Goal: Task Accomplishment & Management: Manage account settings

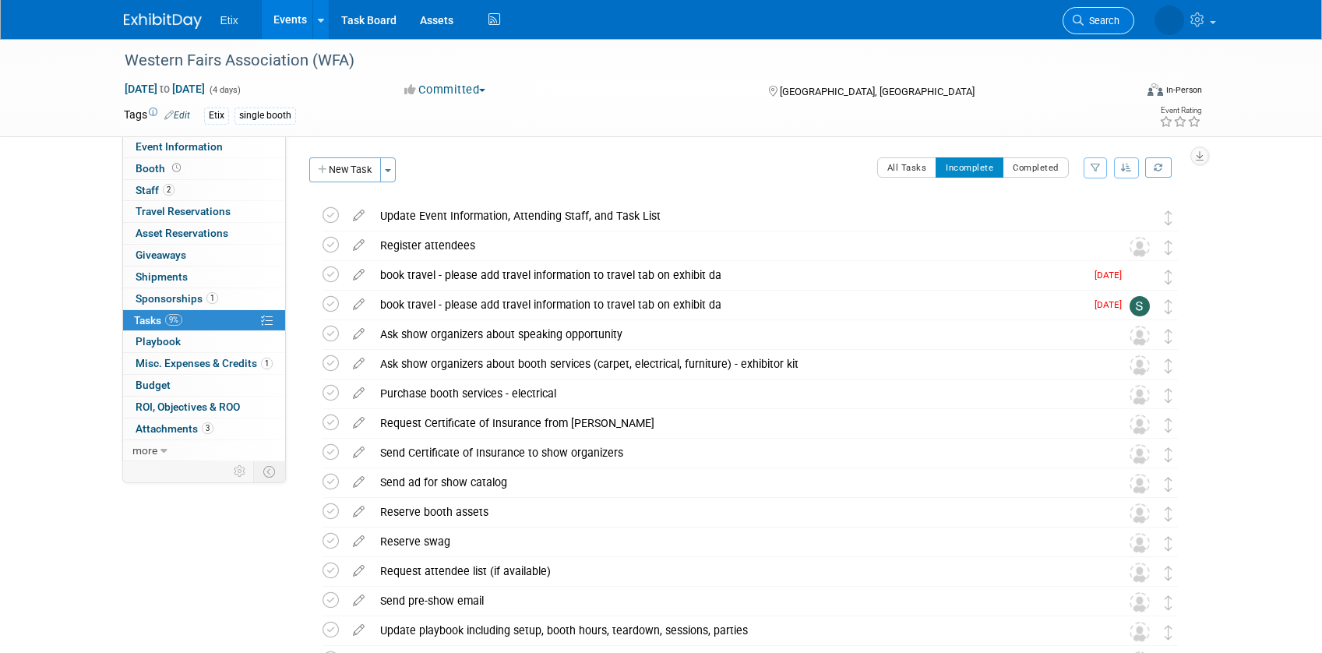
click at [1100, 12] on link "Search" at bounding box center [1098, 20] width 72 height 27
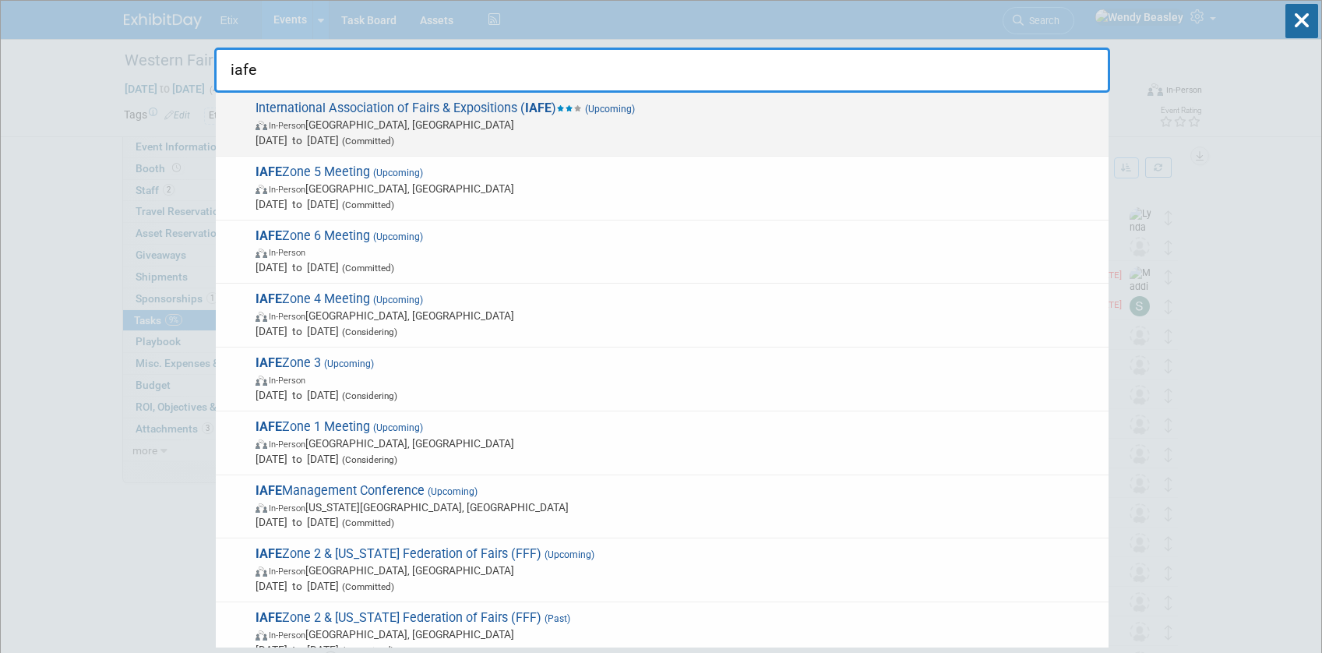
type input "iafe"
click at [591, 107] on span "(Upcoming)" at bounding box center [608, 109] width 53 height 11
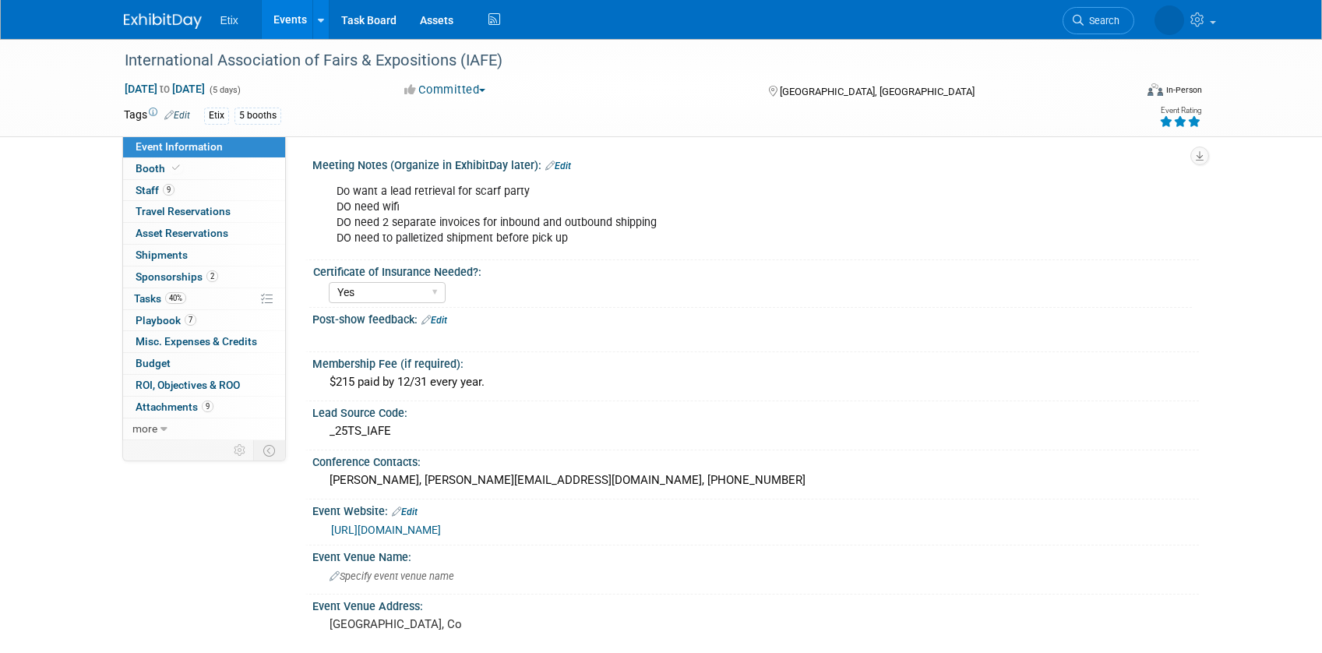
select select "Yes"
click at [151, 295] on span "Tasks 40%" at bounding box center [160, 298] width 52 height 12
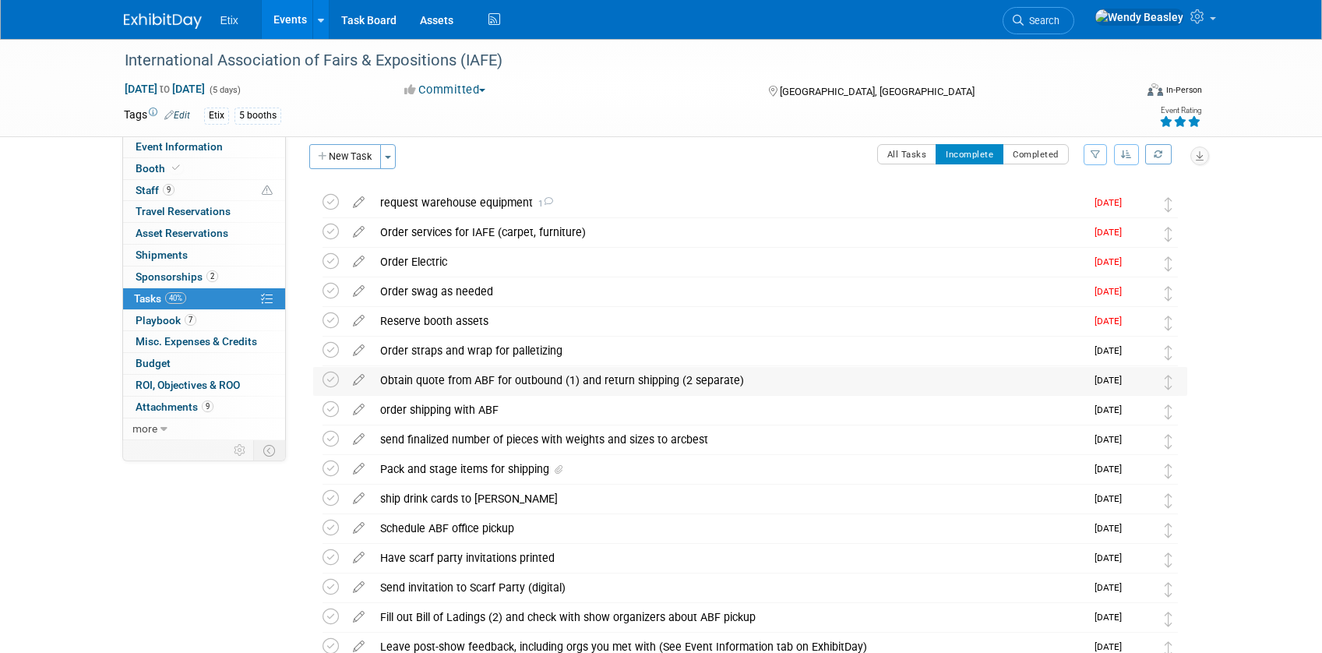
scroll to position [16, 0]
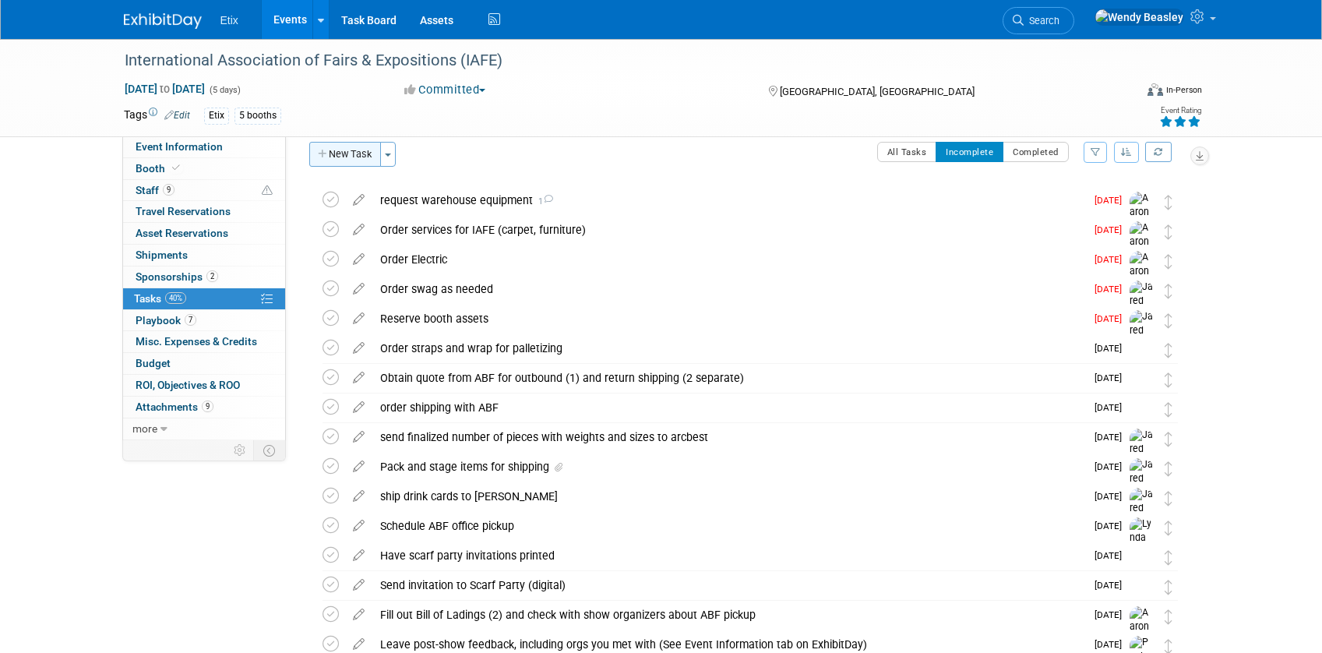
click at [338, 153] on button "New Task" at bounding box center [345, 154] width 72 height 25
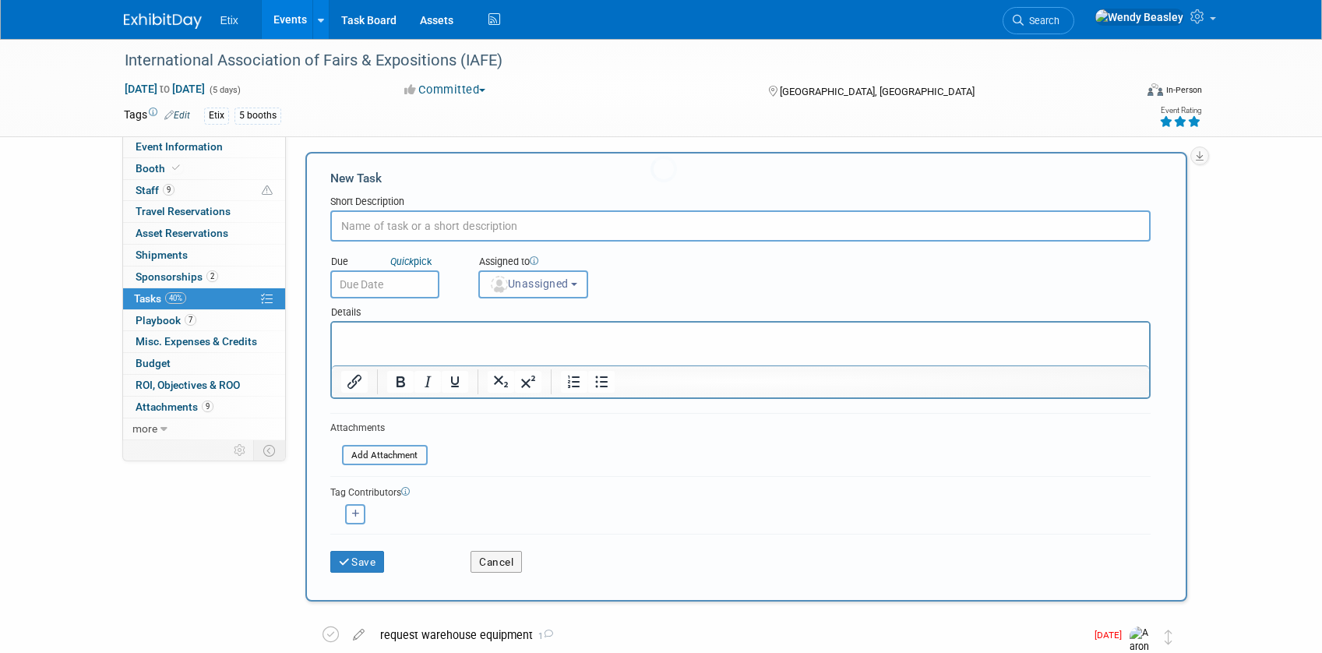
scroll to position [0, 0]
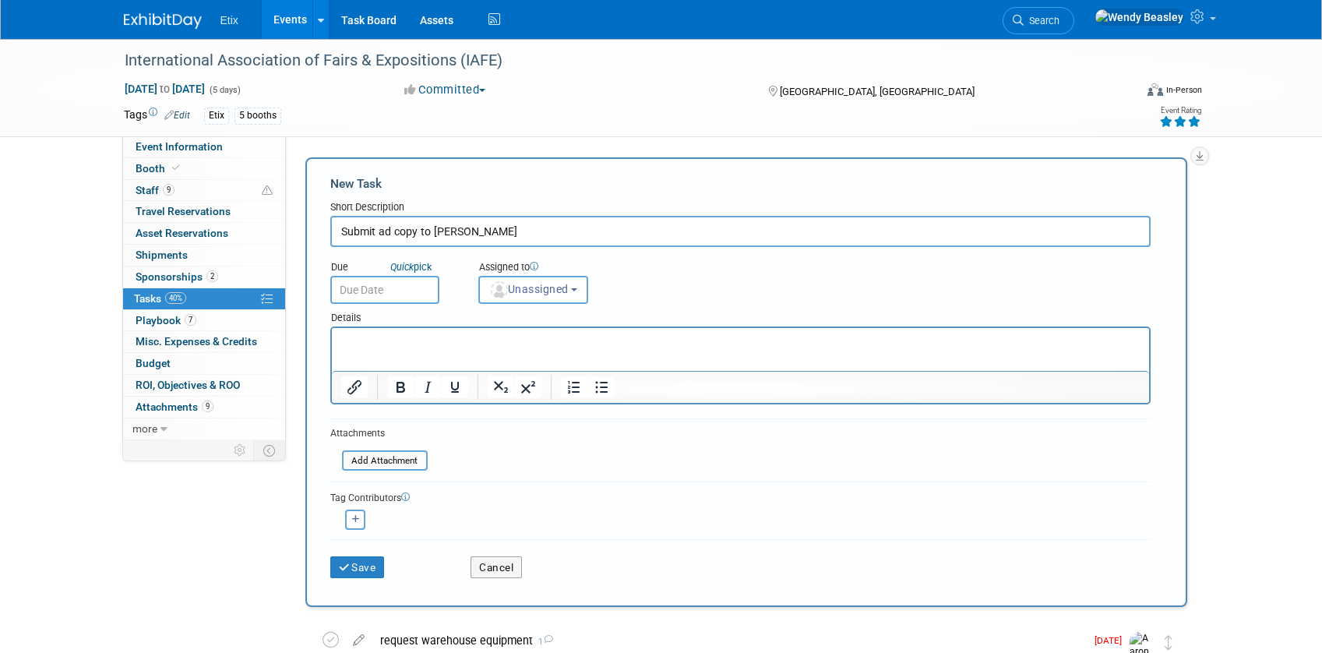
type input "Submit ad copy to Steve"
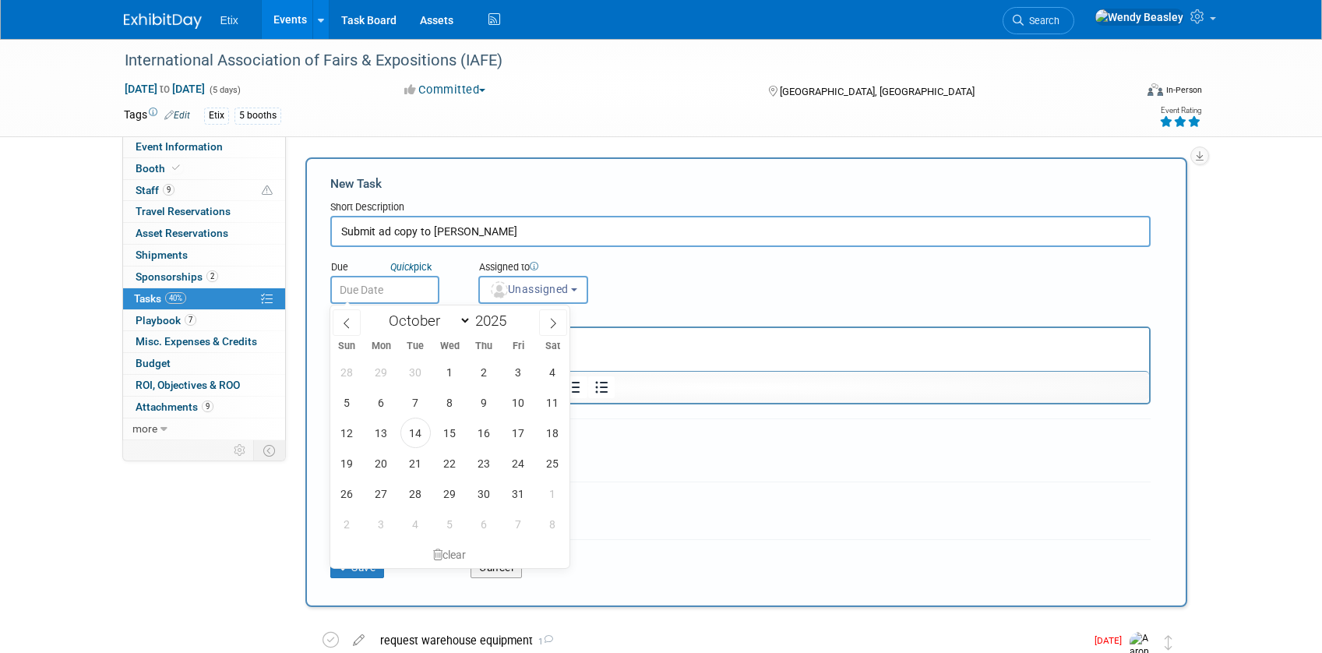
click at [394, 287] on input "text" at bounding box center [384, 290] width 109 height 28
click at [520, 435] on span "17" at bounding box center [518, 432] width 30 height 30
type input "Oct 17, 2025"
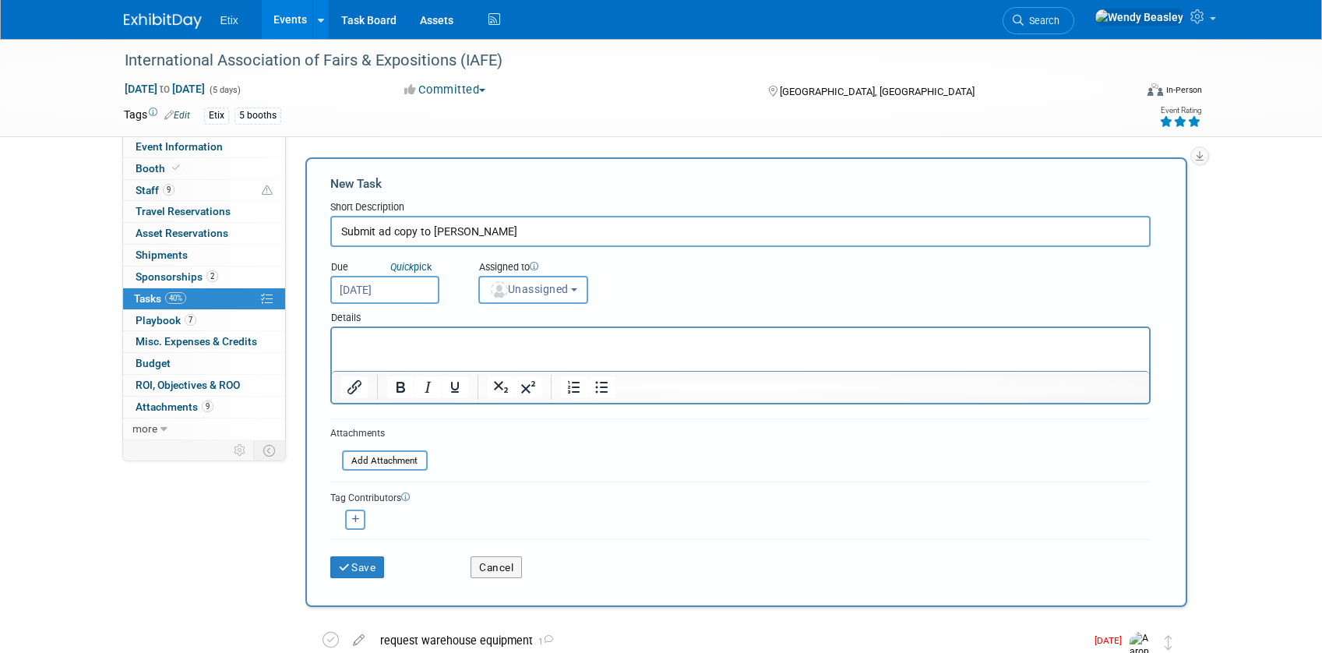
click at [539, 295] on button "Unassigned" at bounding box center [533, 290] width 111 height 28
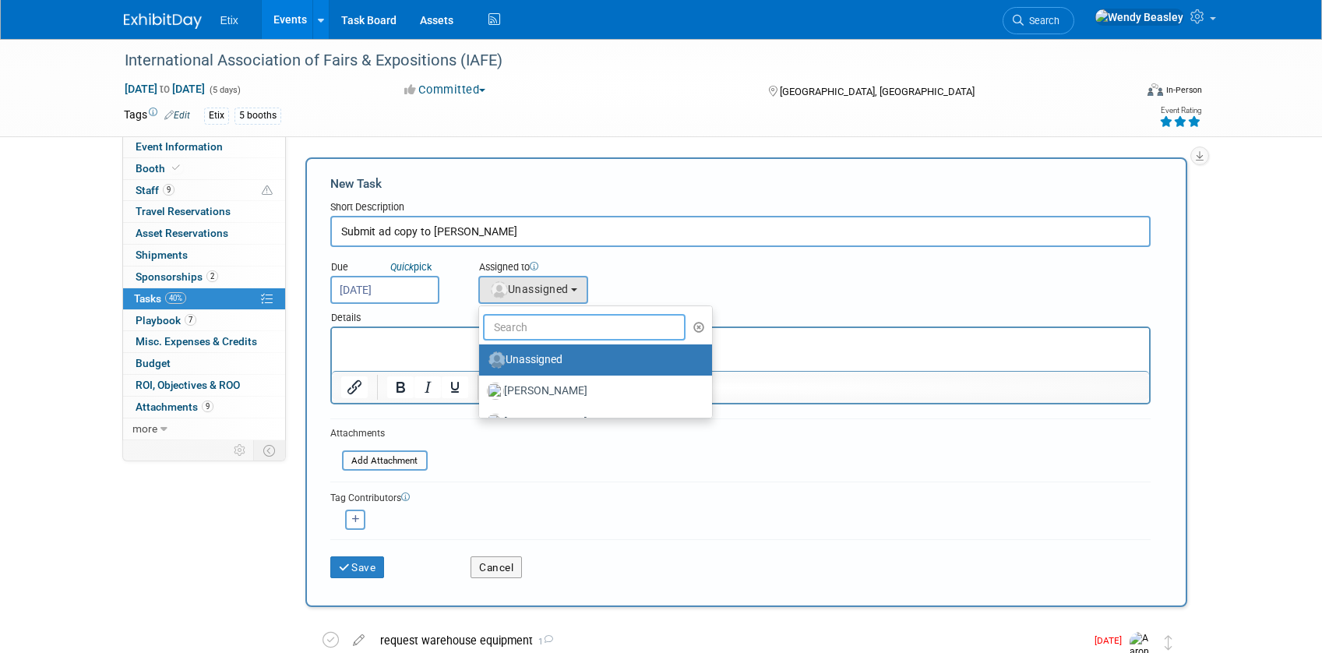
click at [542, 333] on input "text" at bounding box center [584, 327] width 203 height 26
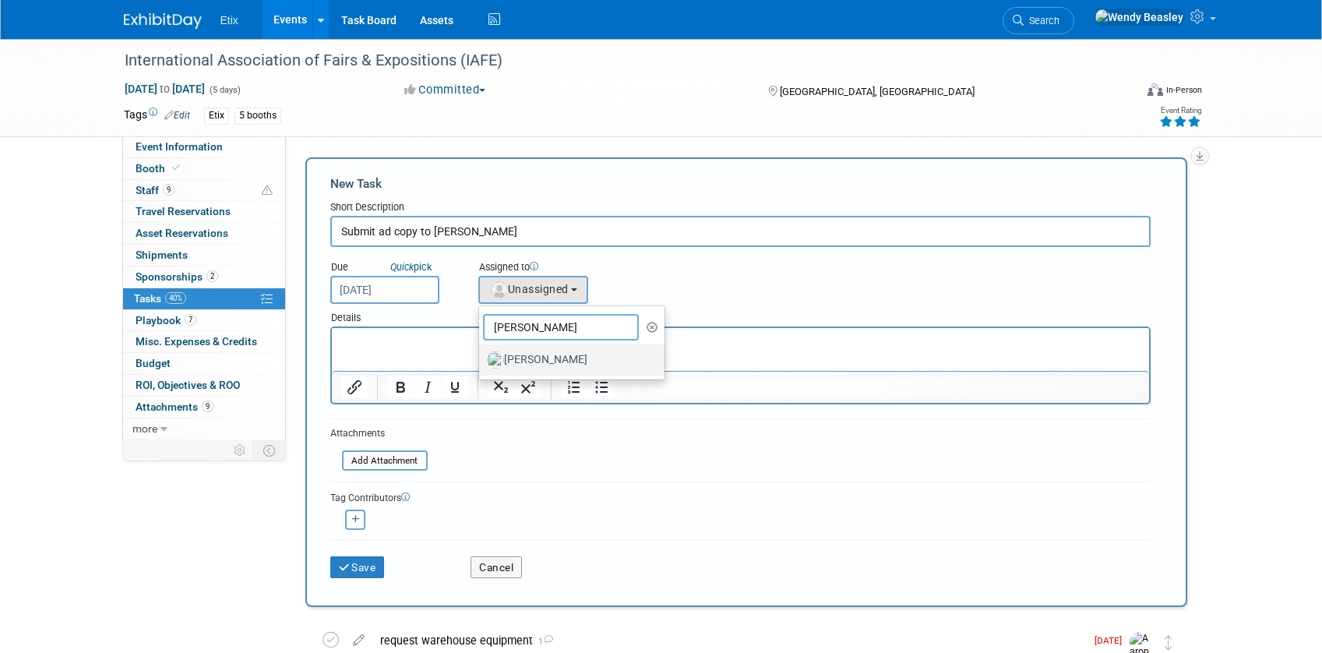
type input "jared"
click at [551, 357] on label "[PERSON_NAME]" at bounding box center [568, 359] width 163 height 25
click at [481, 357] on input "[PERSON_NAME]" at bounding box center [476, 358] width 10 height 10
select select "fd18225a-c7e9-469f-8cd6-bfee3399cd41"
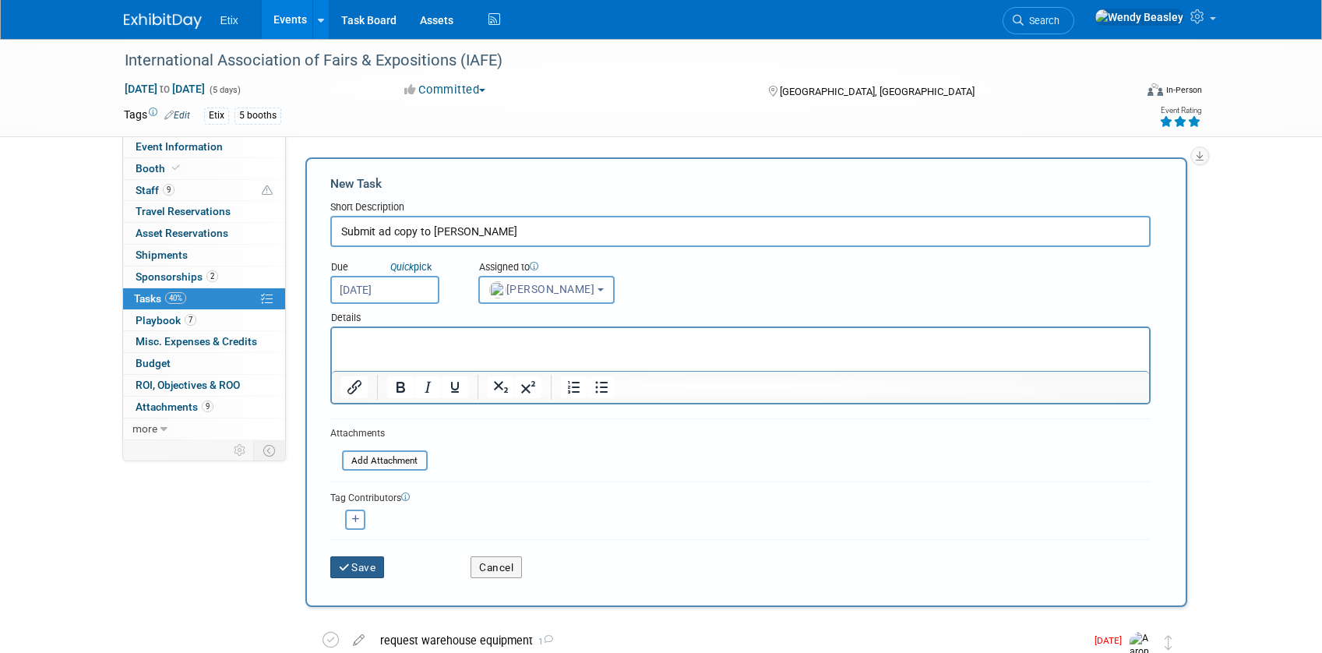
click at [361, 566] on button "Save" at bounding box center [357, 567] width 55 height 22
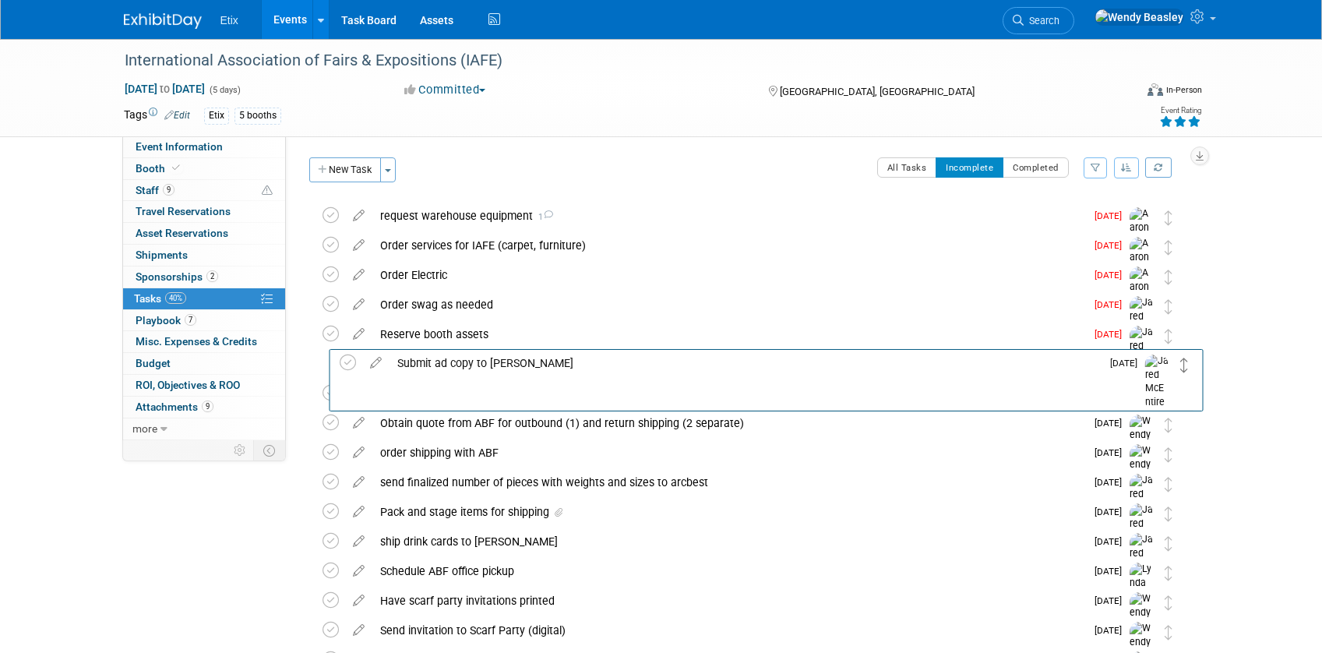
drag, startPoint x: 1164, startPoint y: 219, endPoint x: 1175, endPoint y: 368, distance: 149.1
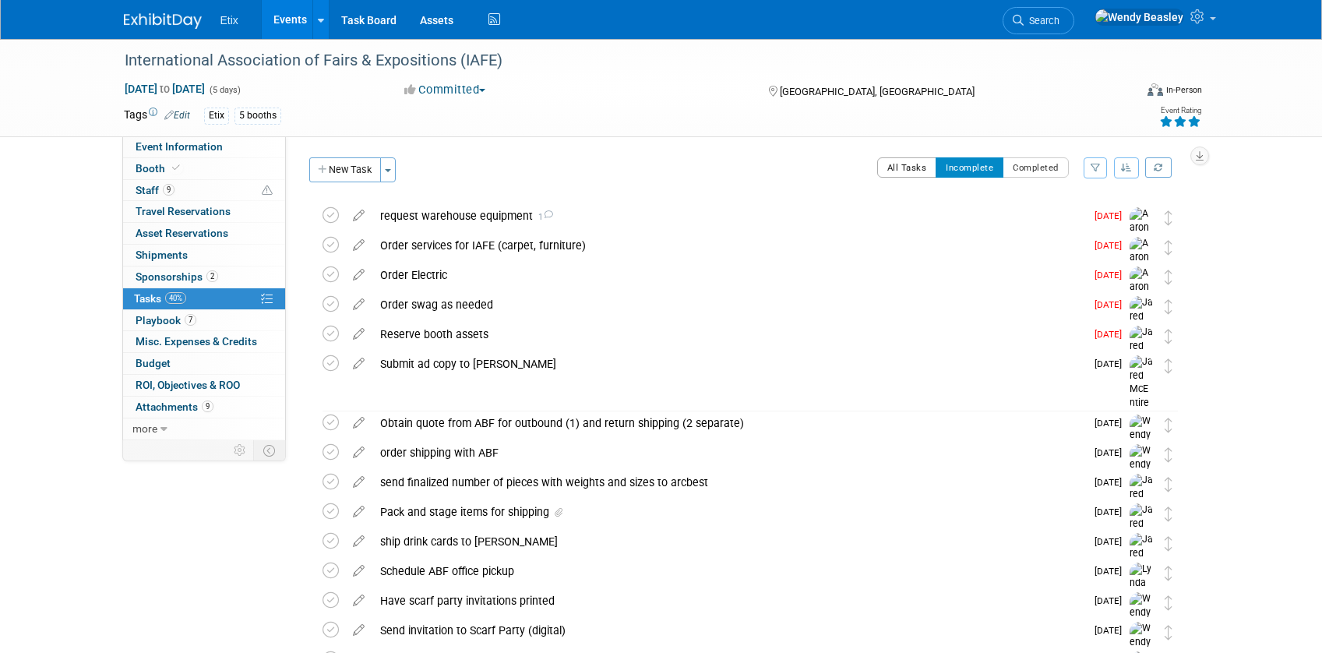
click at [915, 168] on button "All Tasks" at bounding box center [907, 167] width 60 height 20
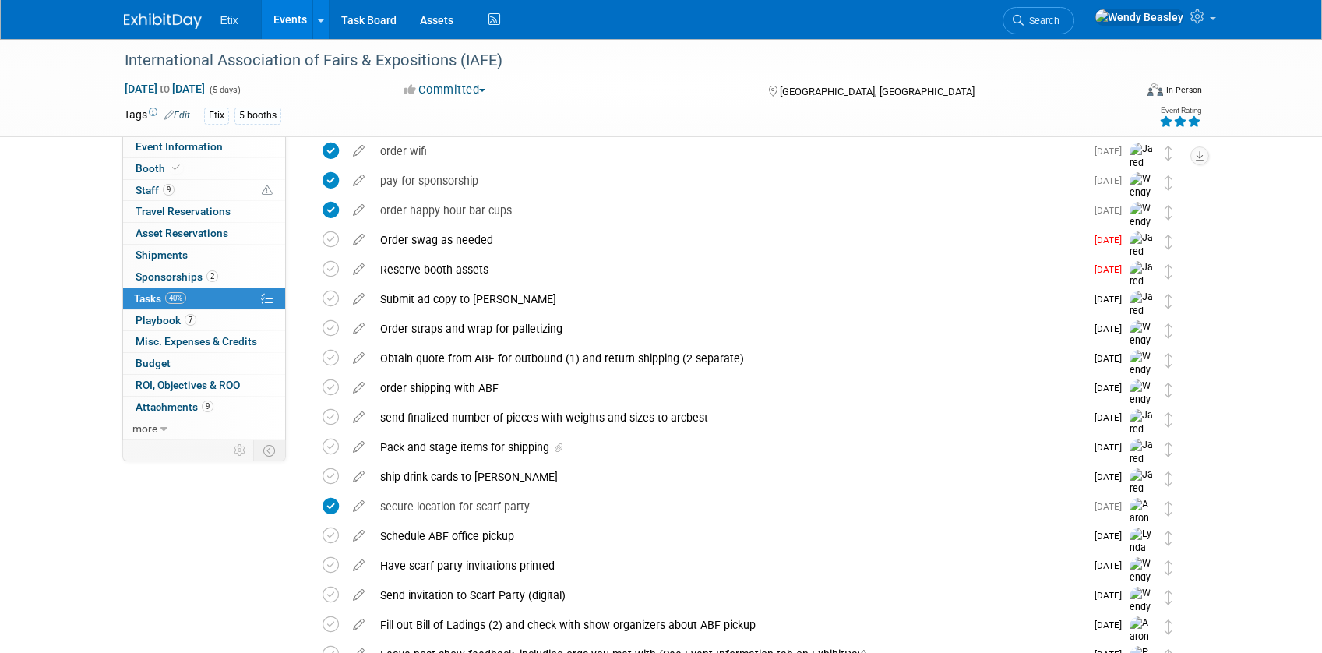
scroll to position [545, 0]
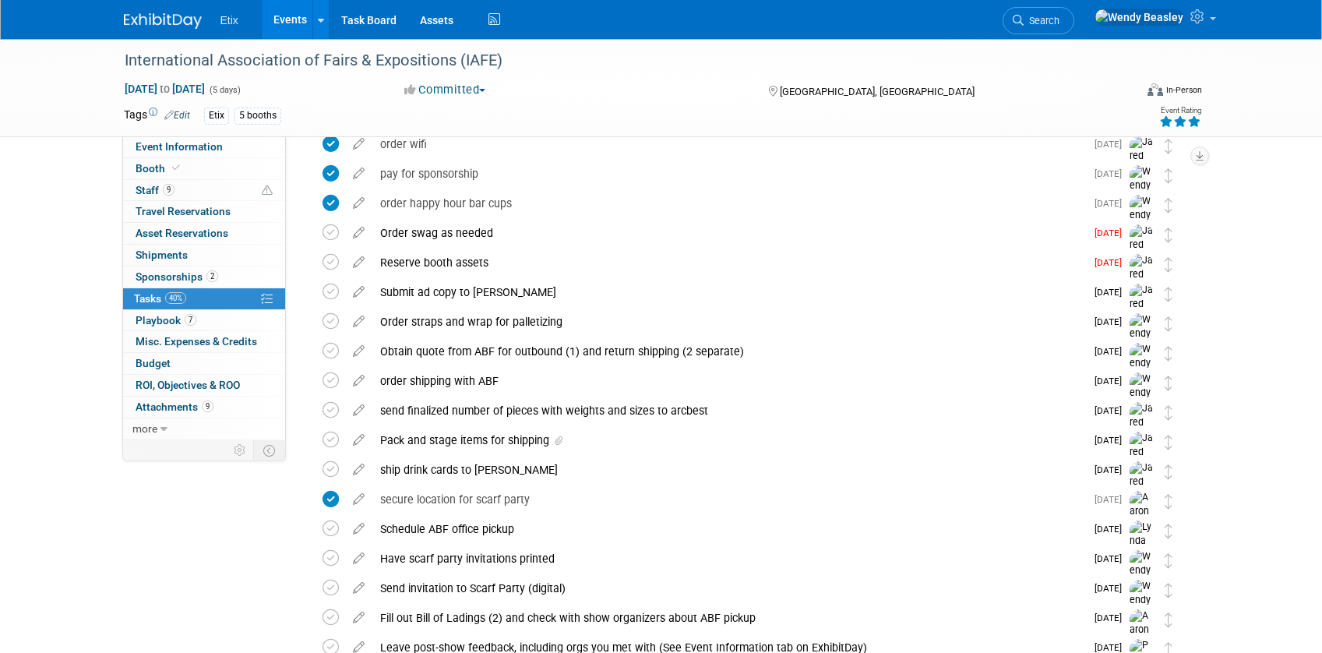
click at [1059, 18] on span "Search" at bounding box center [1041, 21] width 36 height 12
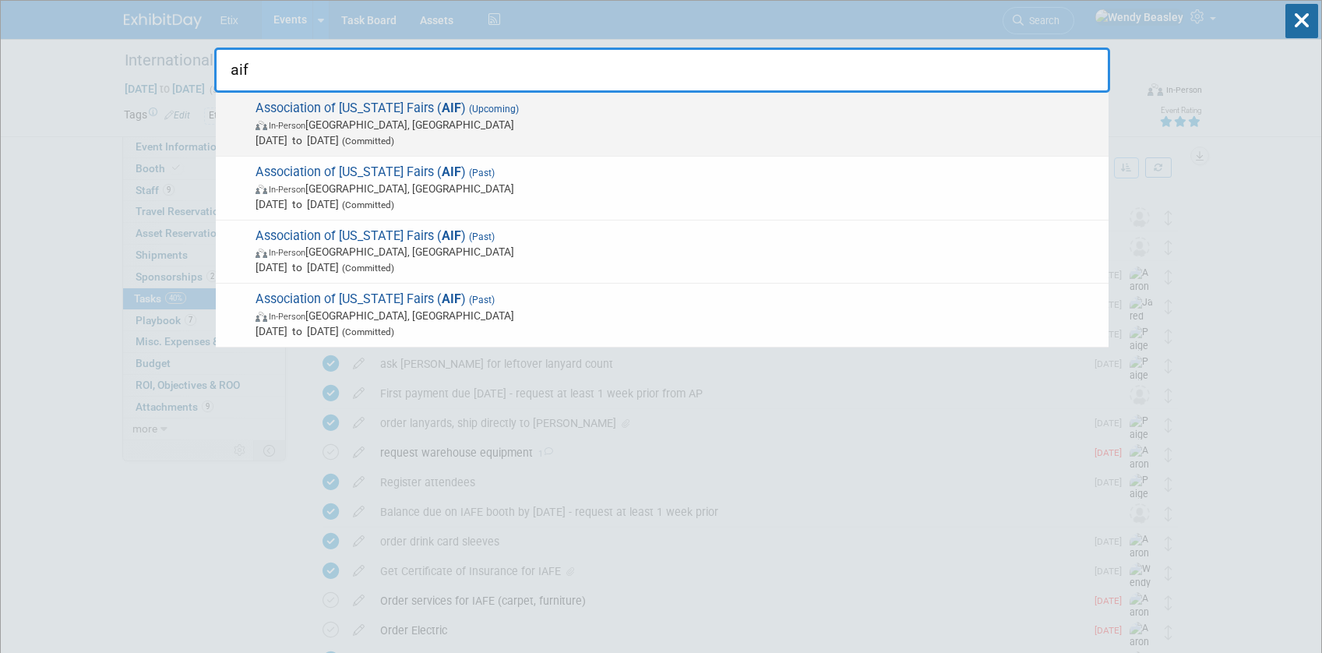
type input "aif"
click at [569, 100] on span "Association of Iowa Fairs ( AIF ) (Upcoming) In-Person Des Moines, IA Dec 12, 2…" at bounding box center [676, 124] width 850 height 48
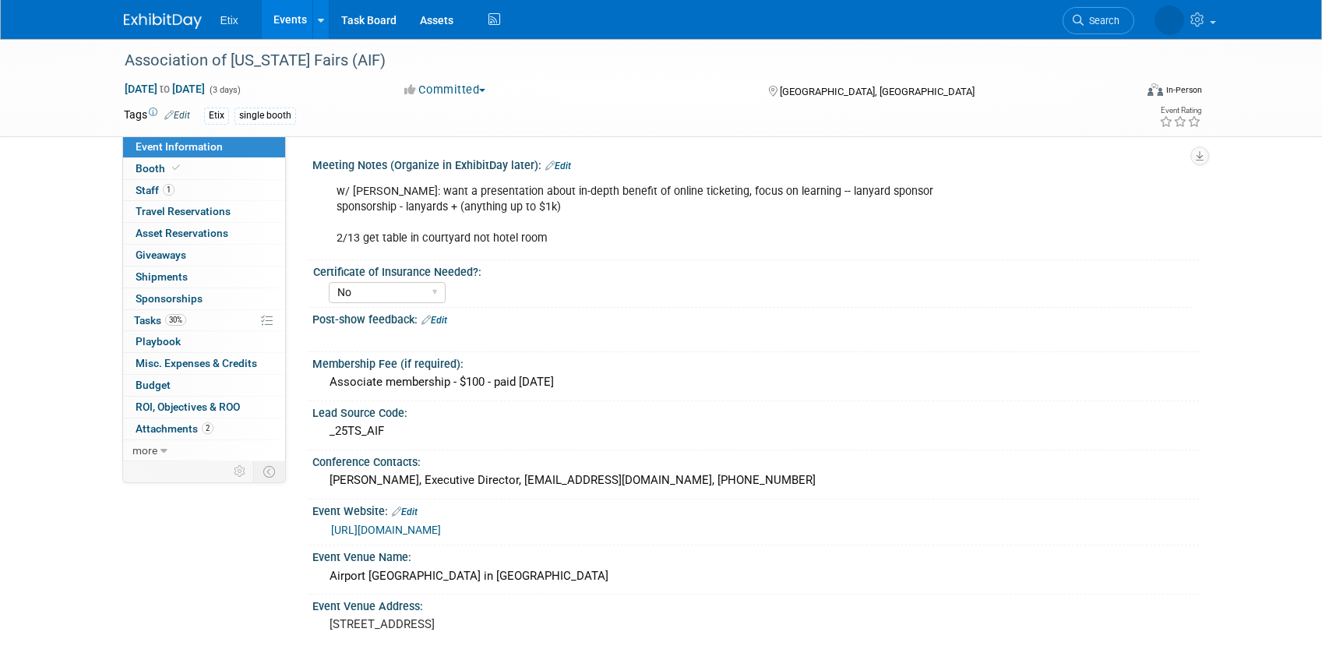
select select "No"
click at [160, 337] on span "Playbook 0" at bounding box center [158, 341] width 45 height 12
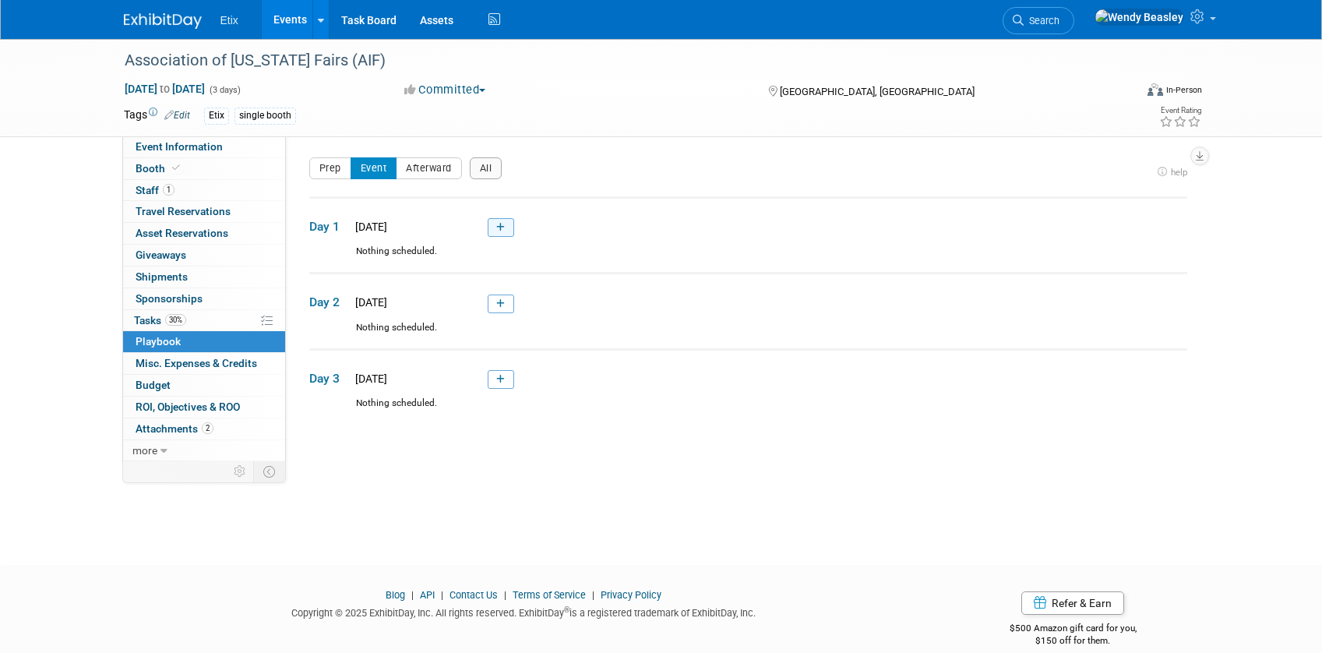
click at [495, 227] on link at bounding box center [501, 227] width 26 height 19
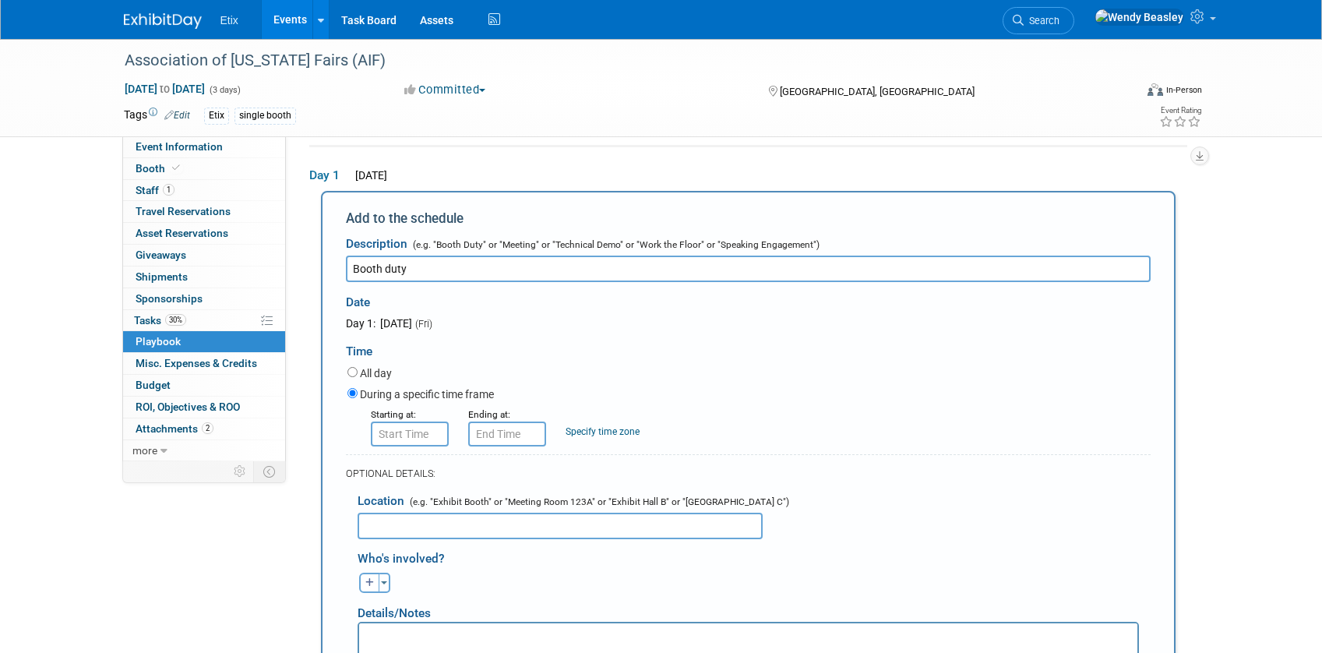
type input "Booth duty"
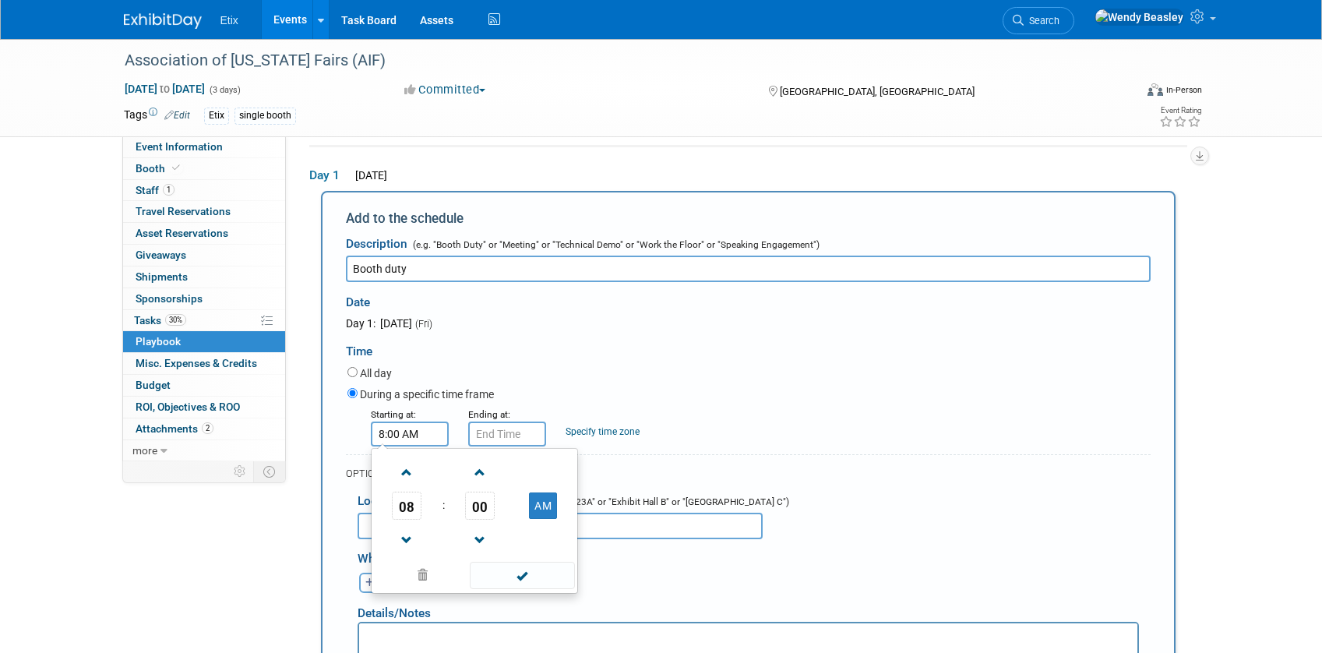
click at [406, 421] on input "8:00 AM" at bounding box center [410, 433] width 78 height 25
click at [401, 464] on span at bounding box center [406, 472] width 27 height 27
type input "11:00 AM"
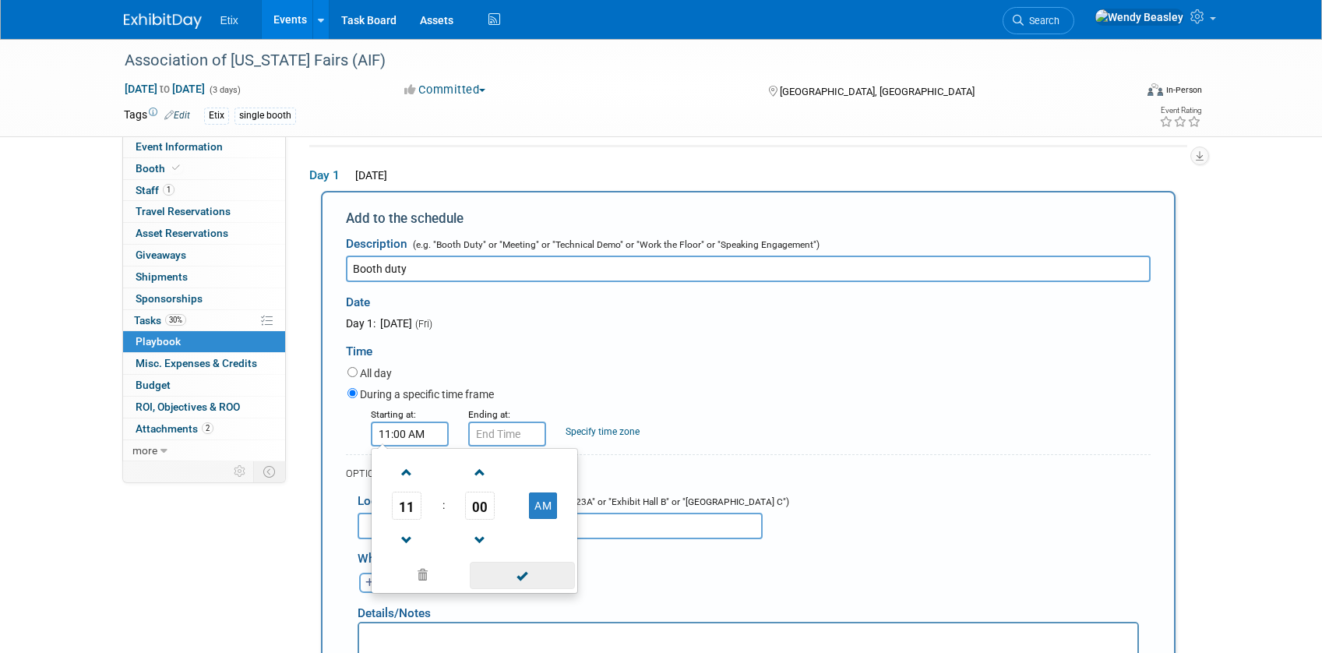
click at [519, 575] on span at bounding box center [522, 574] width 105 height 27
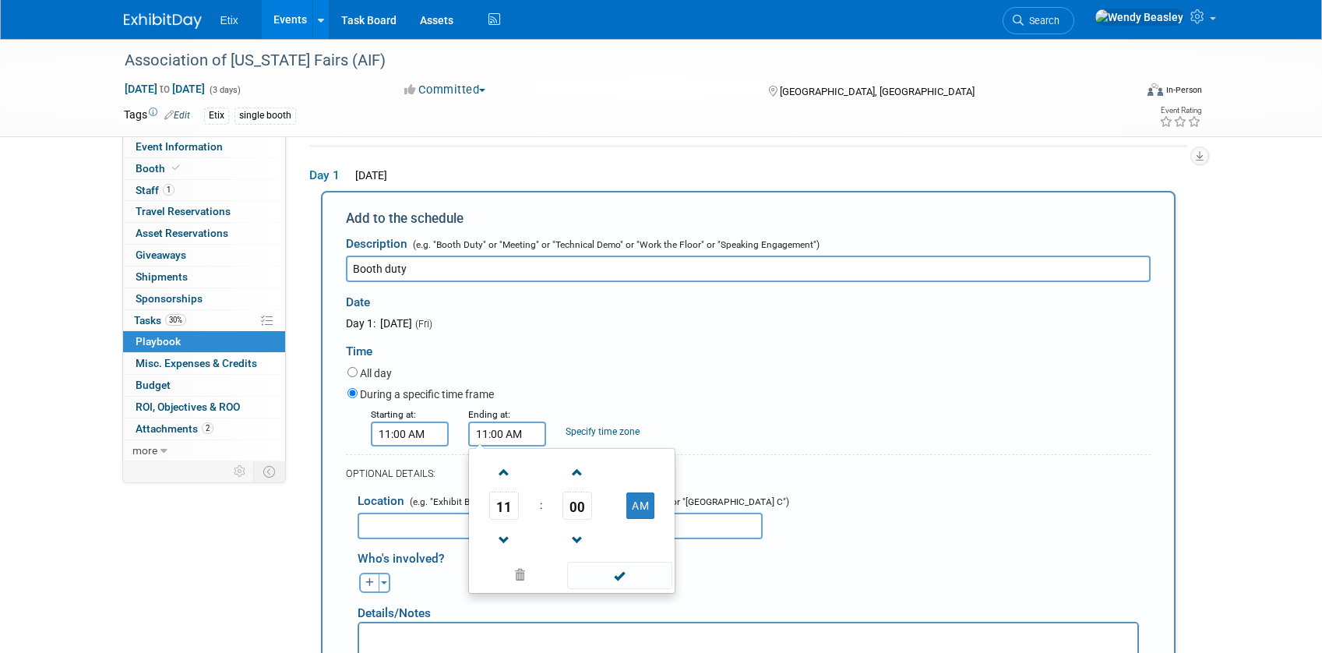
click at [505, 431] on input "11:00 AM" at bounding box center [507, 433] width 78 height 25
click at [507, 471] on span at bounding box center [504, 472] width 27 height 27
click at [509, 470] on span at bounding box center [504, 472] width 27 height 27
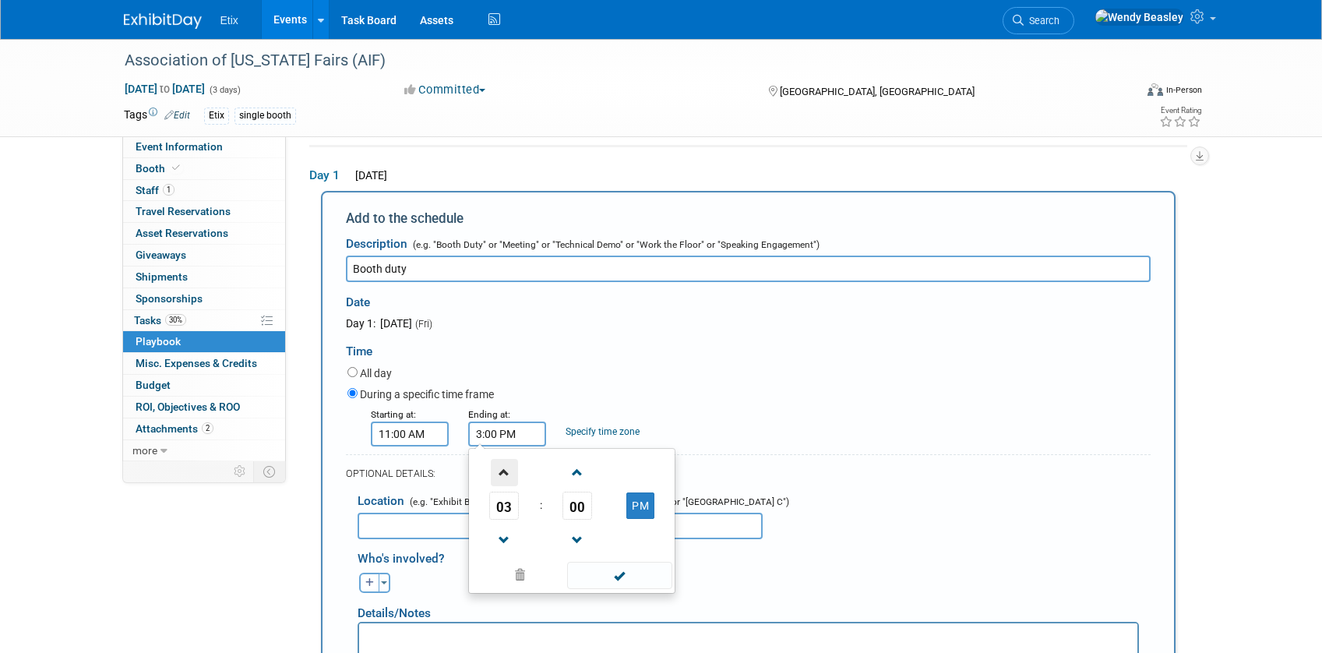
click at [509, 470] on span at bounding box center [504, 472] width 27 height 27
type input "6:00 PM"
click at [625, 568] on span at bounding box center [619, 574] width 105 height 27
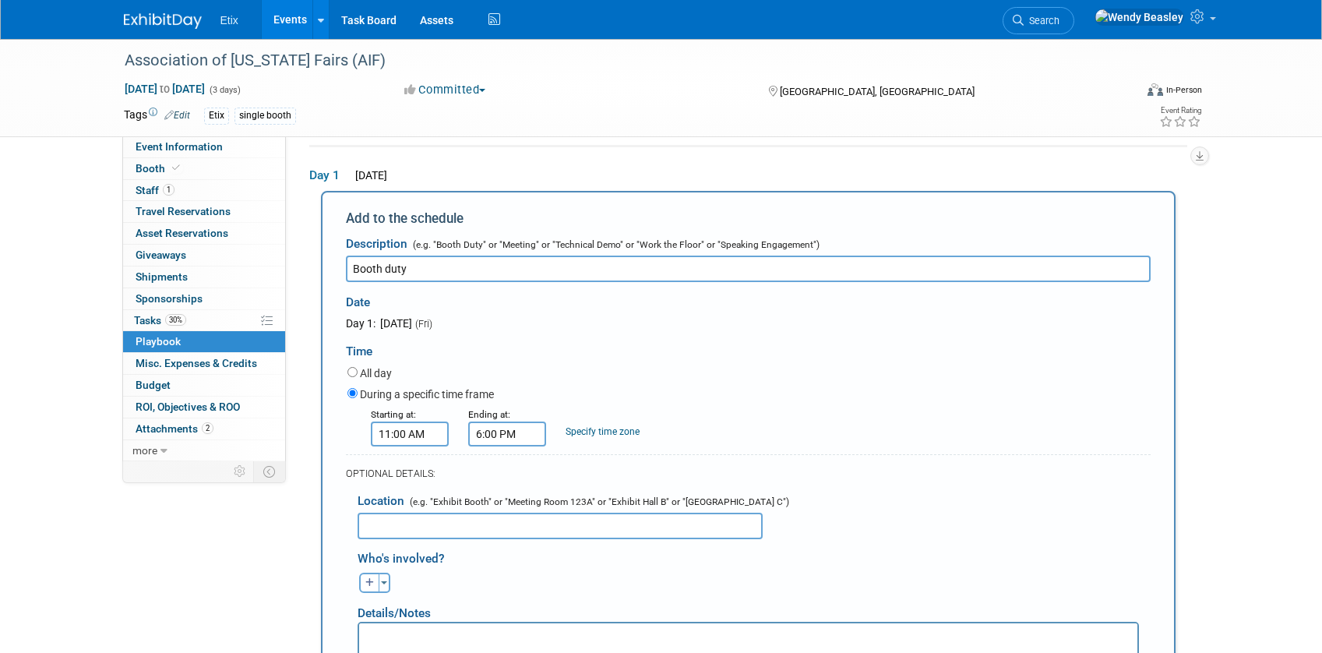
click at [493, 530] on input "text" at bounding box center [559, 525] width 405 height 26
type input "Courtyard table"
click at [365, 583] on icon "button" at bounding box center [369, 582] width 9 height 9
select select
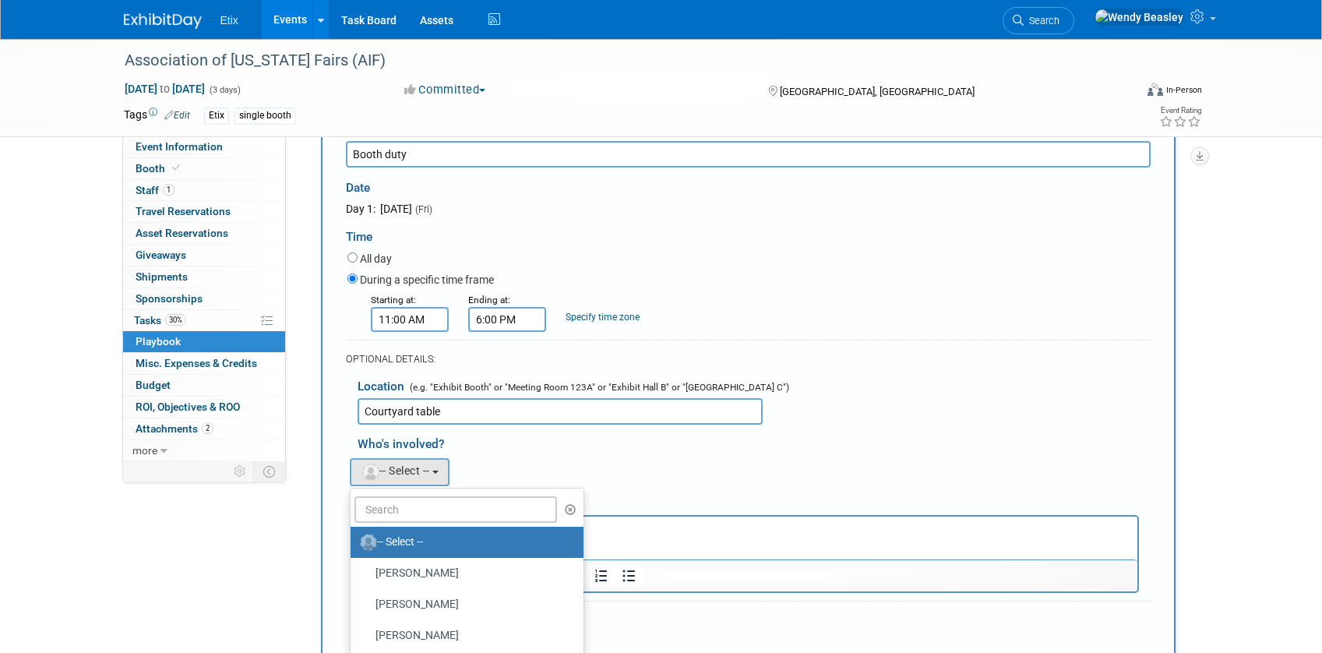
scroll to position [177, 0]
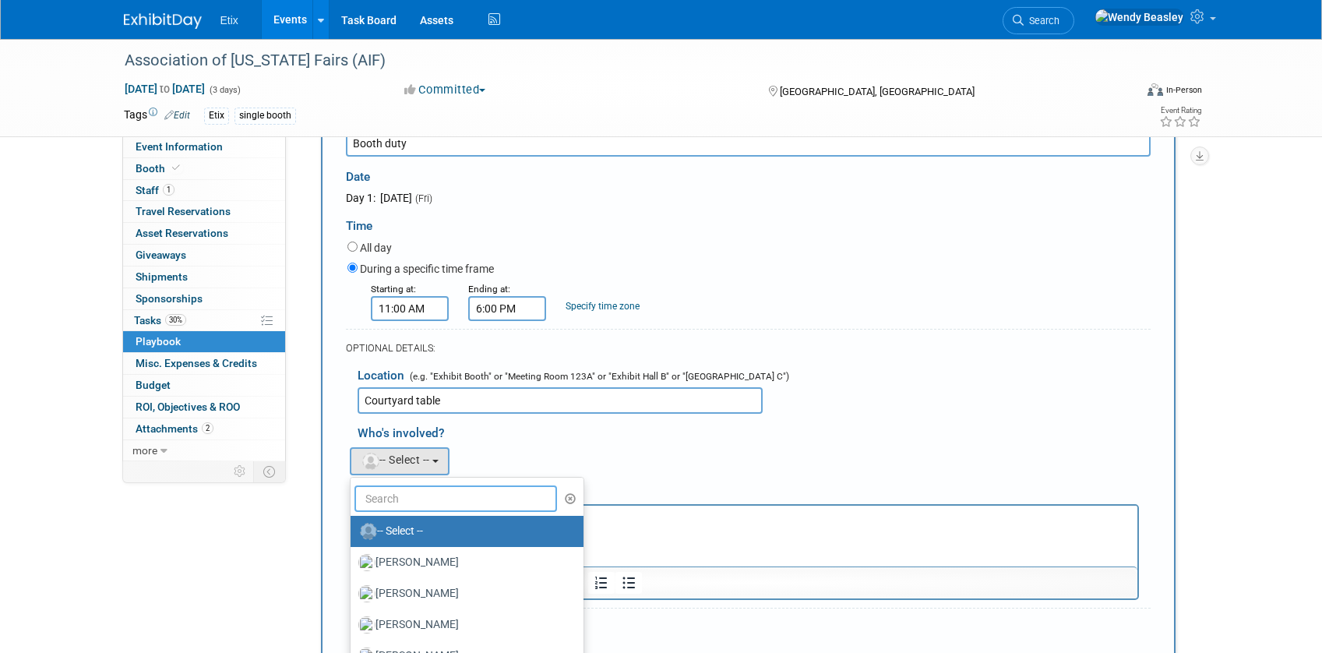
click at [428, 495] on input "text" at bounding box center [455, 498] width 203 height 26
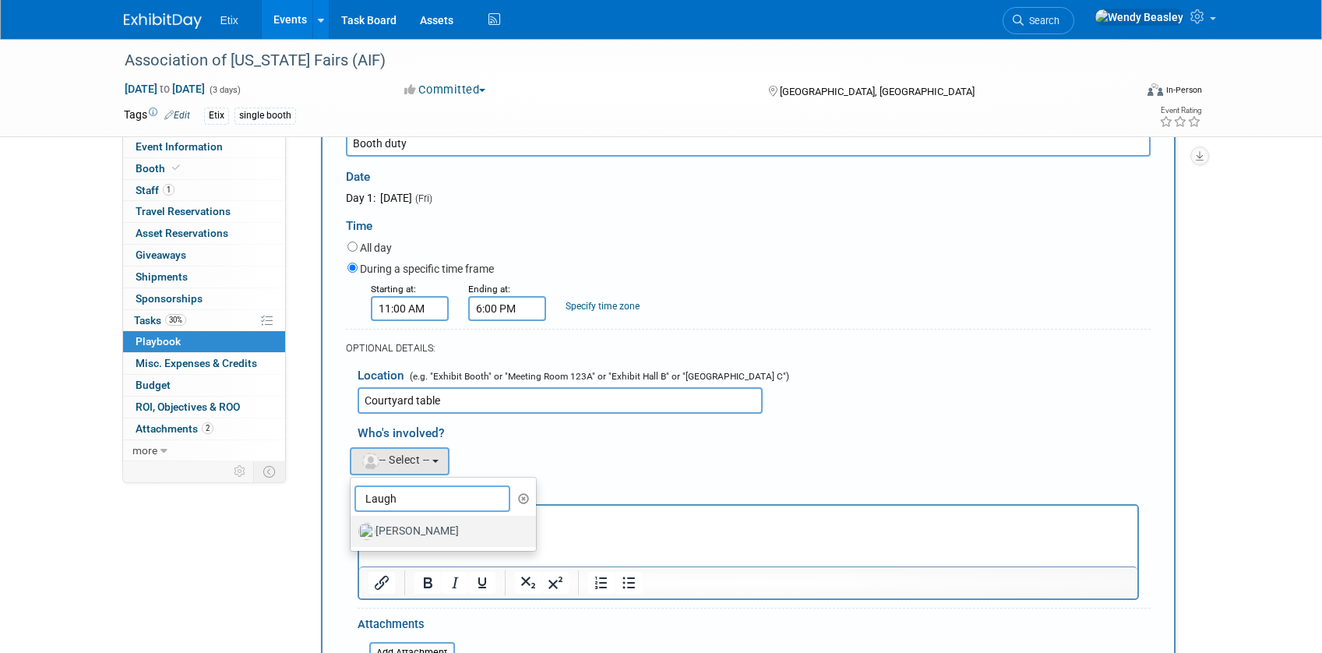
type input "Laugh"
drag, startPoint x: 452, startPoint y: 523, endPoint x: 96, endPoint y: 2, distance: 631.4
click at [452, 523] on label "[PERSON_NAME]" at bounding box center [439, 531] width 163 height 25
click at [353, 524] on input "[PERSON_NAME]" at bounding box center [348, 529] width 10 height 10
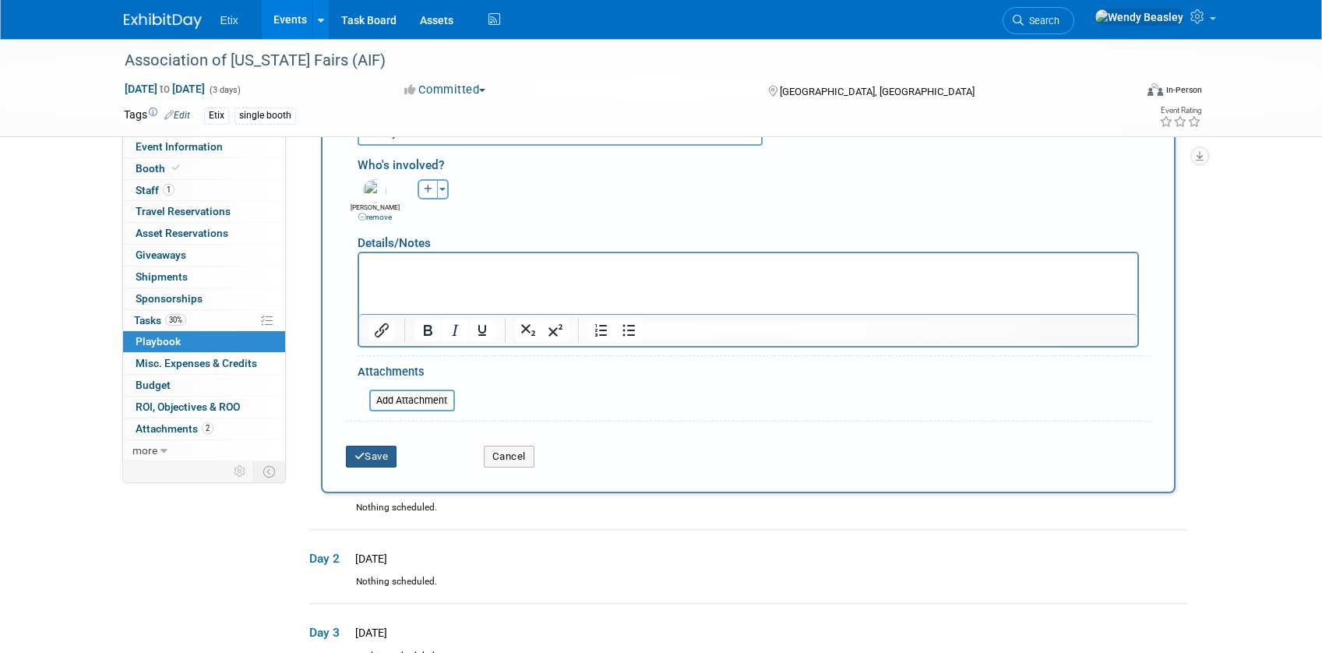
click at [379, 459] on button "Save" at bounding box center [371, 456] width 51 height 22
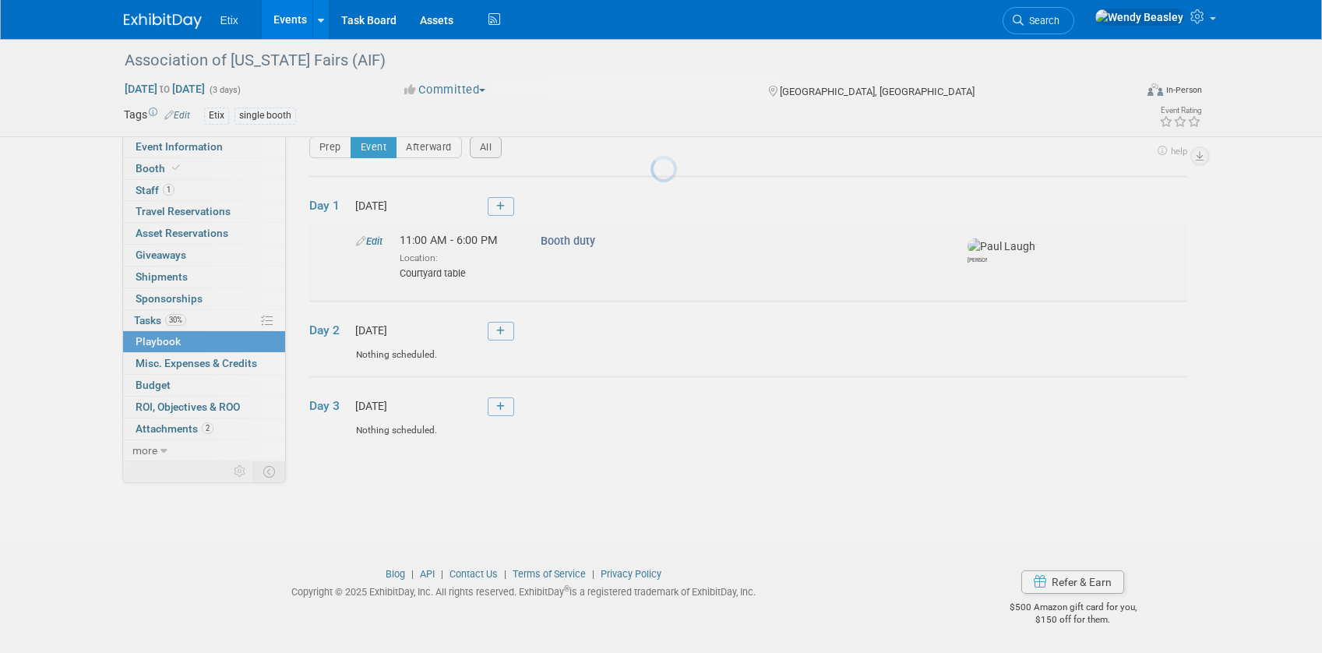
scroll to position [21, 0]
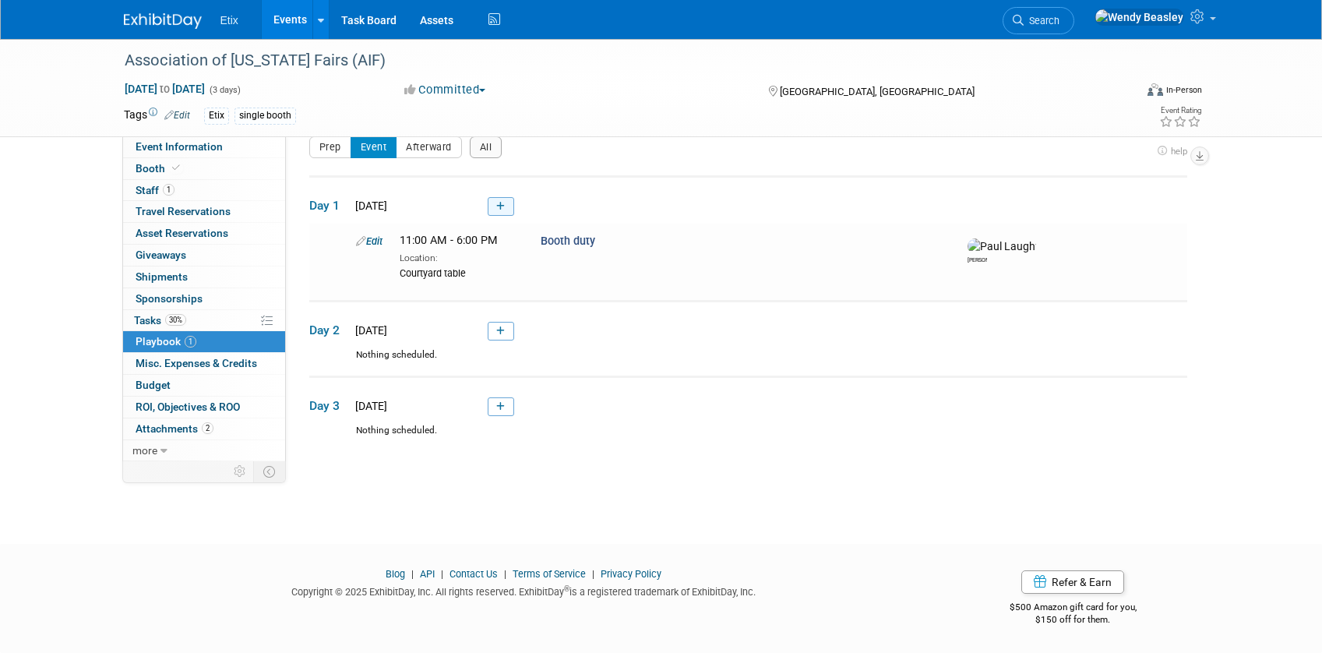
click at [495, 212] on link at bounding box center [501, 206] width 26 height 19
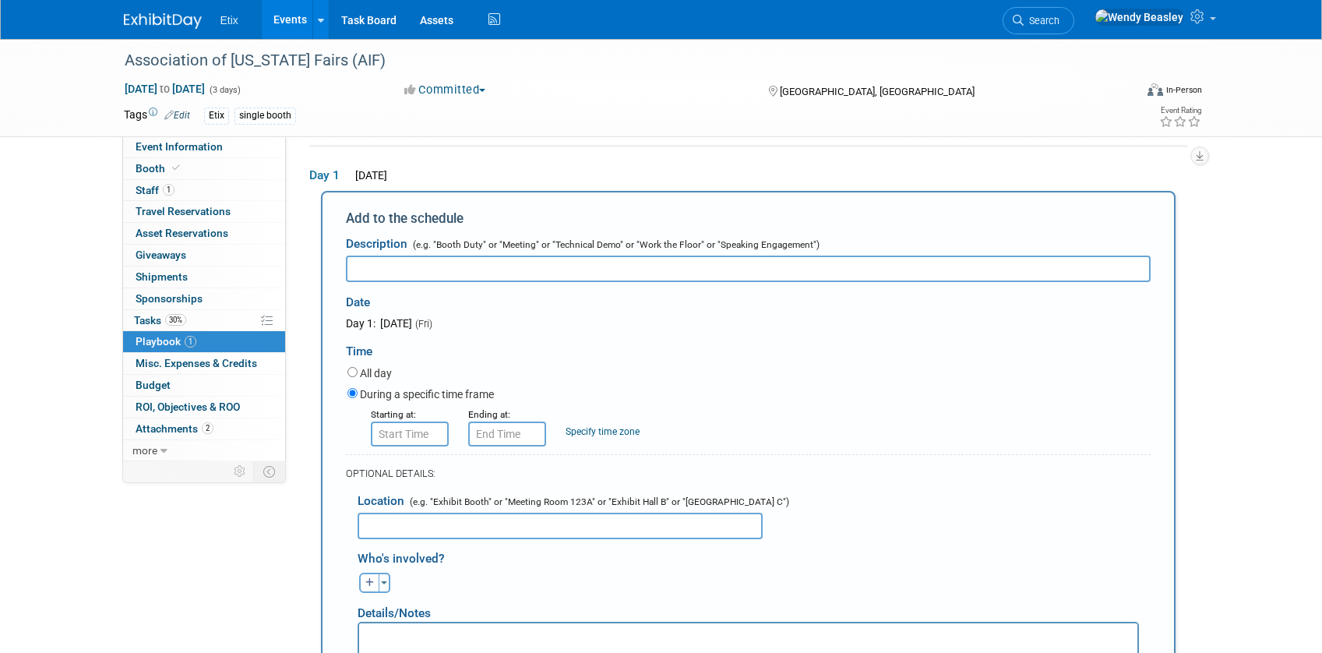
scroll to position [0, 0]
type input "Happy hour"
click at [400, 434] on input "8:00 AM" at bounding box center [410, 433] width 78 height 25
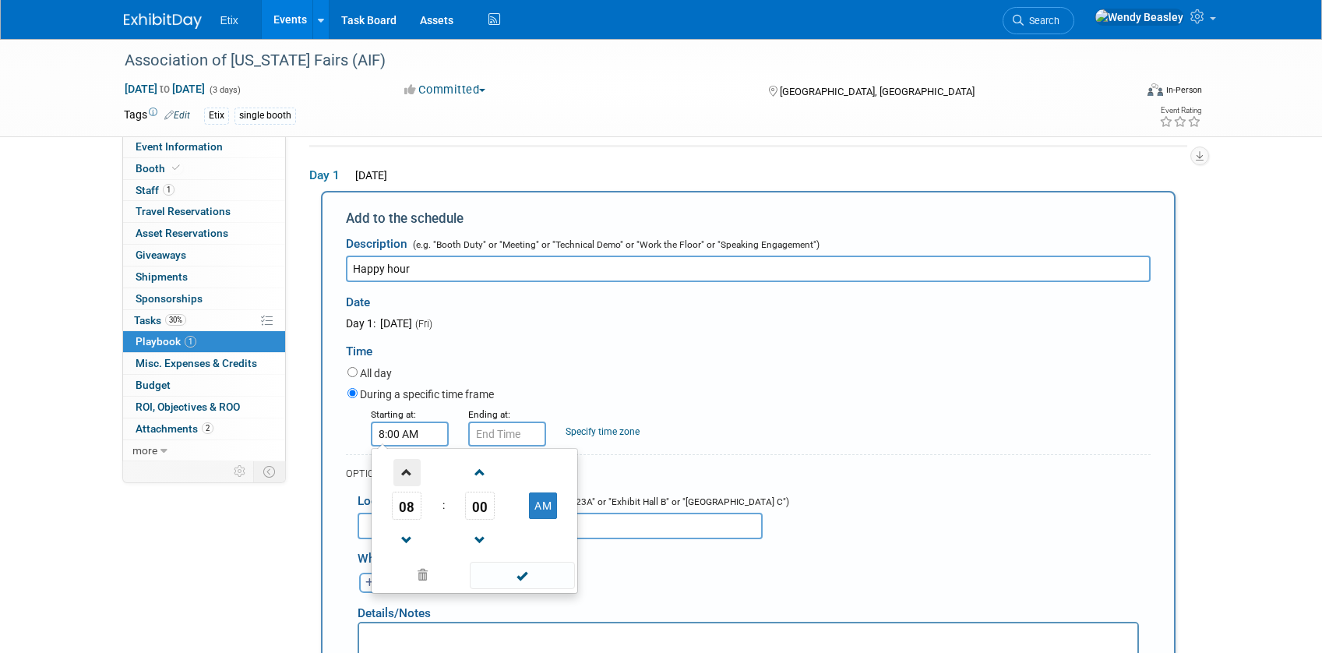
click at [405, 476] on span at bounding box center [406, 472] width 27 height 27
click at [406, 475] on span at bounding box center [406, 472] width 27 height 27
click at [407, 473] on span at bounding box center [406, 472] width 27 height 27
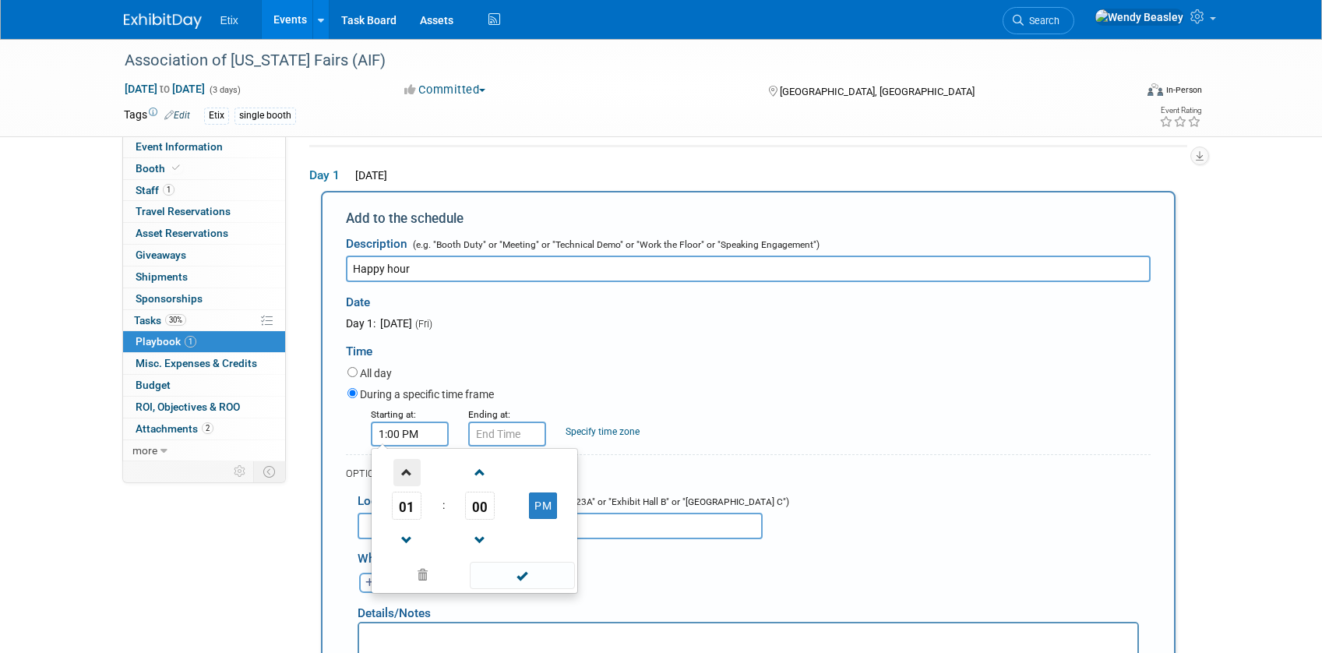
click at [407, 473] on span at bounding box center [406, 472] width 27 height 27
click at [410, 478] on span at bounding box center [406, 472] width 27 height 27
type input "4:00 PM"
drag, startPoint x: 527, startPoint y: 581, endPoint x: 538, endPoint y: 525, distance: 57.1
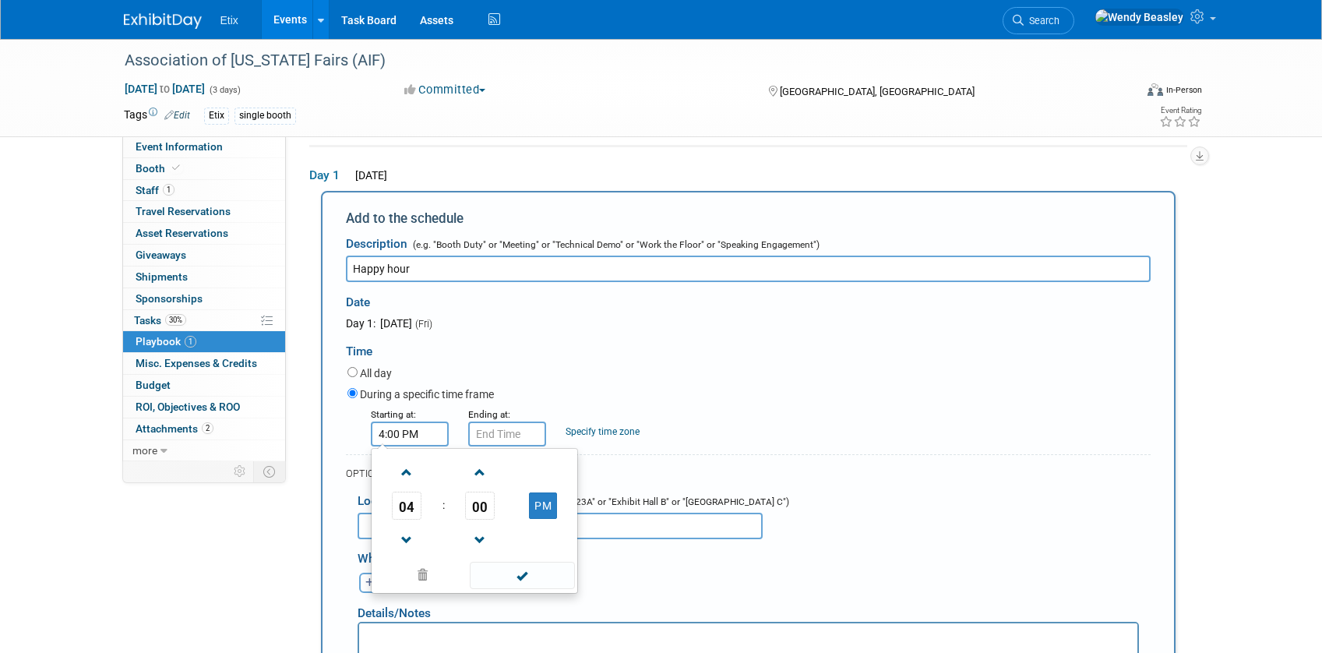
click at [527, 581] on span at bounding box center [522, 574] width 105 height 27
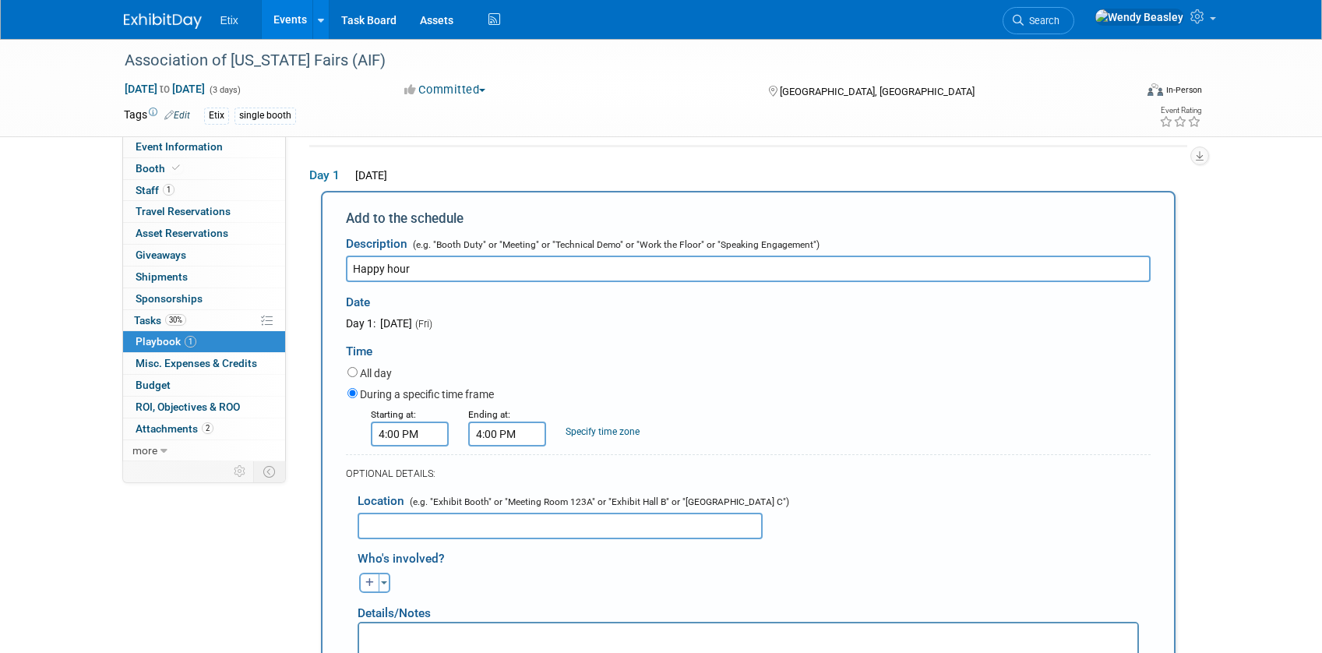
click at [512, 436] on input "4:00 PM" at bounding box center [507, 433] width 78 height 25
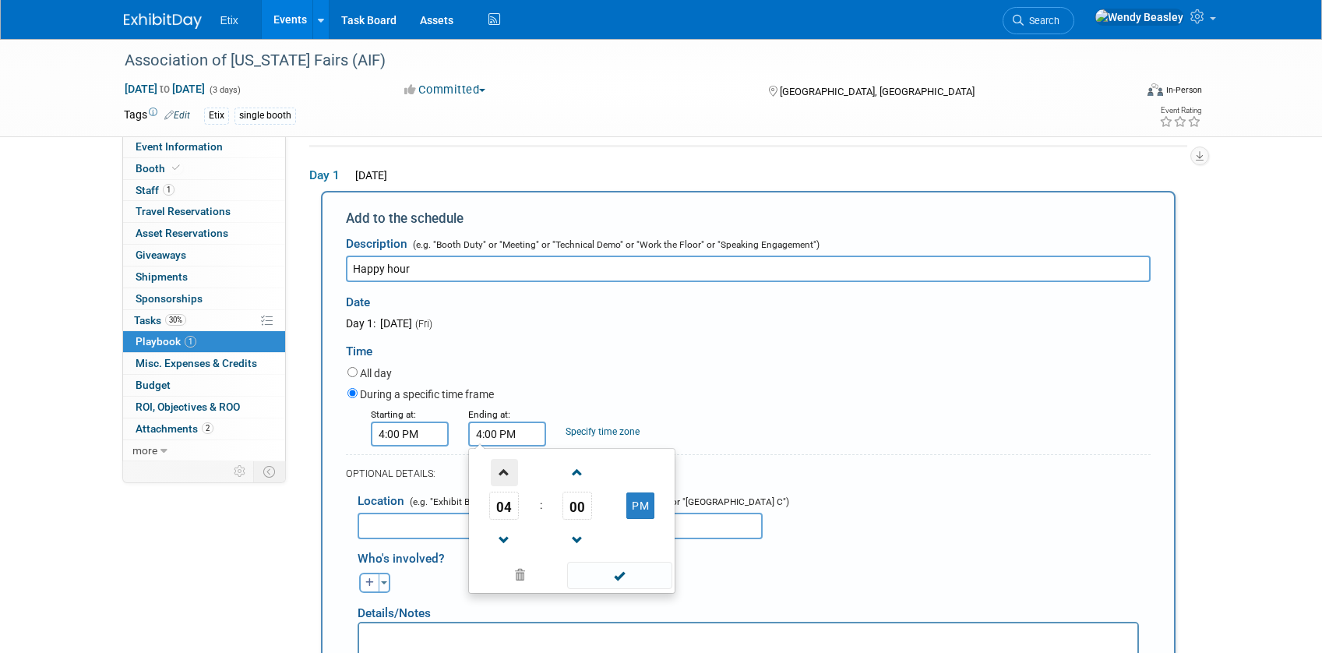
click at [506, 466] on span at bounding box center [504, 472] width 27 height 27
type input "5:00 PM"
drag, startPoint x: 618, startPoint y: 577, endPoint x: 596, endPoint y: 567, distance: 24.0
click at [618, 576] on span at bounding box center [619, 574] width 105 height 27
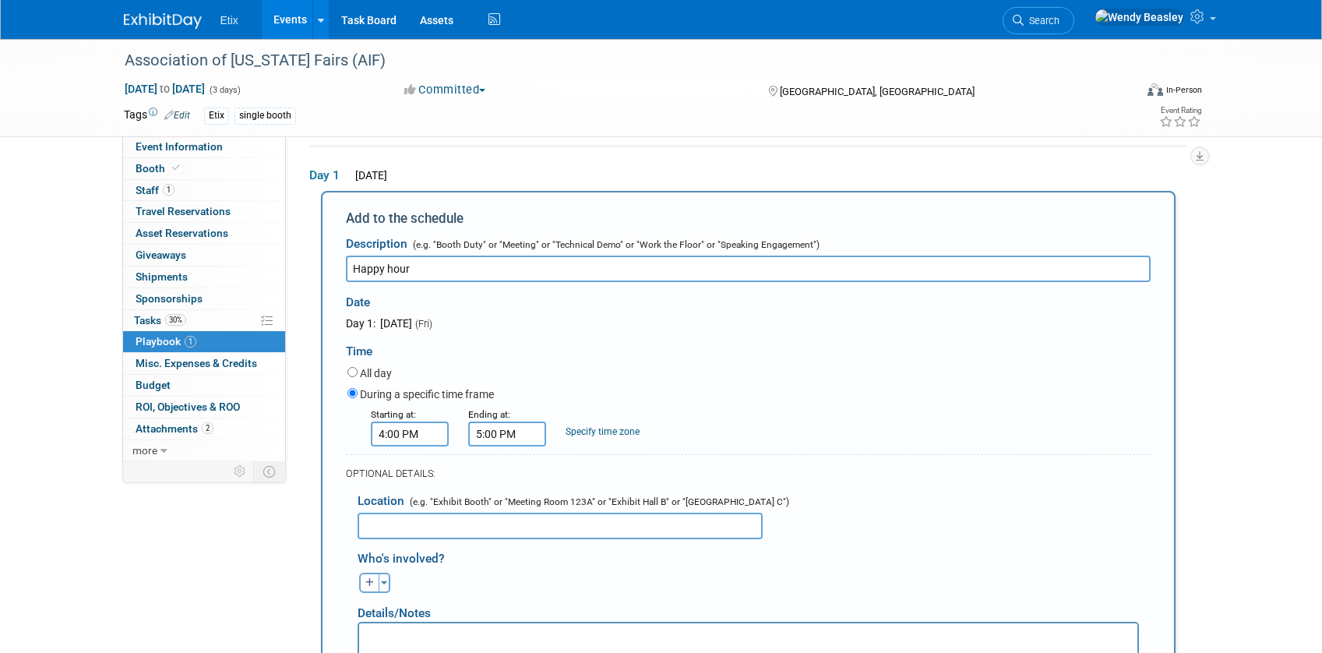
click at [466, 540] on div "Who's involved? Aaron remove Alex remove Alex remove" at bounding box center [753, 566] width 793 height 54
click at [490, 534] on input "text" at bounding box center [559, 525] width 405 height 26
paste input "The Bar & The Speakeasy"
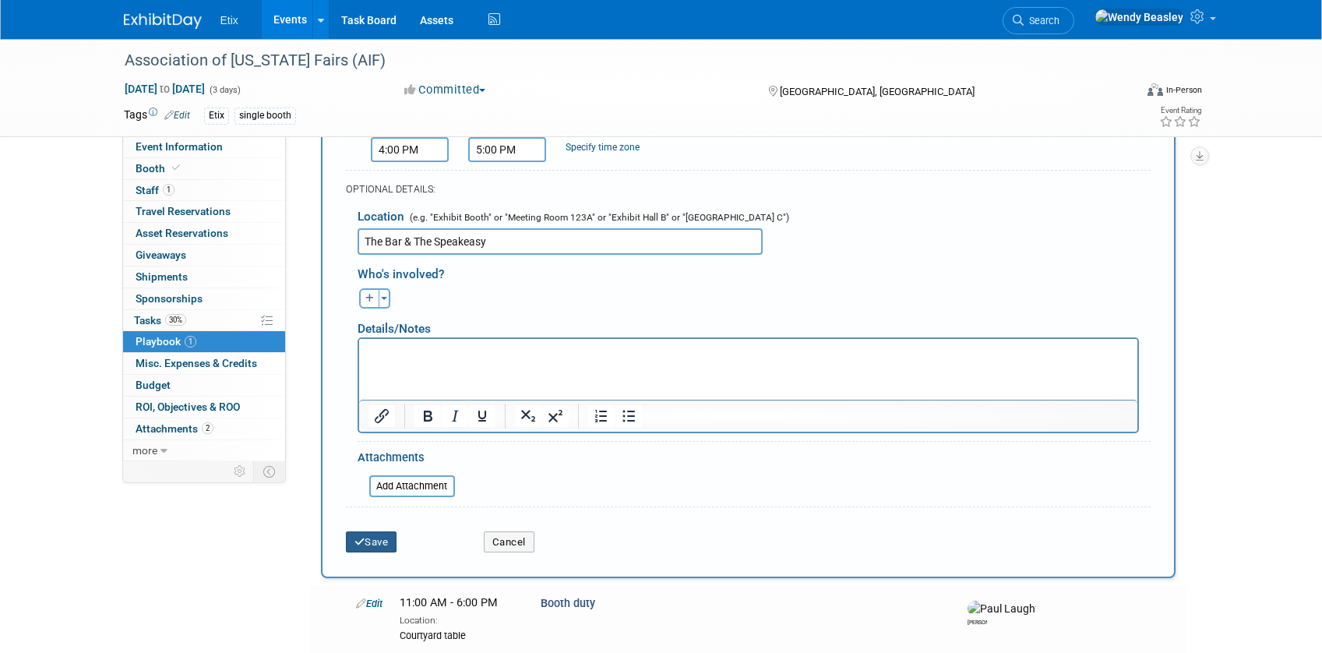
type input "The Bar & The Speakeasy"
click at [368, 550] on button "Save" at bounding box center [371, 542] width 51 height 22
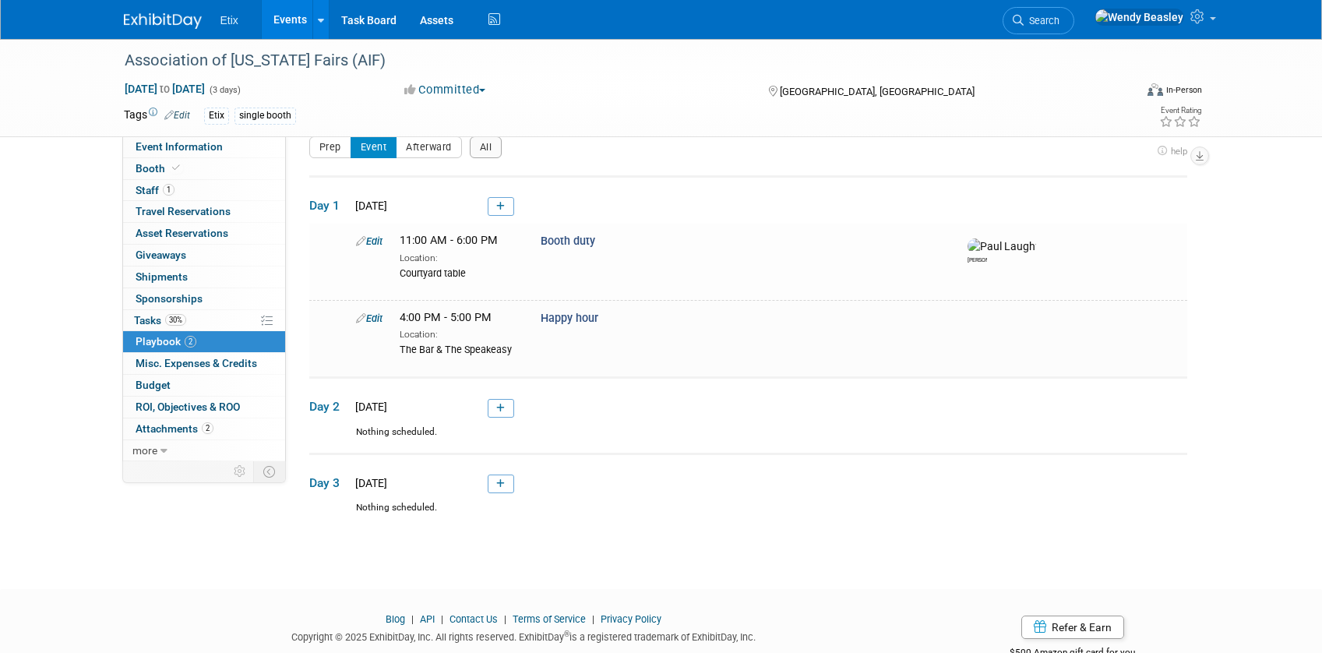
scroll to position [66, 0]
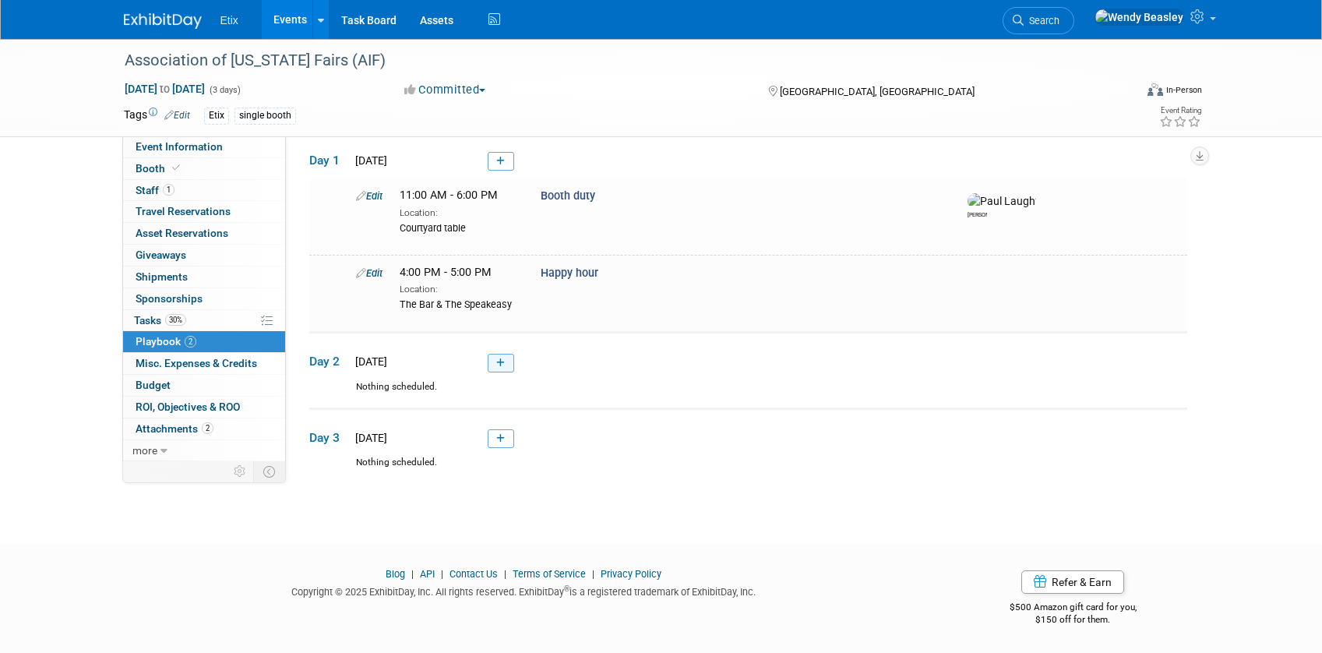
click at [503, 359] on icon at bounding box center [500, 362] width 9 height 9
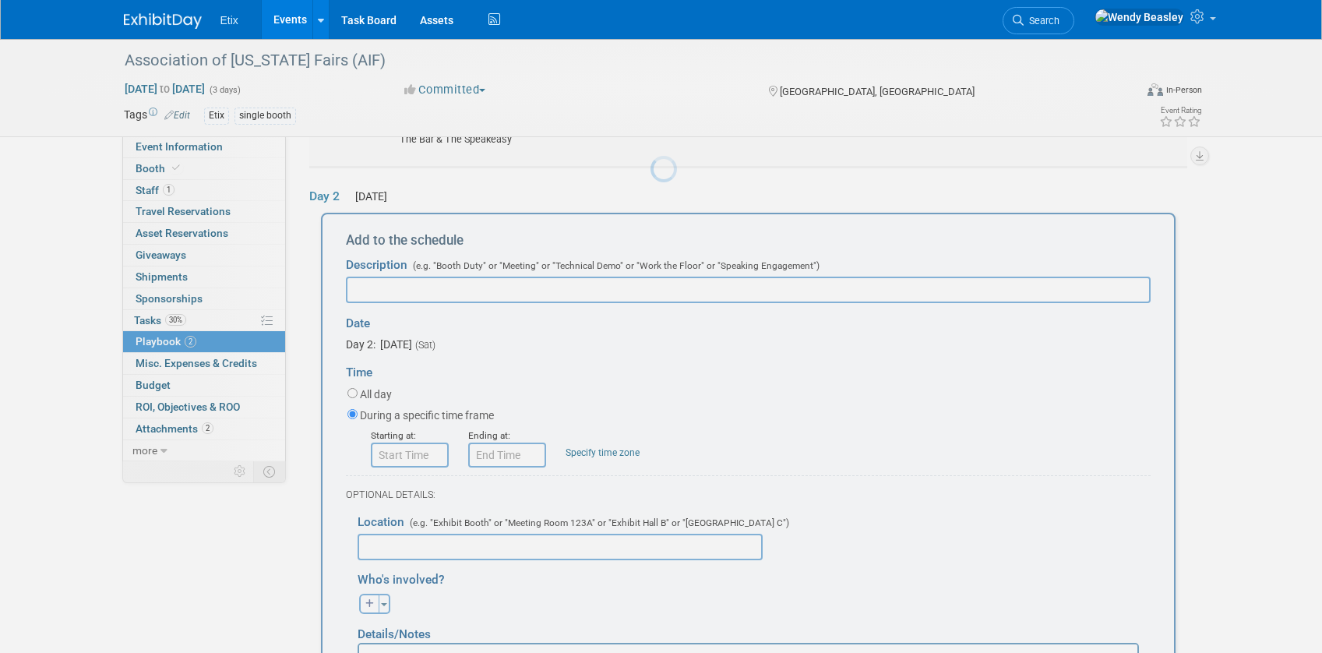
scroll to position [253, 0]
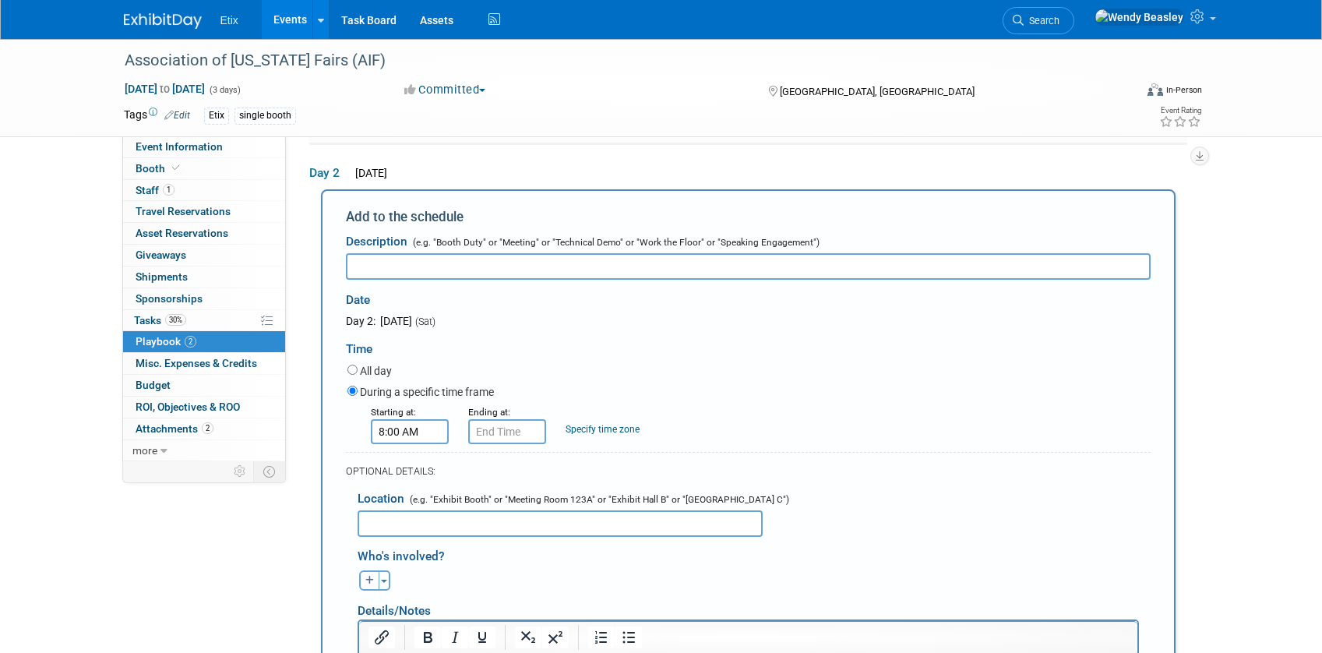
click at [424, 433] on input "8:00 AM" at bounding box center [410, 431] width 78 height 25
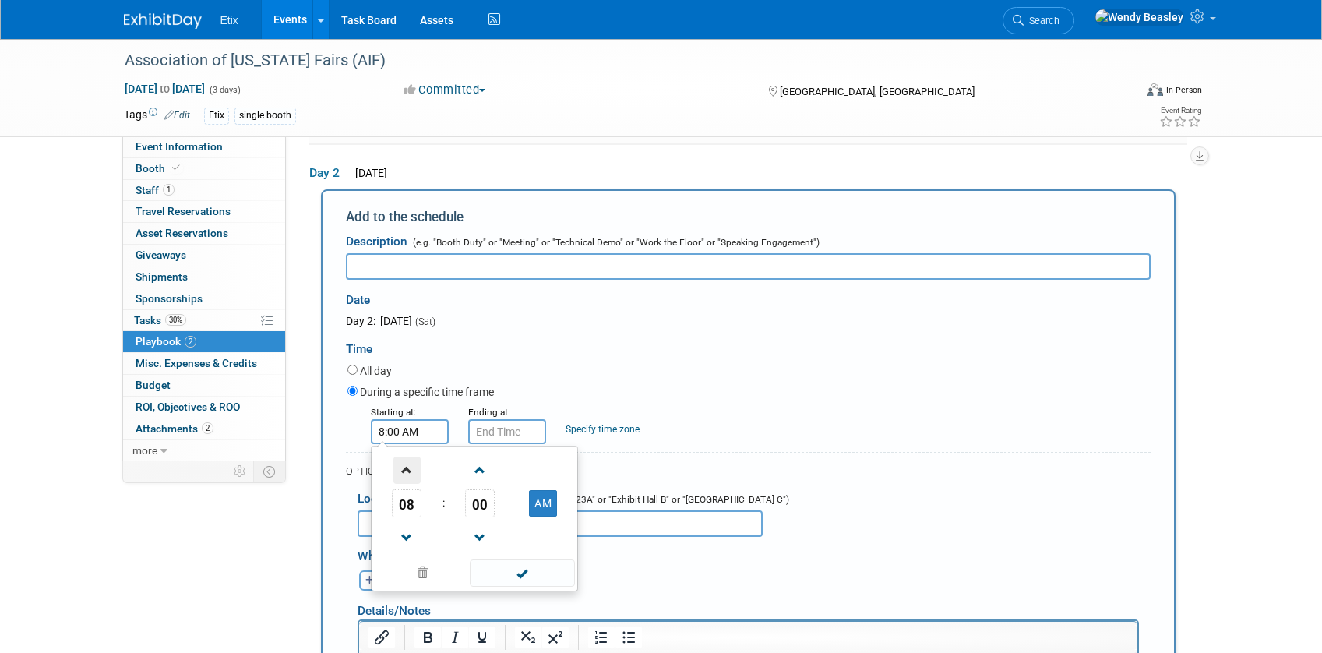
click at [412, 463] on span at bounding box center [406, 469] width 27 height 27
type input "10:00 AM"
click at [529, 574] on span at bounding box center [522, 572] width 105 height 27
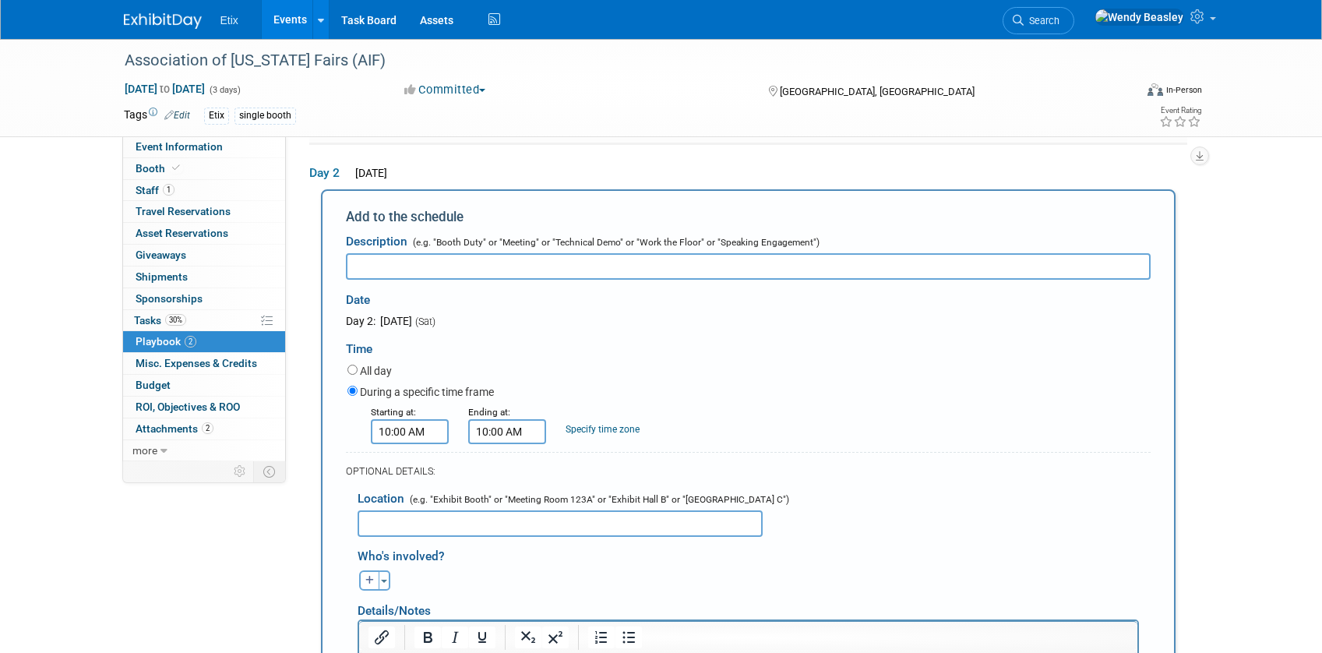
click at [484, 427] on input "10:00 AM" at bounding box center [507, 431] width 78 height 25
click at [508, 473] on span at bounding box center [504, 469] width 27 height 27
click at [509, 472] on span at bounding box center [504, 469] width 27 height 27
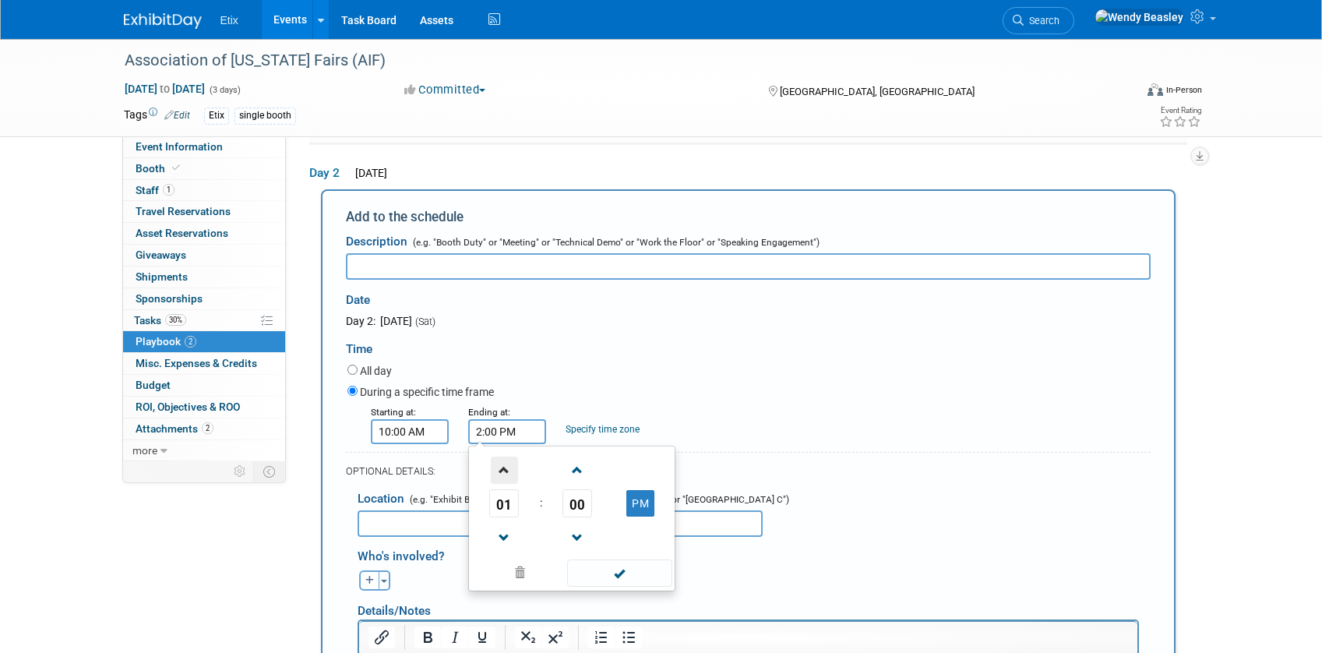
click at [509, 472] on span at bounding box center [504, 469] width 27 height 27
type input "6:00 PM"
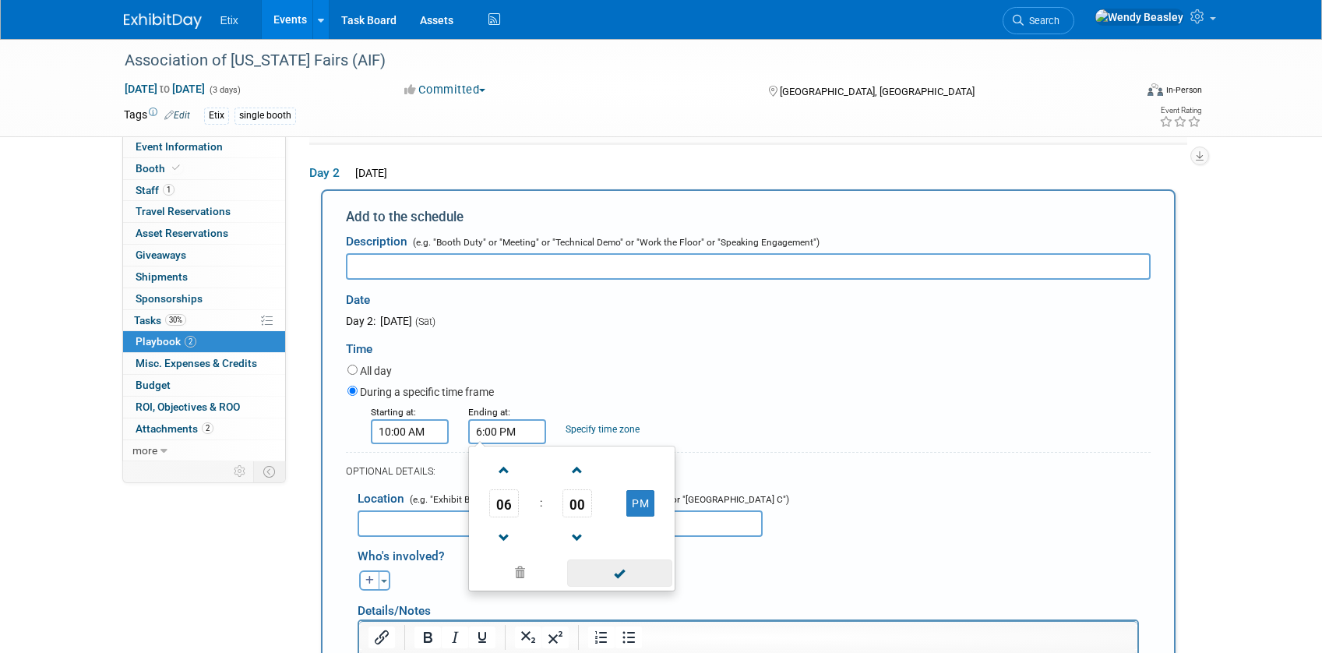
click at [628, 576] on span at bounding box center [619, 572] width 105 height 27
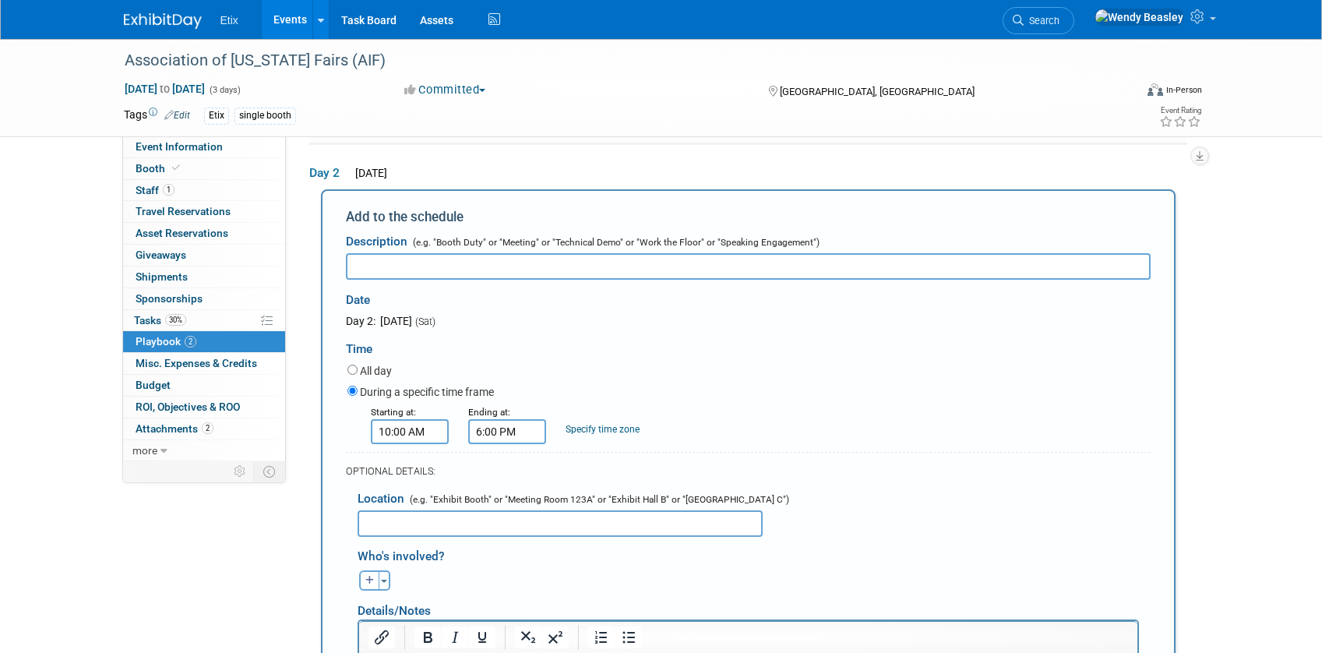
click at [391, 265] on input "text" at bounding box center [748, 266] width 804 height 26
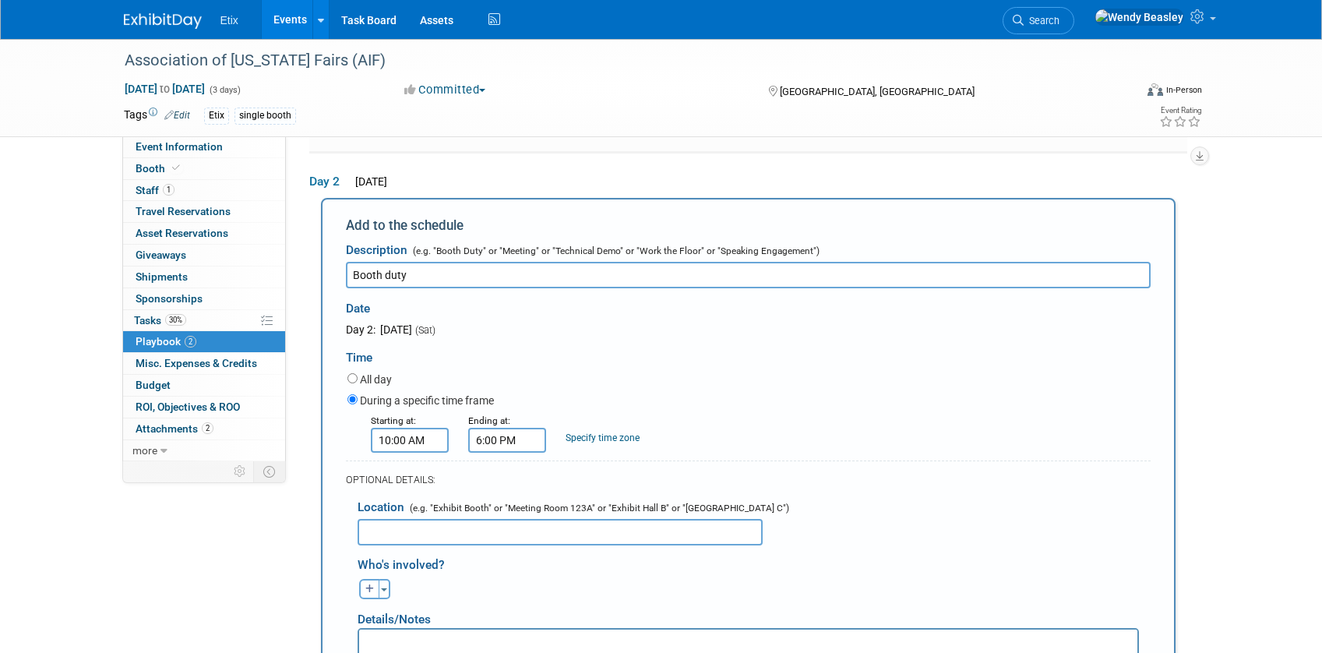
scroll to position [245, 0]
type input "Booth duty"
click at [424, 538] on input "text" at bounding box center [559, 531] width 405 height 26
type input "Courtyard table"
click at [366, 591] on icon "button" at bounding box center [369, 587] width 9 height 9
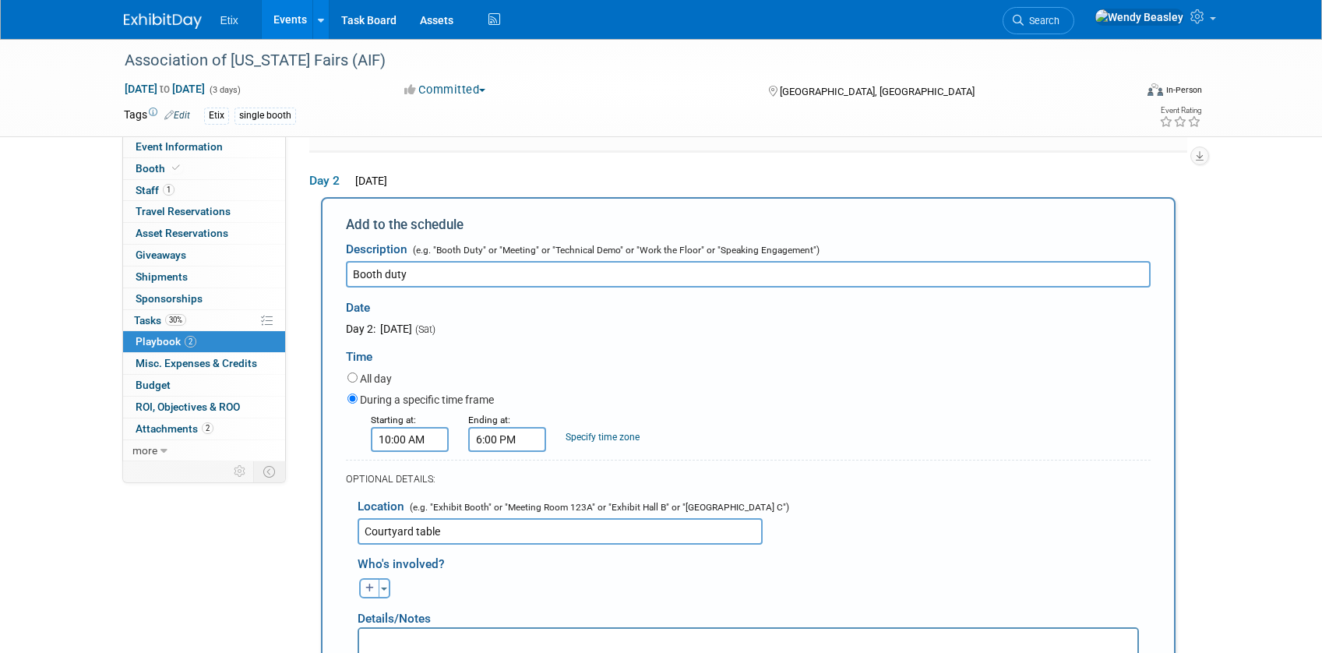
select select
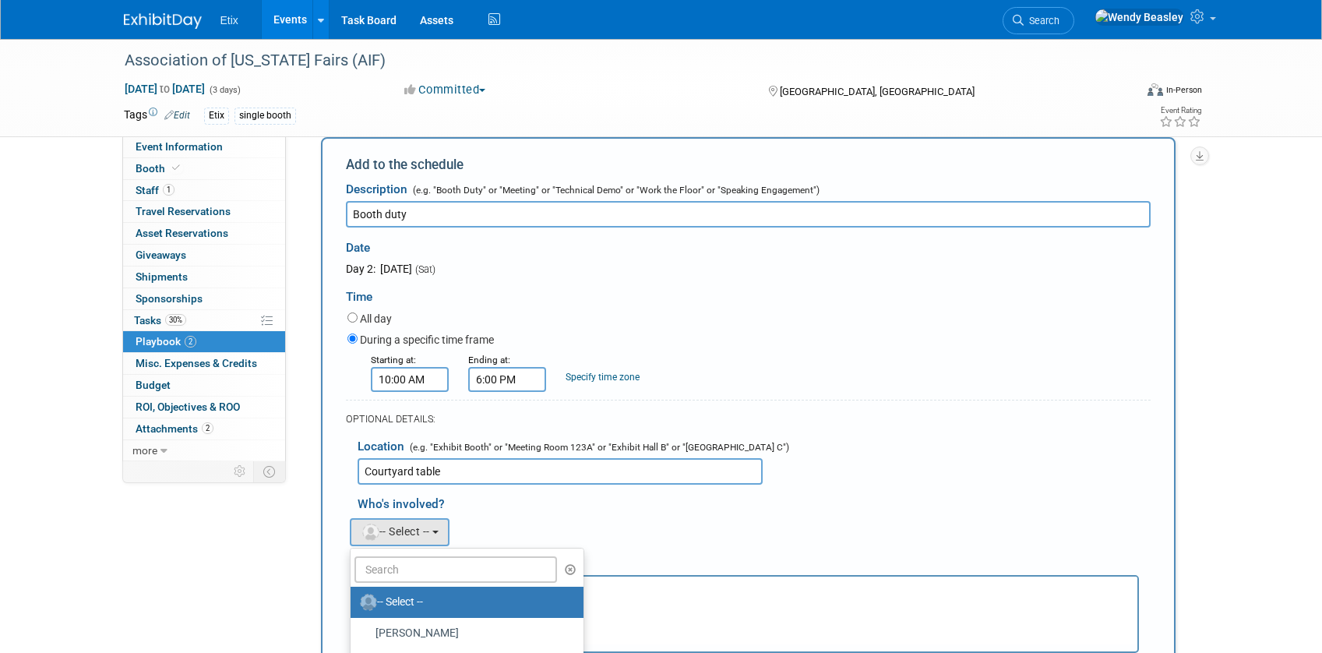
scroll to position [513, 0]
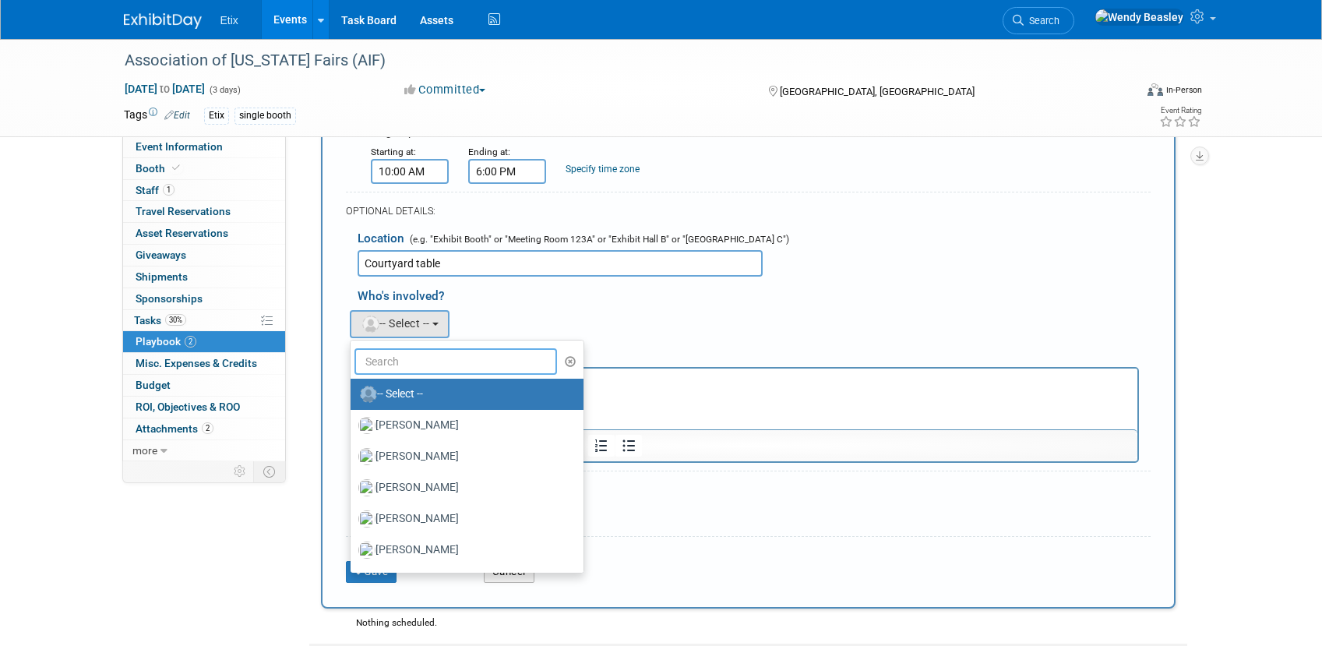
click at [393, 359] on input "text" at bounding box center [455, 361] width 203 height 26
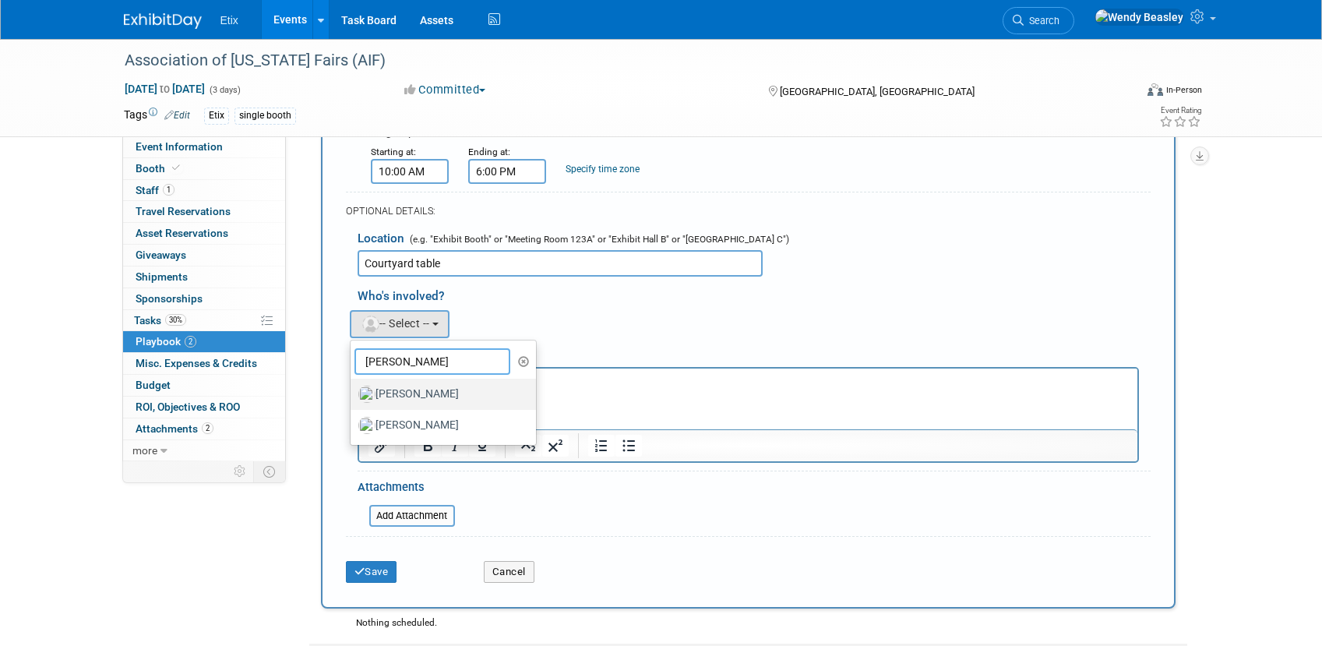
type input "[PERSON_NAME]"
click at [426, 394] on label "[PERSON_NAME]" at bounding box center [439, 394] width 163 height 25
click at [353, 394] on input "[PERSON_NAME]" at bounding box center [348, 392] width 10 height 10
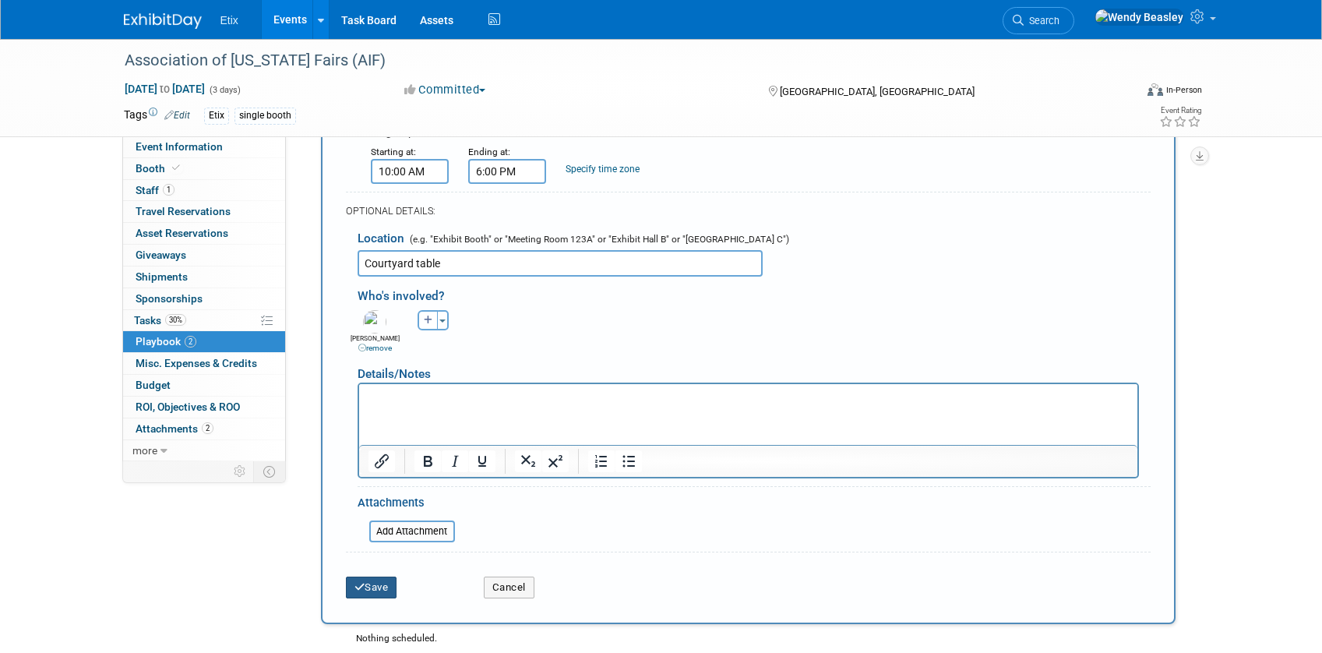
click at [378, 587] on button "Save" at bounding box center [371, 587] width 51 height 22
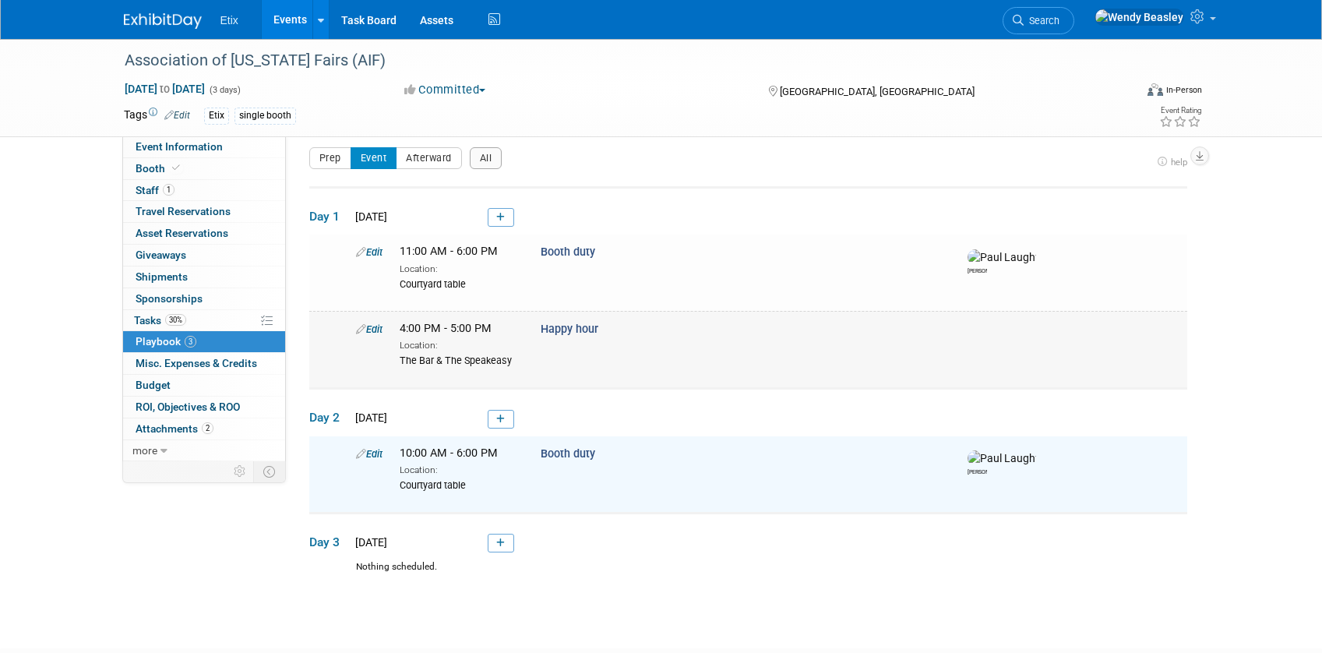
scroll to position [0, 0]
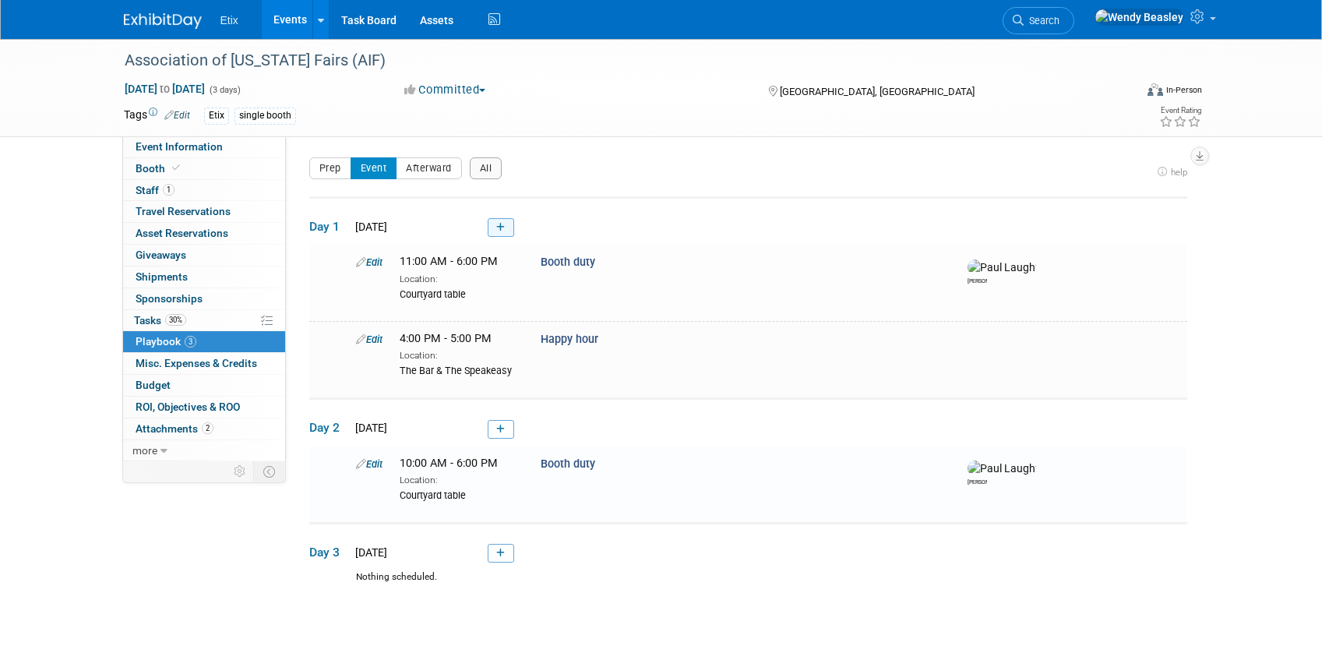
click at [502, 225] on icon at bounding box center [500, 227] width 9 height 9
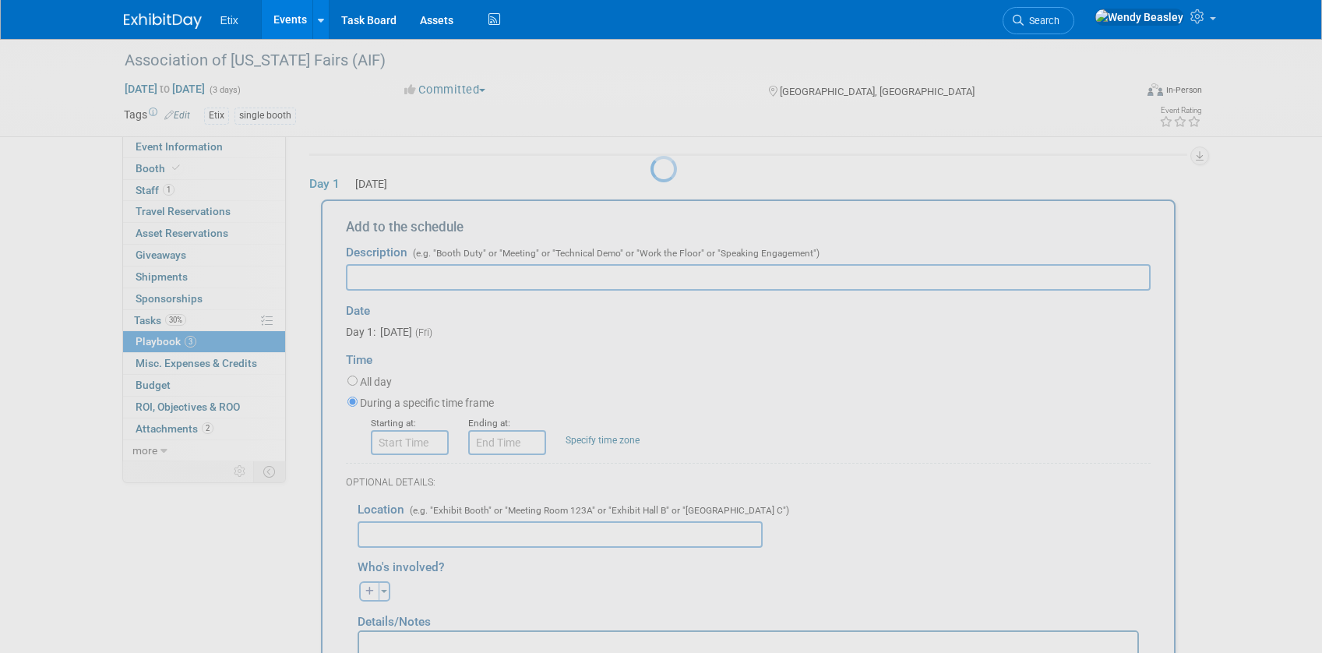
scroll to position [51, 0]
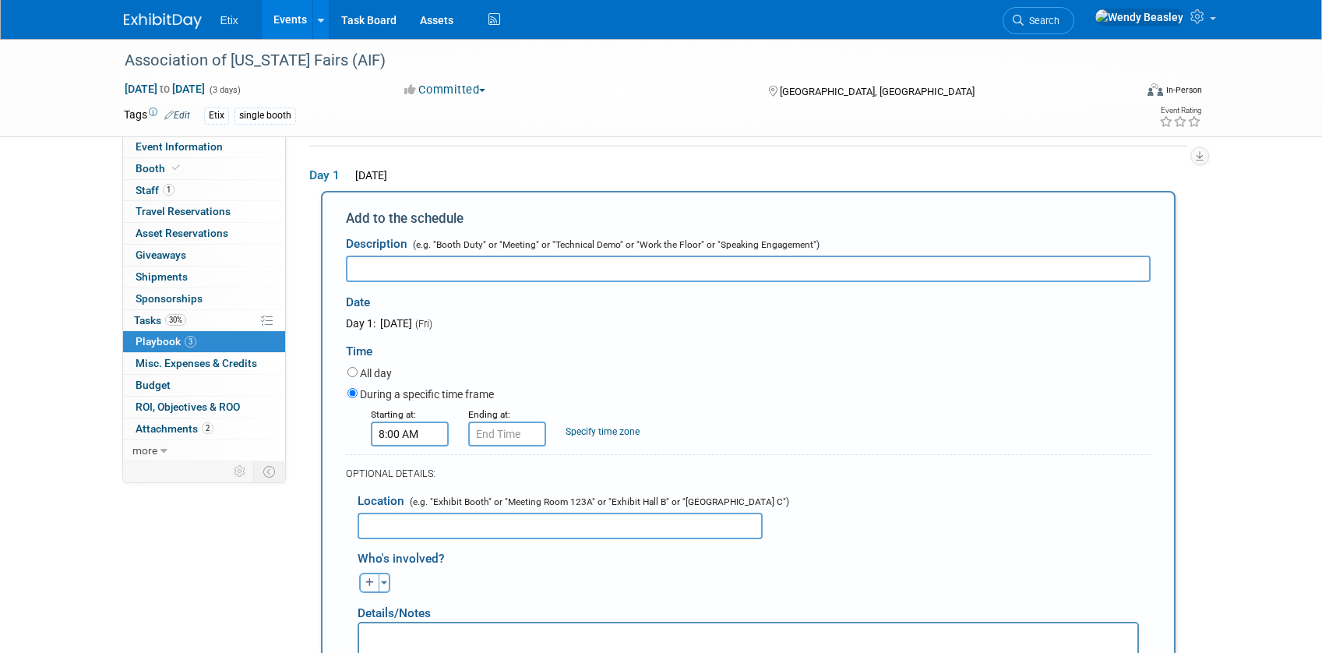
click at [407, 442] on input "8:00 AM" at bounding box center [410, 433] width 78 height 25
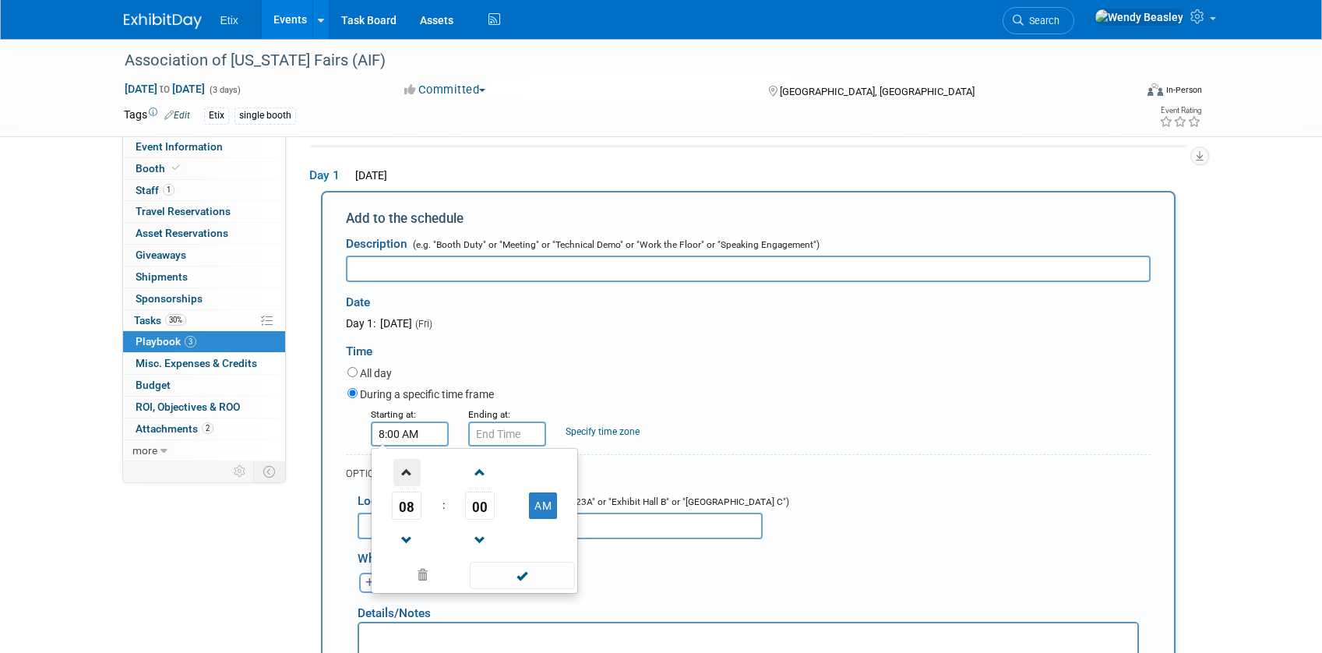
click at [413, 471] on span at bounding box center [406, 472] width 27 height 27
click at [408, 542] on span at bounding box center [406, 539] width 27 height 27
type input "9:00 AM"
click at [532, 576] on span at bounding box center [522, 574] width 105 height 27
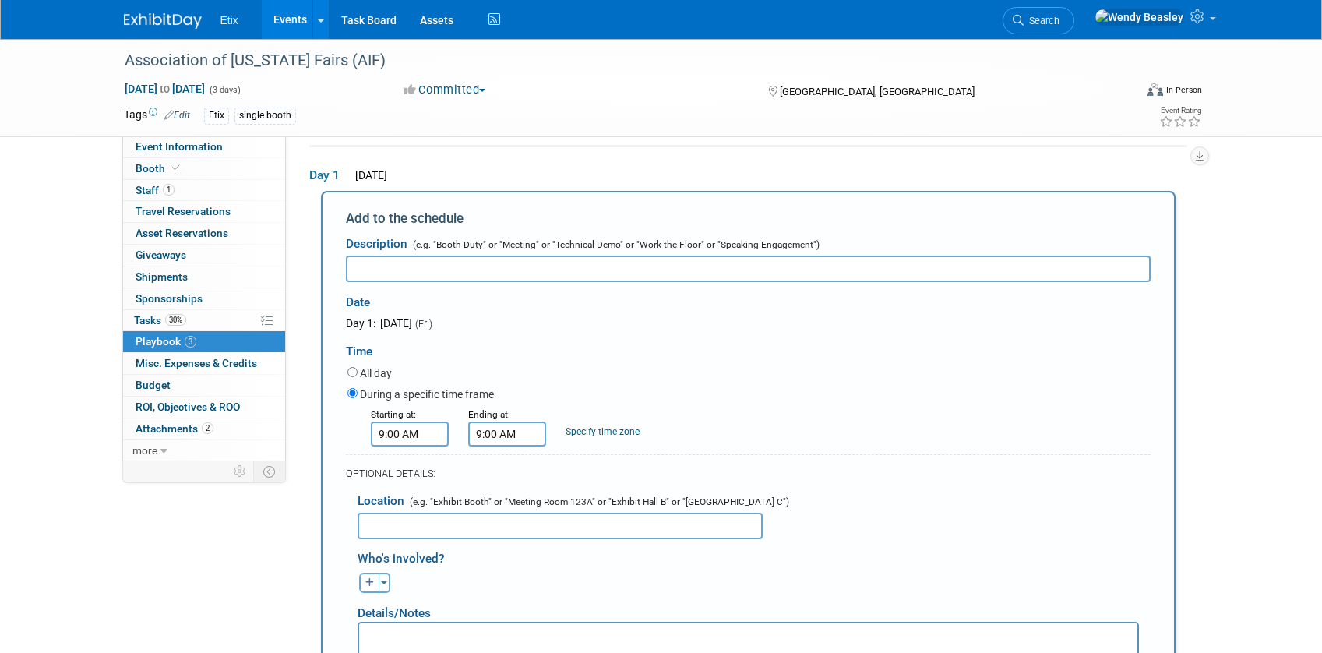
click at [515, 425] on input "9:00 AM" at bounding box center [507, 433] width 78 height 25
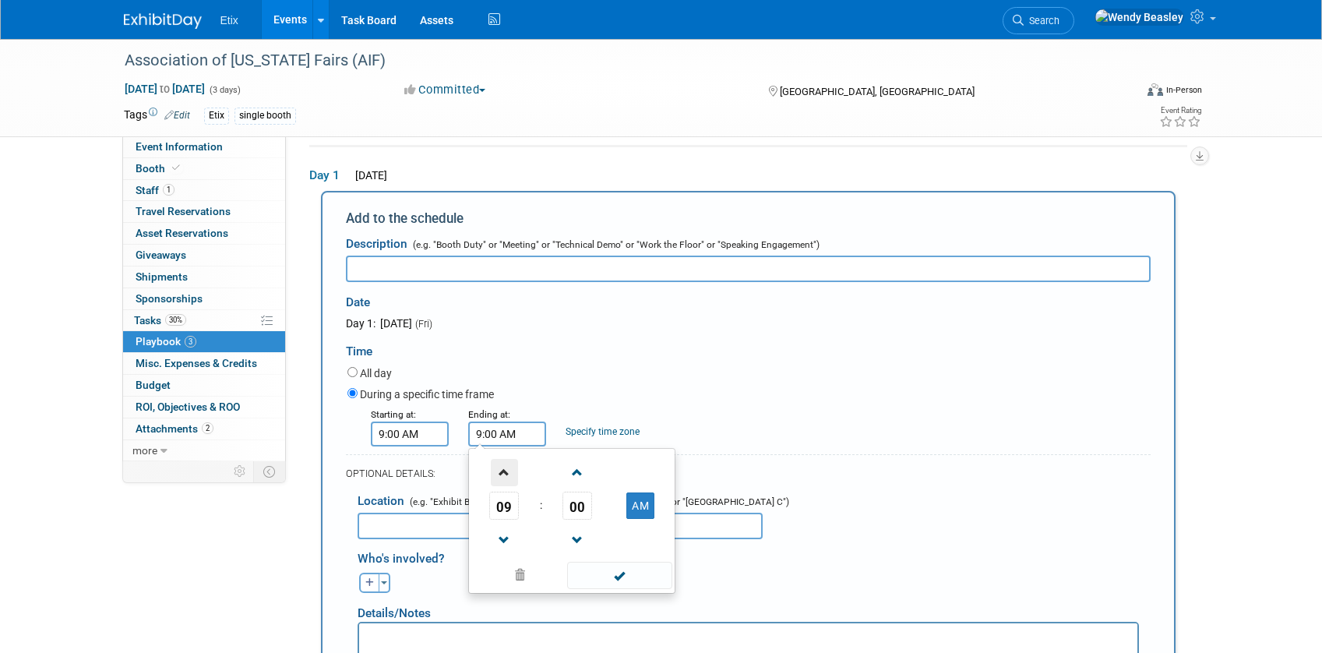
click at [504, 473] on span at bounding box center [504, 472] width 27 height 27
click at [505, 473] on span at bounding box center [504, 472] width 27 height 27
type input "11:00 AM"
click at [621, 582] on span at bounding box center [619, 574] width 105 height 27
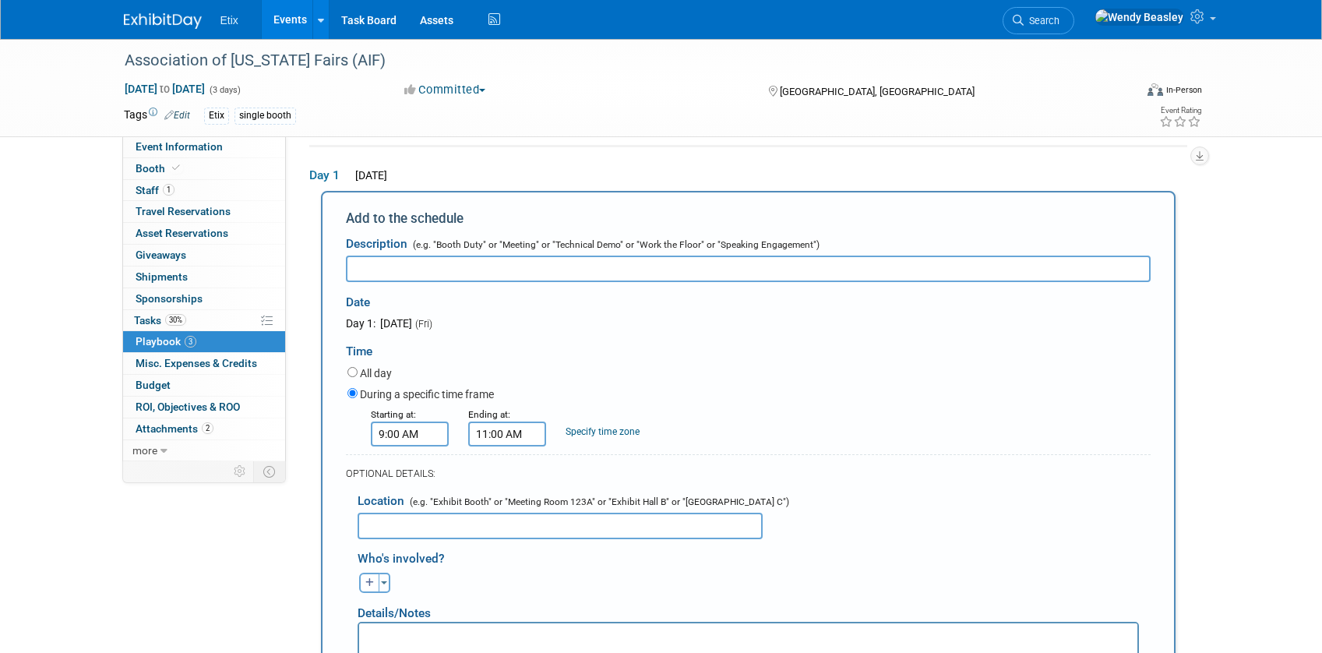
click at [394, 270] on input "text" at bounding box center [748, 268] width 804 height 26
type input "Booth setup"
drag, startPoint x: 488, startPoint y: 526, endPoint x: 496, endPoint y: 525, distance: 7.9
click at [491, 526] on input "text" at bounding box center [559, 525] width 405 height 26
type input "Courtyard table"
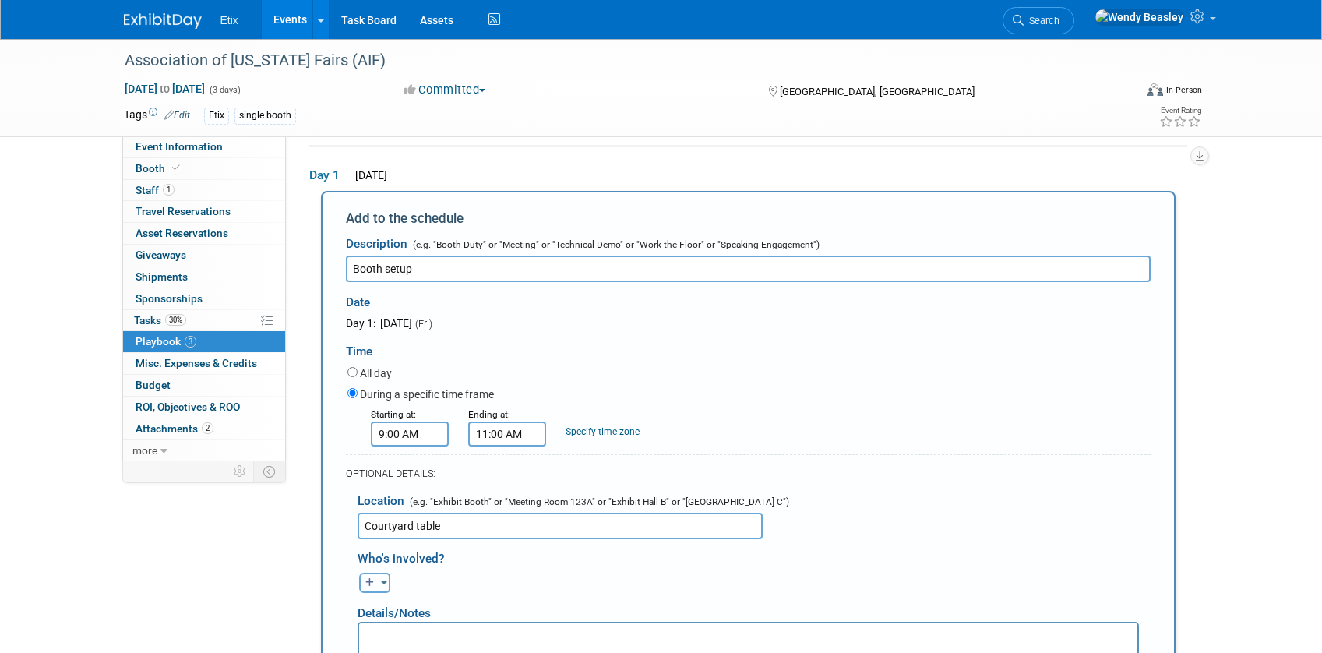
click at [370, 585] on icon "button" at bounding box center [369, 582] width 9 height 9
select select
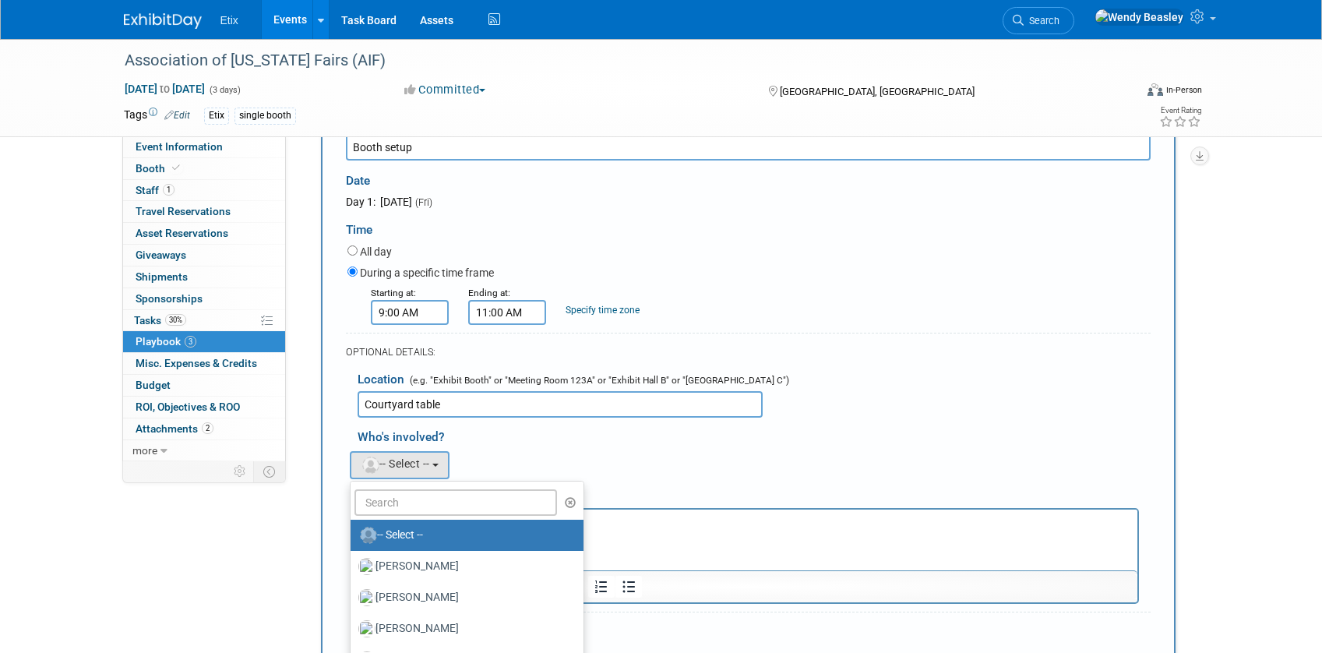
scroll to position [174, 0]
click at [431, 506] on input "text" at bounding box center [455, 501] width 203 height 26
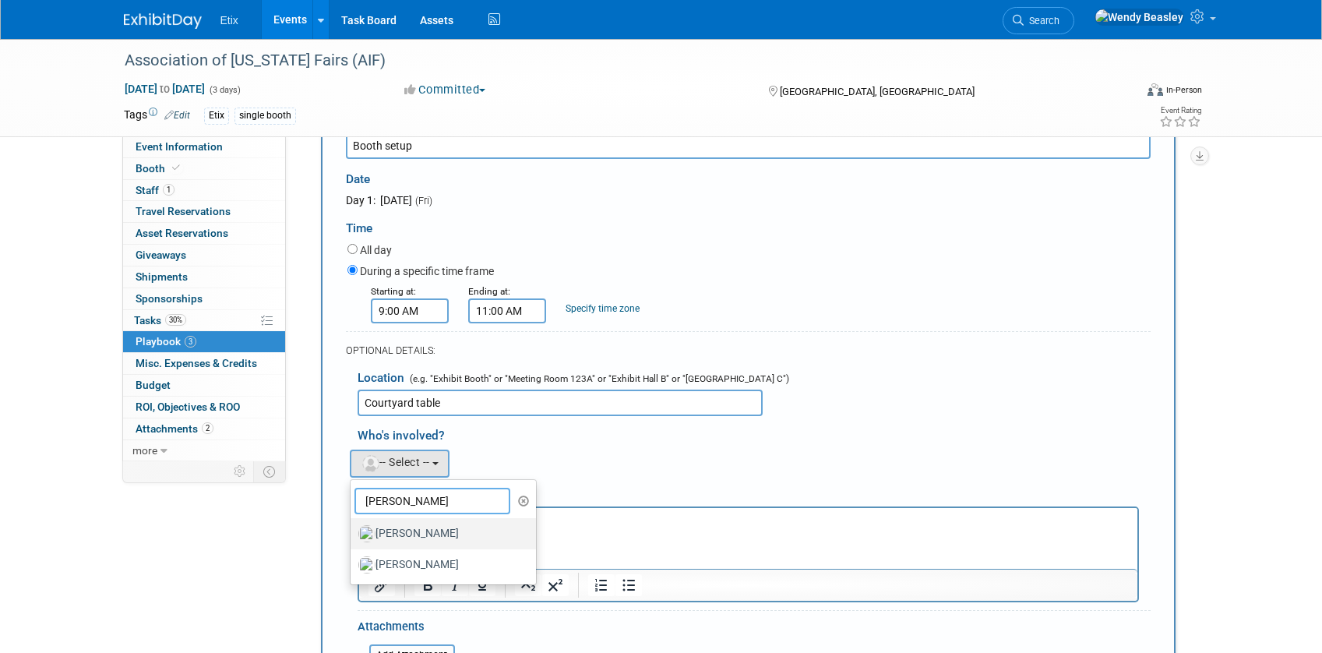
type input "[PERSON_NAME]"
drag, startPoint x: 446, startPoint y: 536, endPoint x: 125, endPoint y: 17, distance: 609.9
click at [446, 536] on label "[PERSON_NAME]" at bounding box center [439, 533] width 163 height 25
click at [353, 536] on input "[PERSON_NAME]" at bounding box center [348, 531] width 10 height 10
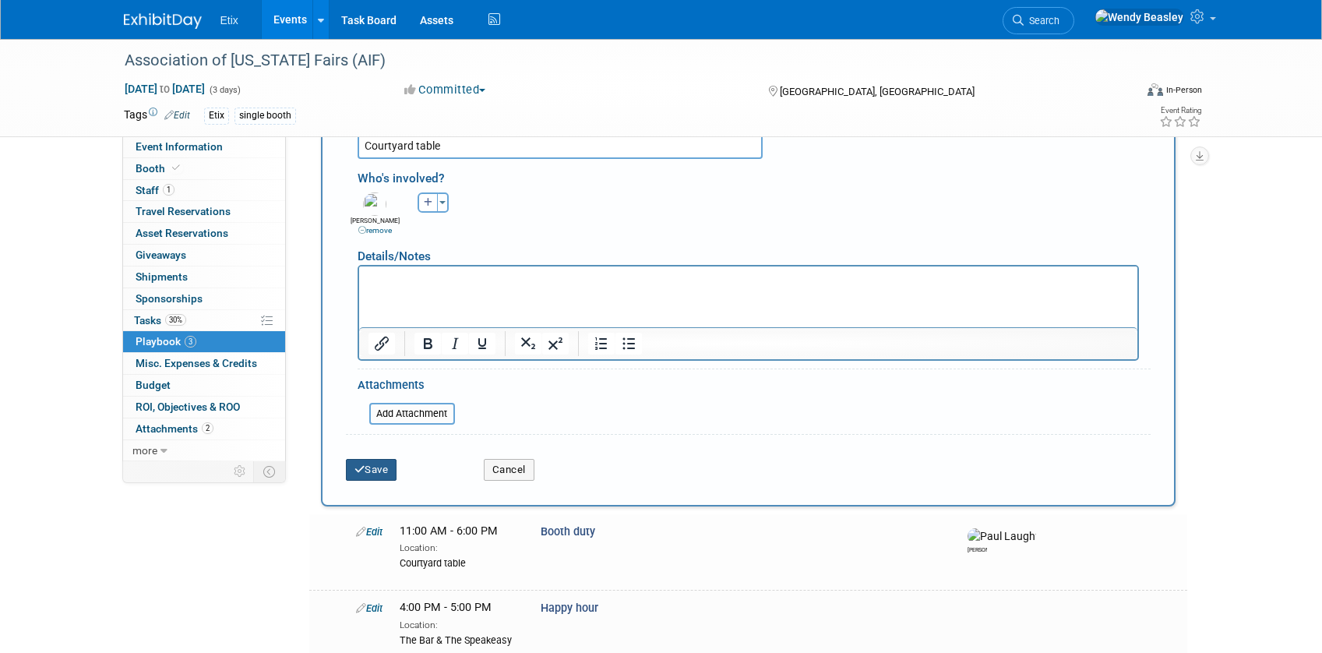
click at [370, 477] on button "Save" at bounding box center [371, 470] width 51 height 22
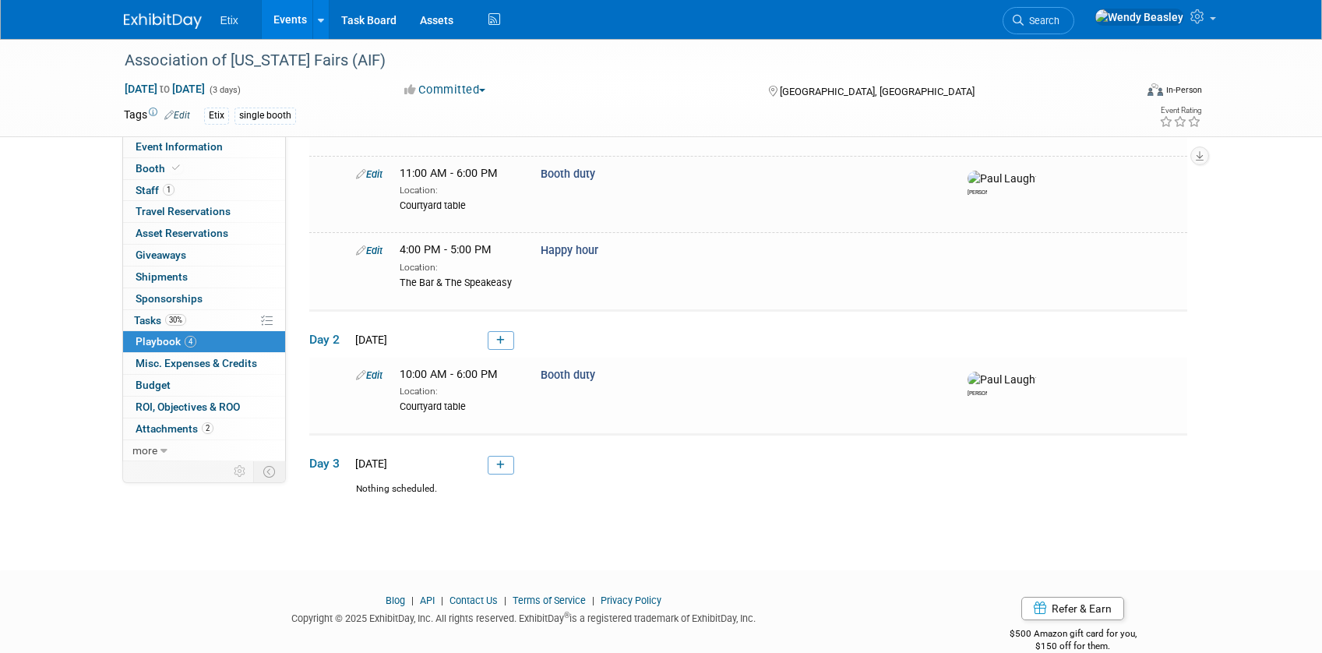
scroll to position [182, 0]
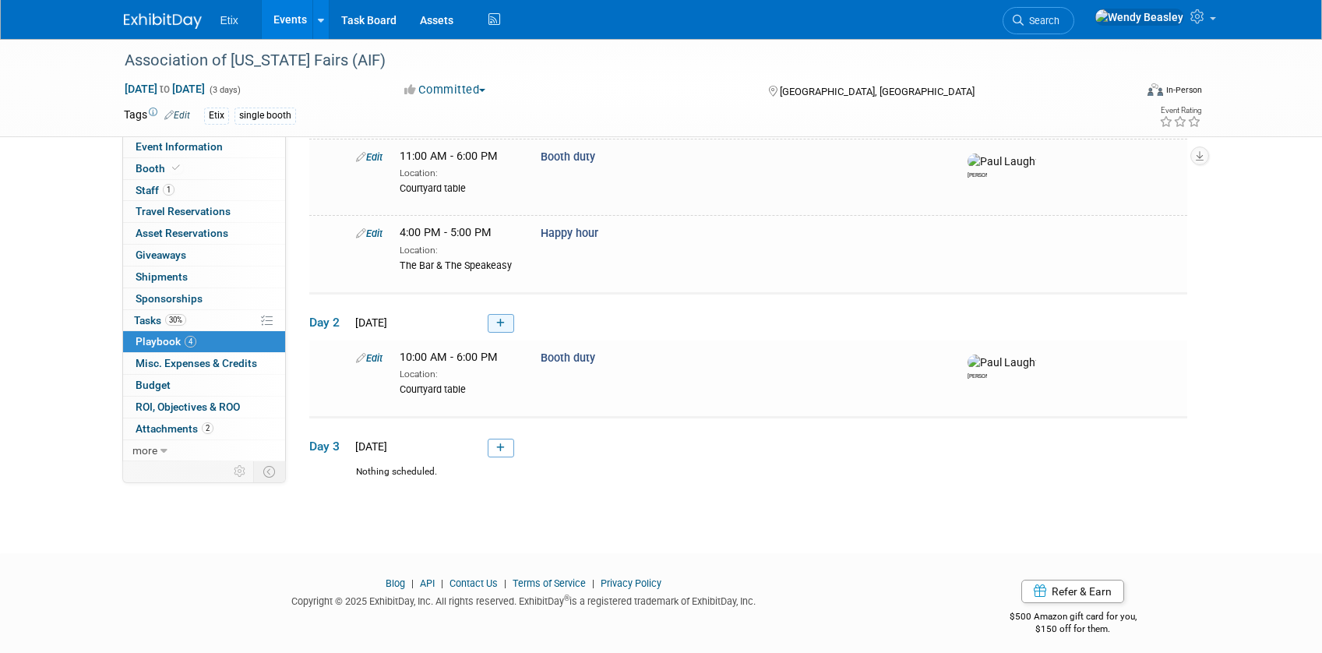
click at [504, 329] on link at bounding box center [501, 323] width 26 height 19
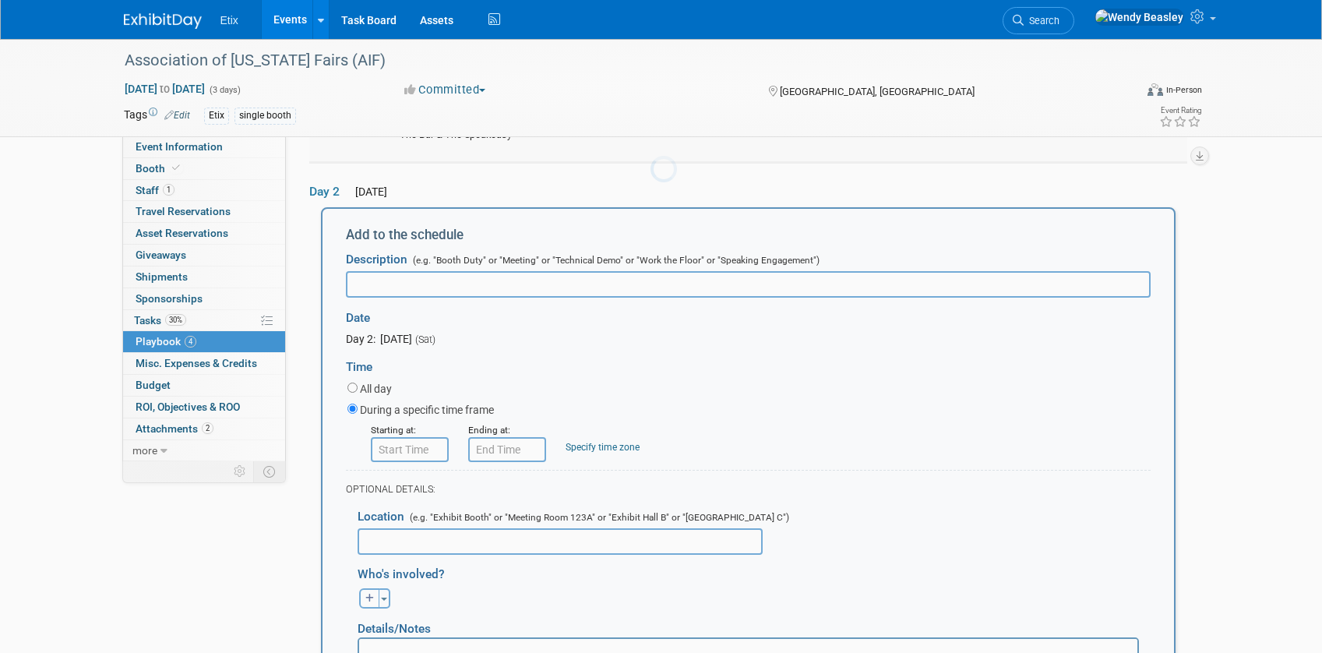
scroll to position [0, 0]
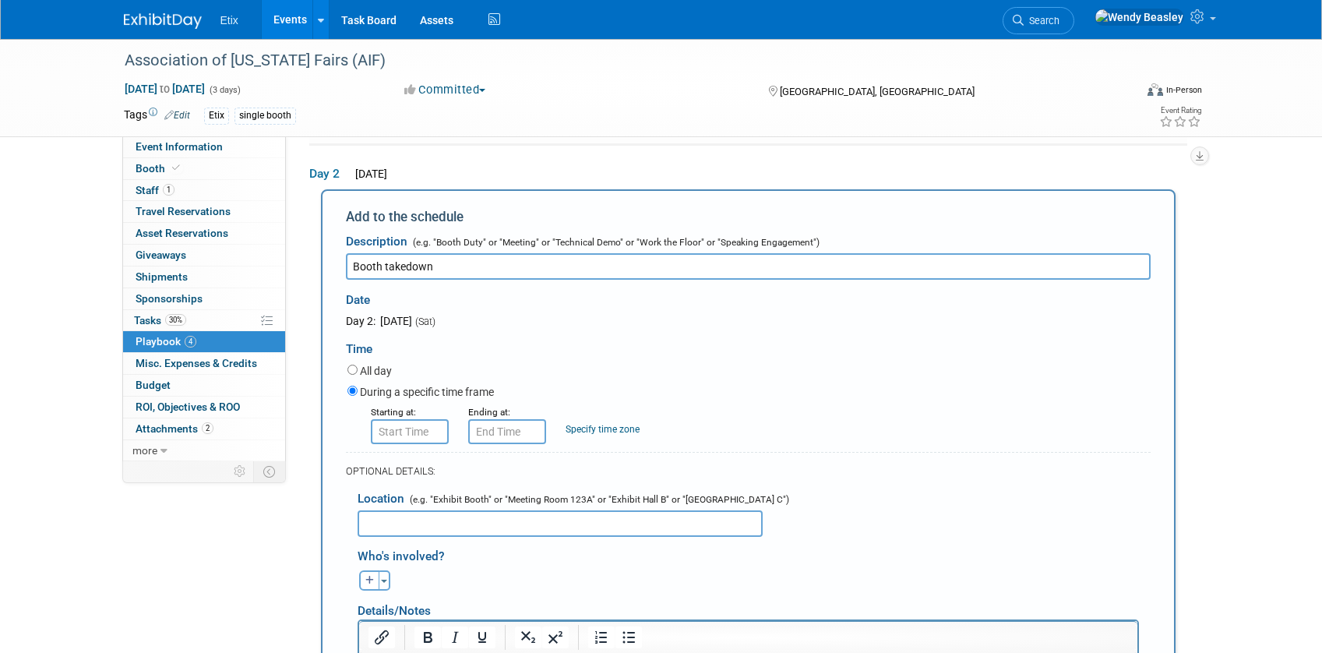
type input "Booth takedown"
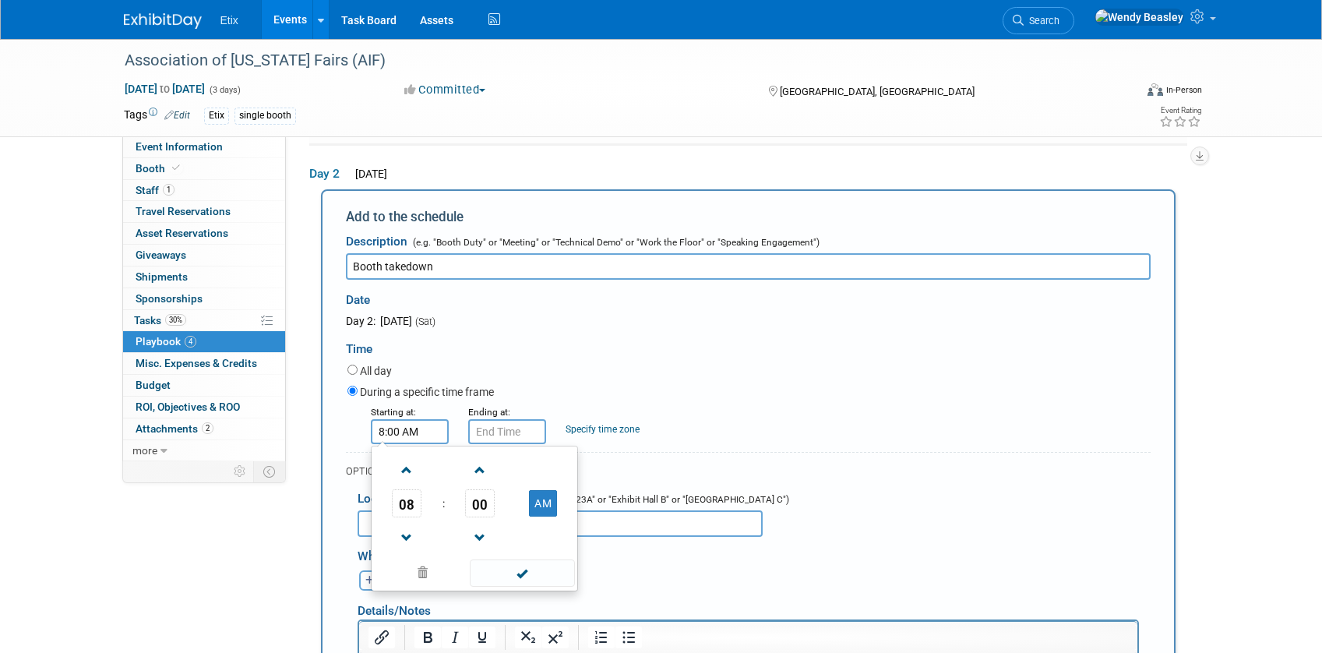
click at [410, 429] on input "8:00 AM" at bounding box center [410, 431] width 78 height 25
click at [409, 467] on span at bounding box center [406, 469] width 27 height 27
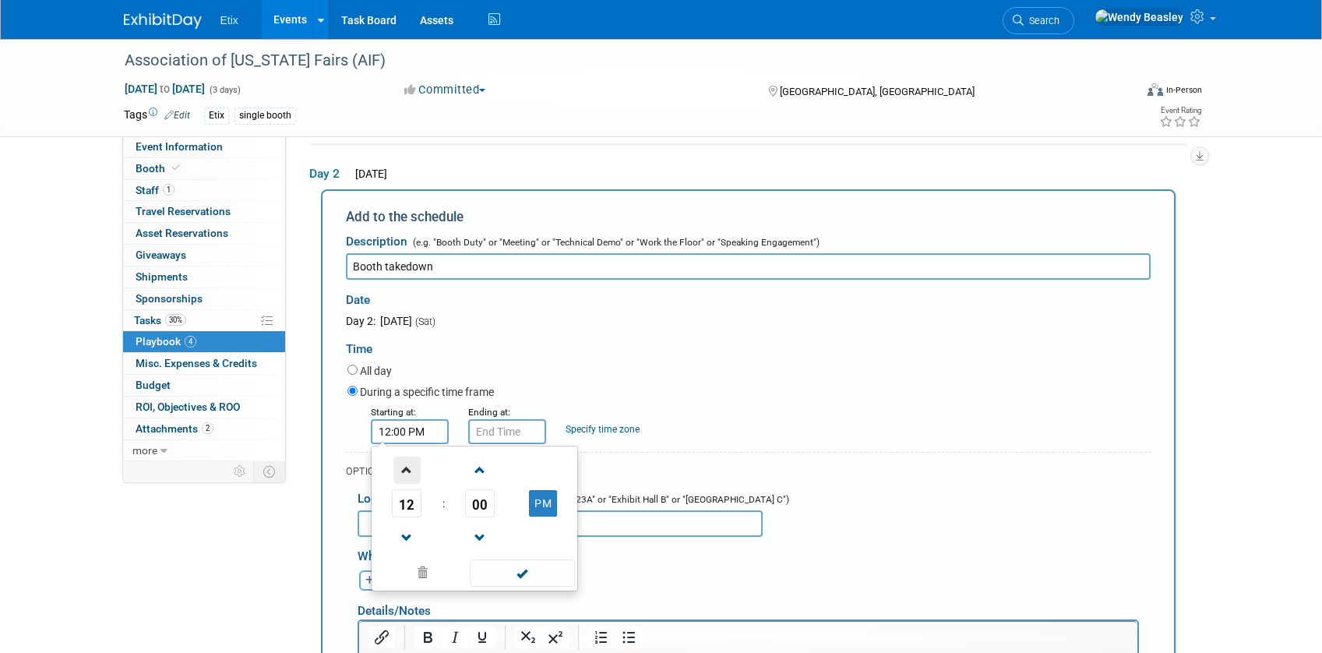
click at [409, 467] on span at bounding box center [406, 469] width 27 height 27
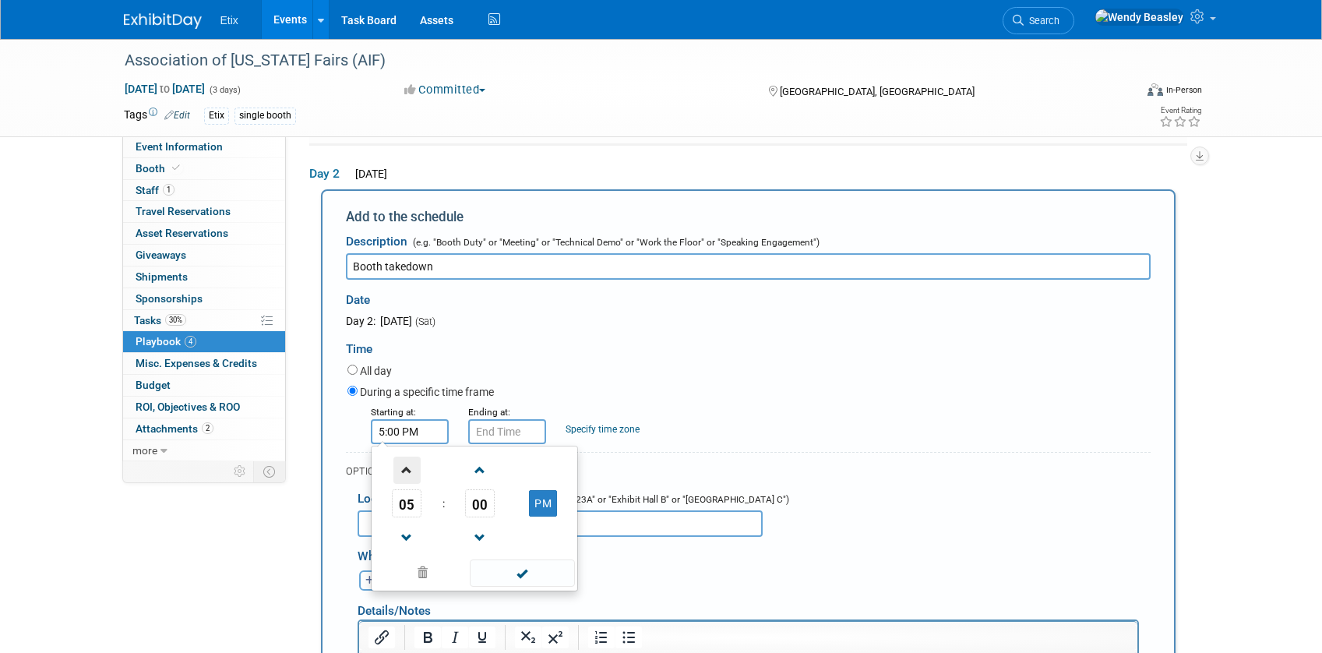
click at [409, 467] on span at bounding box center [406, 469] width 27 height 27
type input "6:00 PM"
drag, startPoint x: 519, startPoint y: 577, endPoint x: 526, endPoint y: 484, distance: 92.9
click at [520, 576] on span at bounding box center [522, 572] width 105 height 27
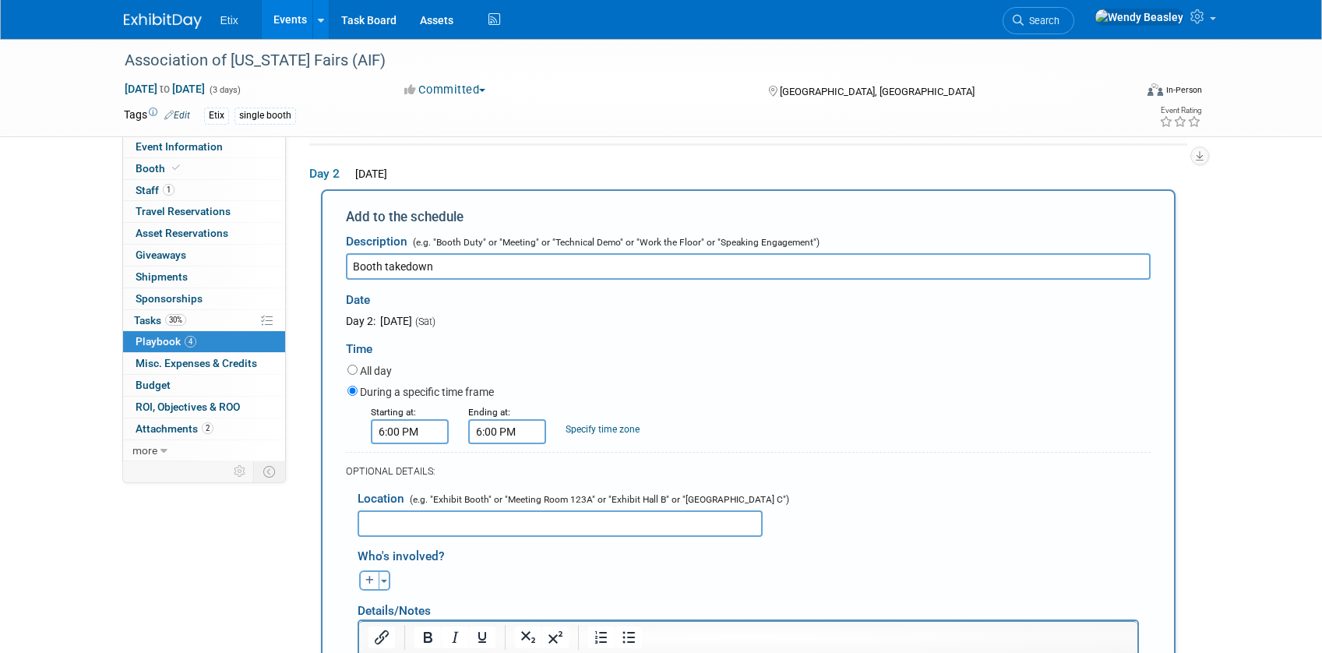
click at [510, 432] on input "6:00 PM" at bounding box center [507, 431] width 78 height 25
click at [510, 461] on span at bounding box center [504, 469] width 27 height 27
type input "8:00 PM"
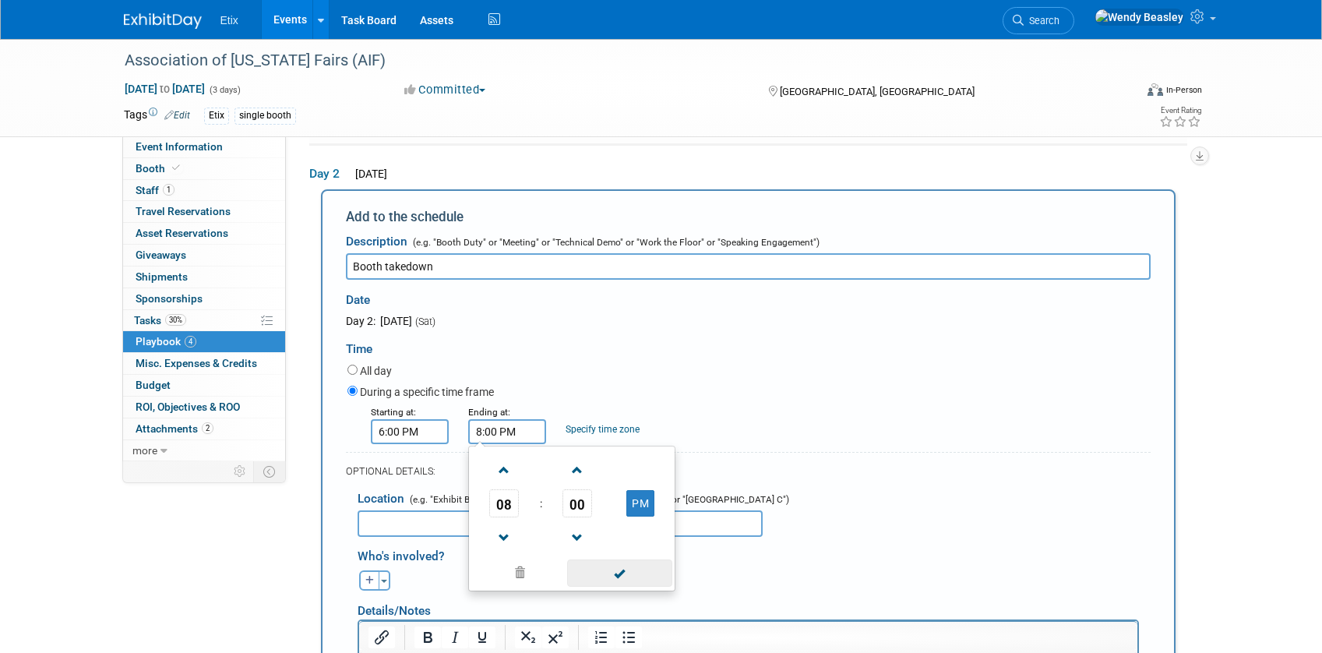
click at [627, 565] on span at bounding box center [619, 572] width 105 height 27
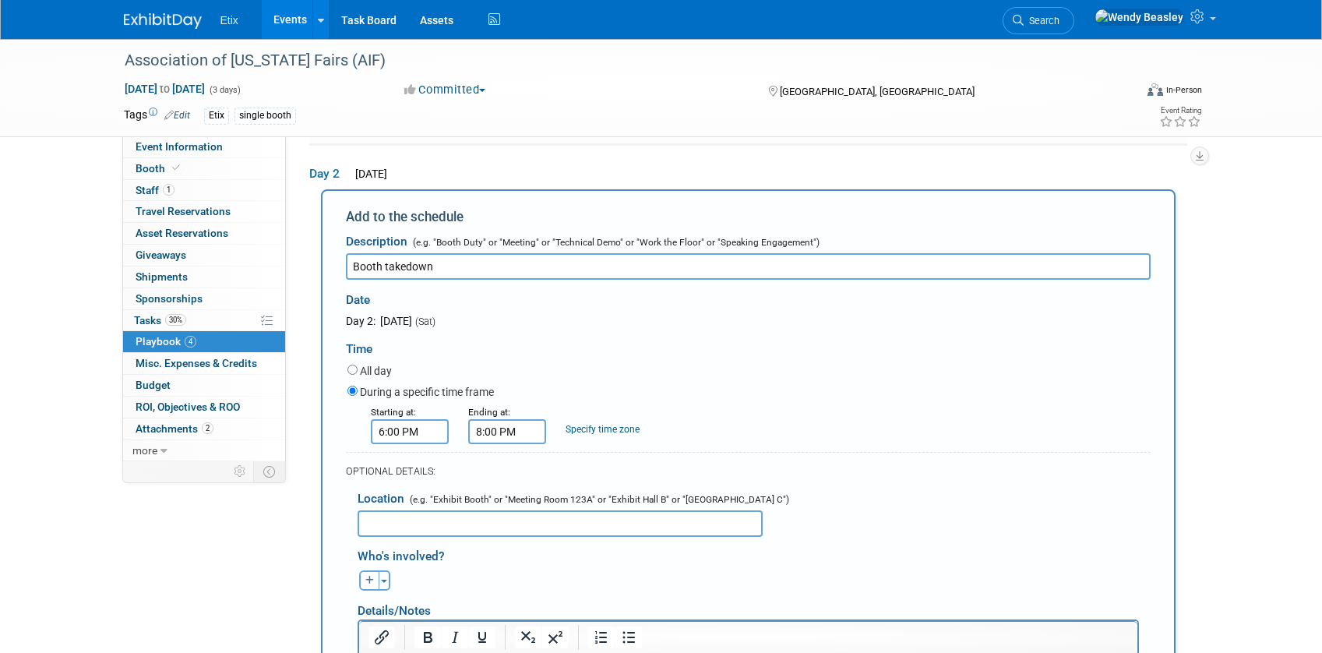
click at [478, 527] on input "text" at bounding box center [559, 523] width 405 height 26
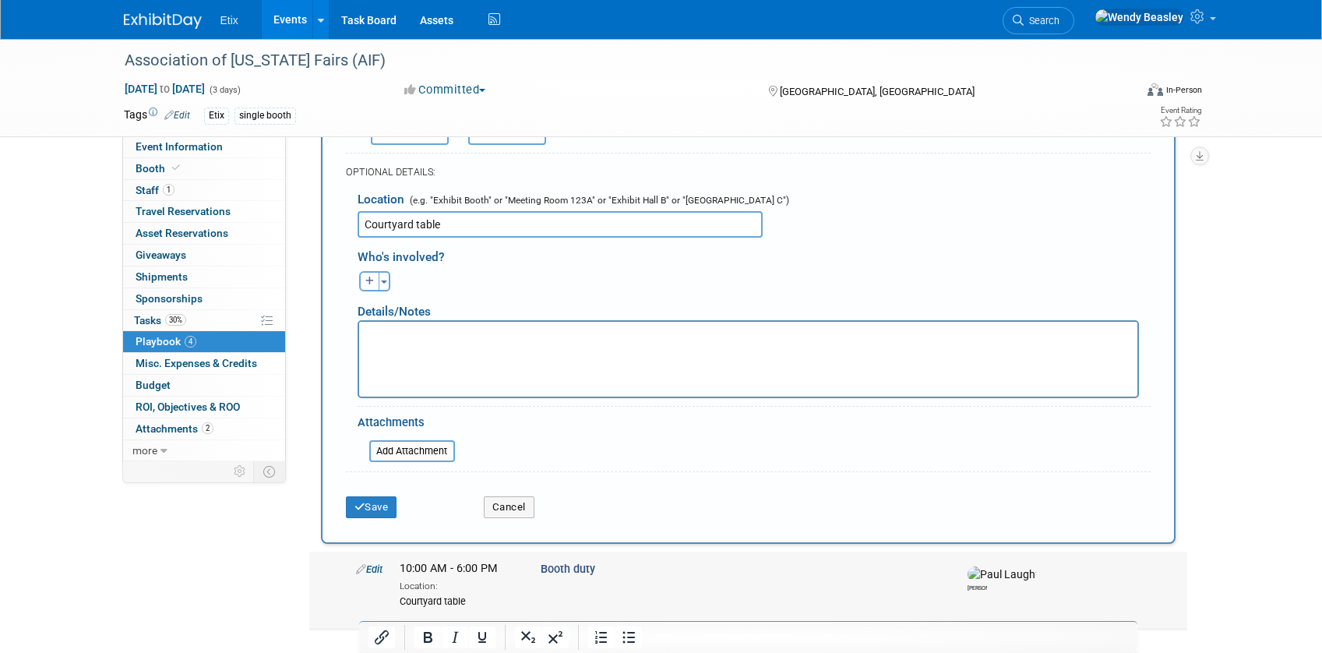
scroll to position [770, 0]
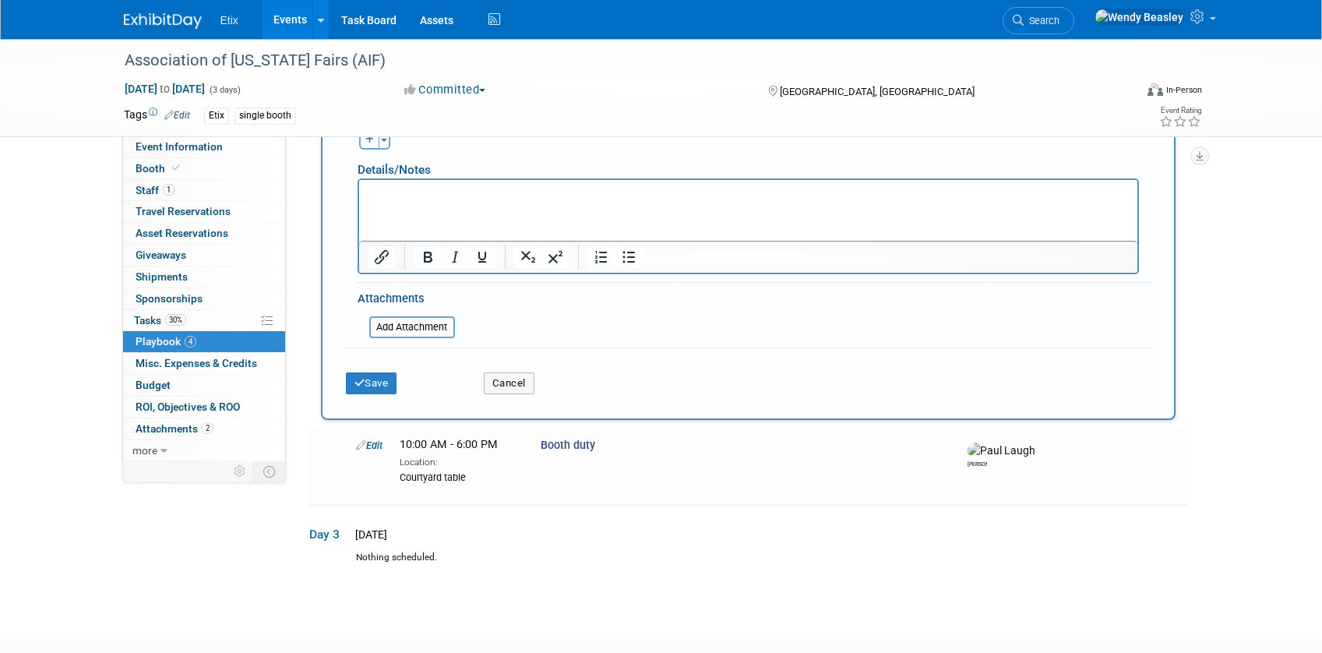
type input "Courtyard table"
click at [393, 202] on html at bounding box center [747, 191] width 778 height 22
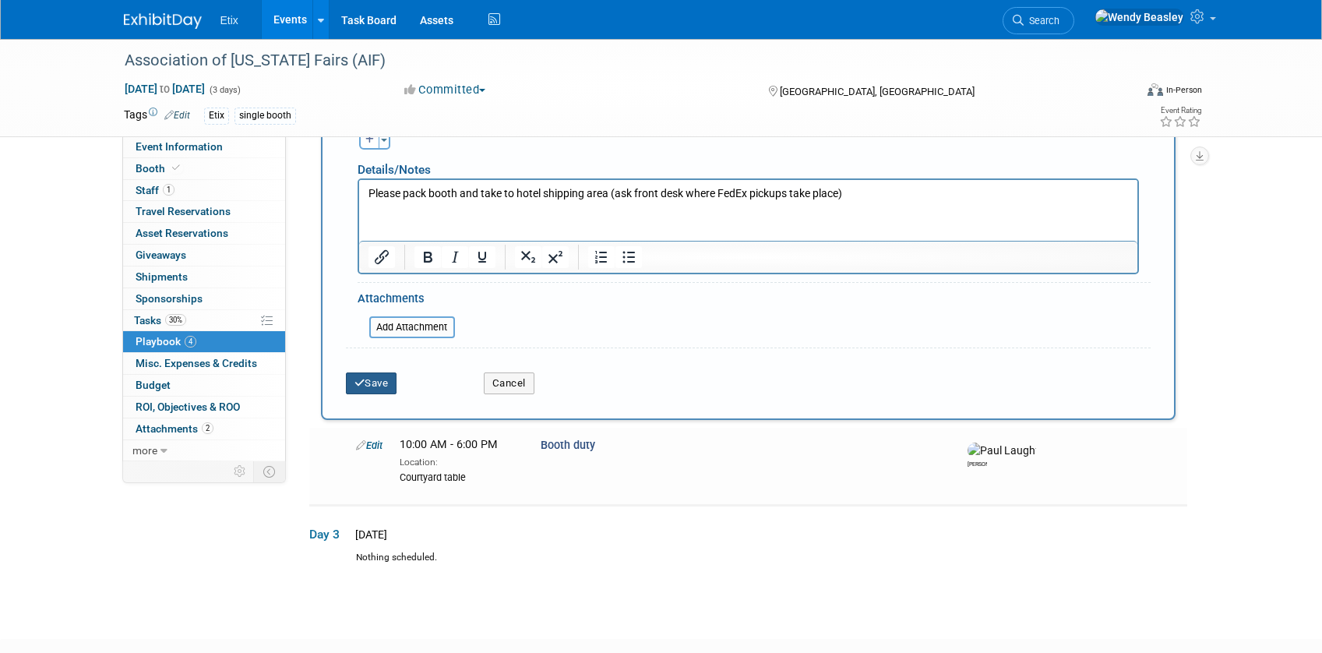
click at [367, 378] on button "Save" at bounding box center [371, 383] width 51 height 22
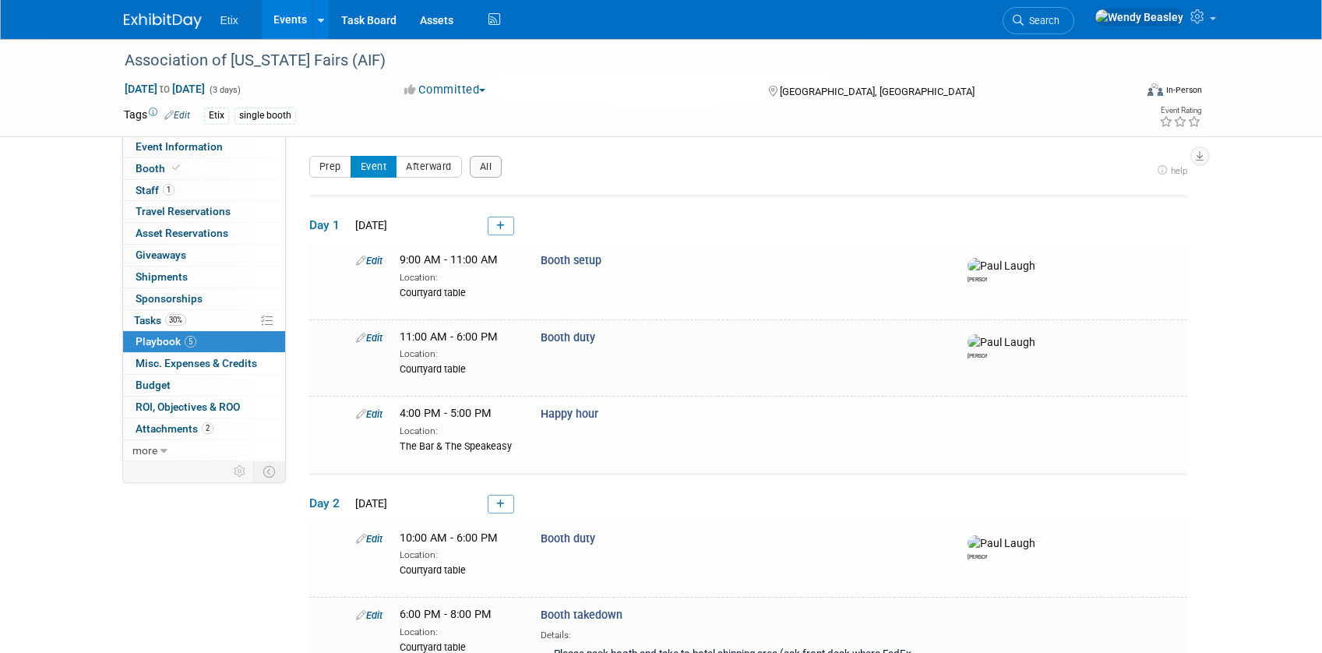
scroll to position [0, 0]
click at [165, 152] on link "Event Information" at bounding box center [204, 146] width 162 height 21
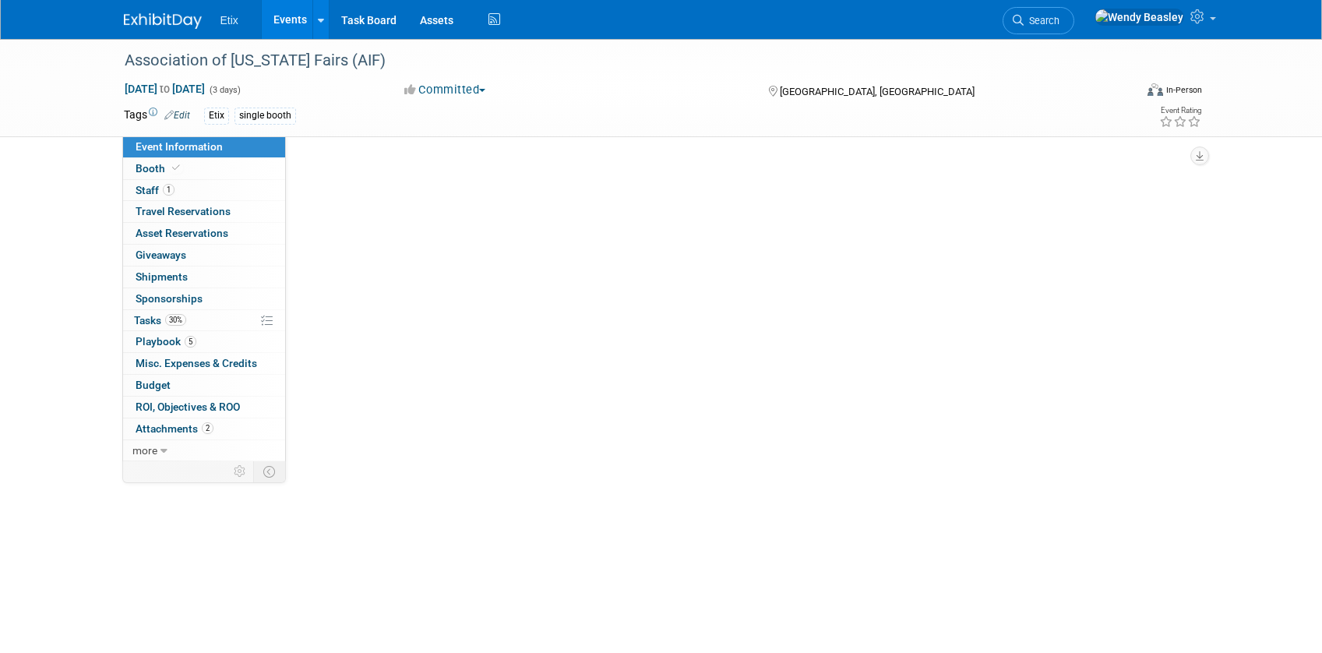
select select "No"
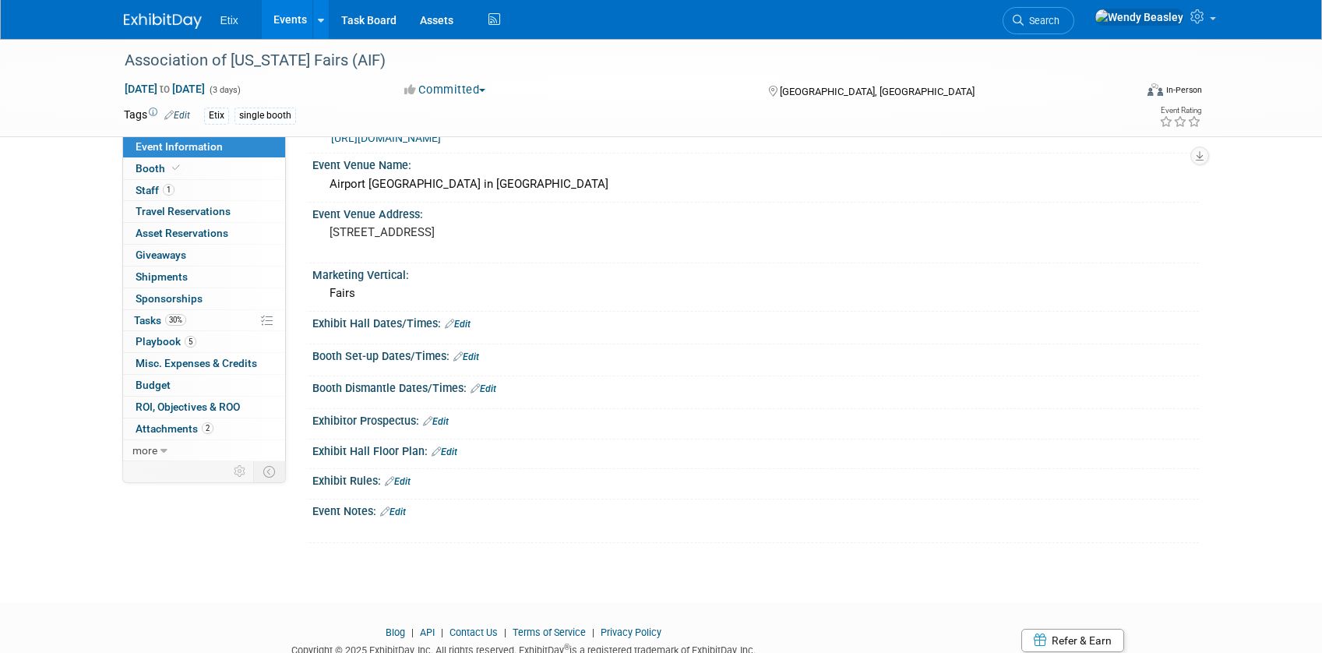
scroll to position [336, 0]
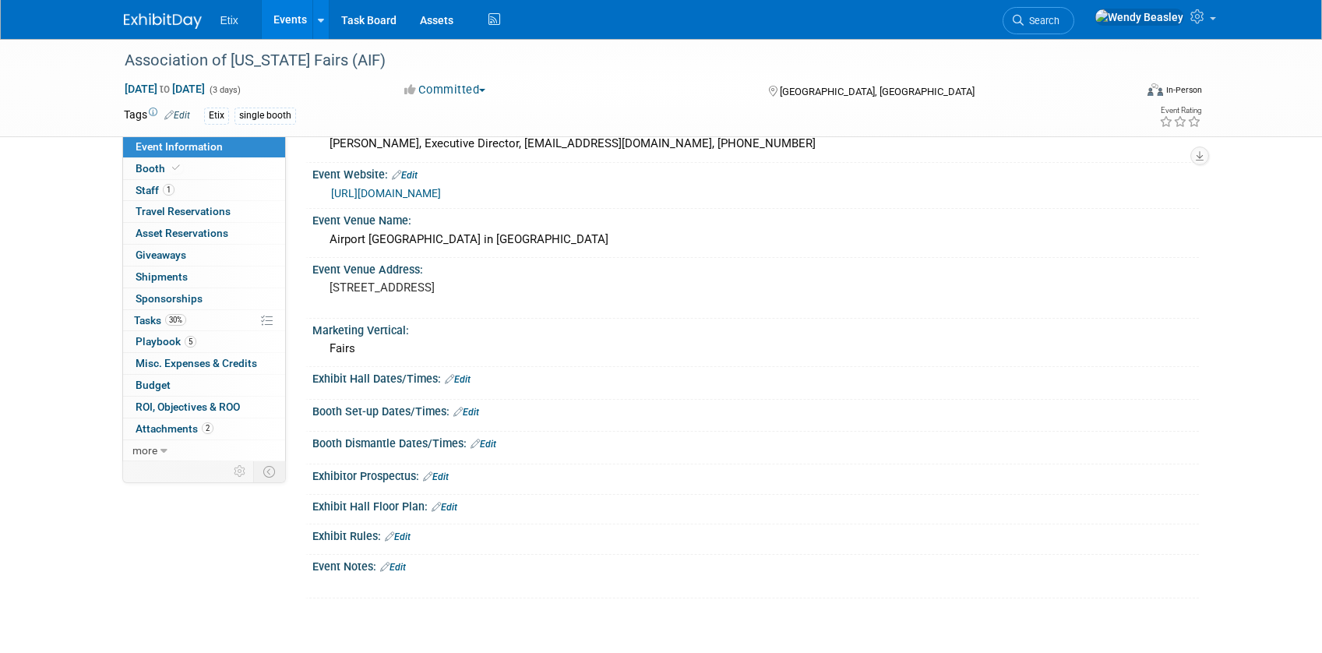
click at [442, 472] on link "Edit" at bounding box center [436, 476] width 26 height 11
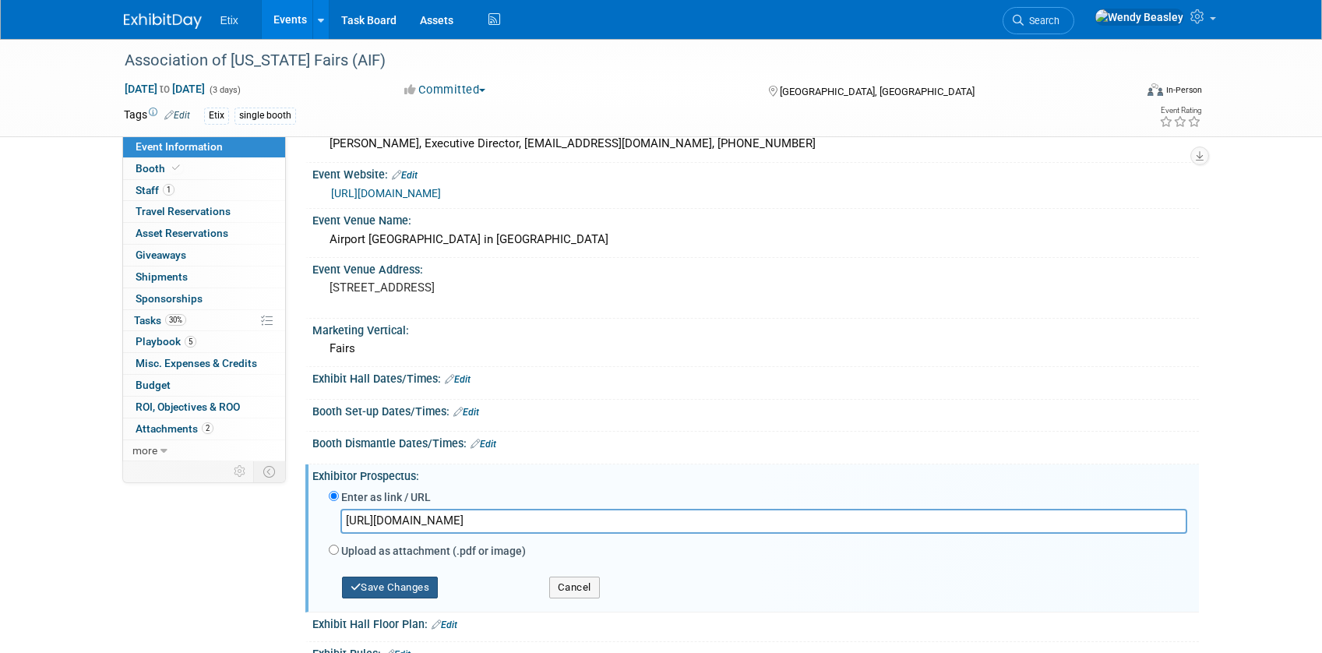
type input "https://mcusercontent.com/19721d33e1fe88dd281499290/files/a05c0468-10e4-f5ce-f6…"
click at [407, 593] on button "Save Changes" at bounding box center [390, 587] width 97 height 22
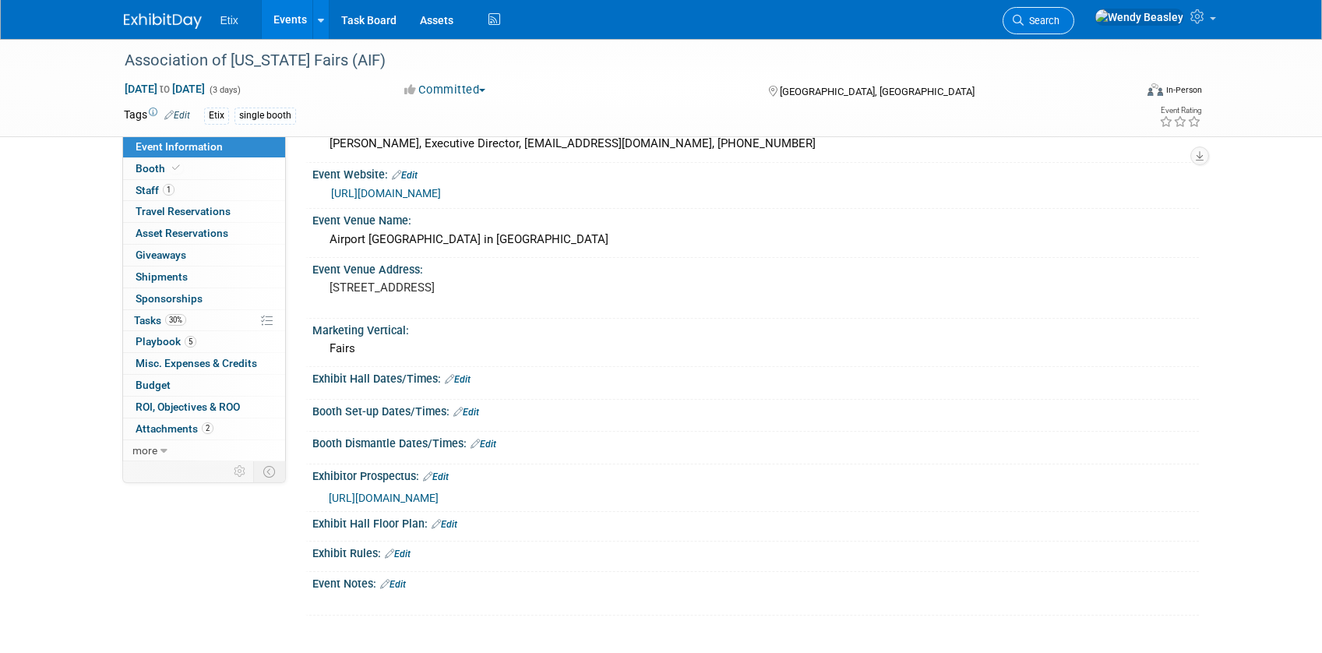
click at [1074, 9] on link "Search" at bounding box center [1038, 20] width 72 height 27
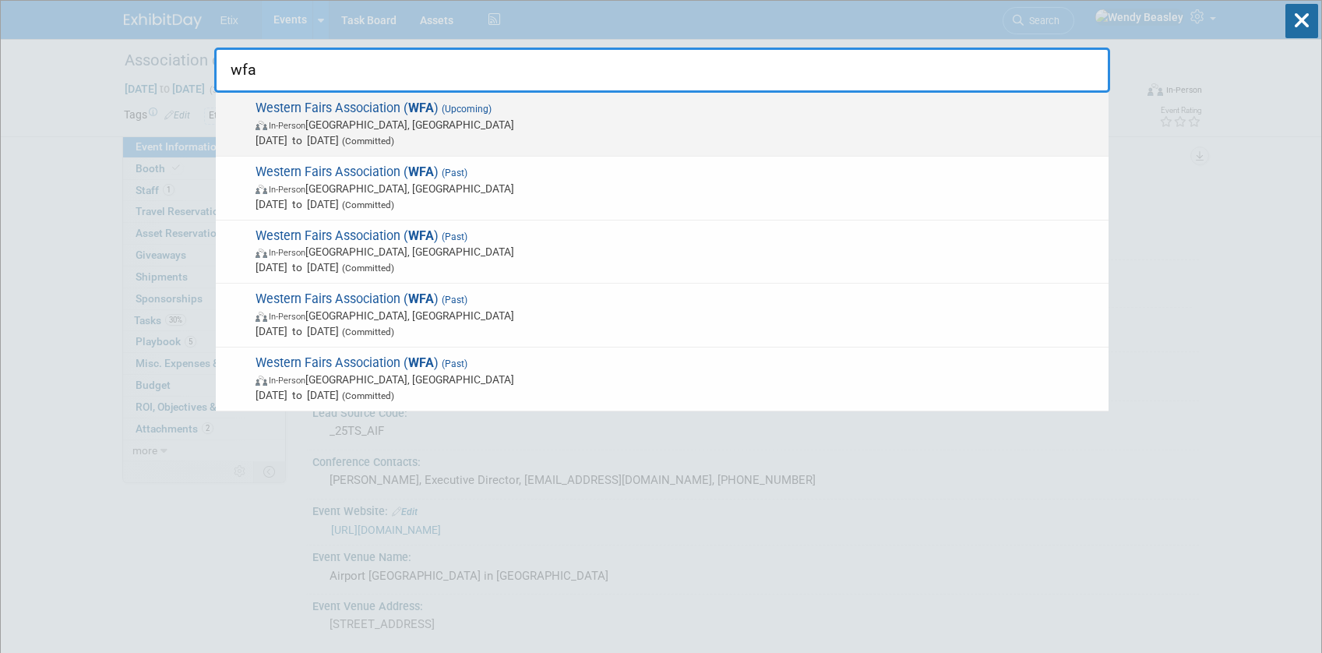
type input "wfa"
click at [453, 108] on span "(Upcoming)" at bounding box center [464, 109] width 53 height 11
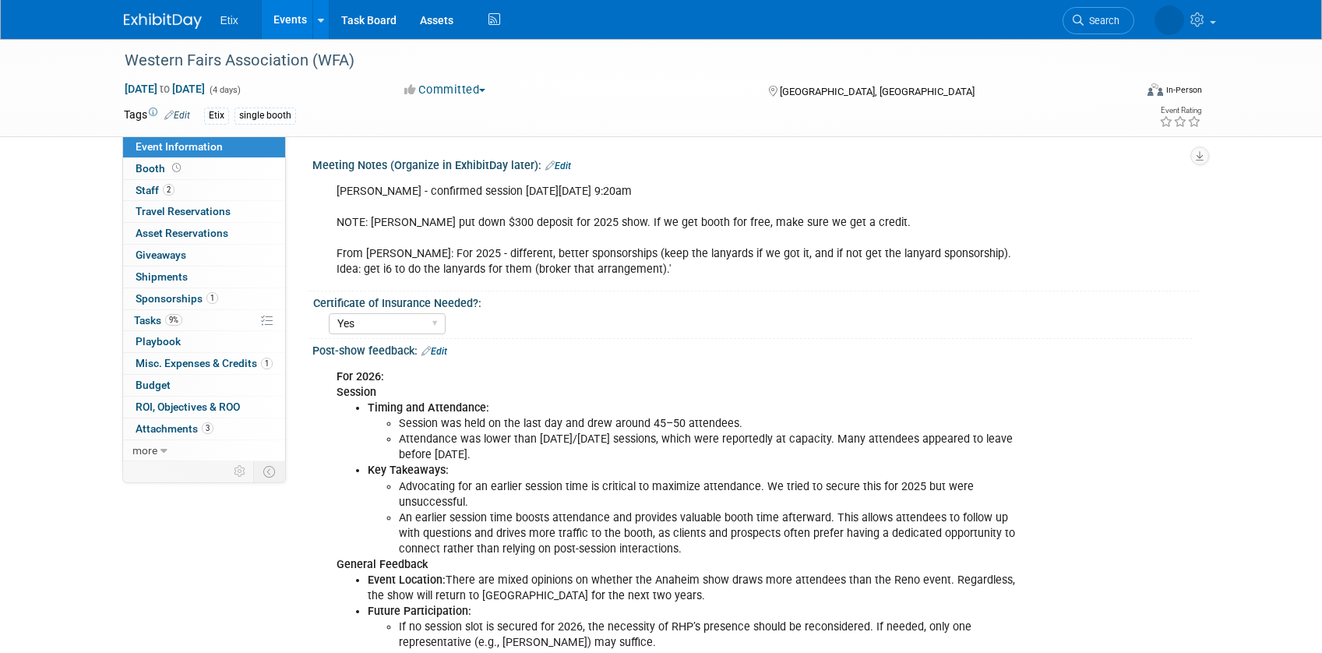
select select "Yes"
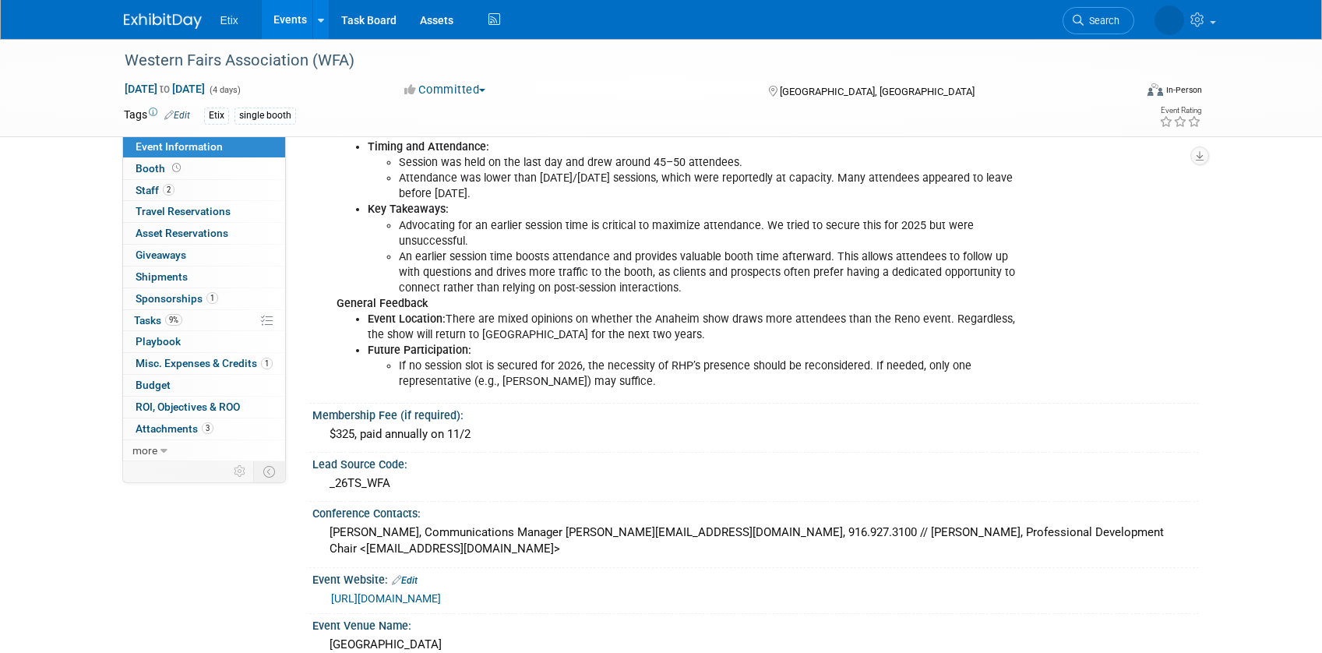
scroll to position [262, 0]
click at [514, 438] on div "$325, paid annually on 11/2" at bounding box center [755, 433] width 863 height 24
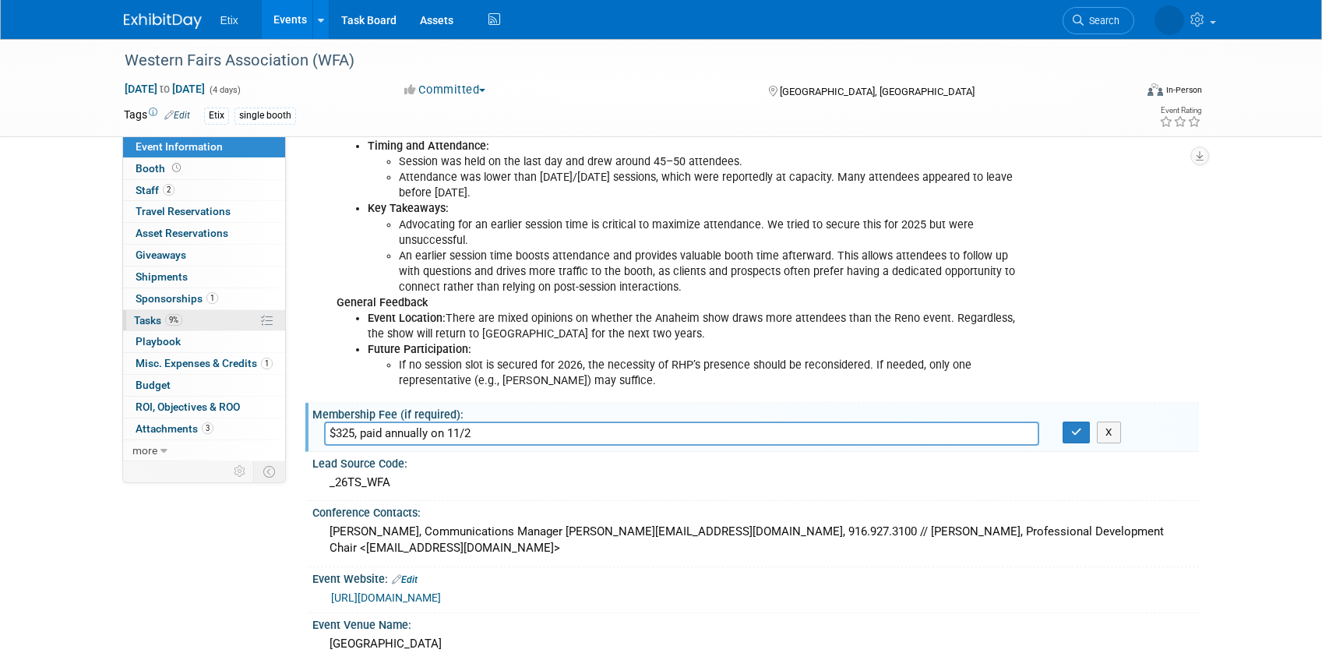
type input "$325, paid annually on 11/2"
click at [146, 315] on span "Tasks 9%" at bounding box center [158, 320] width 48 height 12
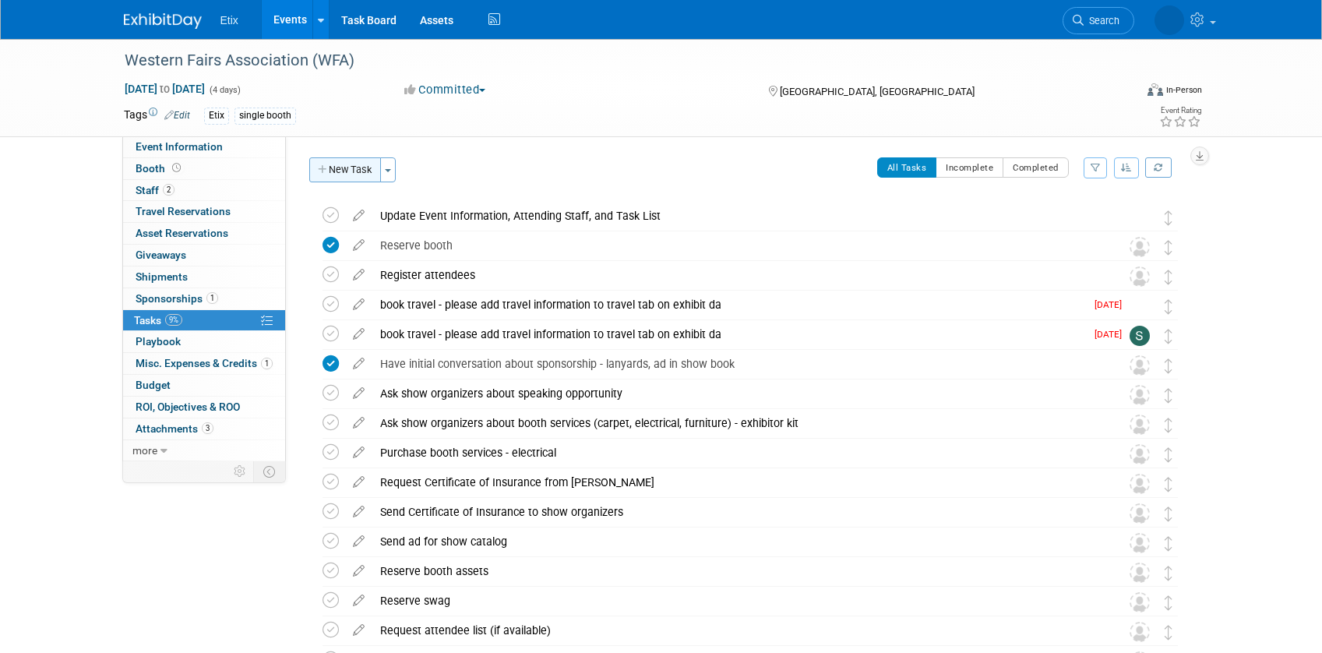
click at [332, 167] on button "New Task" at bounding box center [345, 169] width 72 height 25
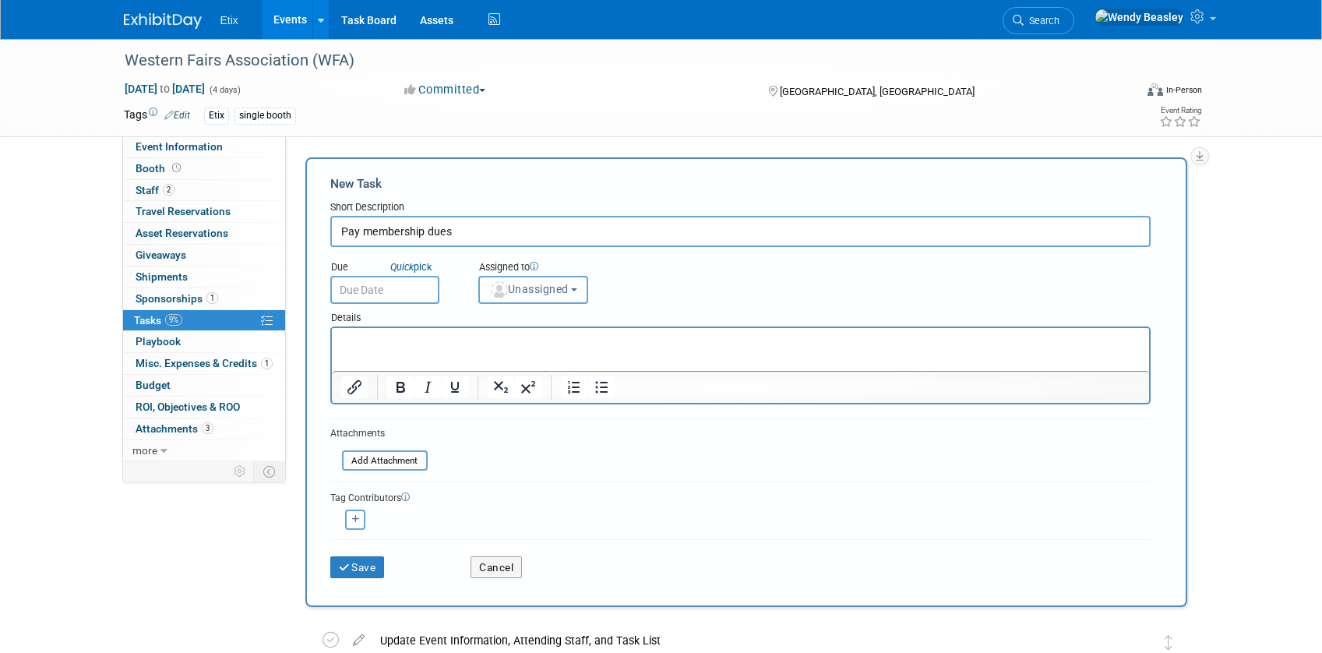
type input "Pay membership dues"
click at [416, 288] on input "text" at bounding box center [384, 290] width 109 height 28
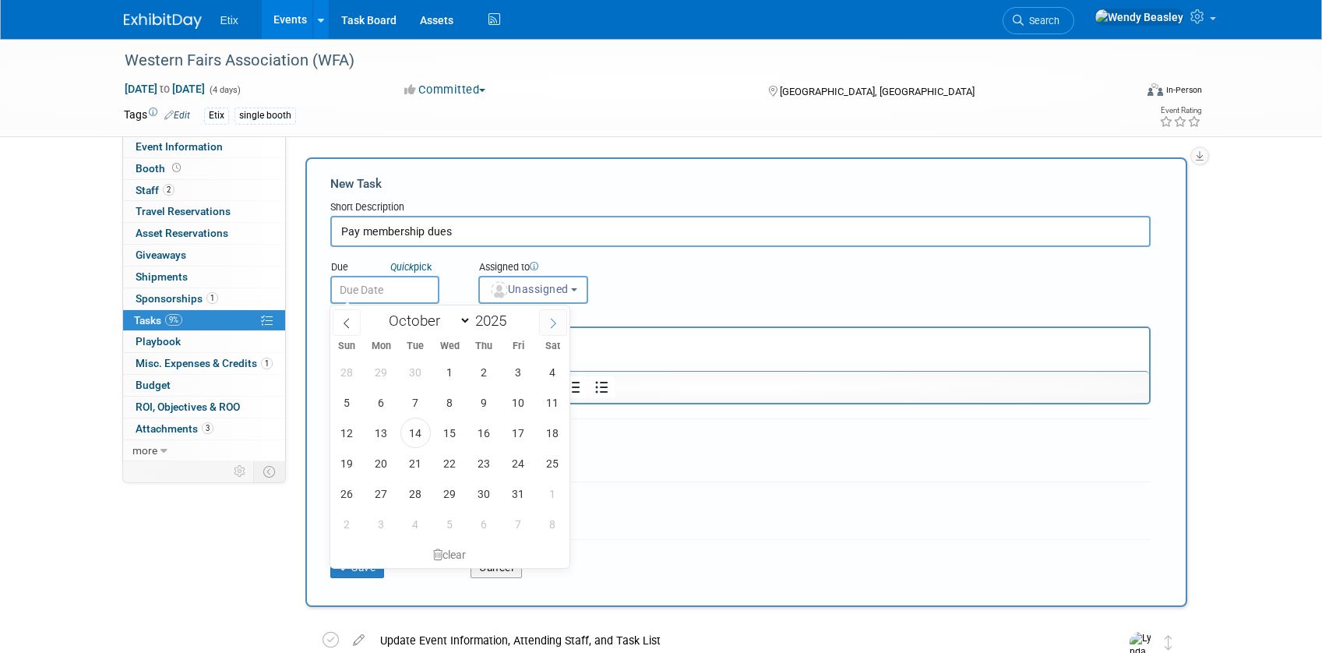
click at [560, 323] on span at bounding box center [553, 322] width 28 height 26
click at [553, 322] on icon at bounding box center [552, 323] width 11 height 11
select select "11"
click at [553, 322] on icon at bounding box center [552, 323] width 11 height 11
type input "2026"
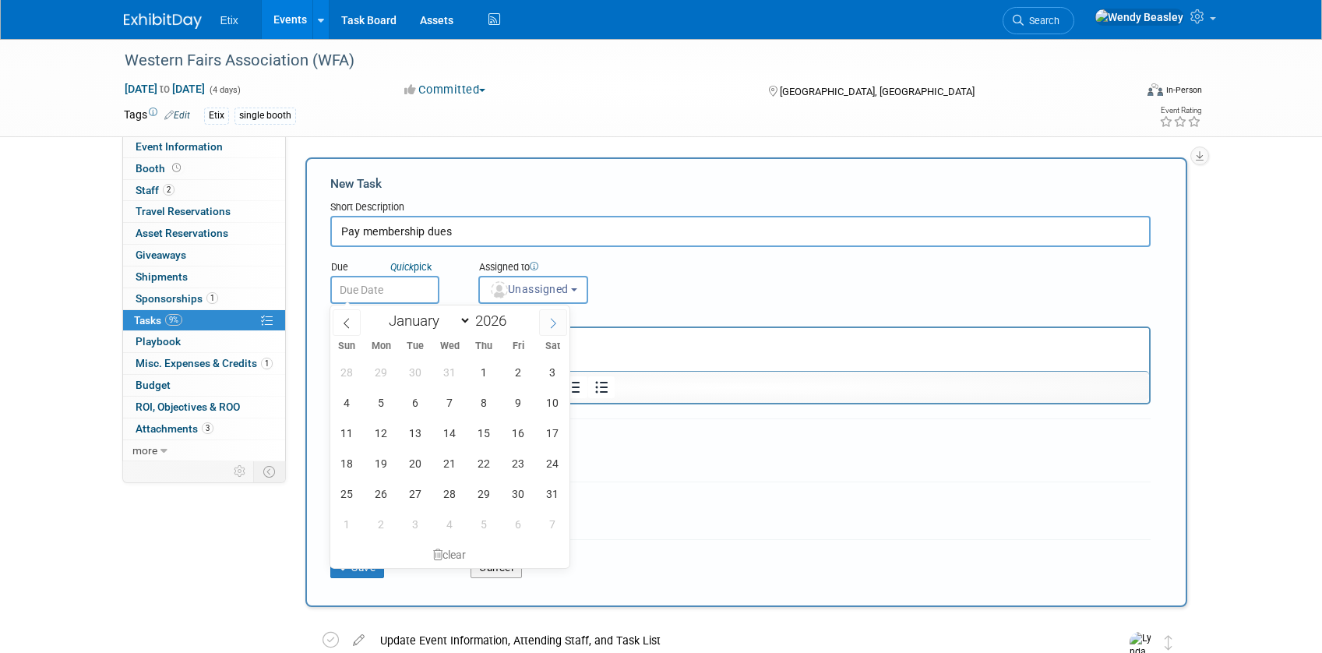
click at [549, 327] on icon at bounding box center [552, 323] width 11 height 11
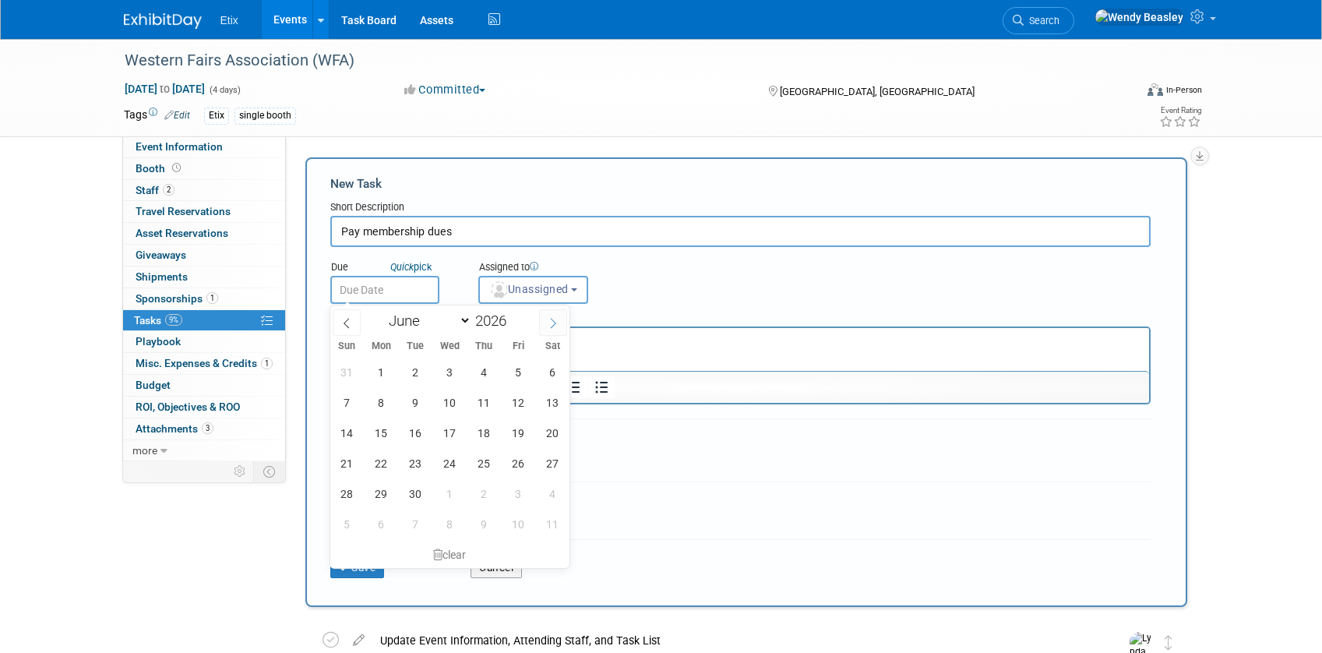
click at [549, 327] on icon at bounding box center [552, 323] width 11 height 11
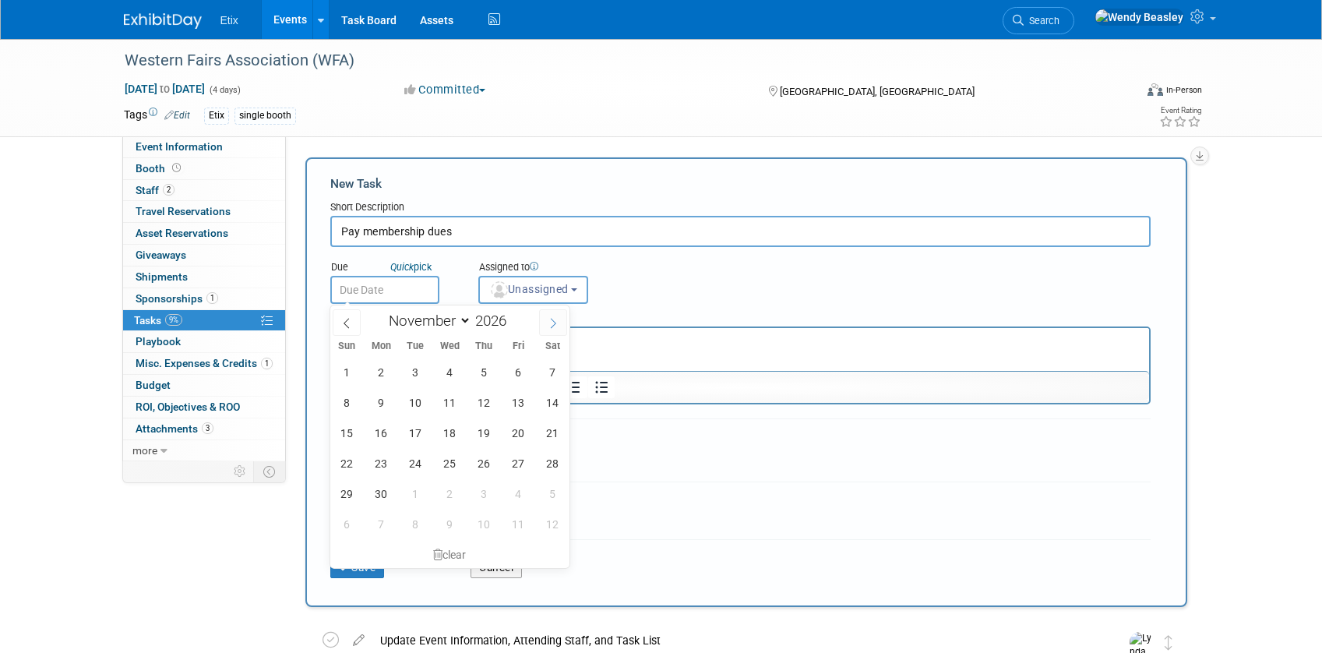
click at [549, 327] on icon at bounding box center [552, 323] width 11 height 11
click at [342, 326] on icon at bounding box center [346, 323] width 11 height 11
select select "10"
click at [349, 370] on span "1" at bounding box center [347, 372] width 30 height 30
type input "Nov 1, 2026"
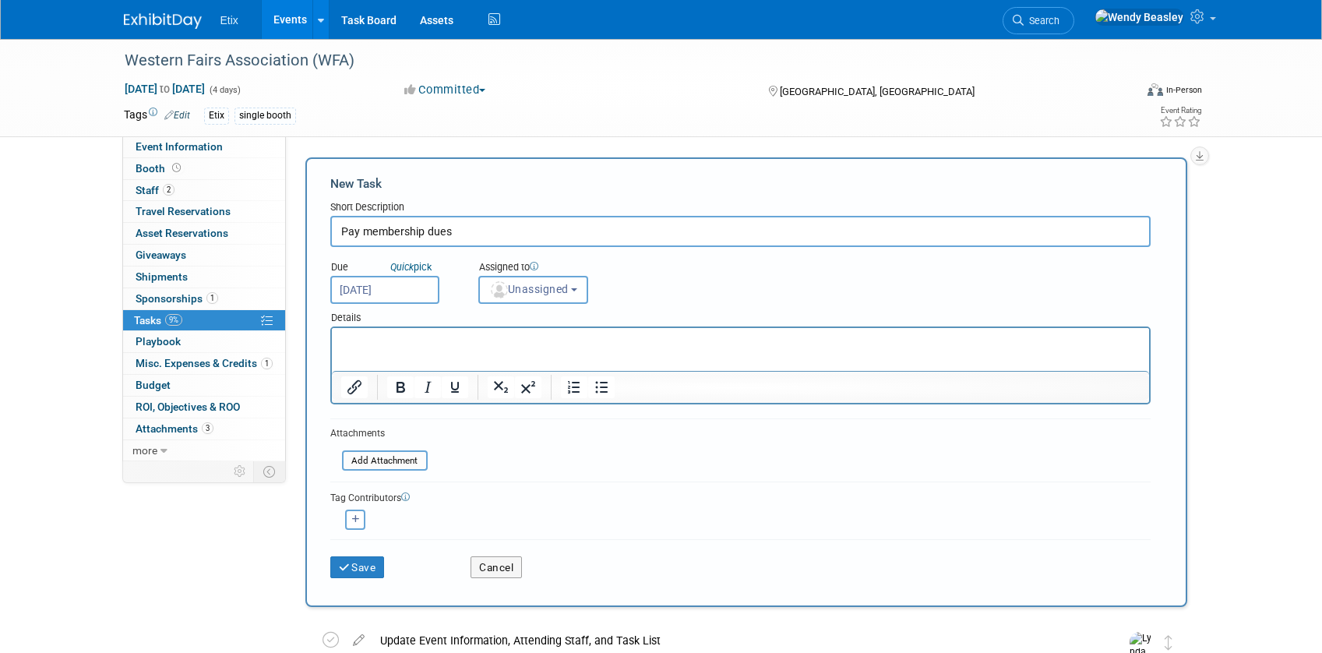
click at [511, 220] on input "Pay membership dues" at bounding box center [740, 231] width 820 height 31
drag, startPoint x: 535, startPoint y: 244, endPoint x: 538, endPoint y: 232, distance: 12.1
click at [535, 244] on input "Pay membership dues" at bounding box center [740, 231] width 820 height 31
type input "Pay membership dues - $350"
click at [473, 343] on p "Rich Text Area. Press ALT-0 for help." at bounding box center [739, 342] width 799 height 16
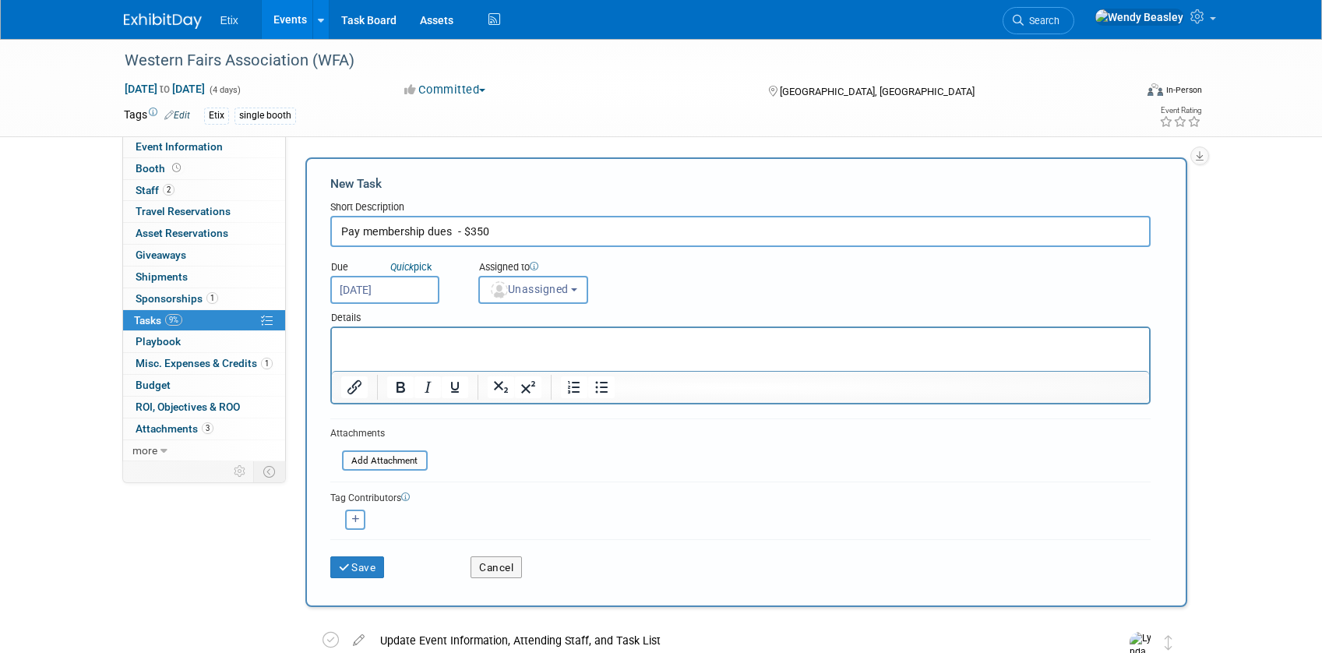
paste body "Rich Text Area. Press ALT-0 for help."
click at [569, 291] on span "Unassigned" at bounding box center [528, 289] width 79 height 12
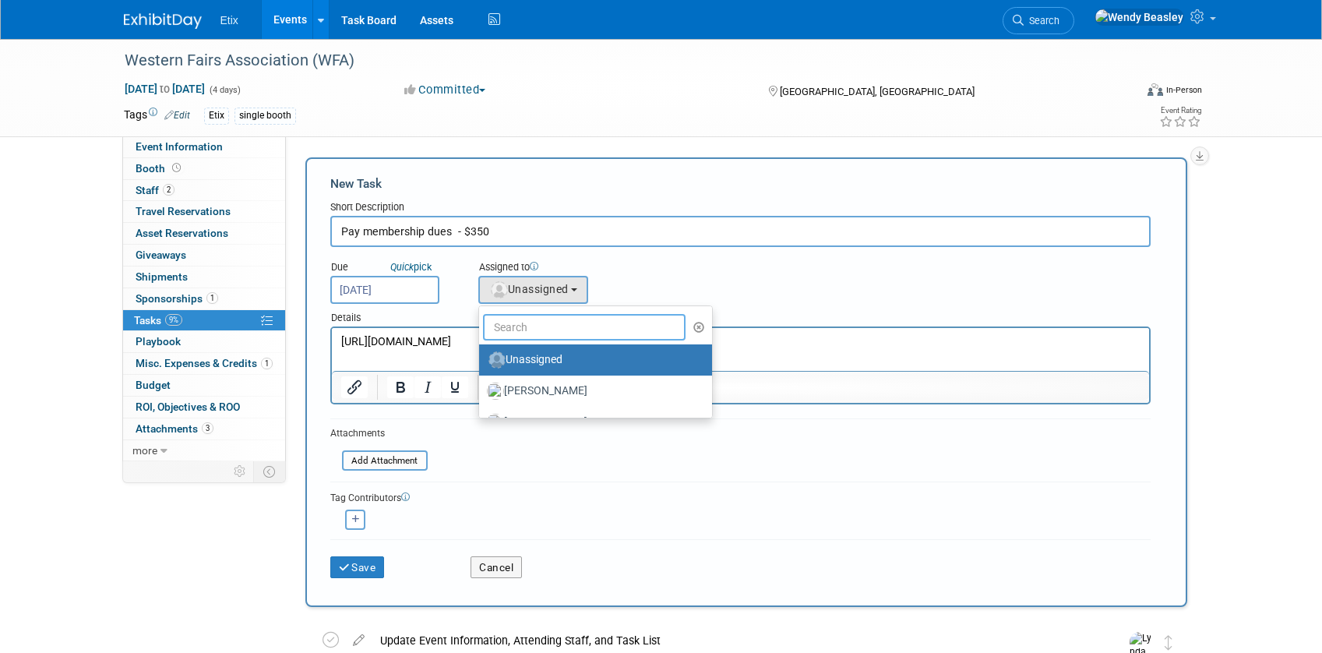
click at [549, 320] on input "text" at bounding box center [584, 327] width 203 height 26
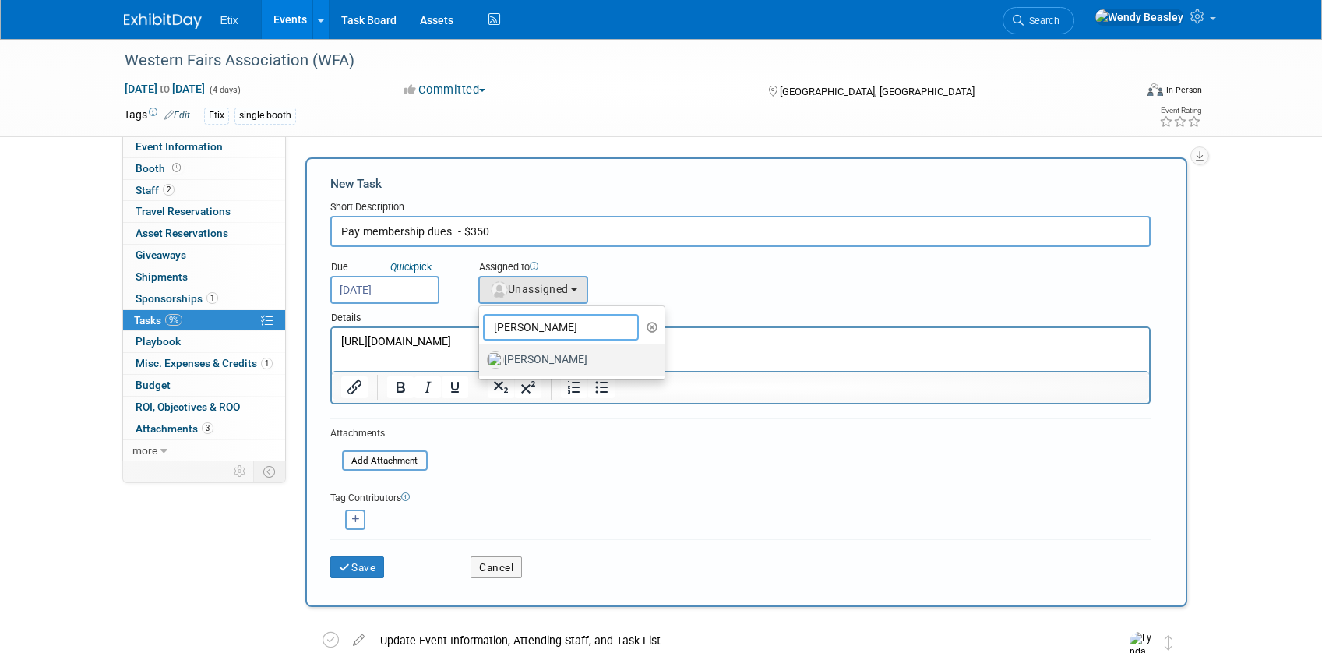
type input "[PERSON_NAME]"
click at [515, 357] on label "Lynda Garcia" at bounding box center [568, 359] width 163 height 25
click at [481, 357] on input "Lynda Garcia" at bounding box center [476, 358] width 10 height 10
select select "e83abd84-2004-4464-820a-b93eea2d3b76"
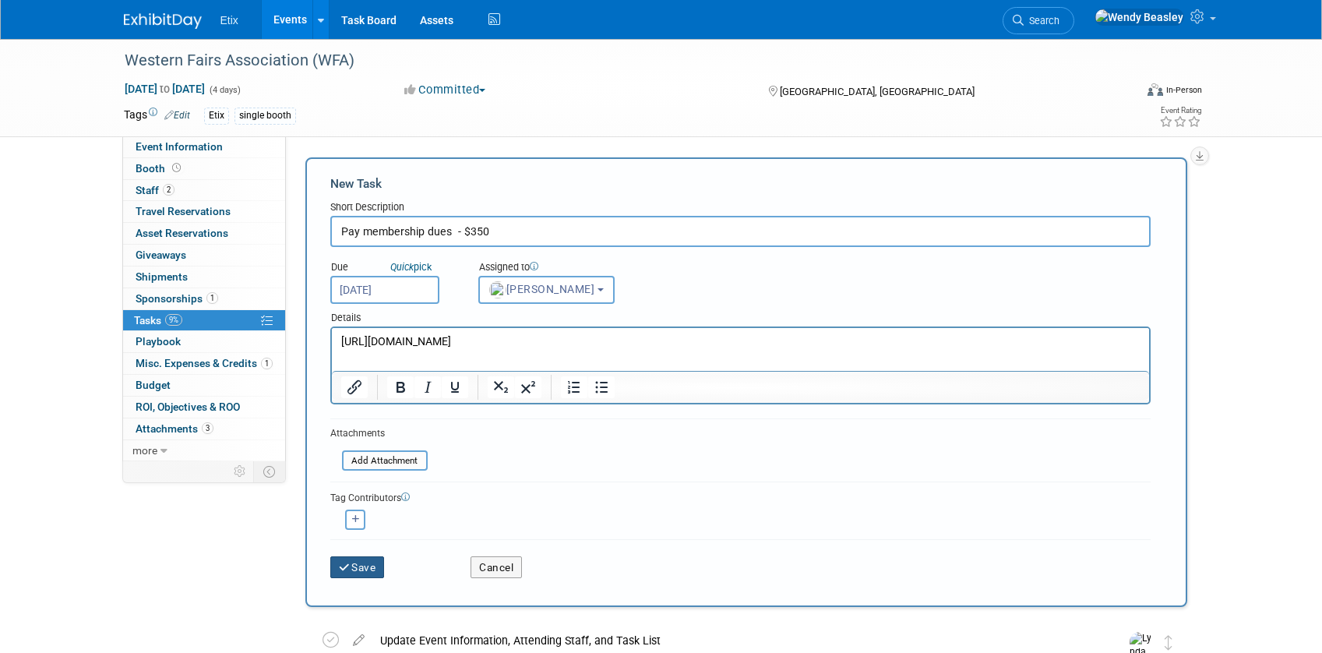
click at [357, 569] on button "Save" at bounding box center [357, 567] width 55 height 22
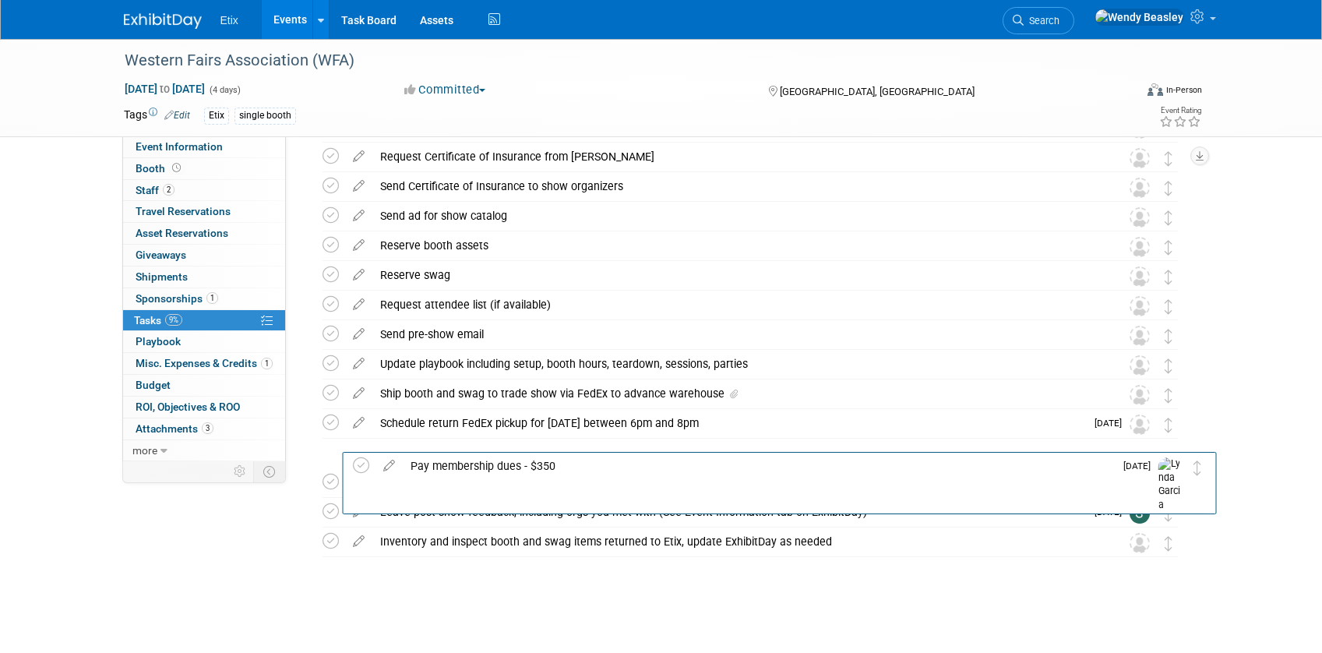
scroll to position [326, 0]
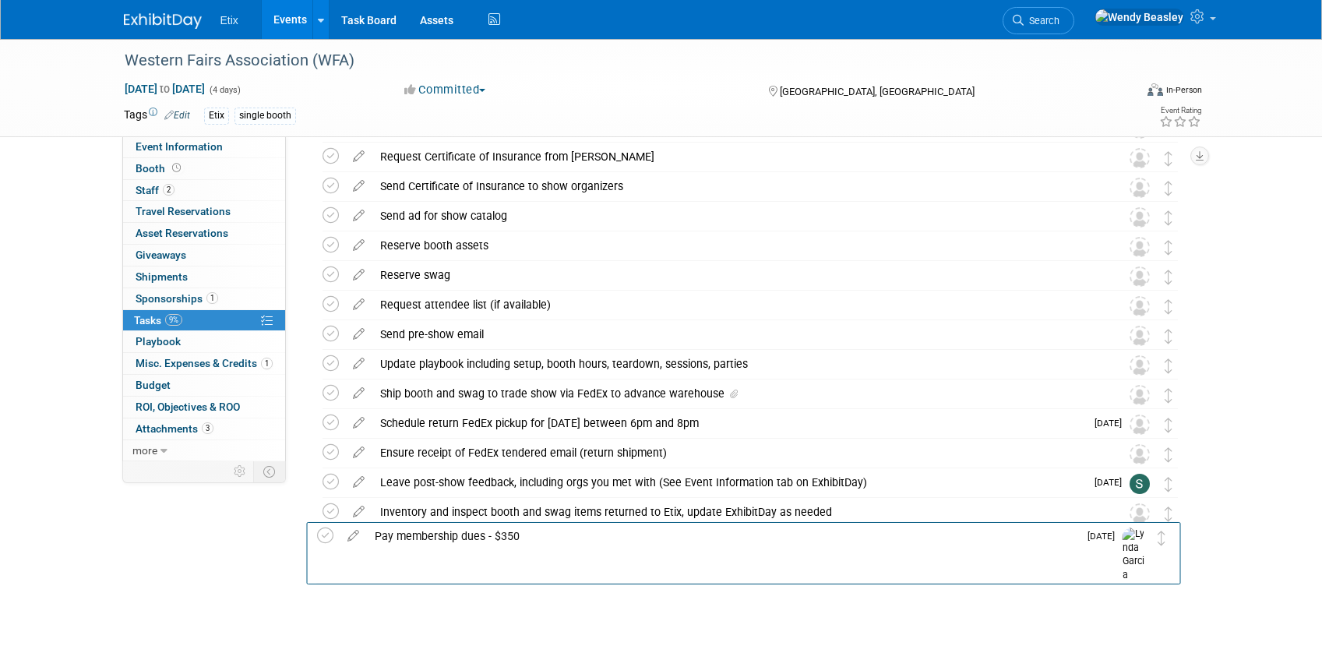
drag, startPoint x: 1168, startPoint y: 219, endPoint x: 1159, endPoint y: 561, distance: 342.8
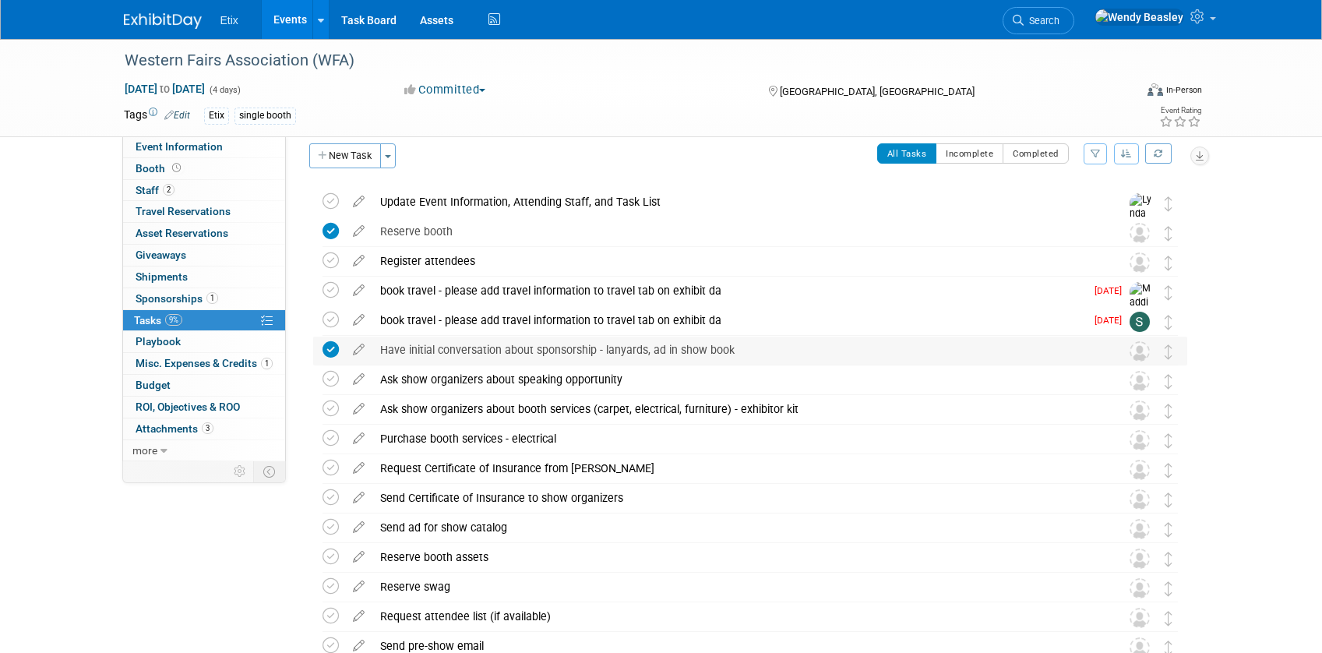
scroll to position [2, 0]
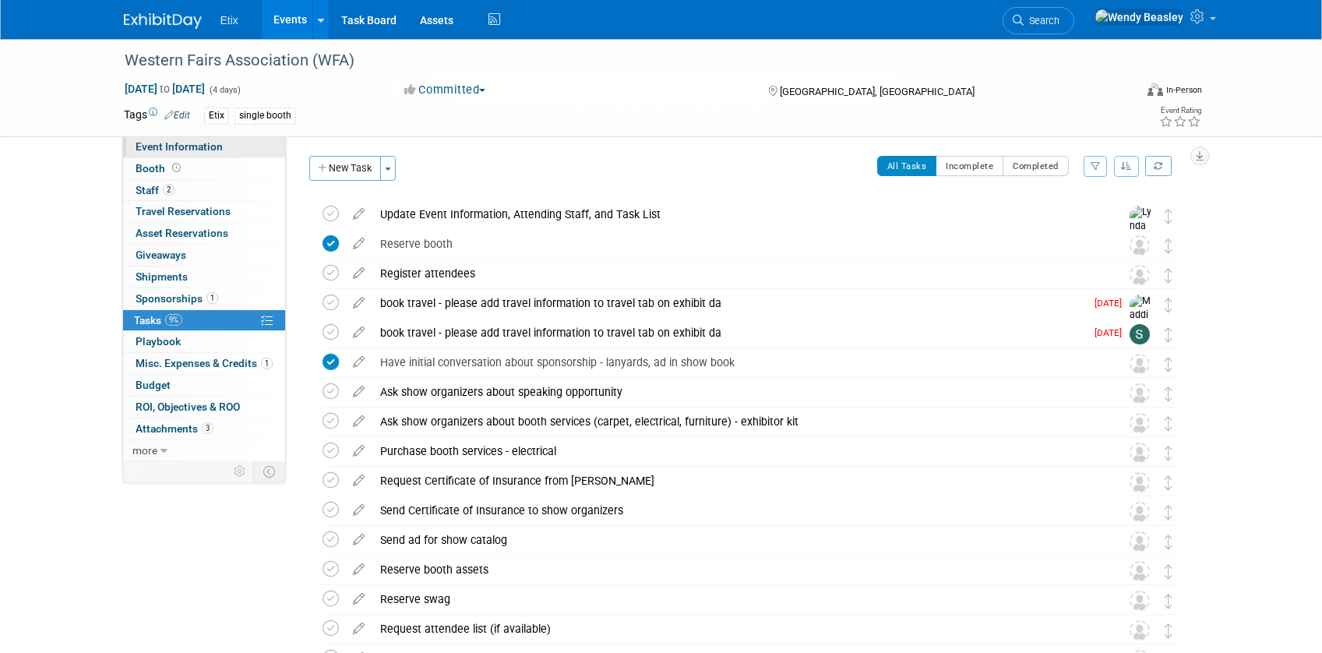
click at [182, 146] on span "Event Information" at bounding box center [179, 146] width 87 height 12
select select "Yes"
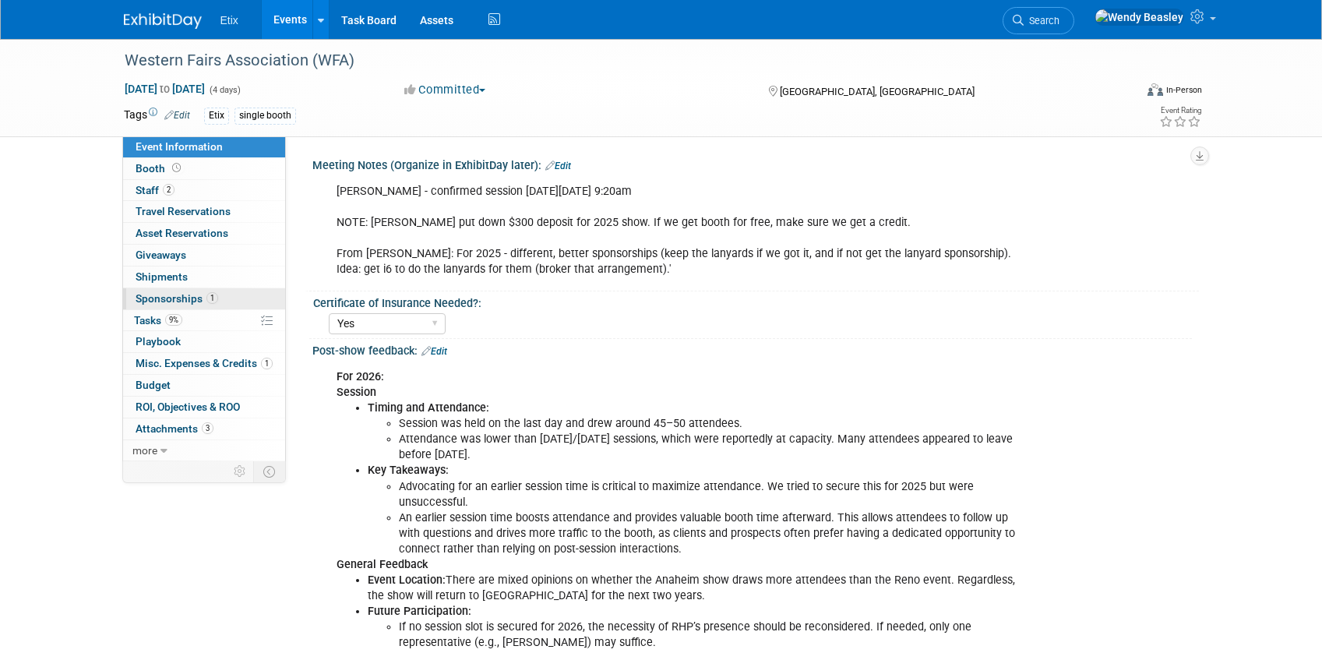
click at [195, 294] on span "Sponsorships 1" at bounding box center [177, 298] width 83 height 12
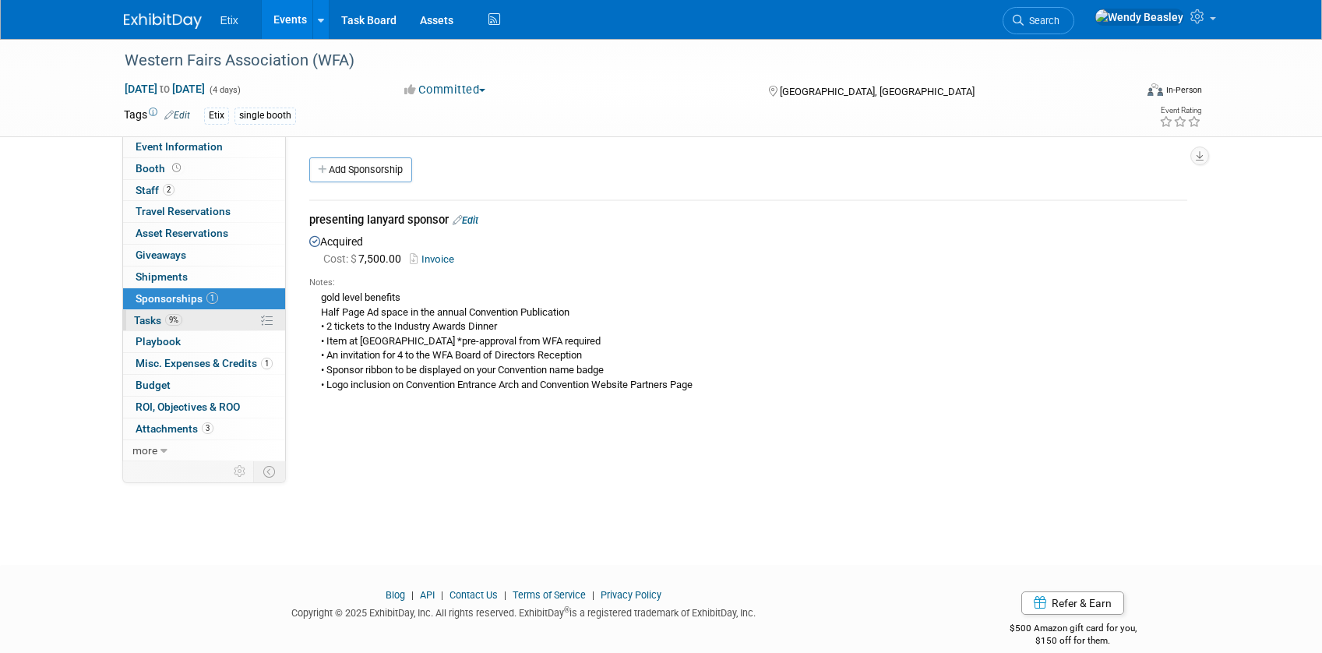
click at [146, 314] on span "Tasks 9%" at bounding box center [158, 320] width 48 height 12
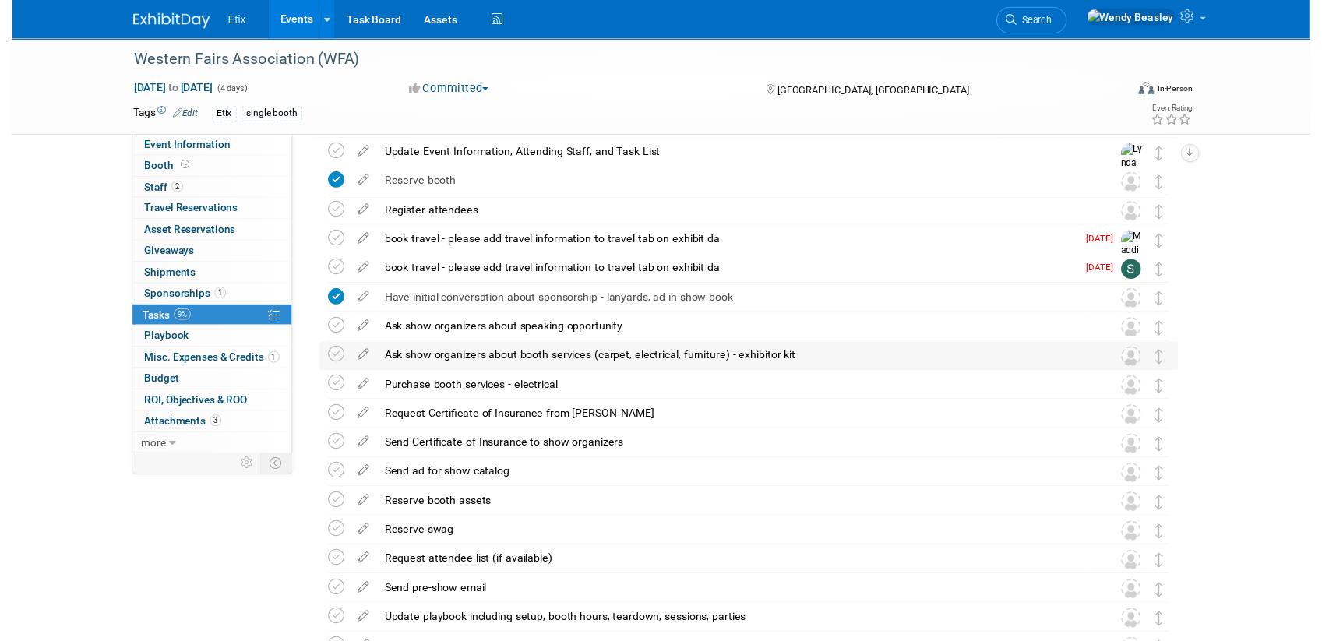
scroll to position [65, 0]
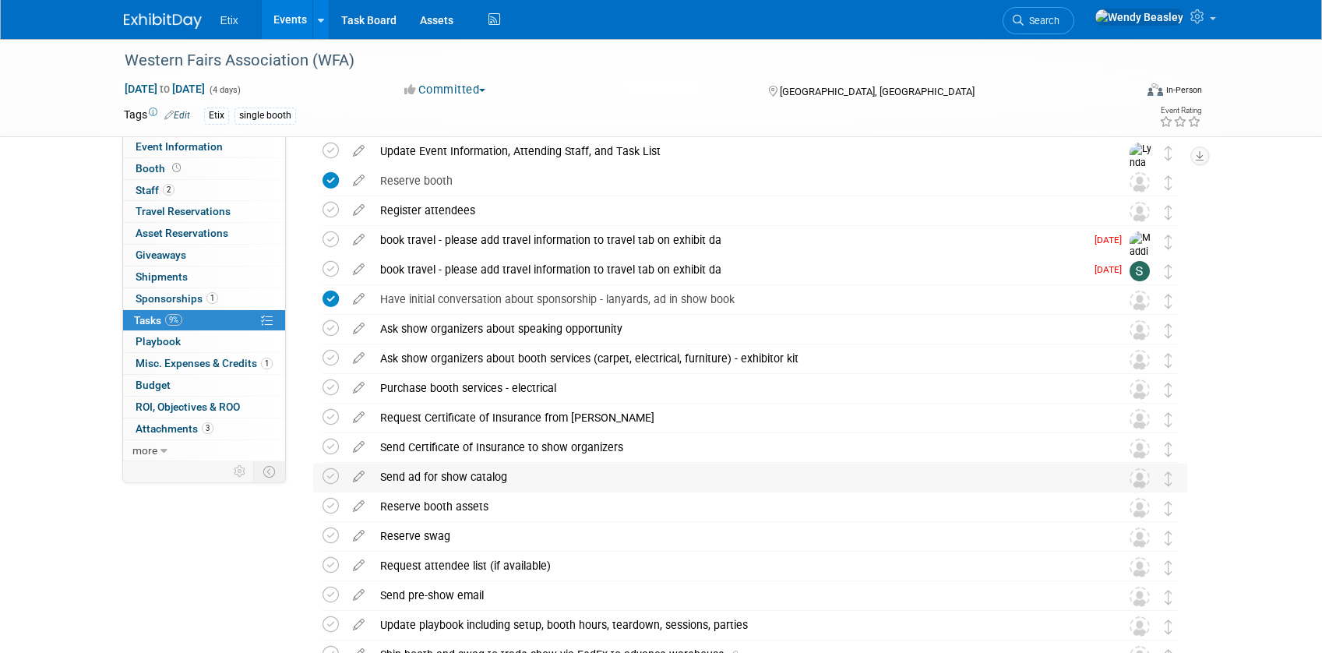
click at [500, 477] on div "Send ad for show catalog" at bounding box center [735, 476] width 726 height 26
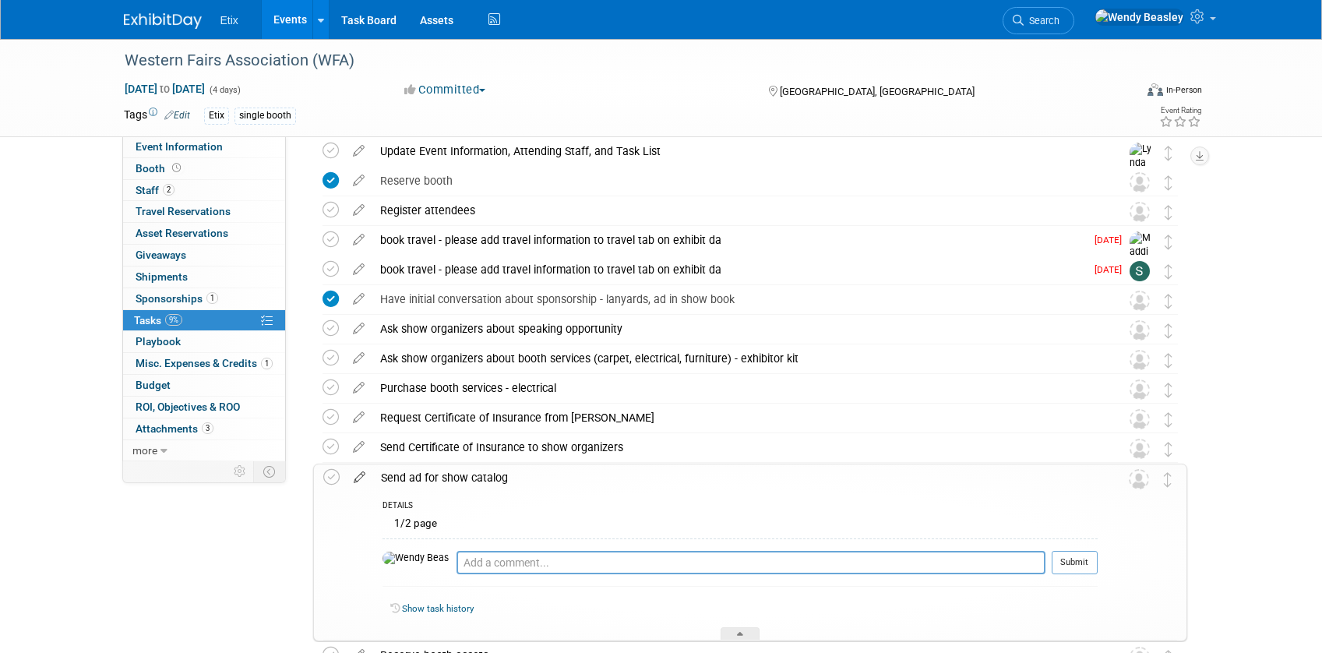
click at [361, 479] on icon at bounding box center [359, 473] width 27 height 19
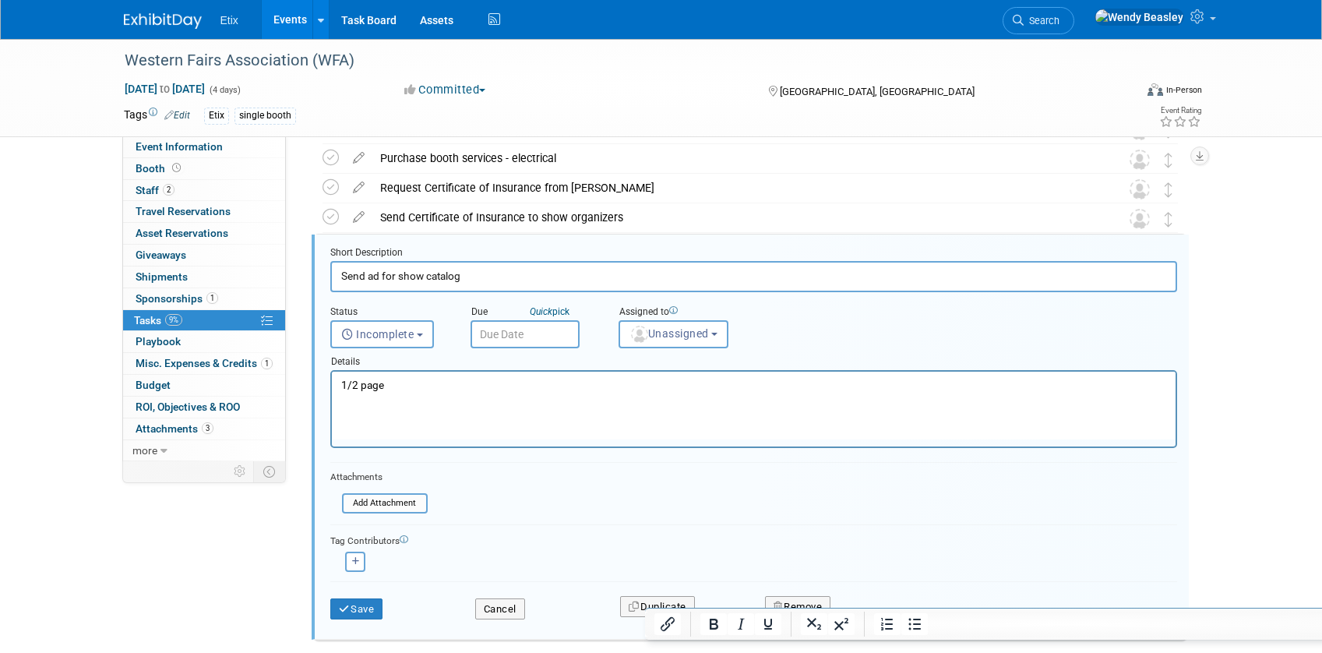
scroll to position [301, 0]
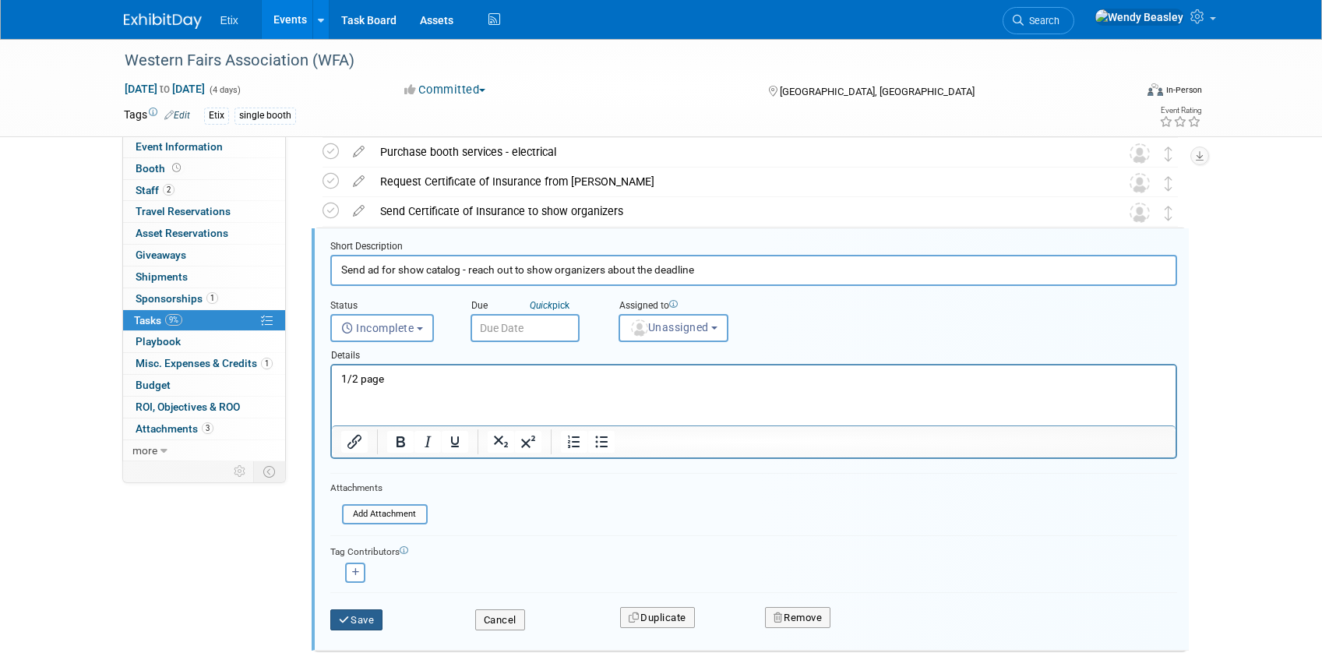
type input "Send ad for show catalog - reach out to show organizers about the deadline"
click at [373, 618] on button "Save" at bounding box center [356, 620] width 53 height 22
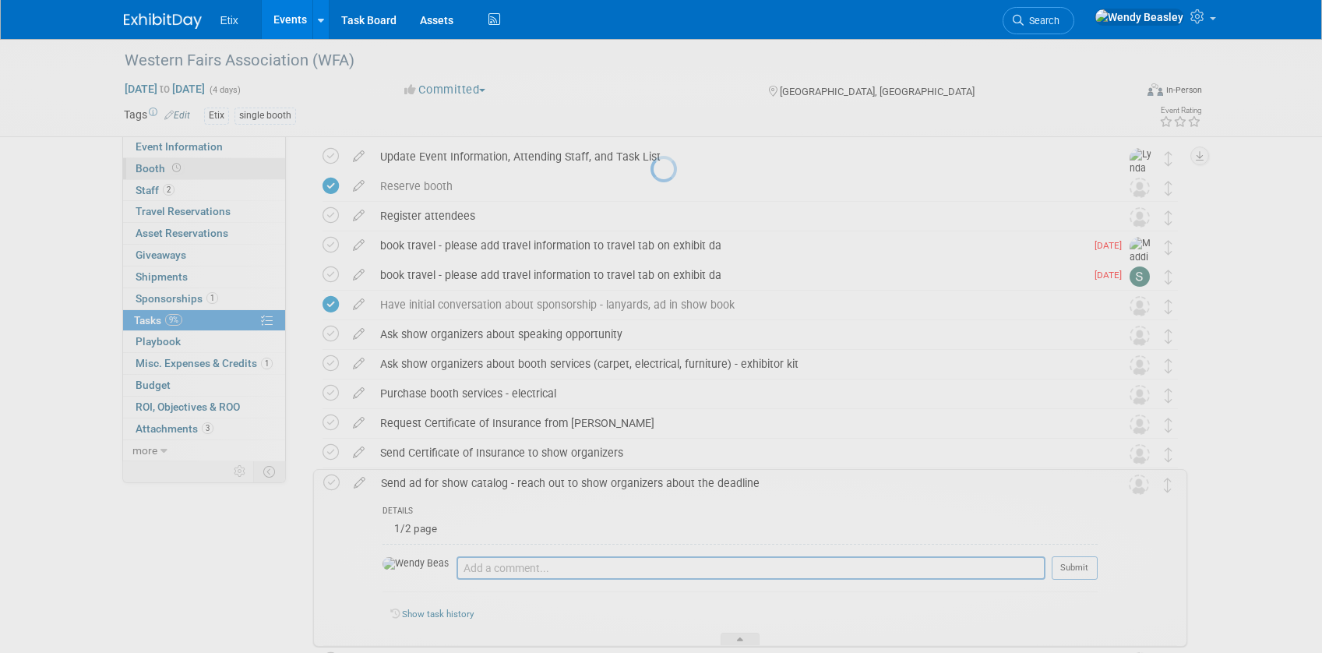
scroll to position [56, 0]
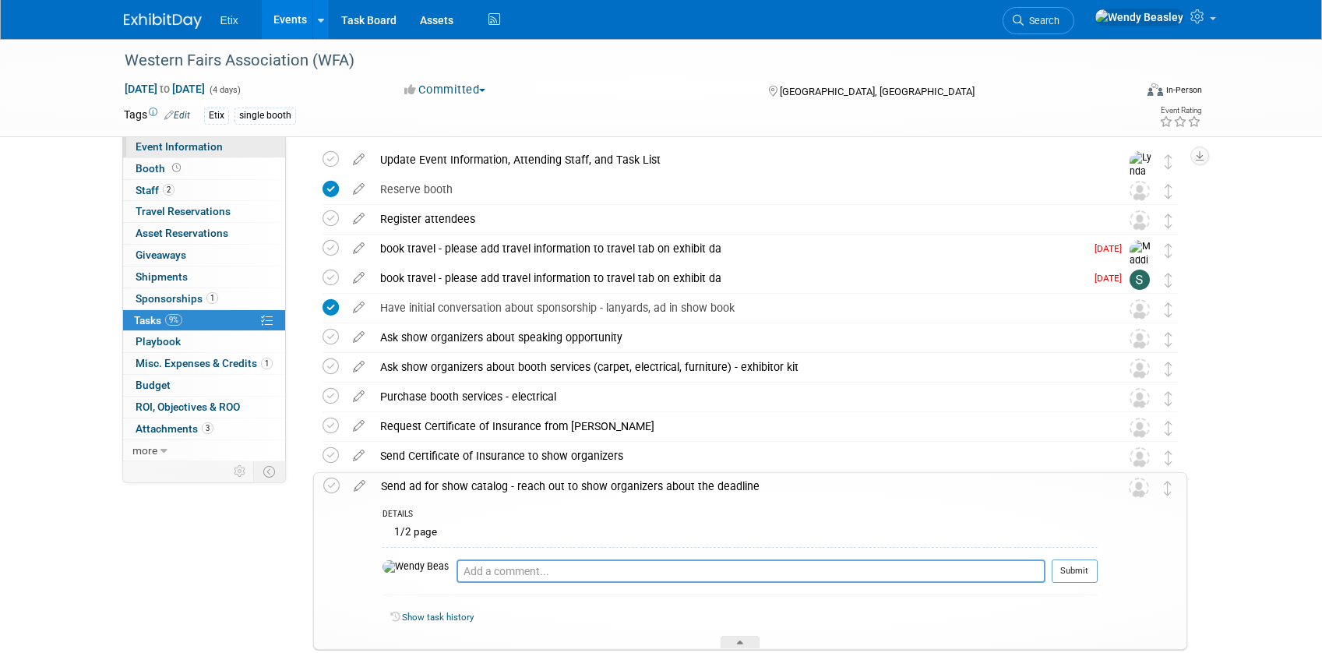
click at [190, 152] on span "Event Information" at bounding box center [179, 146] width 87 height 12
select select "Yes"
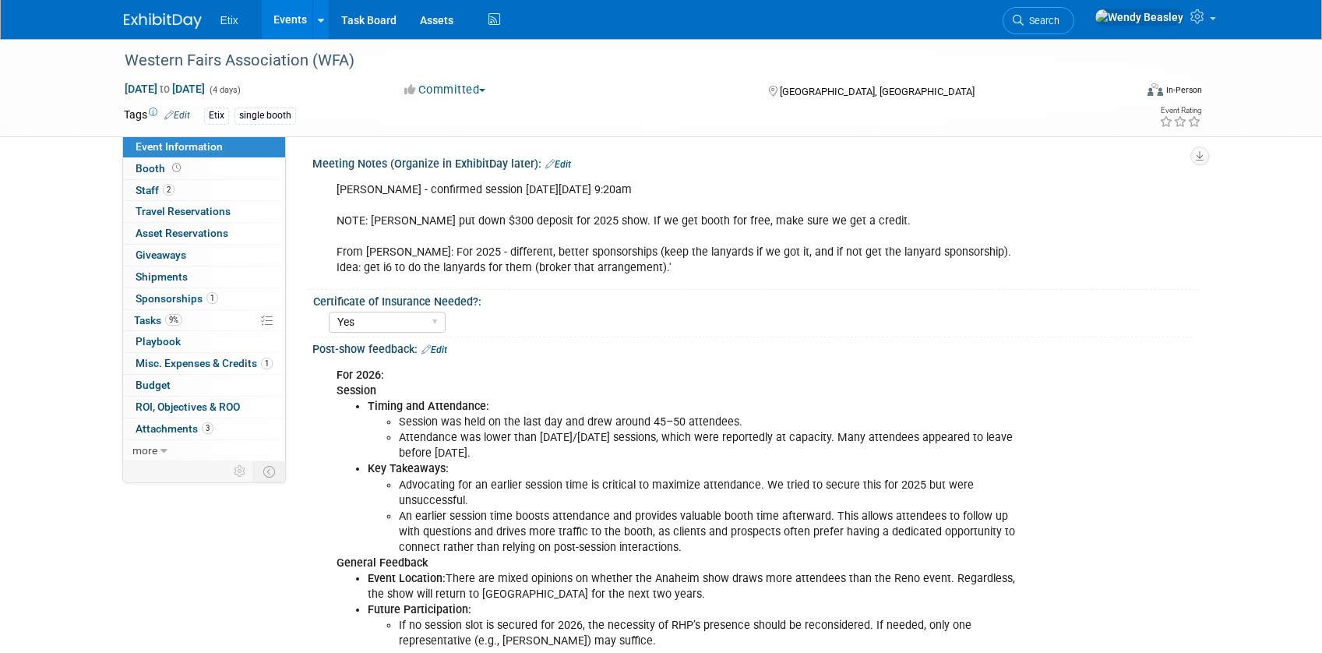
scroll to position [0, 0]
click at [623, 255] on div "Maddie - confirmed session on Tuesday, 1/20 at 9:20am NOTE: Paul put down $300 …" at bounding box center [677, 230] width 702 height 109
click at [614, 259] on div "Maddie - confirmed session on Tuesday, 1/20 at 9:20am NOTE: Paul put down $300 …" at bounding box center [677, 230] width 702 height 109
click at [731, 251] on div "Maddie - confirmed session on Tuesday, 1/20 at 9:20am NOTE: Paul put down $300 …" at bounding box center [677, 230] width 702 height 109
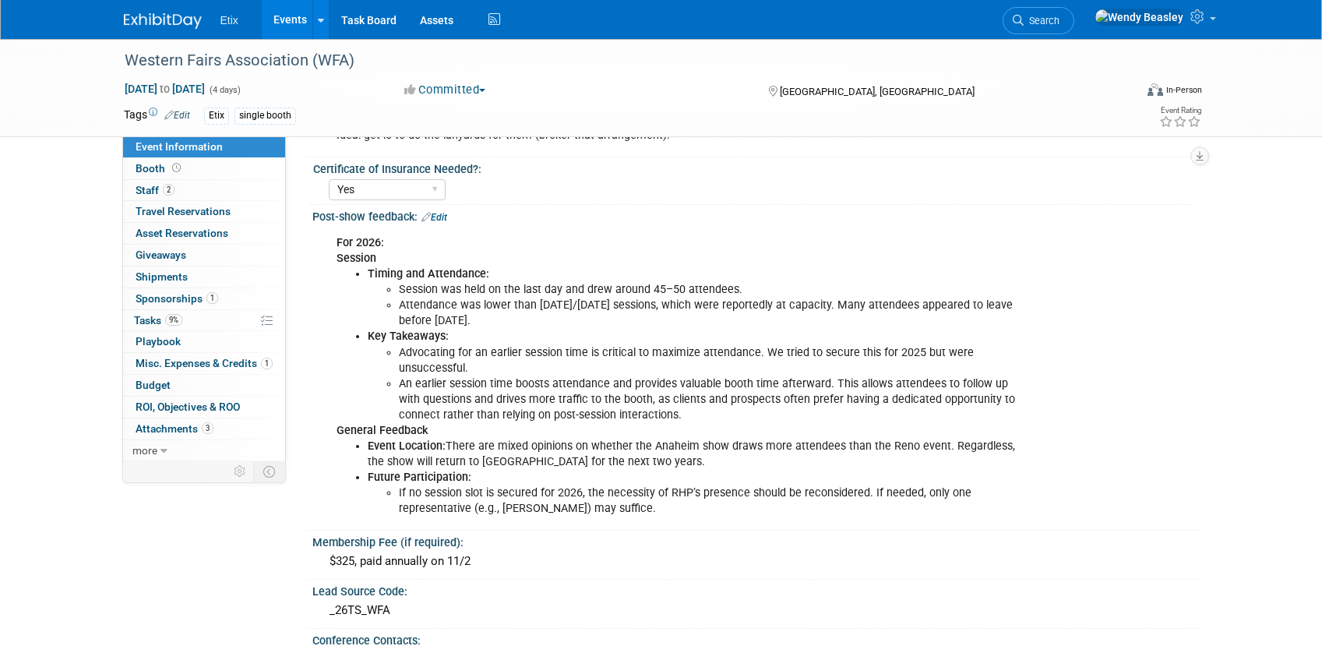
scroll to position [129, 0]
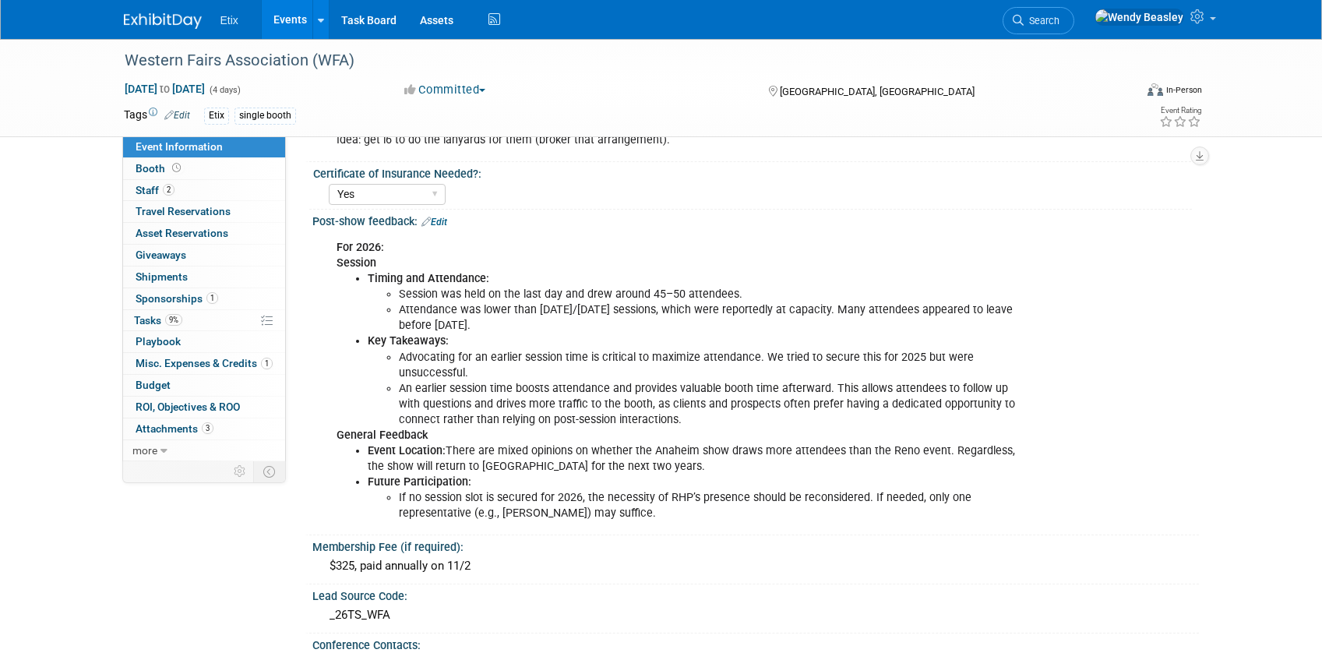
click at [595, 323] on li "Attendance was lower than Monday/Tuesday sessions, which were reportedly at cap…" at bounding box center [708, 317] width 619 height 31
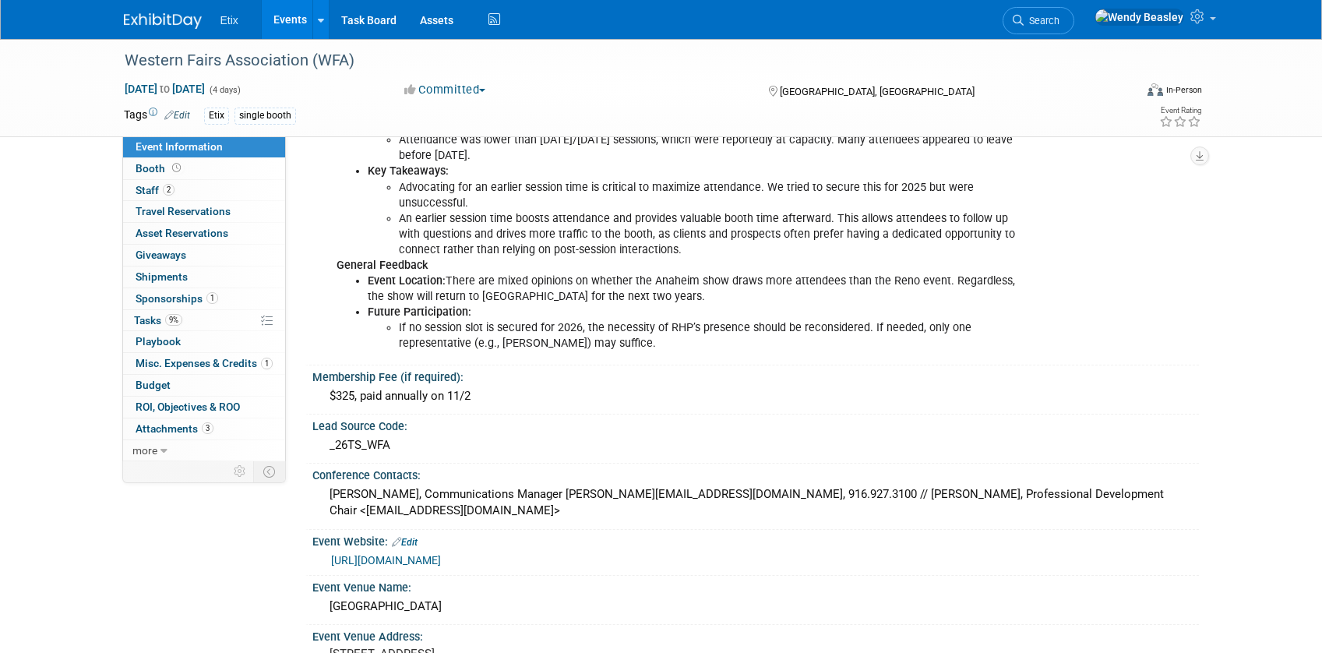
scroll to position [317, 0]
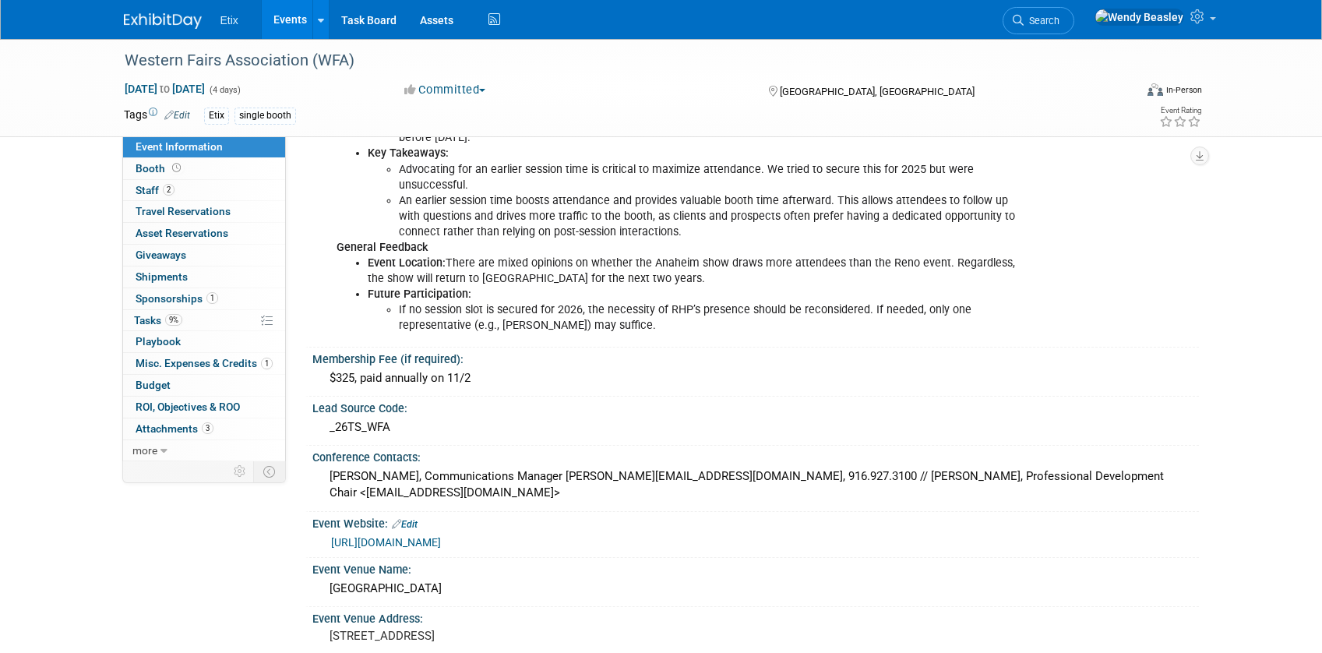
click at [614, 268] on li "Event Location: There are mixed opinions on whether the Anaheim show draws more…" at bounding box center [693, 270] width 650 height 31
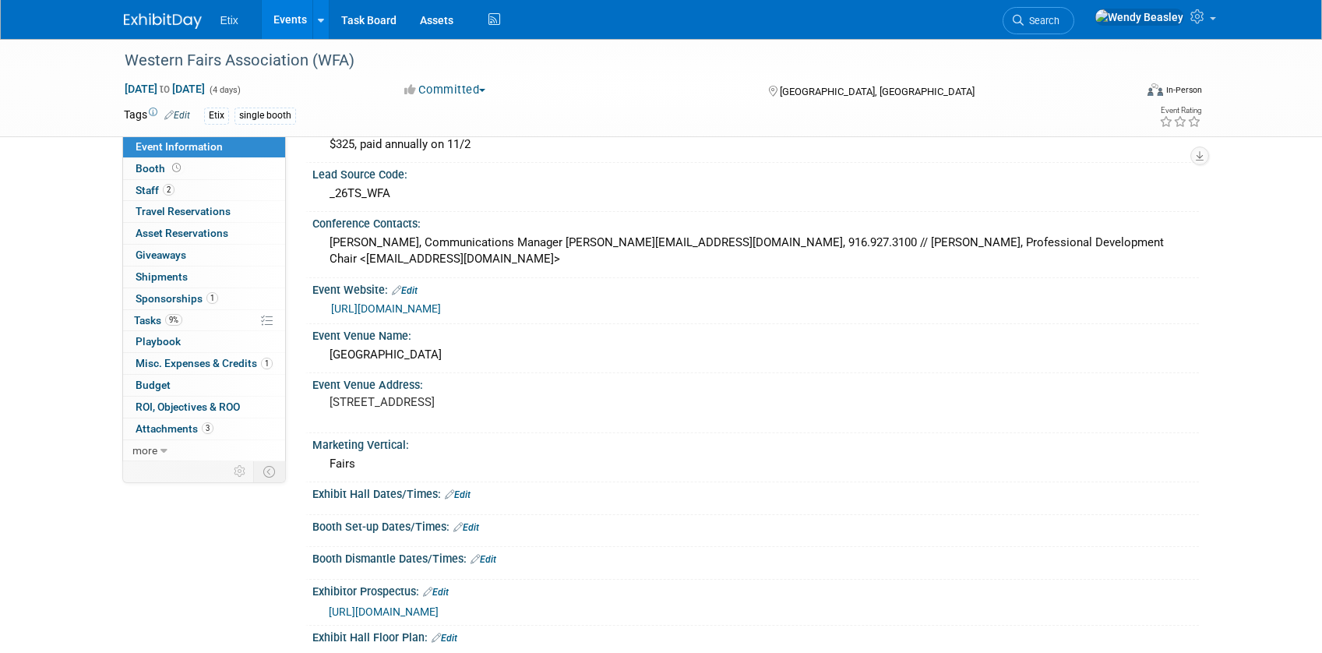
scroll to position [0, 0]
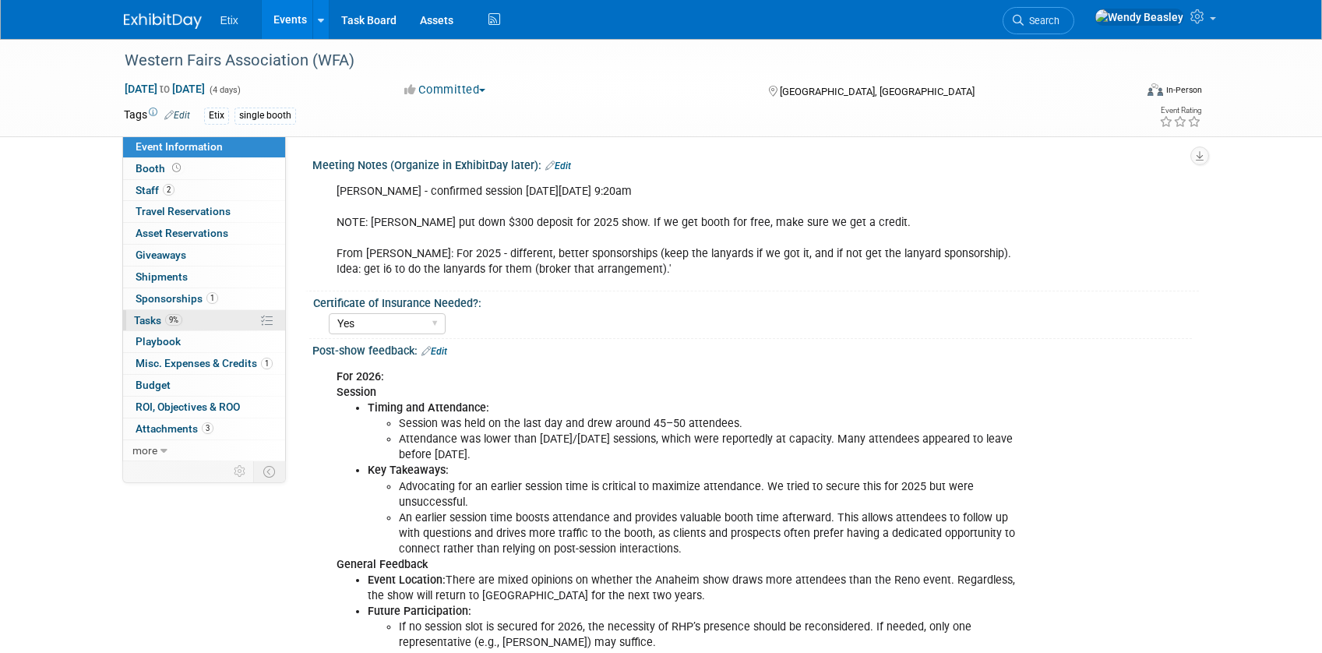
click at [150, 318] on span "Tasks 9%" at bounding box center [158, 320] width 48 height 12
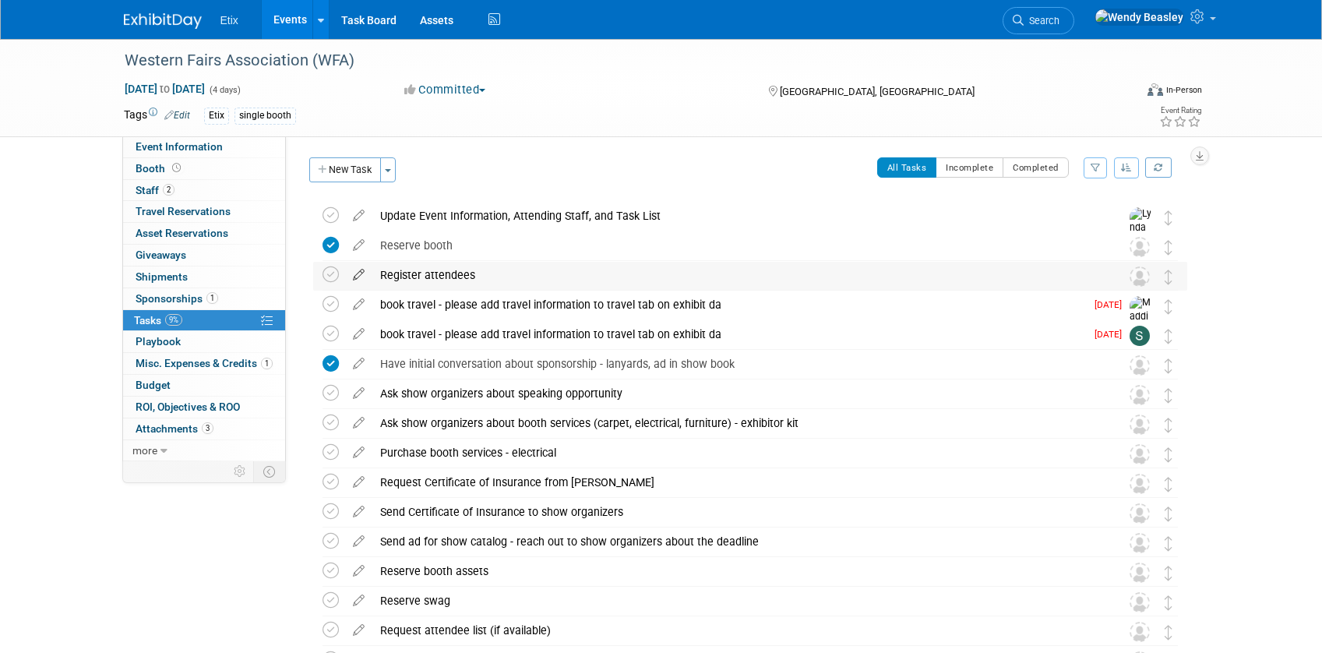
click at [357, 273] on icon at bounding box center [358, 271] width 27 height 19
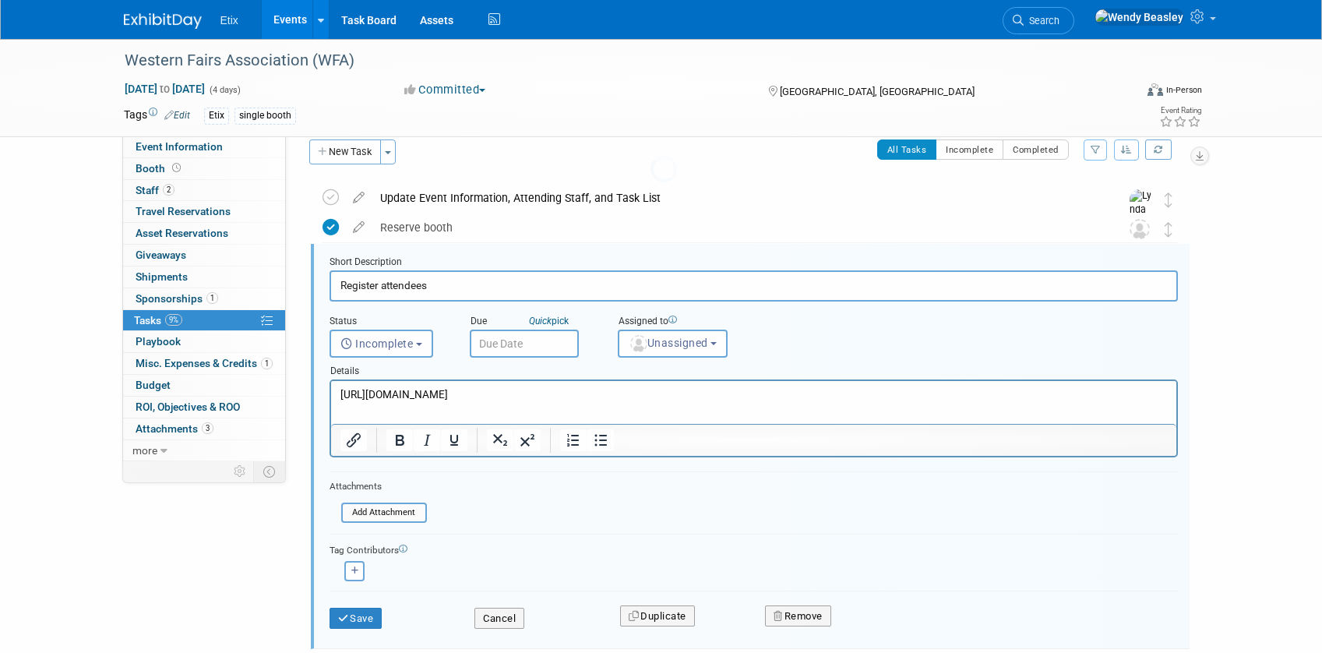
scroll to position [33, 0]
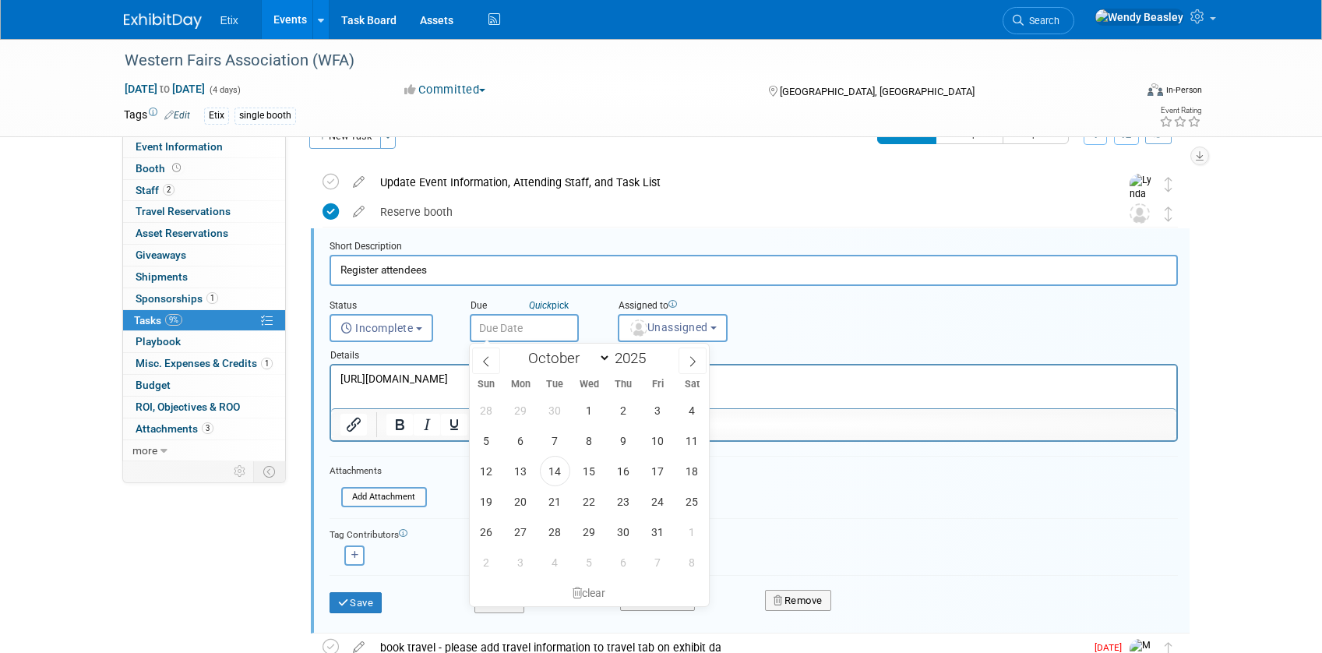
click at [567, 327] on input "text" at bounding box center [524, 328] width 109 height 28
click at [555, 531] on span "28" at bounding box center [555, 531] width 30 height 30
type input "Oct 28, 2025"
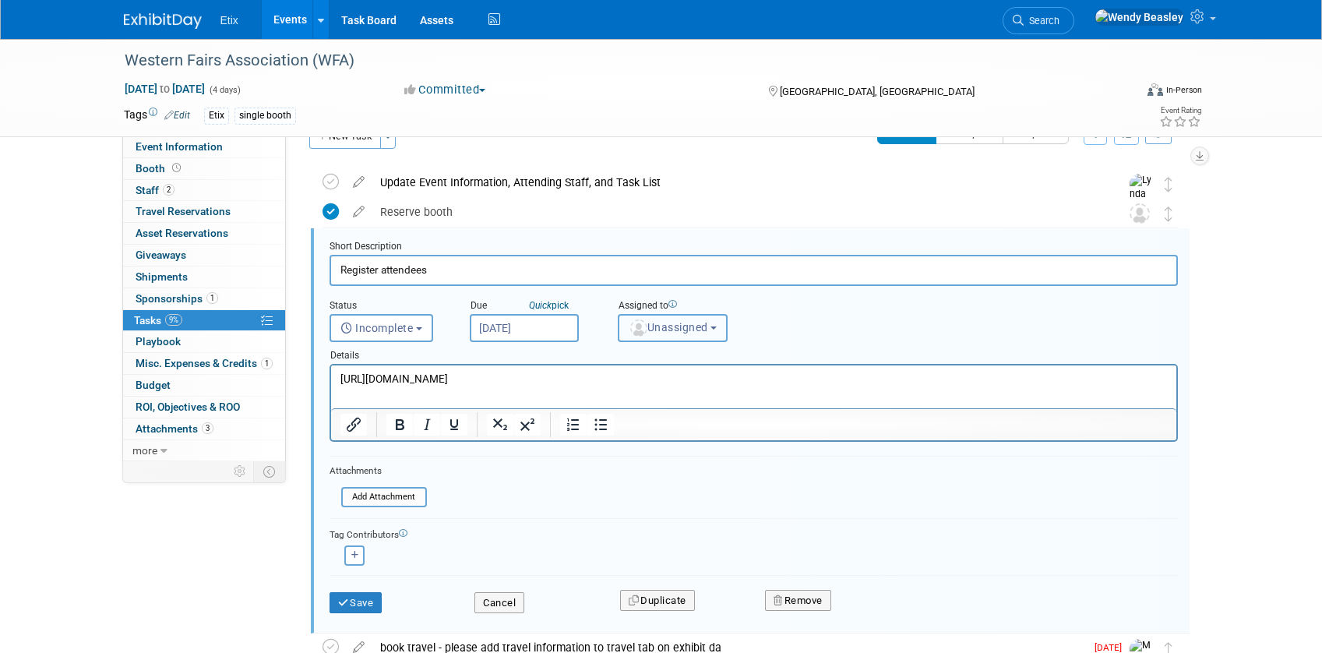
click at [689, 318] on button "Unassigned" at bounding box center [673, 328] width 111 height 28
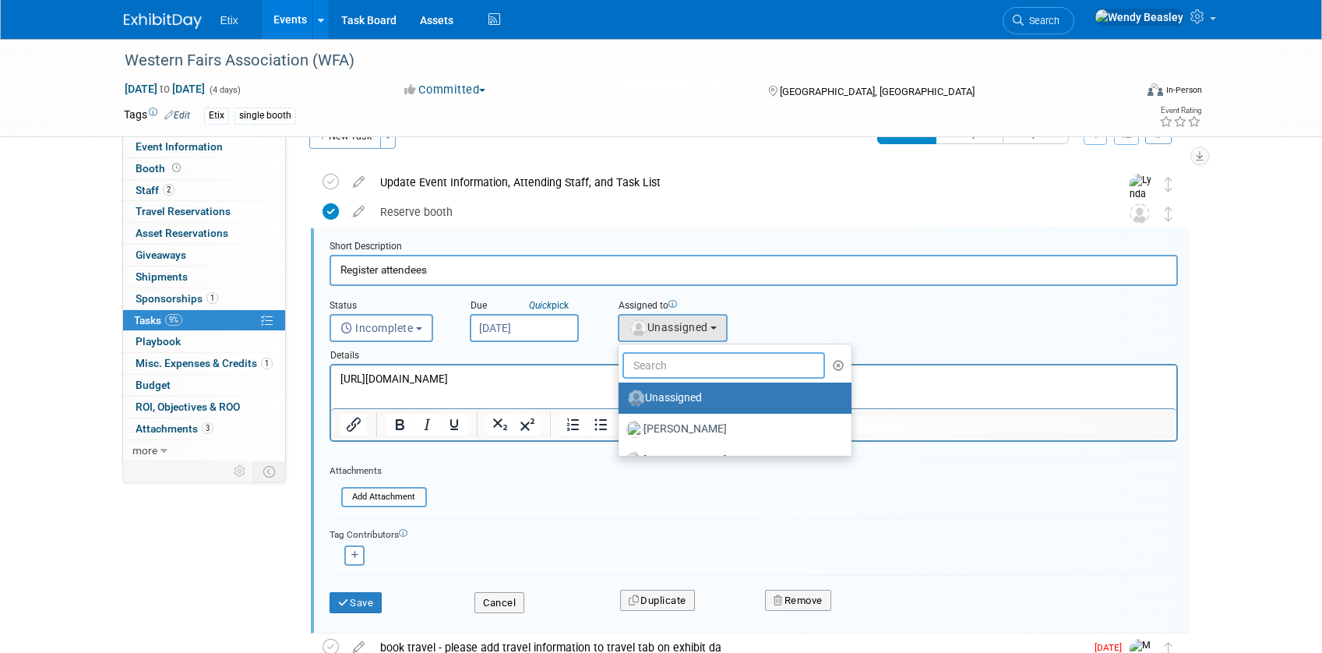
click at [692, 361] on input "text" at bounding box center [723, 365] width 203 height 26
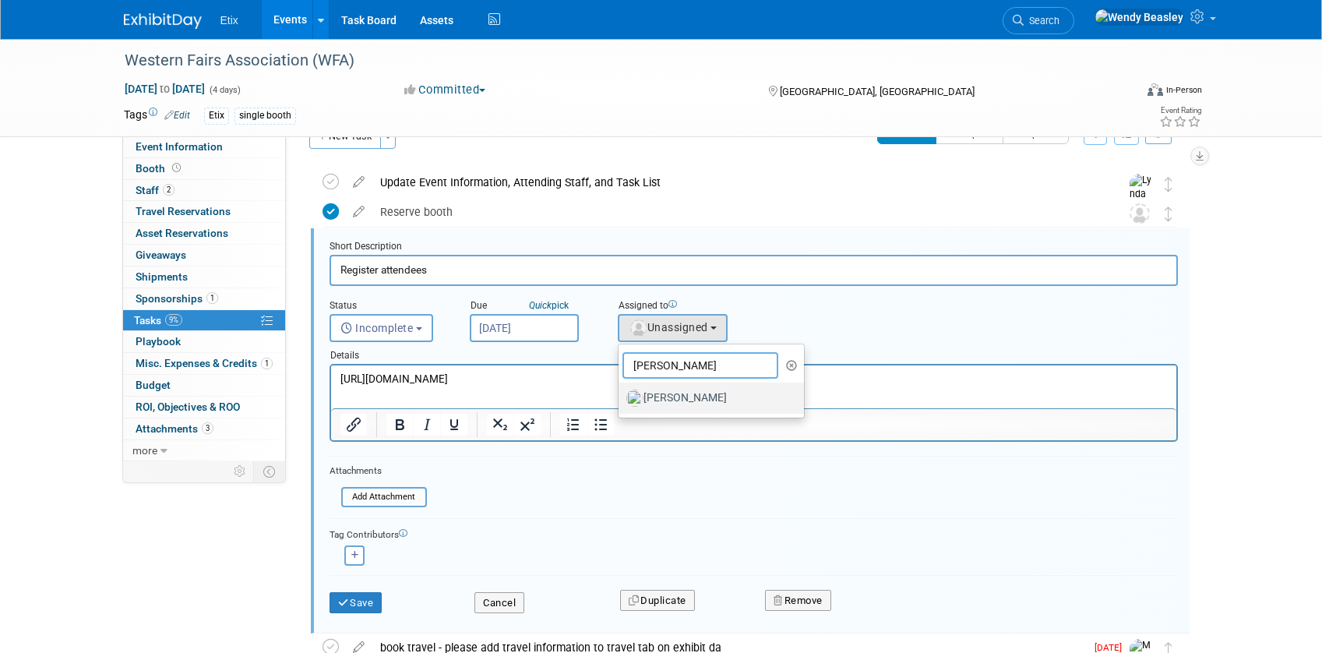
type input "[PERSON_NAME]"
click at [688, 397] on label "[PERSON_NAME]" at bounding box center [707, 397] width 163 height 25
click at [621, 397] on input "[PERSON_NAME]" at bounding box center [616, 396] width 10 height 10
select select "e83abd84-2004-4464-820a-b93eea2d3b76"
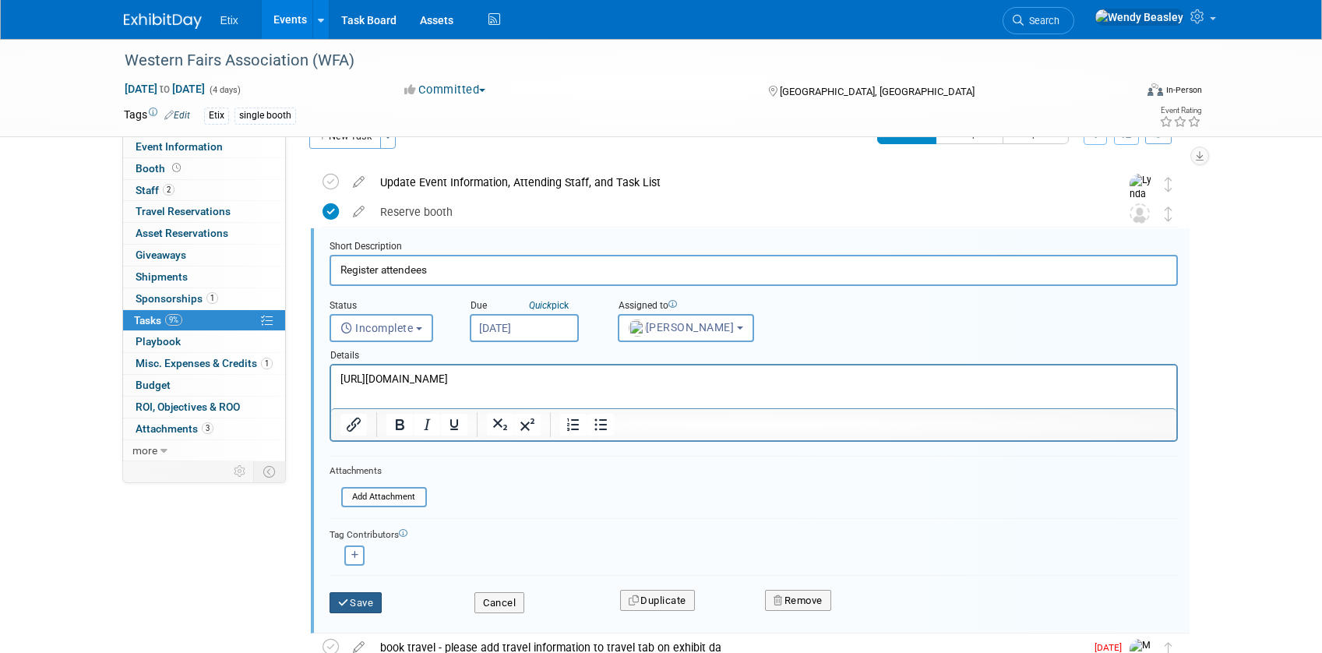
click at [362, 602] on button "Save" at bounding box center [355, 603] width 53 height 22
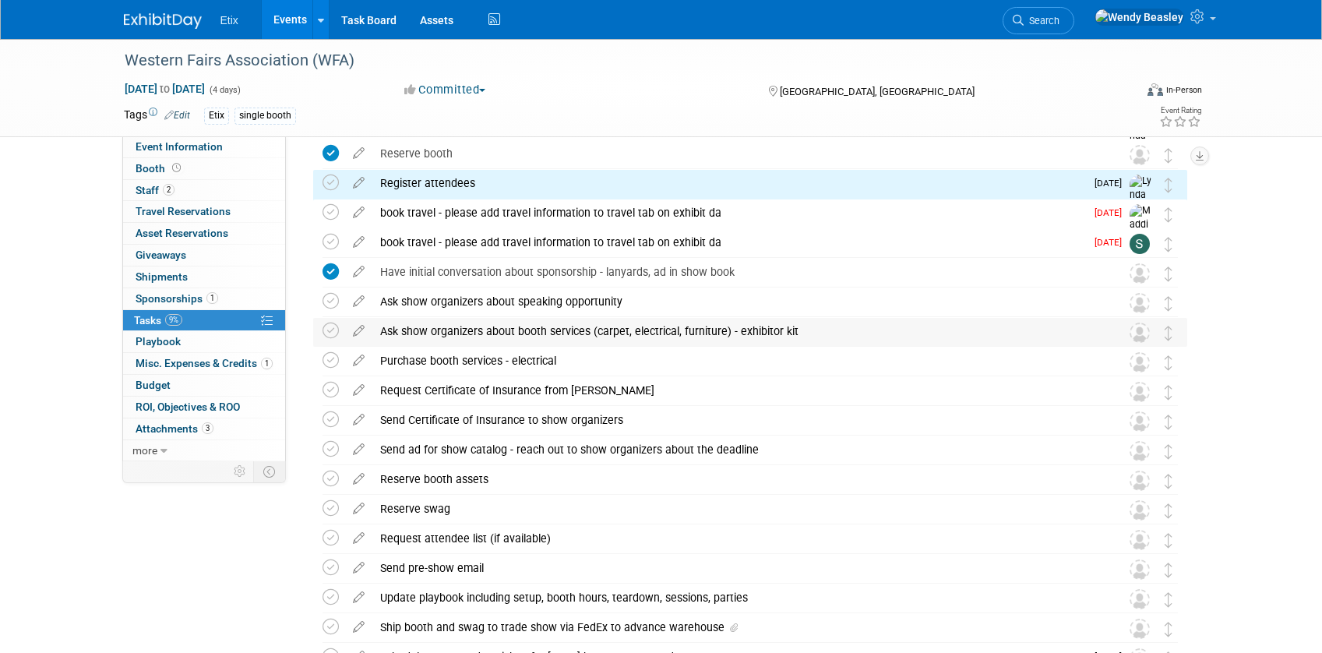
scroll to position [93, 0]
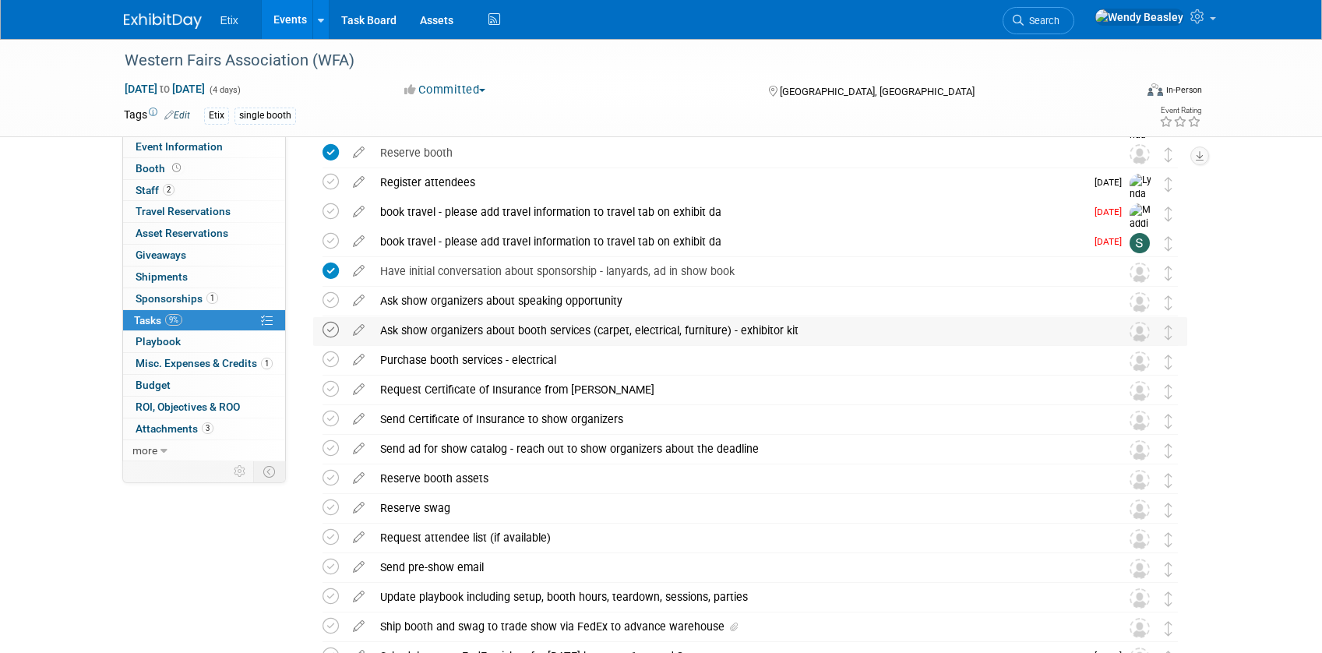
click at [327, 332] on icon at bounding box center [330, 330] width 16 height 16
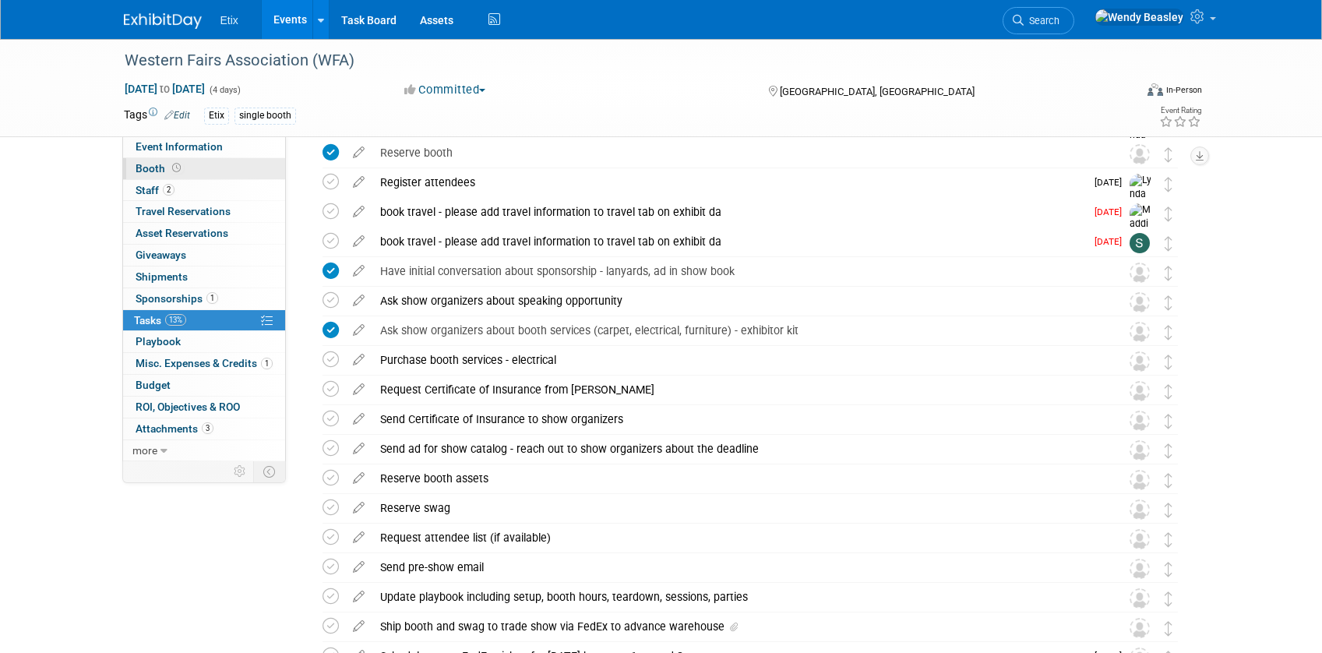
click at [155, 166] on span "Booth" at bounding box center [160, 168] width 48 height 12
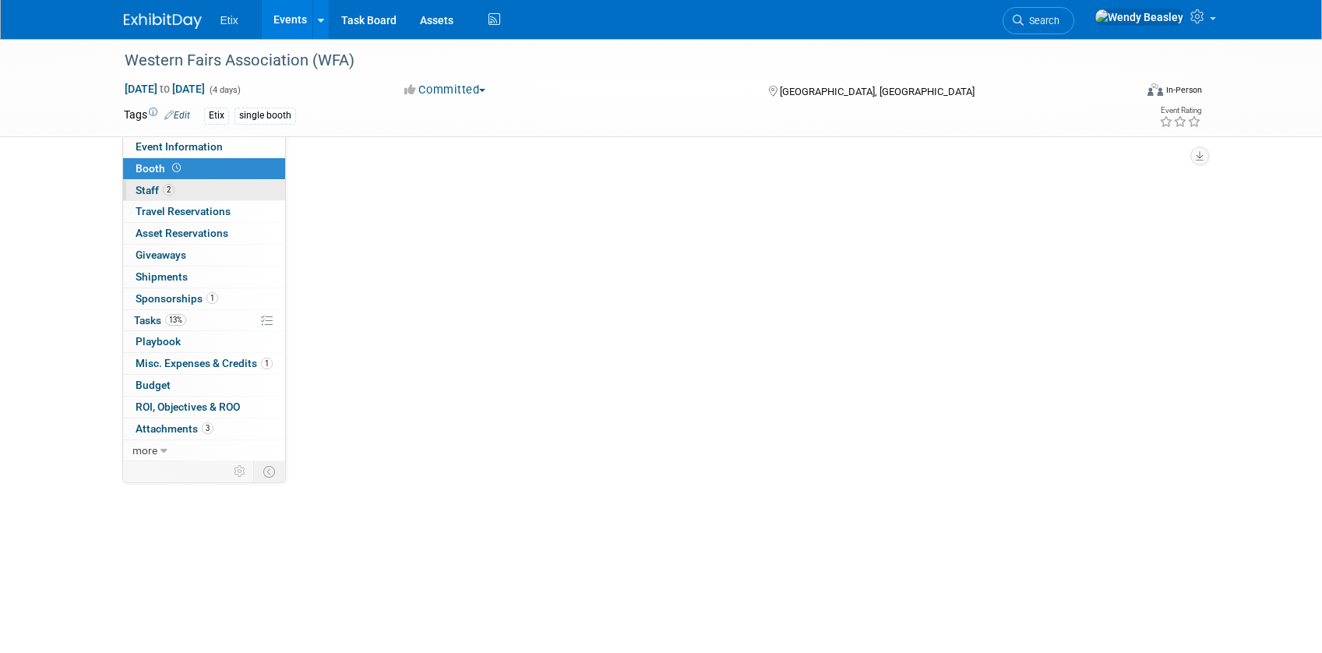
scroll to position [0, 0]
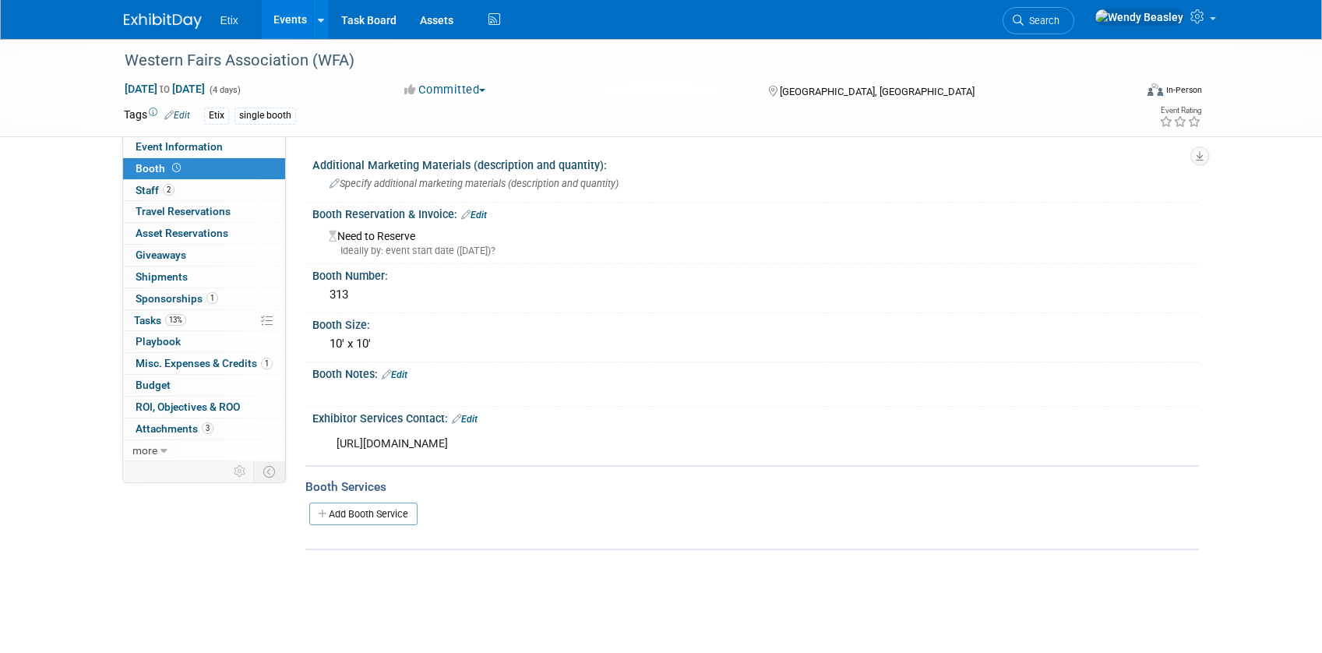
click at [509, 441] on div "https://eventhub.net/events/2026-Western-Fairs-Association-Convention-and-Trade…" at bounding box center [677, 443] width 702 height 31
click at [509, 442] on div "https://eventhub.net/events/2026-Western-Fairs-Association-Convention-and-Trade…" at bounding box center [677, 443] width 702 height 31
click at [214, 141] on span "Event Information" at bounding box center [179, 146] width 87 height 12
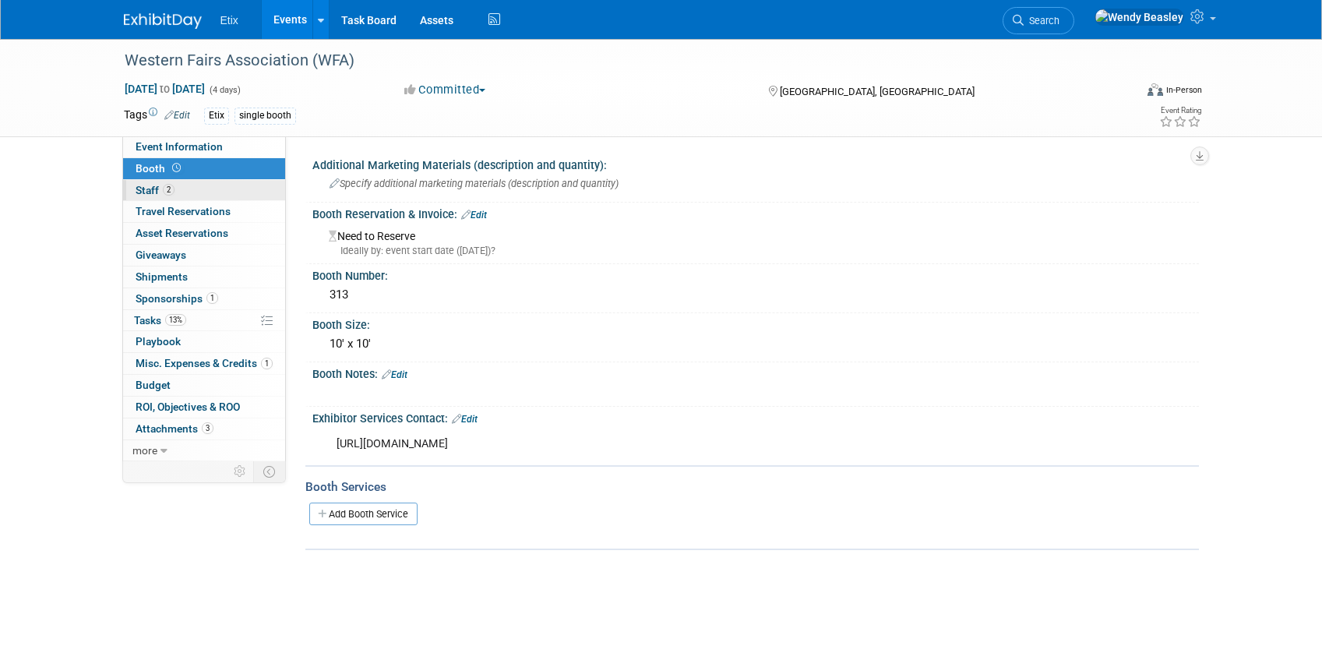
select select "Yes"
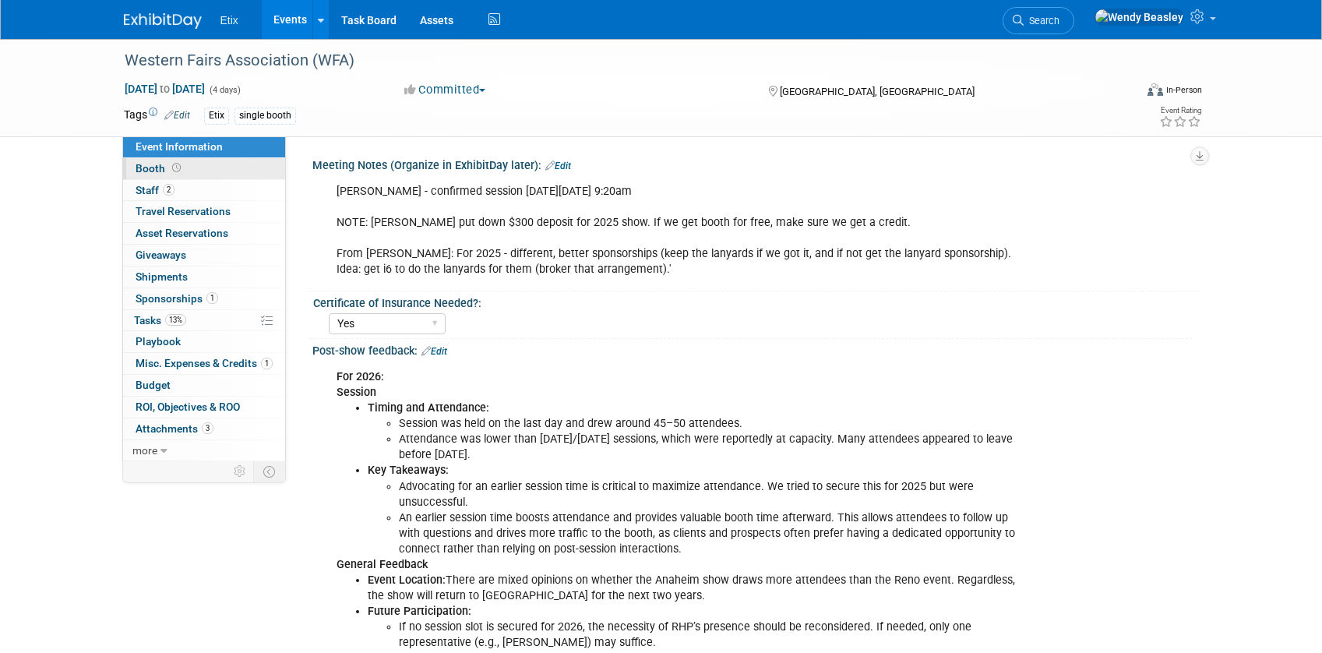
click at [169, 165] on span at bounding box center [176, 168] width 15 height 12
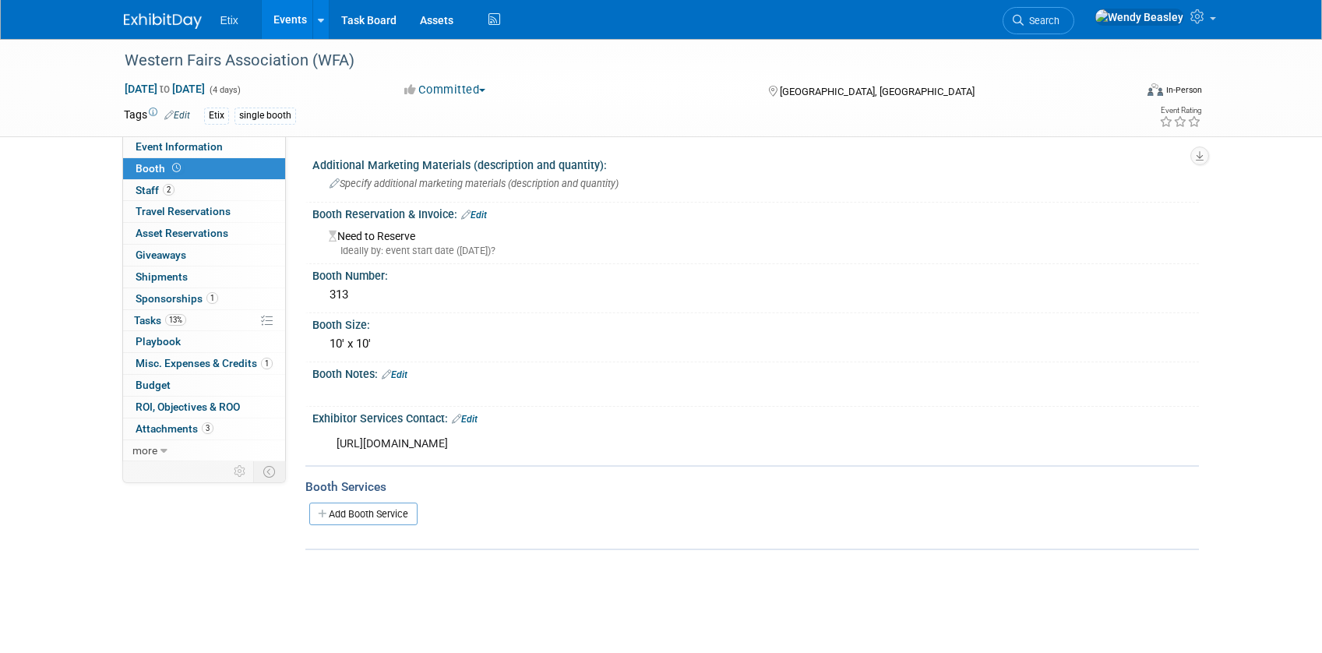
click at [490, 442] on div "https://eventhub.net/events/2026-Western-Fairs-Association-Convention-and-Trade…" at bounding box center [677, 443] width 702 height 31
copy div "https://eventhub.net/events/2026-Western-Fairs-Association-Convention-and-Trade…"
click at [151, 311] on link "13% Tasks 13%" at bounding box center [204, 320] width 162 height 21
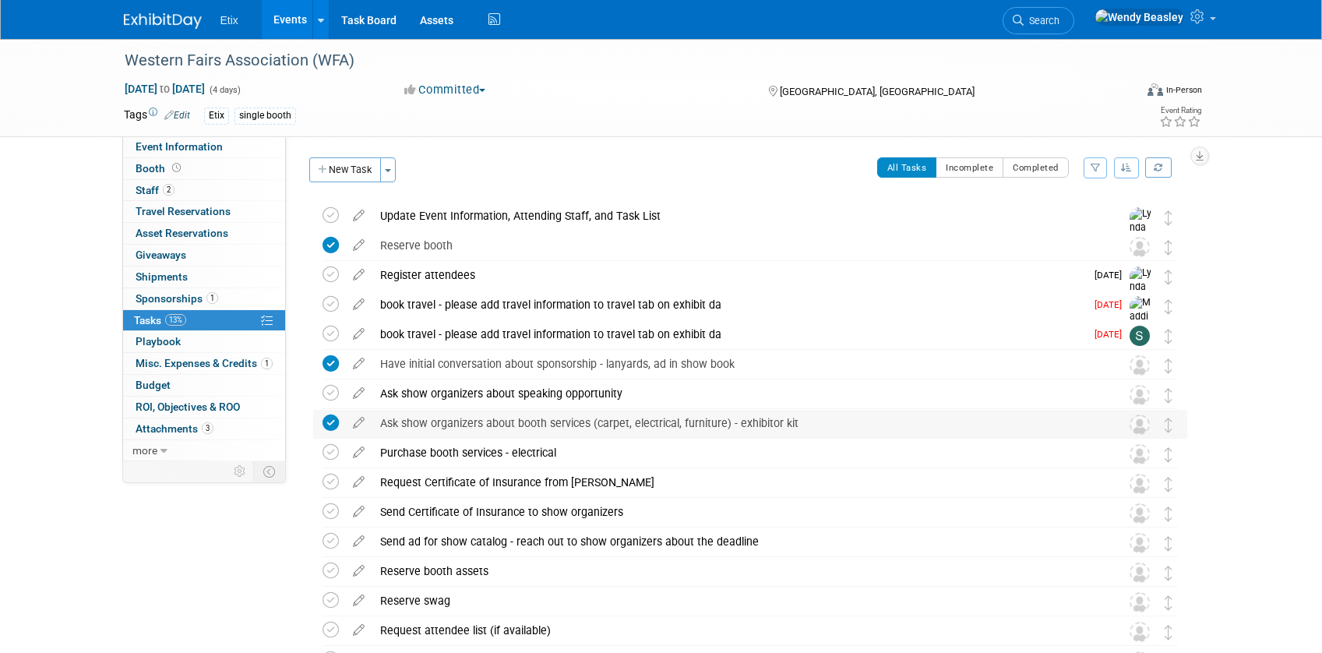
click at [326, 425] on icon at bounding box center [330, 422] width 16 height 16
click at [290, 19] on link "Events" at bounding box center [290, 19] width 57 height 39
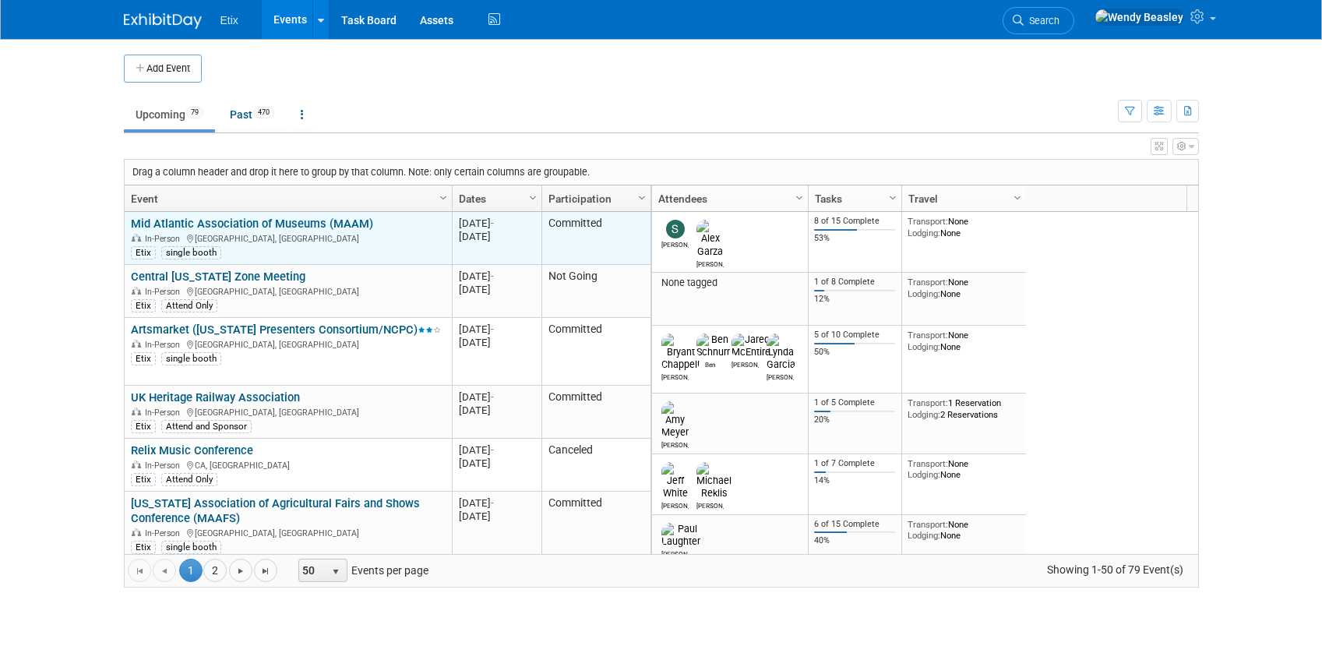
click at [287, 220] on link "Mid Atlantic Association of Museums (MAAM)" at bounding box center [252, 223] width 242 height 14
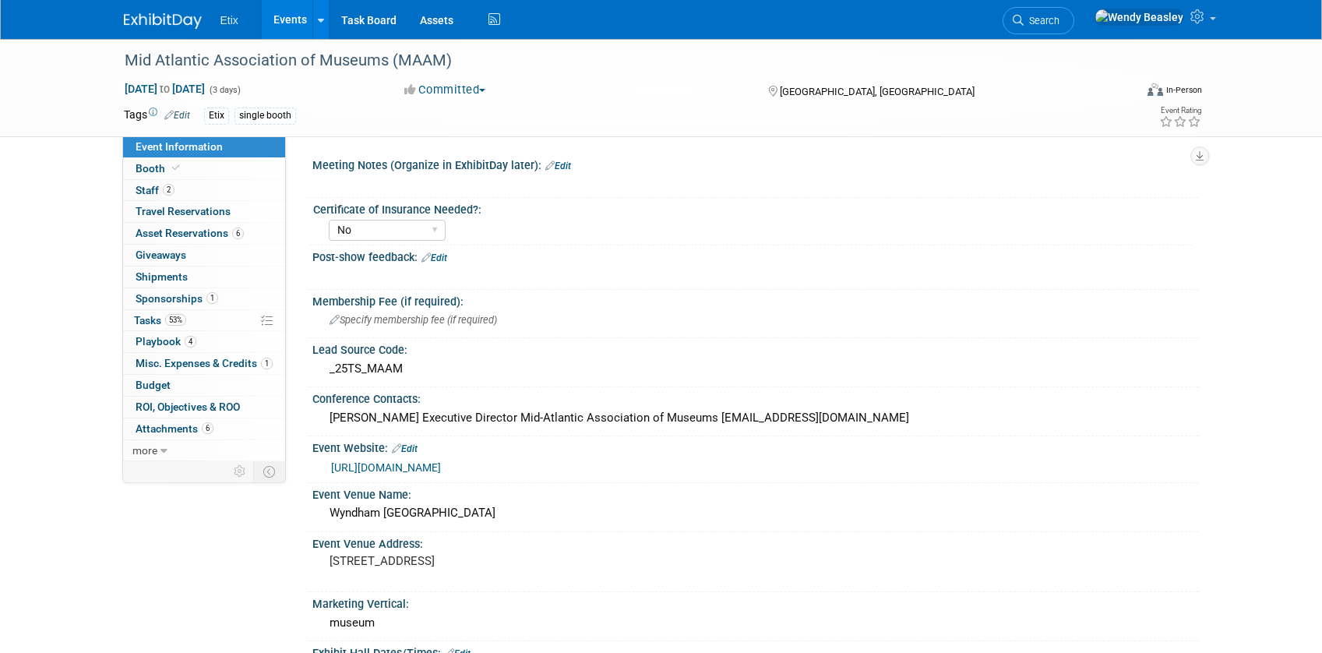
select select "No"
click at [147, 316] on span "Tasks 53%" at bounding box center [160, 320] width 52 height 12
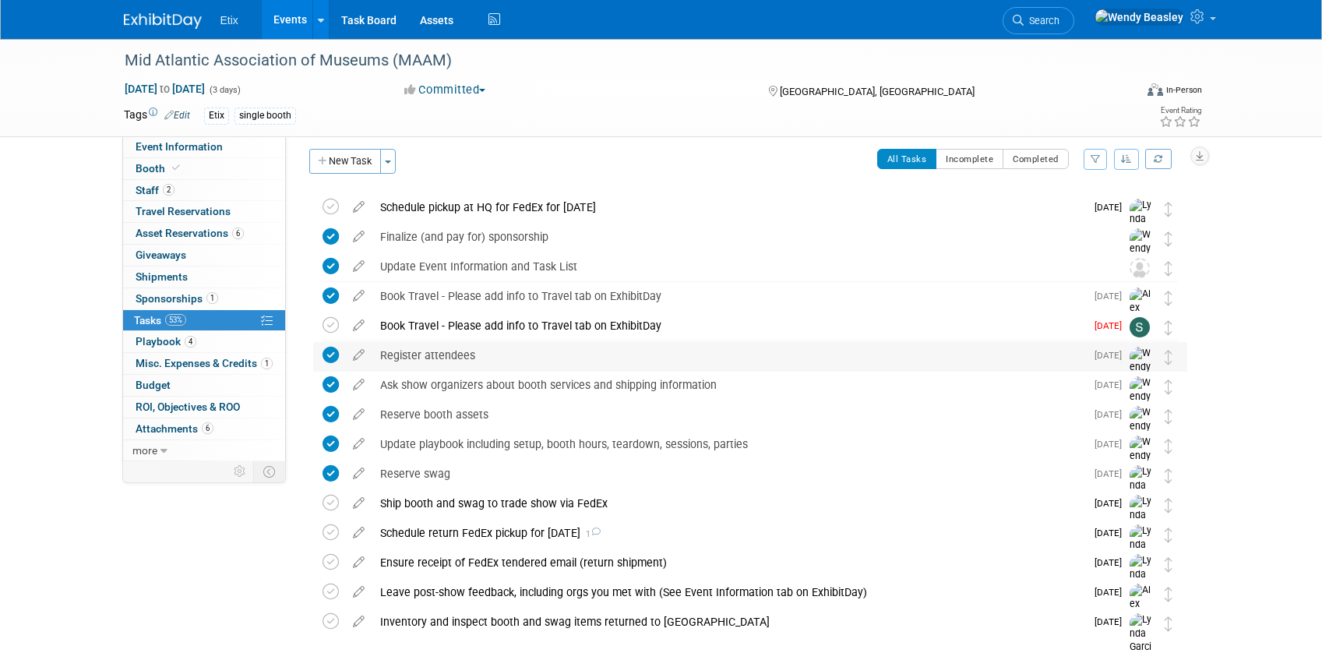
scroll to position [9, 0]
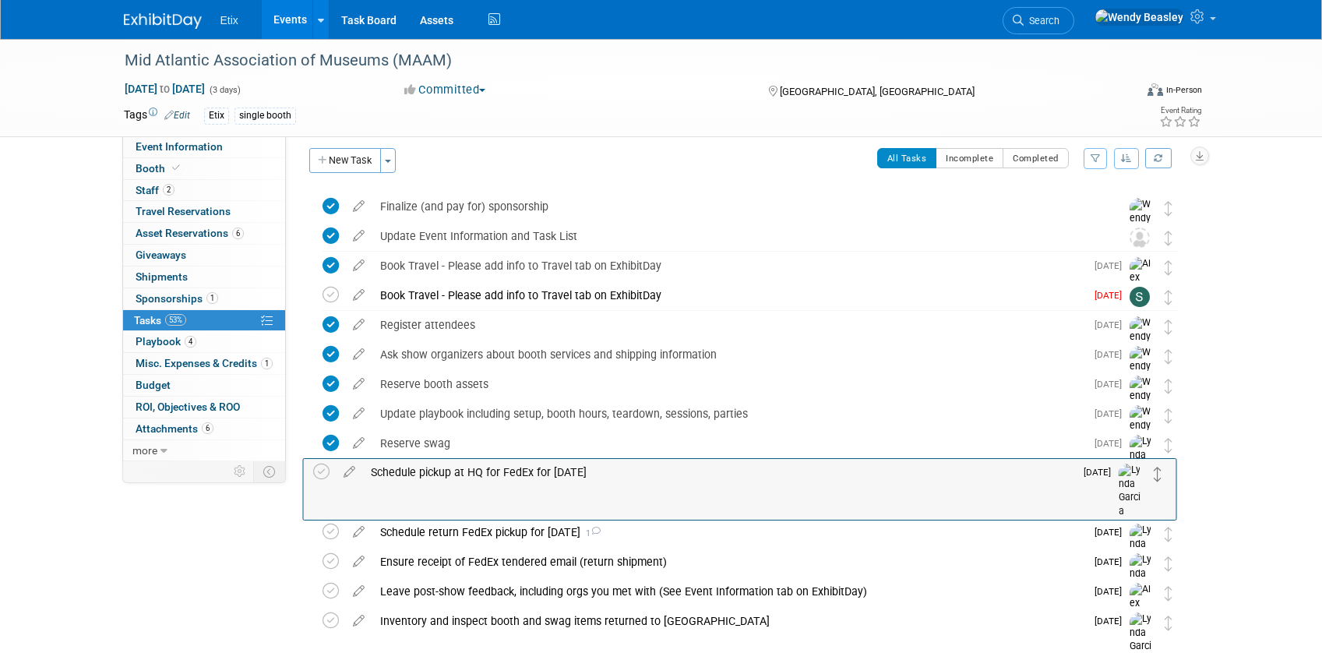
drag, startPoint x: 1170, startPoint y: 207, endPoint x: 1159, endPoint y: 473, distance: 265.8
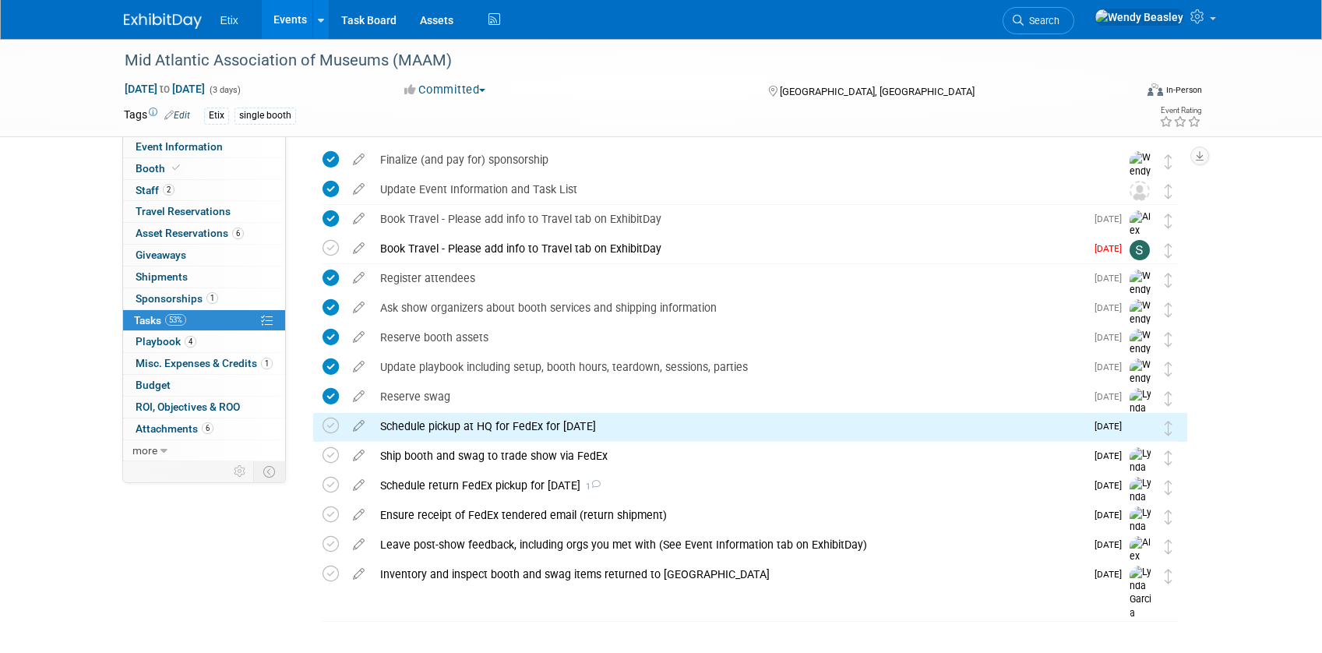
scroll to position [89, 0]
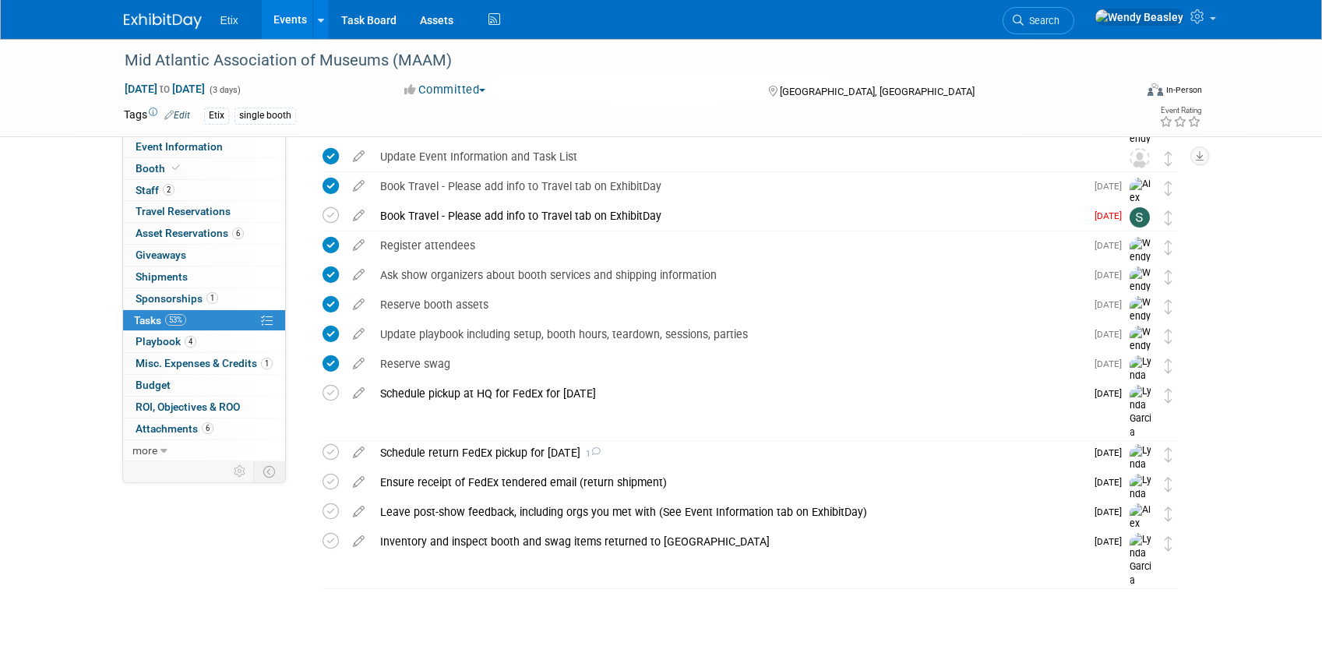
click at [1074, 5] on li "Search" at bounding box center [1038, 19] width 72 height 38
click at [1059, 19] on span "Search" at bounding box center [1041, 21] width 36 height 12
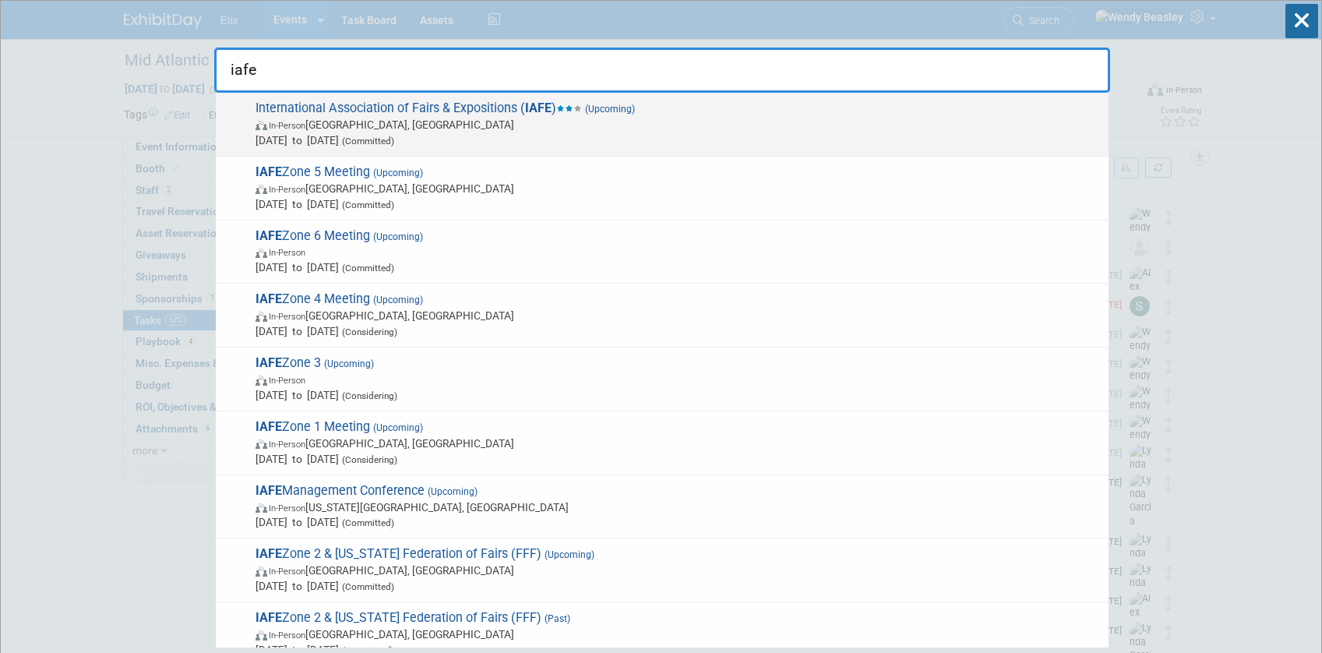
type input "iafe"
click at [529, 121] on span "In-Person [GEOGRAPHIC_DATA], [GEOGRAPHIC_DATA]" at bounding box center [677, 125] width 845 height 16
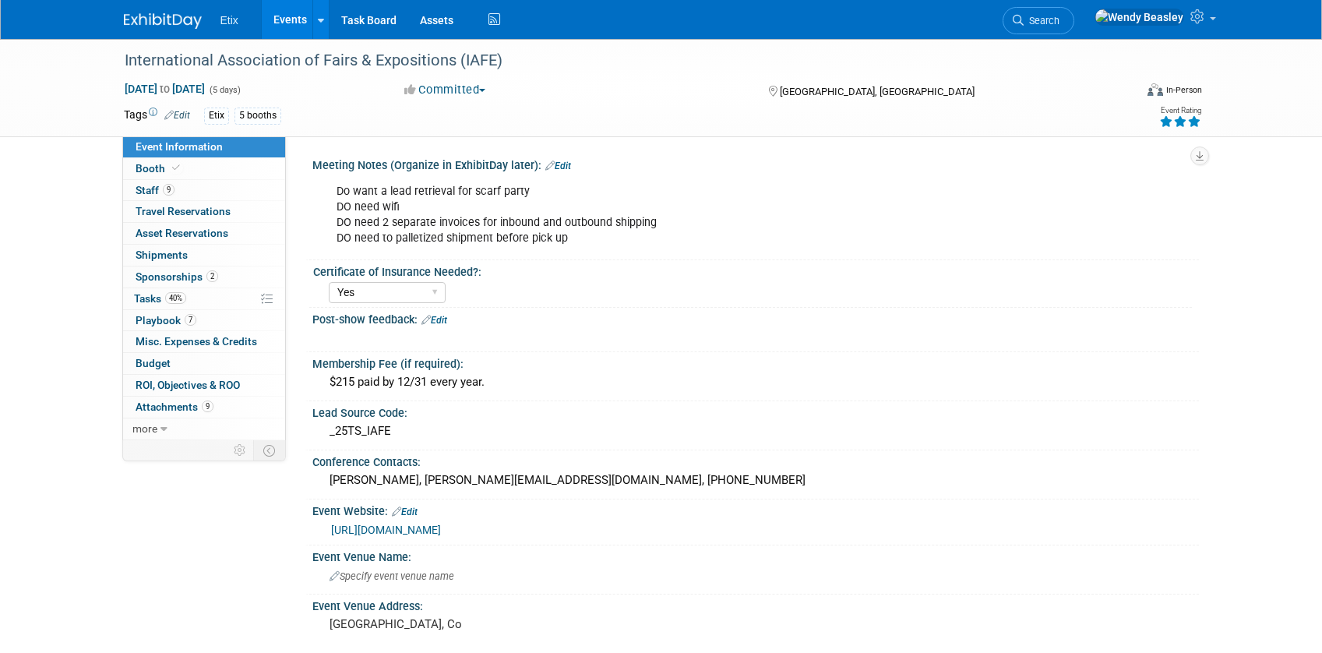
select select "Yes"
click at [143, 292] on span "Tasks 40%" at bounding box center [160, 298] width 52 height 12
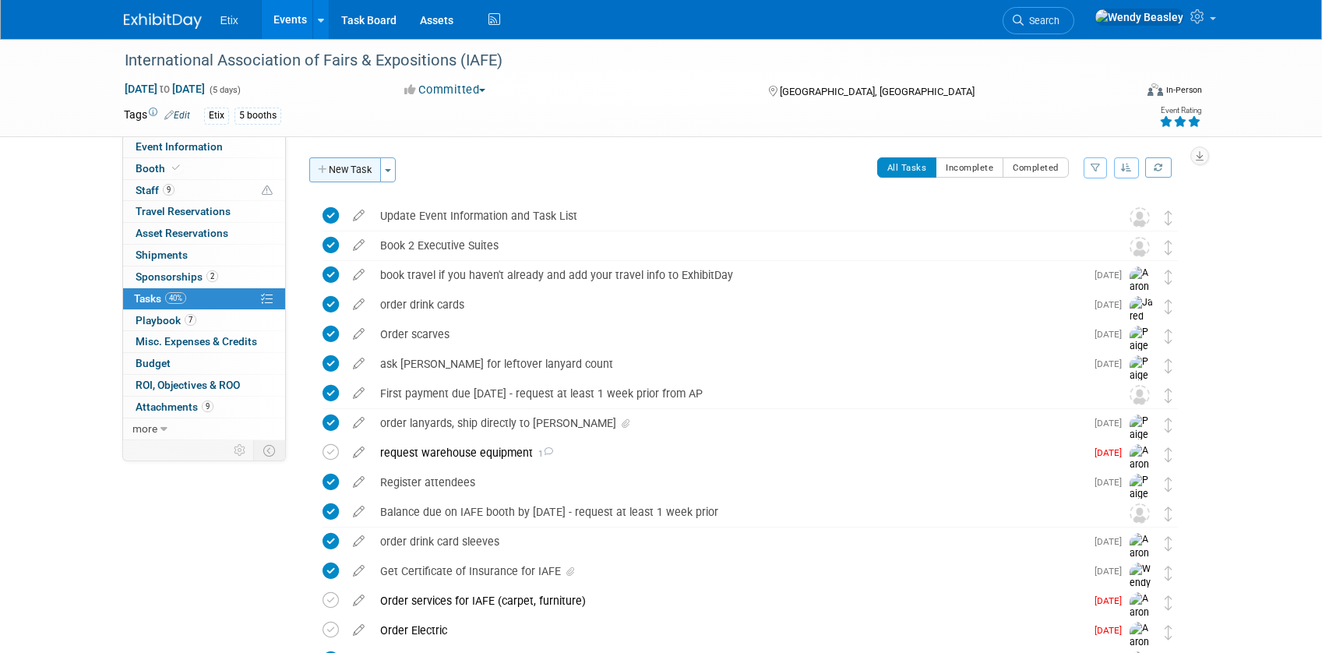
click at [355, 180] on button "New Task" at bounding box center [345, 169] width 72 height 25
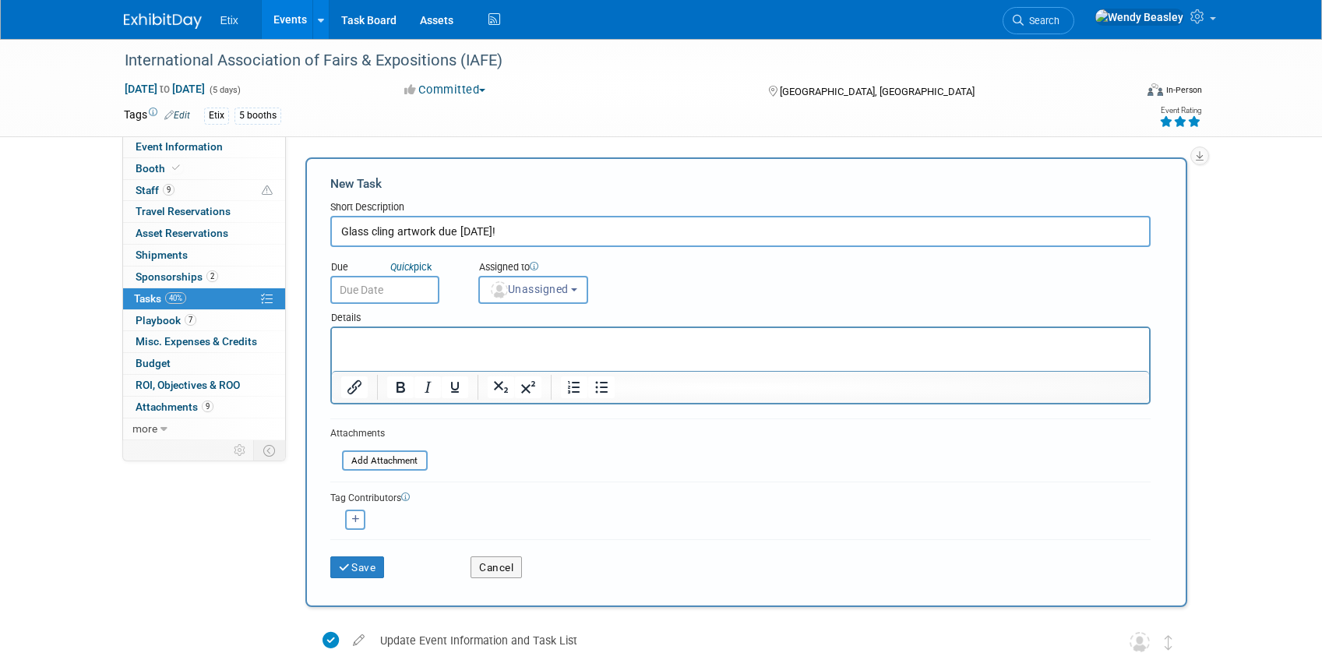
type input "Glass cling artwork due [DATE]!"
click at [369, 283] on input "text" at bounding box center [384, 290] width 109 height 28
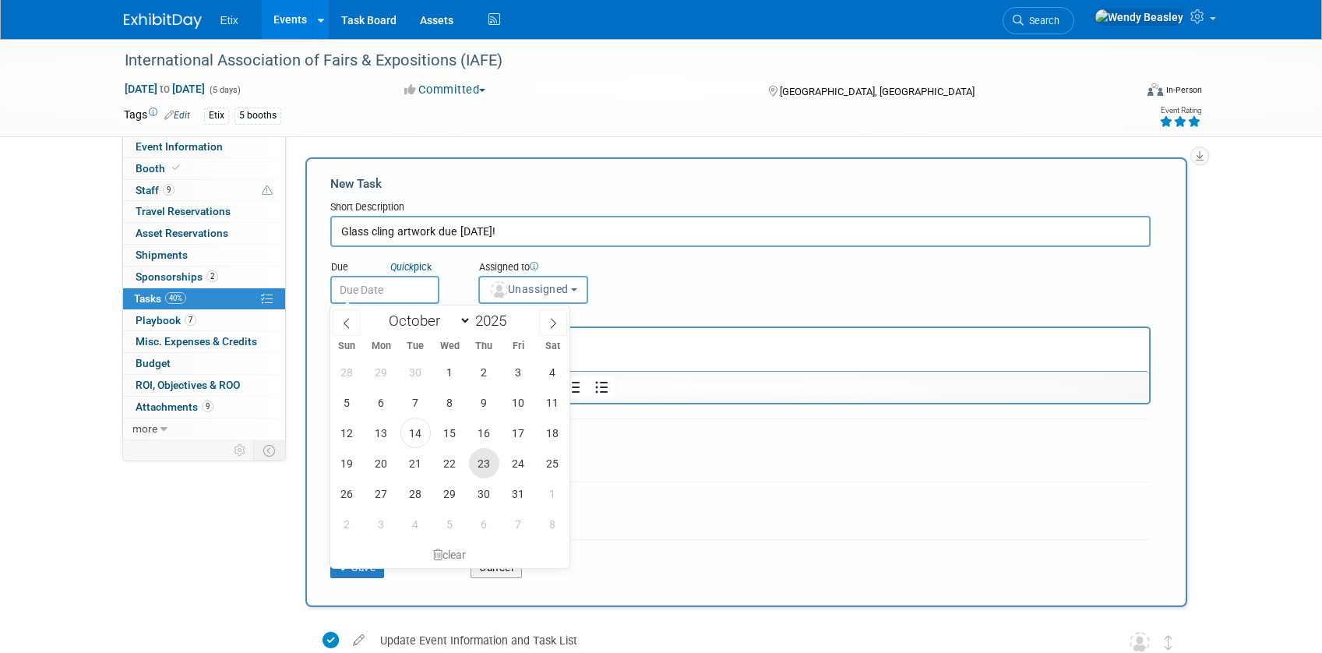
click at [485, 460] on span "23" at bounding box center [484, 463] width 30 height 30
type input "[DATE]"
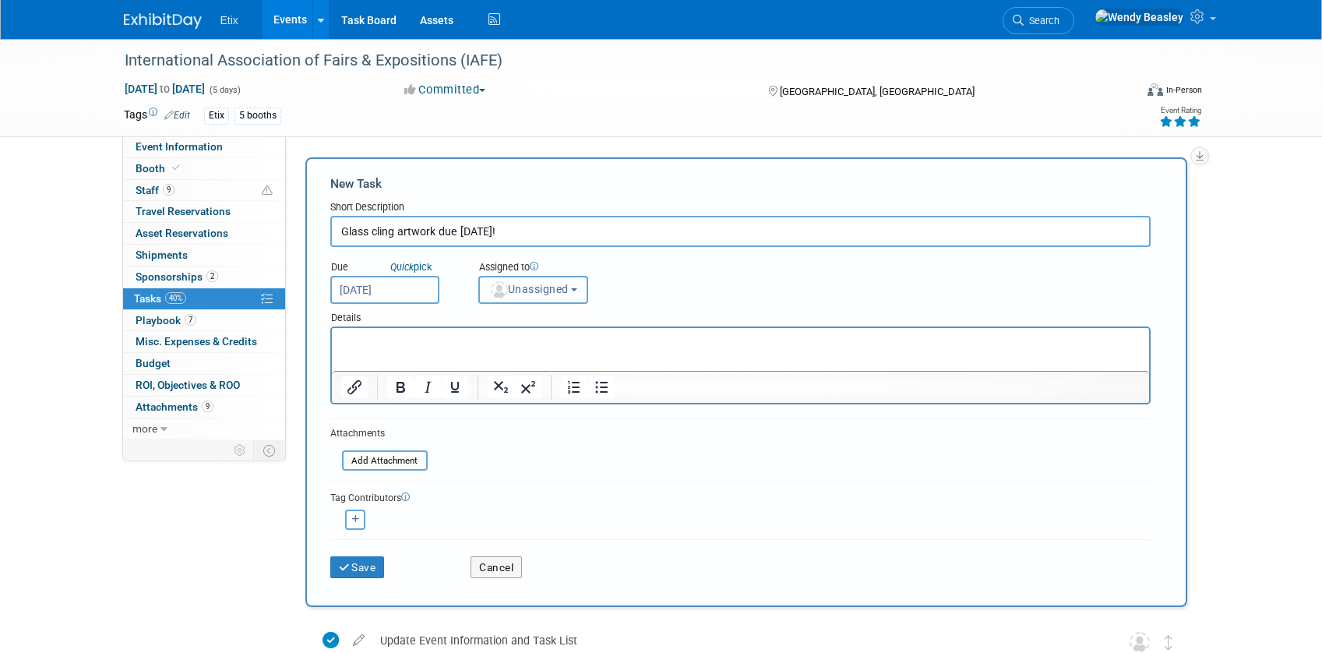
click at [552, 280] on button "Unassigned" at bounding box center [533, 290] width 111 height 28
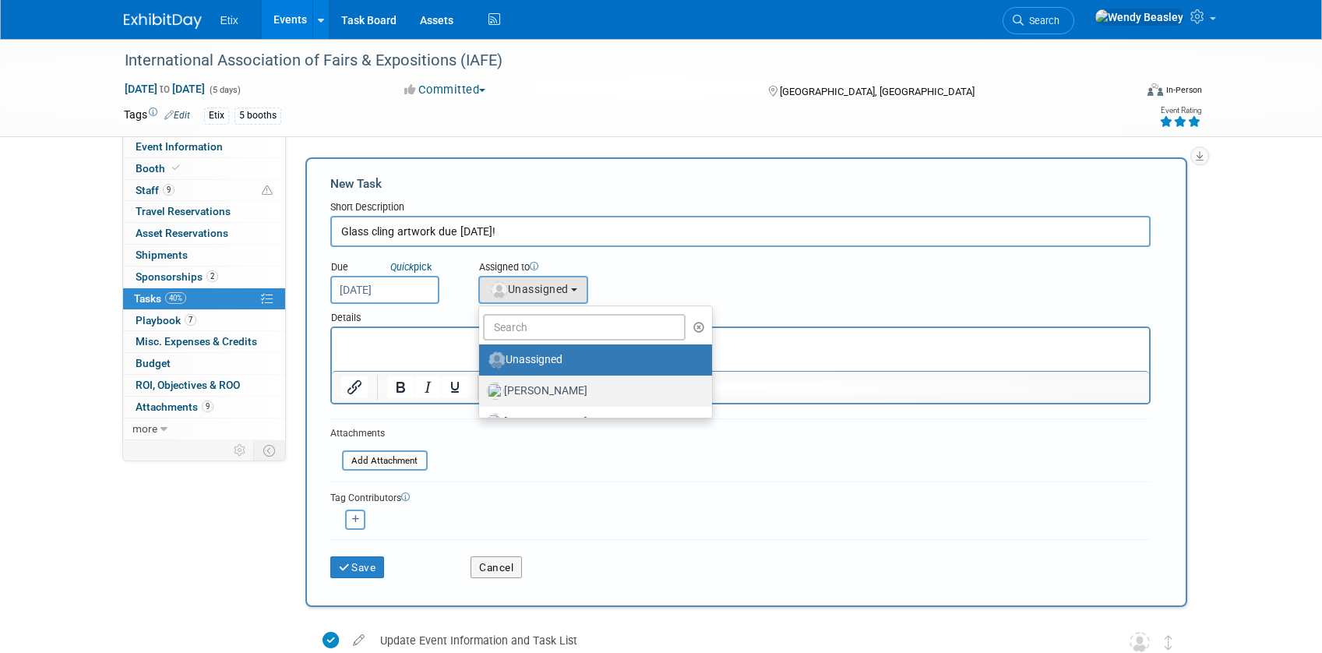
click at [558, 386] on label "[PERSON_NAME]" at bounding box center [591, 390] width 209 height 25
click at [481, 386] on input "[PERSON_NAME]" at bounding box center [476, 389] width 10 height 10
select select "5acaaf70-30d7-4097-9937-213f95e4f2ba"
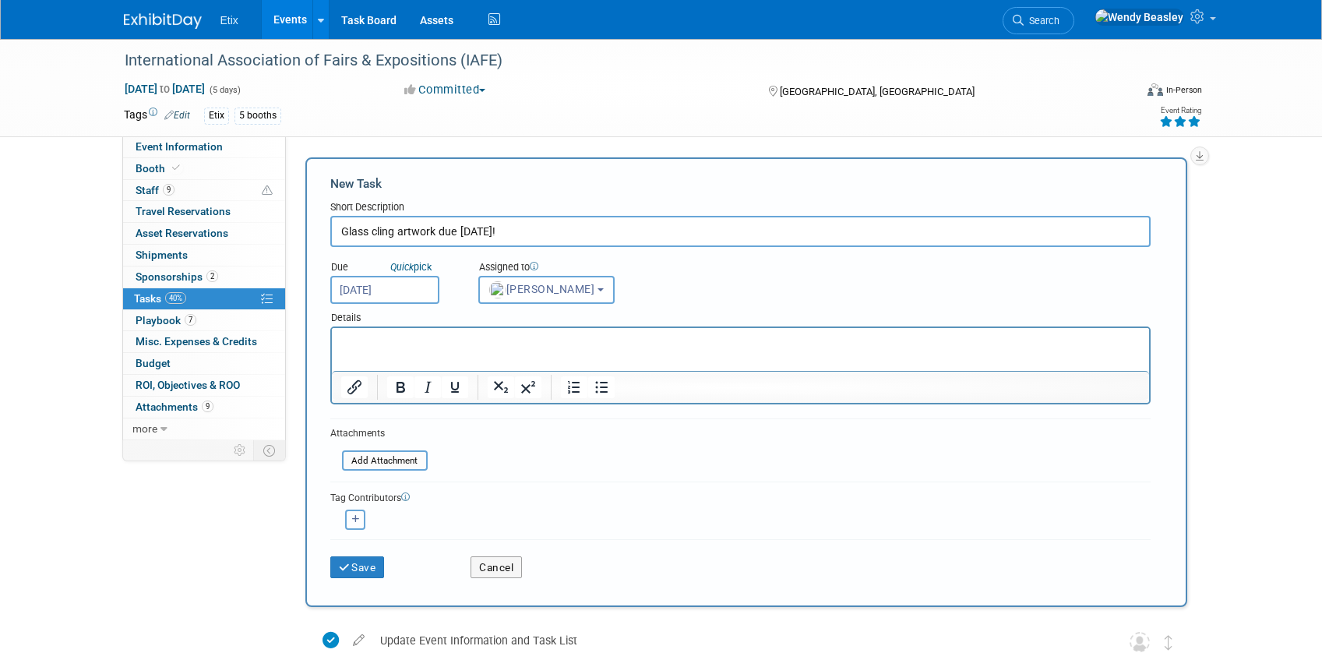
click at [346, 516] on button "button" at bounding box center [355, 519] width 20 height 20
select select
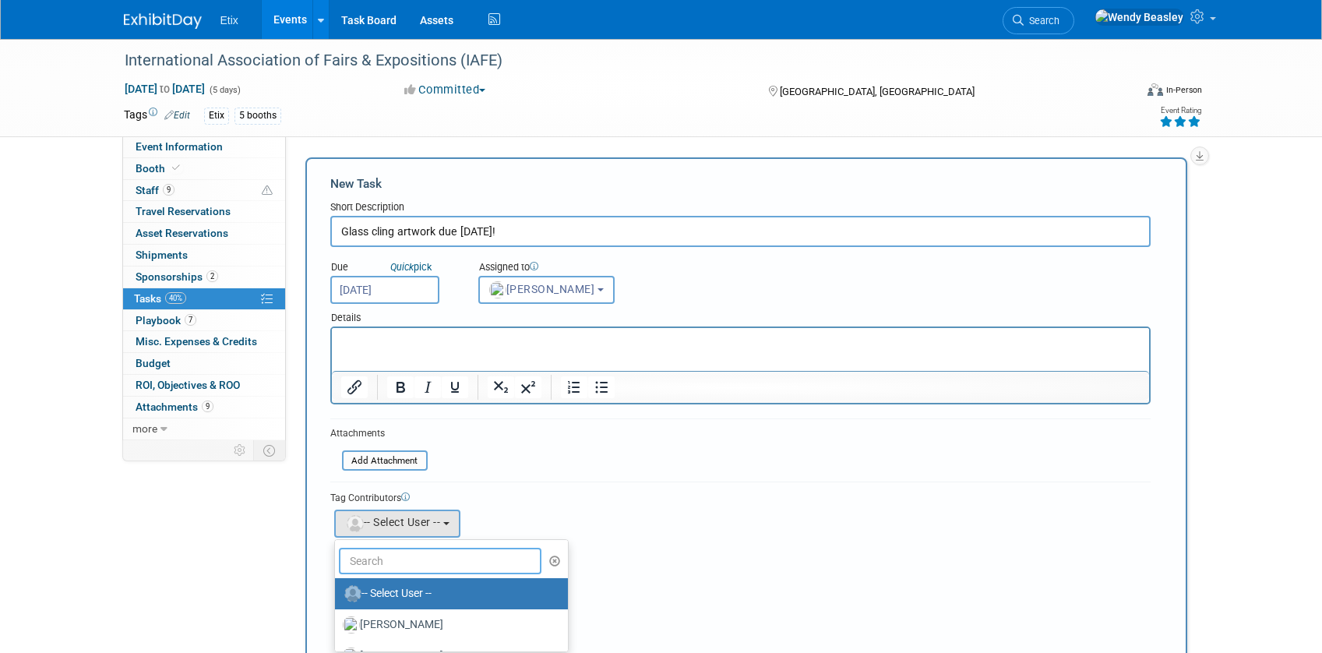
click at [385, 569] on input "text" at bounding box center [440, 560] width 203 height 26
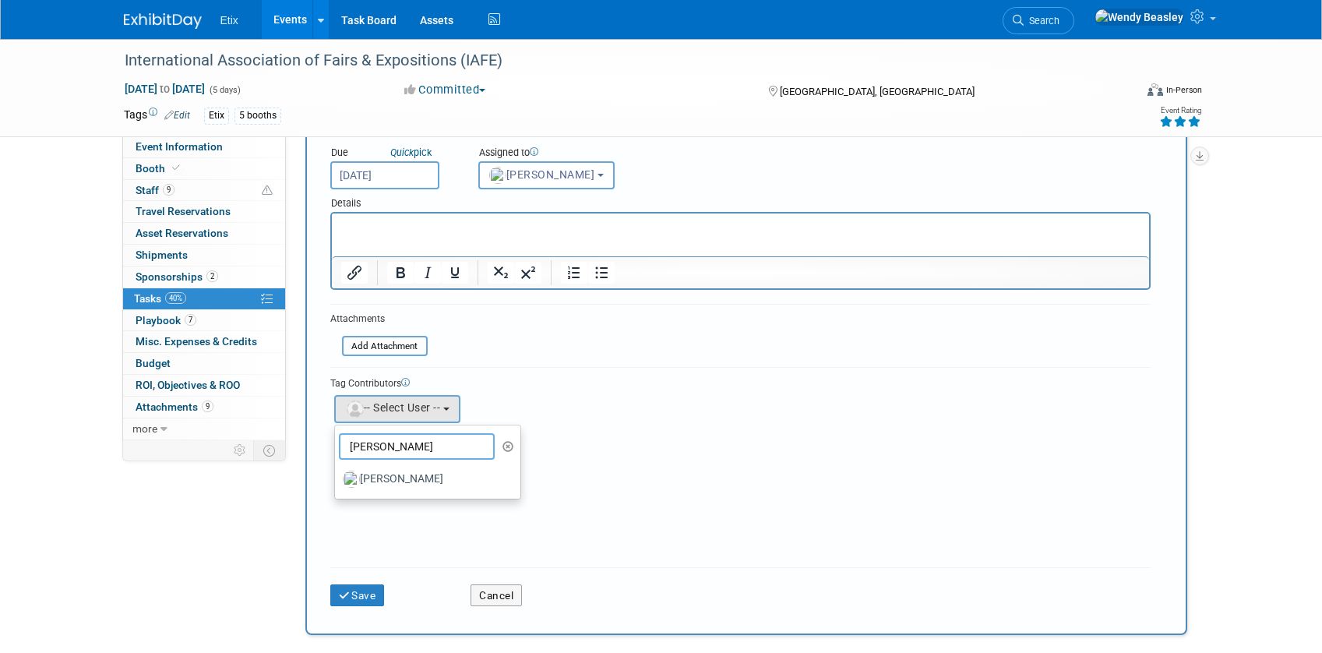
scroll to position [120, 0]
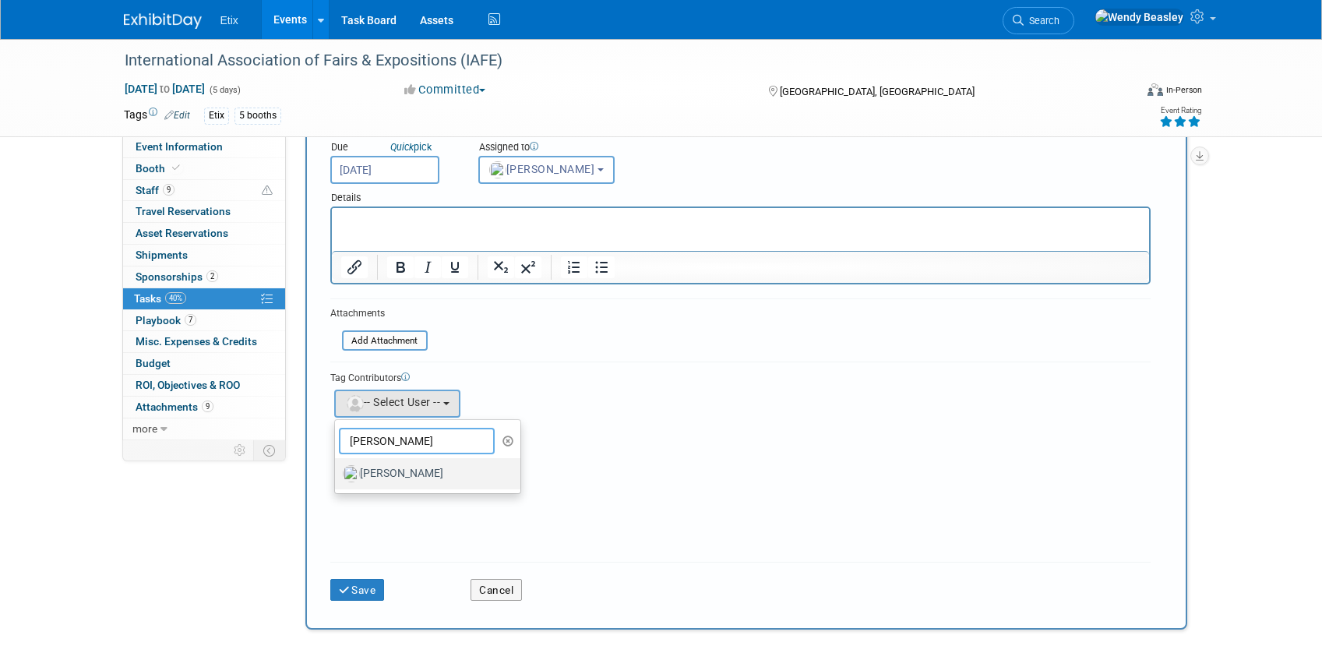
type input "[PERSON_NAME]"
click at [420, 473] on label "[PERSON_NAME]" at bounding box center [424, 473] width 163 height 25
click at [337, 473] on input "[PERSON_NAME]" at bounding box center [332, 471] width 10 height 10
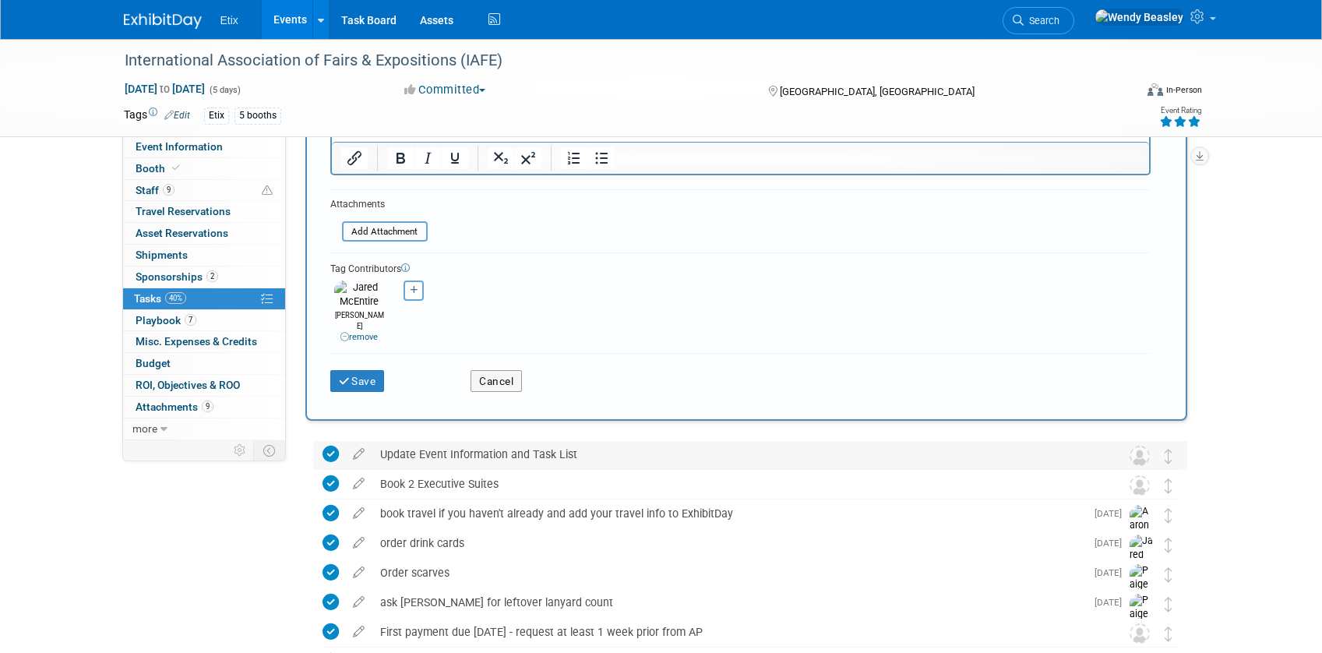
scroll to position [239, 0]
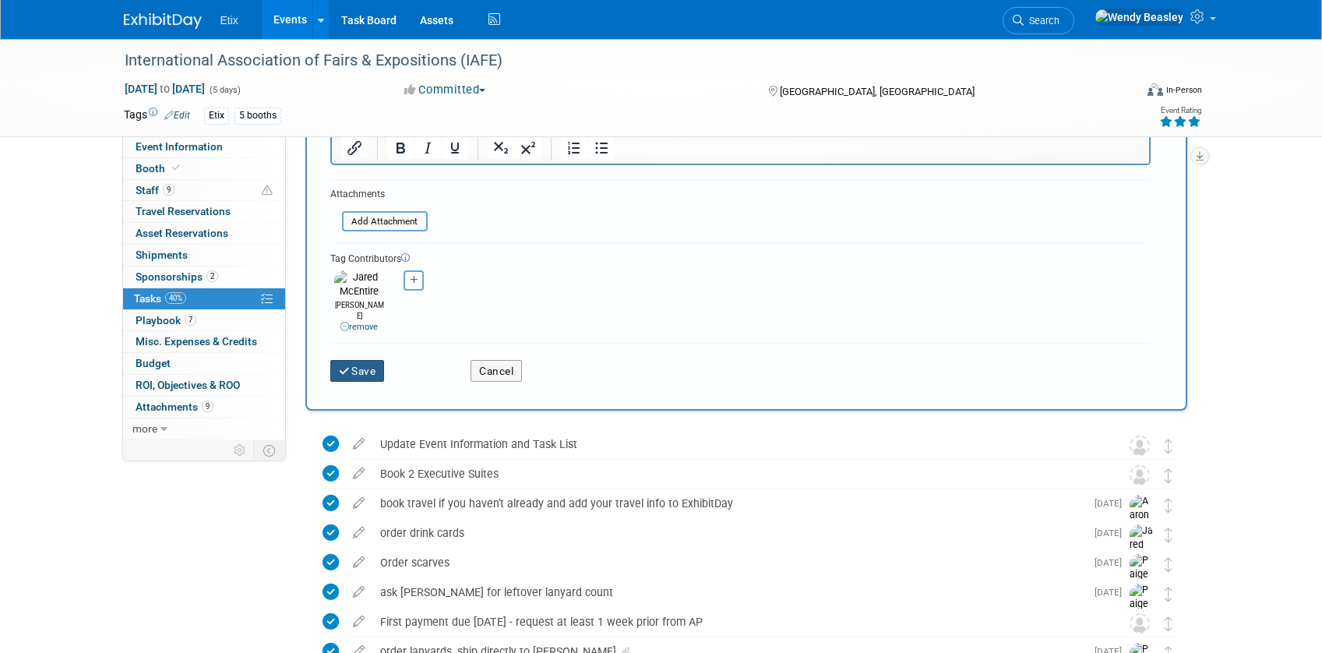
click at [358, 360] on button "Save" at bounding box center [357, 371] width 55 height 22
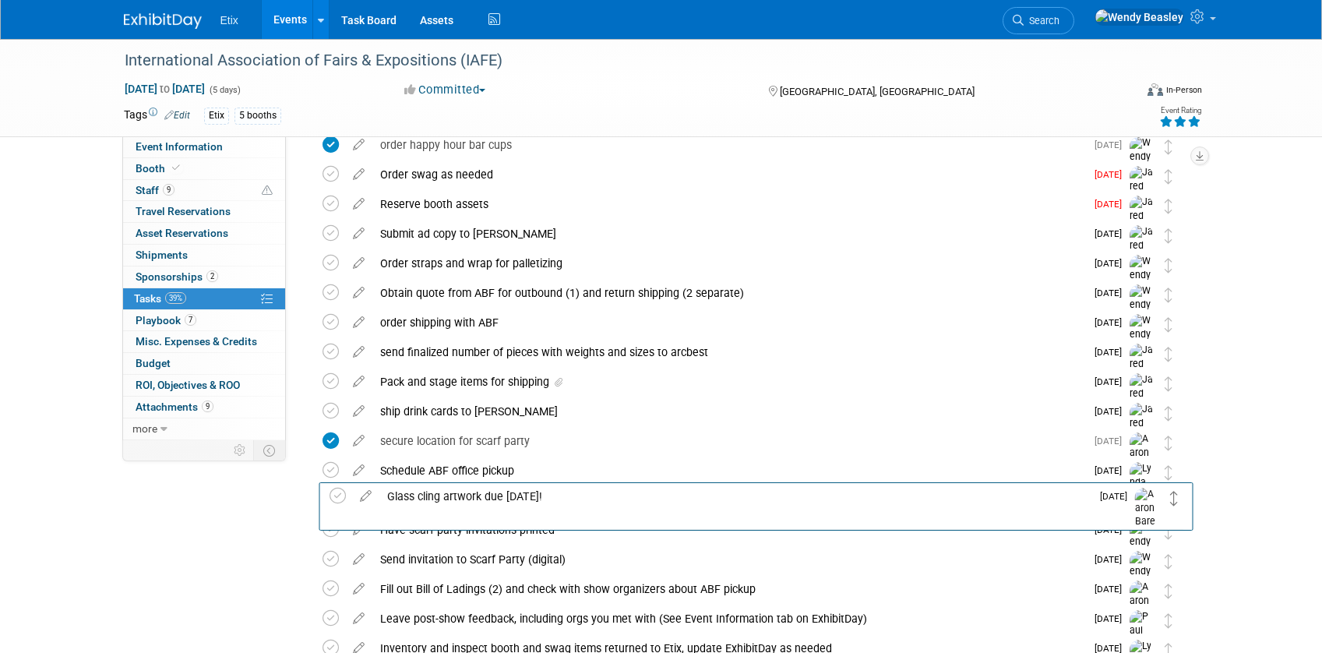
scroll to position [607, 0]
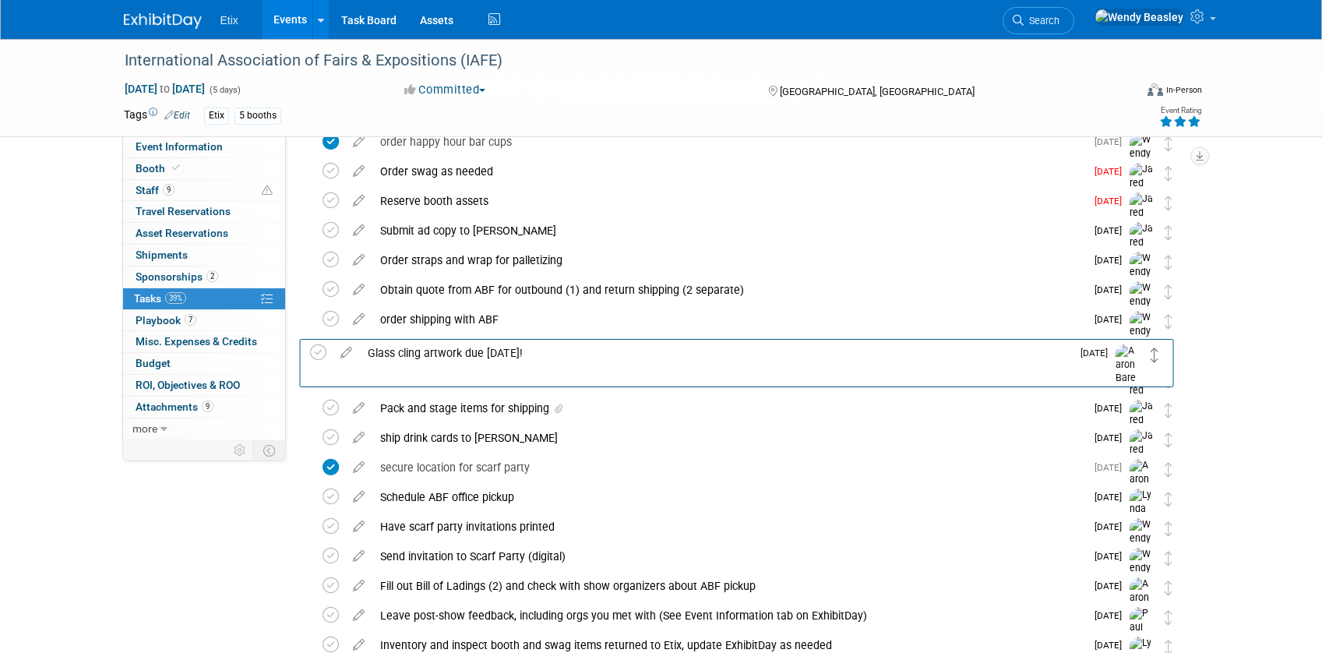
drag, startPoint x: 1163, startPoint y: 220, endPoint x: 1149, endPoint y: 357, distance: 137.8
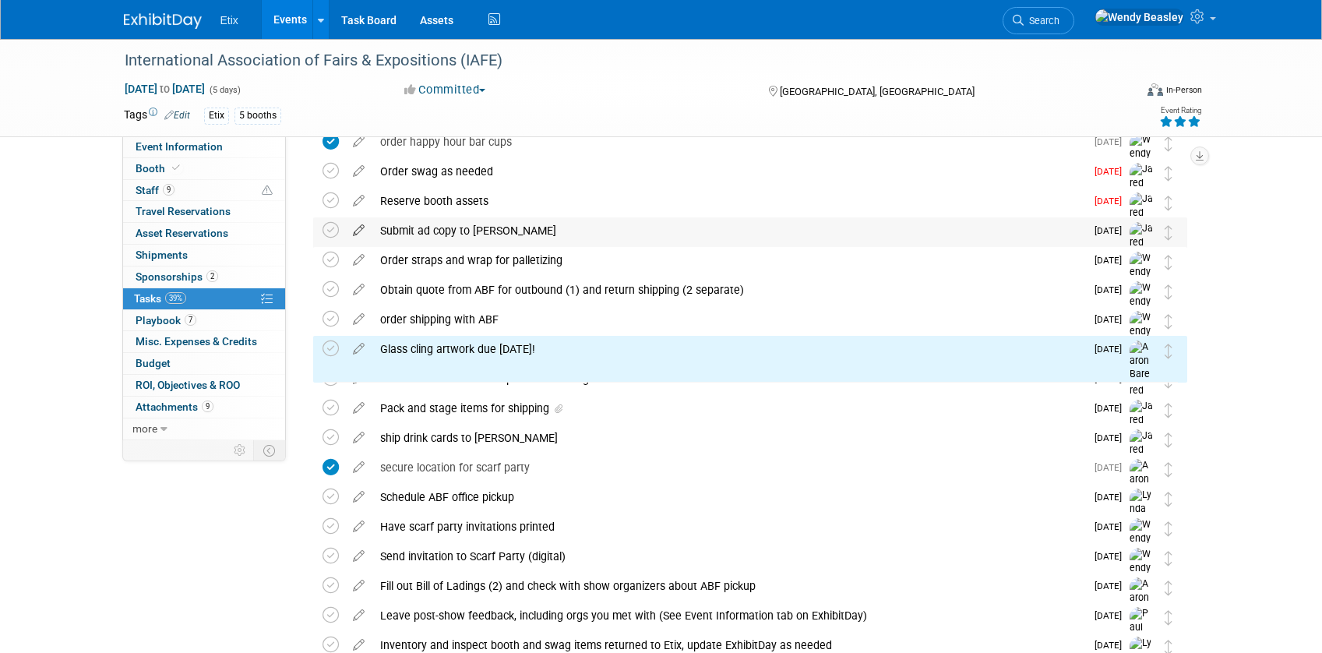
click at [354, 227] on icon at bounding box center [358, 226] width 27 height 19
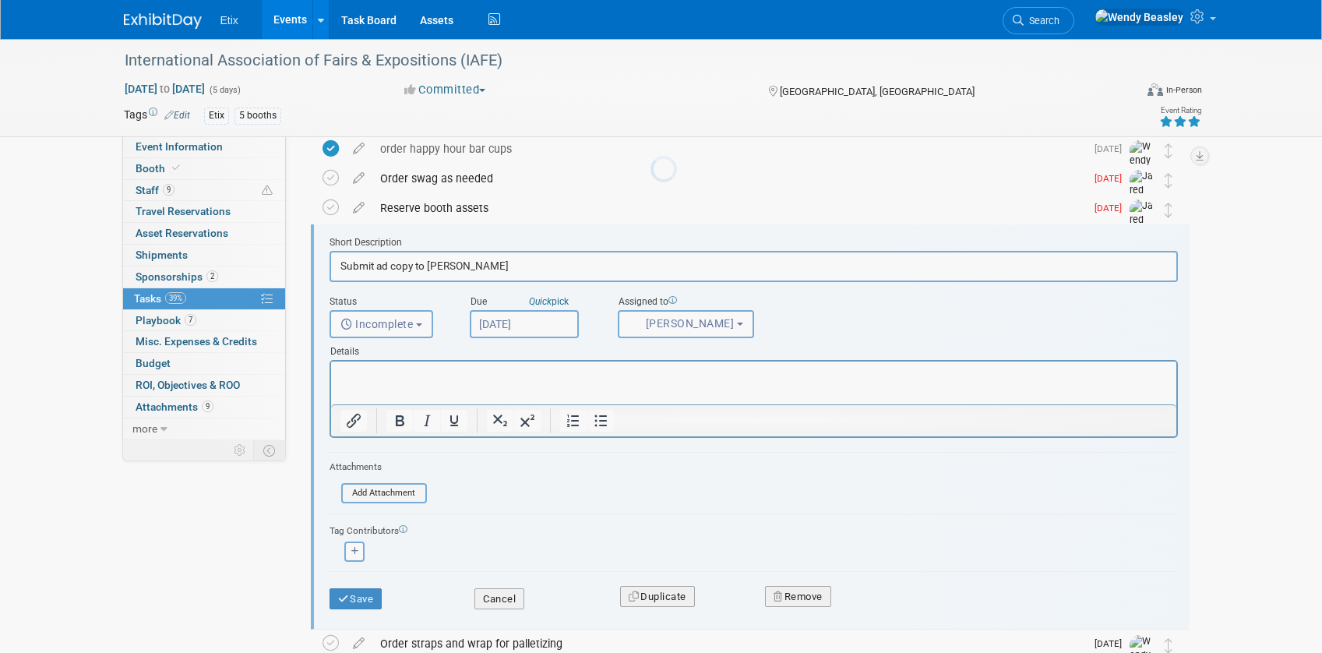
scroll to position [596, 0]
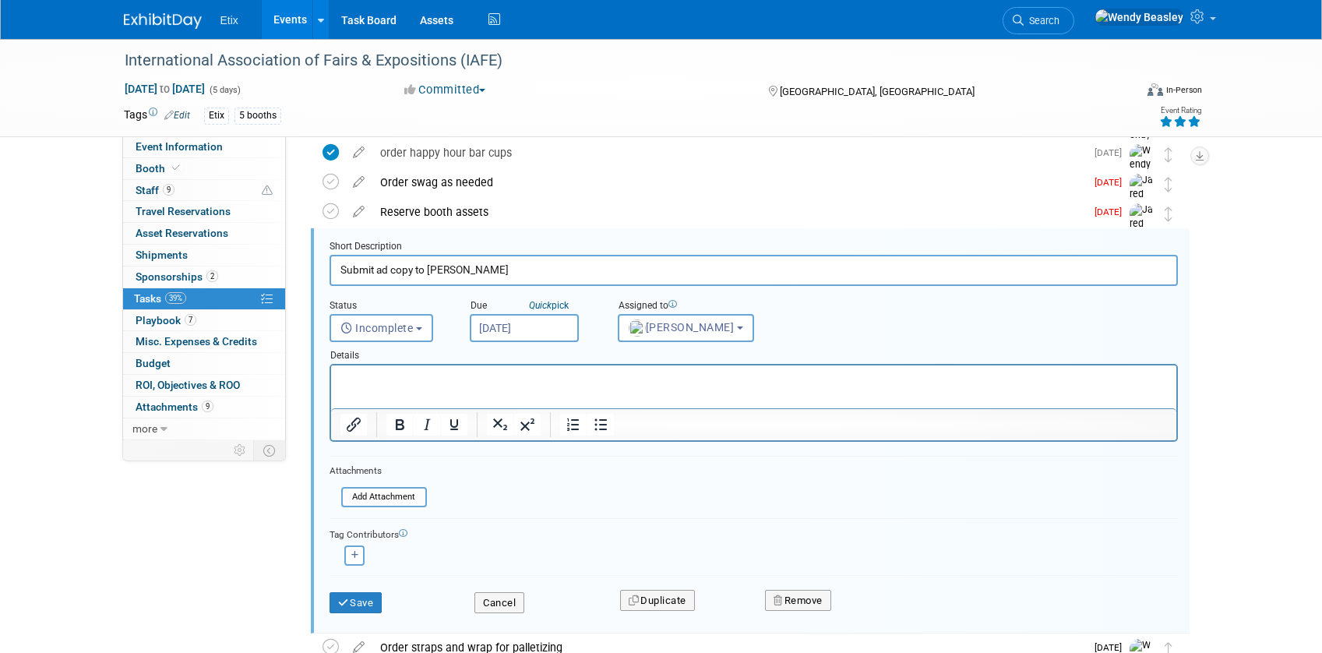
click at [466, 266] on input "Submit ad copy to [PERSON_NAME]" at bounding box center [753, 270] width 848 height 30
click at [466, 268] on input "Submit ad copy to [PERSON_NAME]" at bounding box center [753, 270] width 848 height 30
click at [469, 268] on input "Submit ad copy to [PERSON_NAME]" at bounding box center [753, 270] width 848 height 30
click at [470, 266] on input "Submit ad copy to [PERSON_NAME]" at bounding box center [753, 270] width 848 height 30
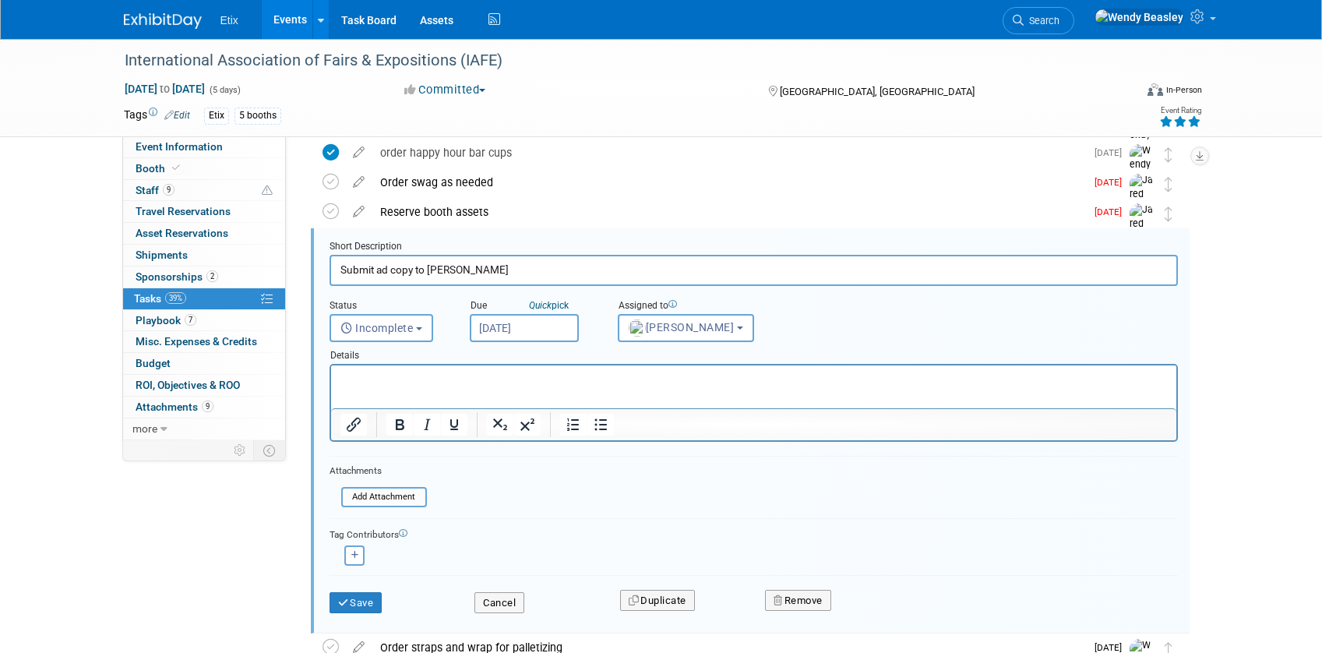
click at [470, 266] on input "Submit ad copy to [PERSON_NAME]" at bounding box center [753, 270] width 848 height 30
type input "Ad artwork due to [PERSON_NAME]"
click at [442, 368] on html at bounding box center [752, 375] width 845 height 21
click at [442, 377] on p "Rich Text Area. Press ALT-0 for help." at bounding box center [753, 378] width 827 height 15
click at [353, 558] on icon "button" at bounding box center [355, 555] width 8 height 9
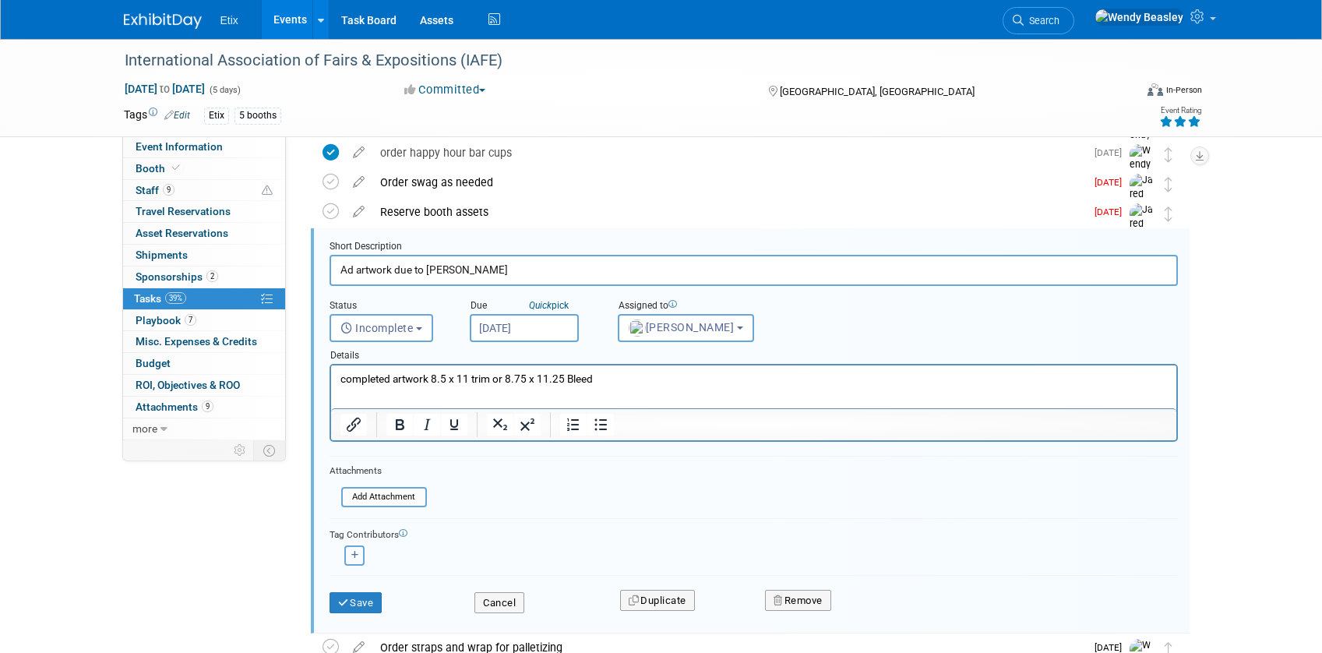
select select
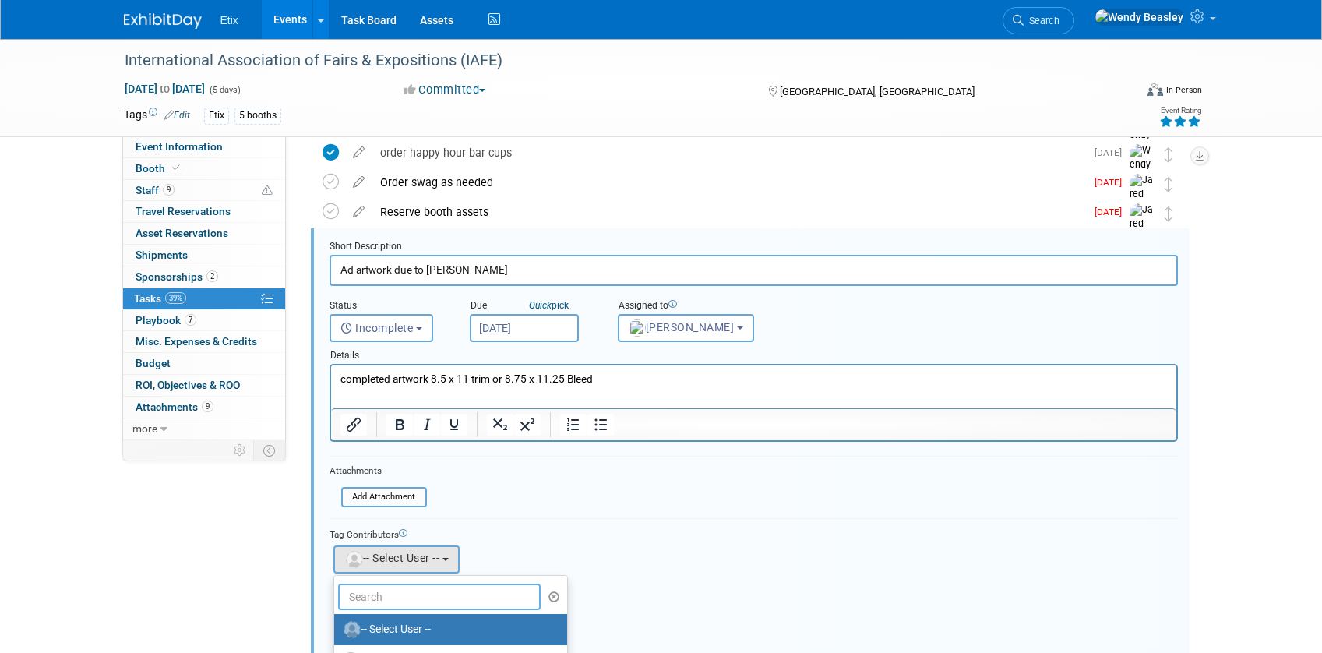
click at [407, 597] on input "text" at bounding box center [439, 596] width 203 height 26
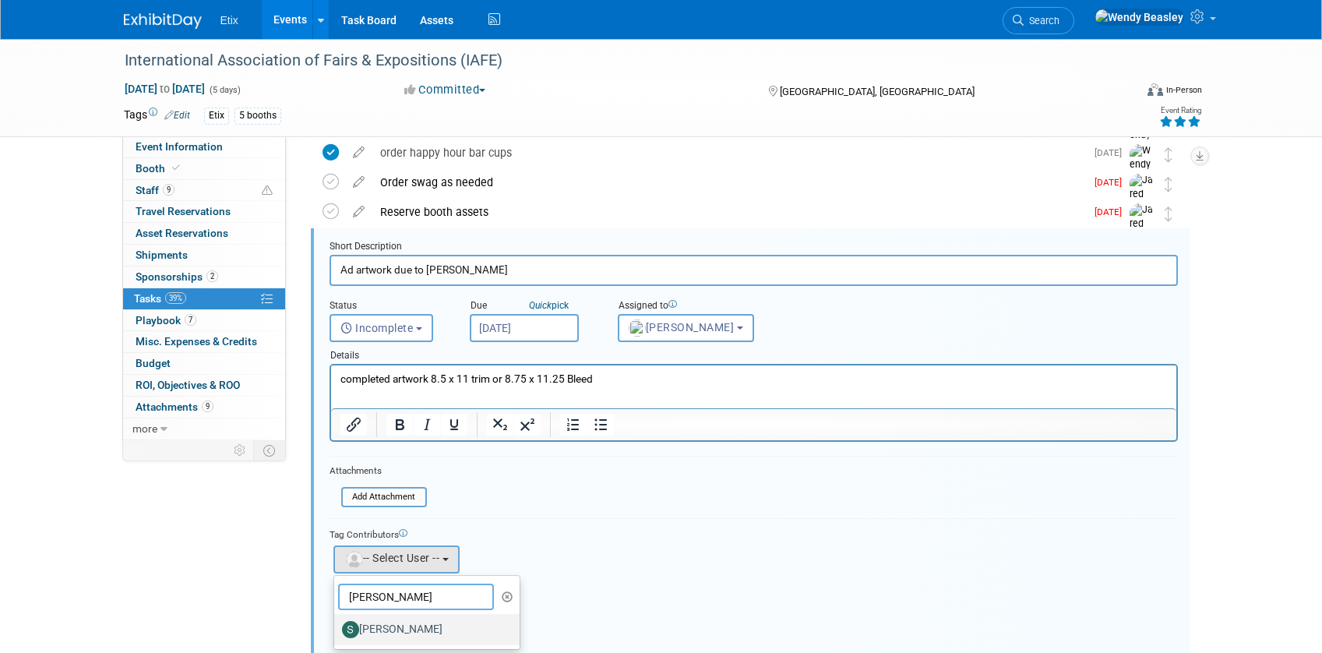
type input "[PERSON_NAME]"
click at [400, 631] on label "[PERSON_NAME]" at bounding box center [423, 629] width 163 height 25
click at [336, 631] on input "[PERSON_NAME]" at bounding box center [331, 627] width 10 height 10
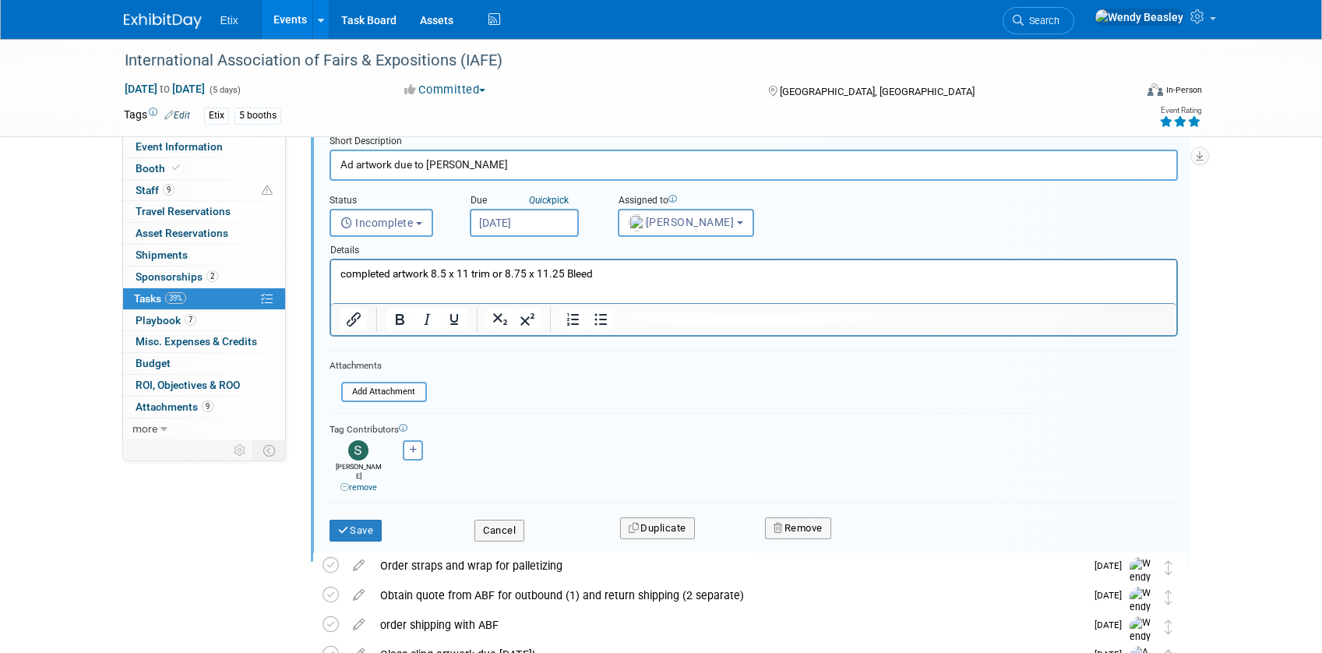
scroll to position [713, 0]
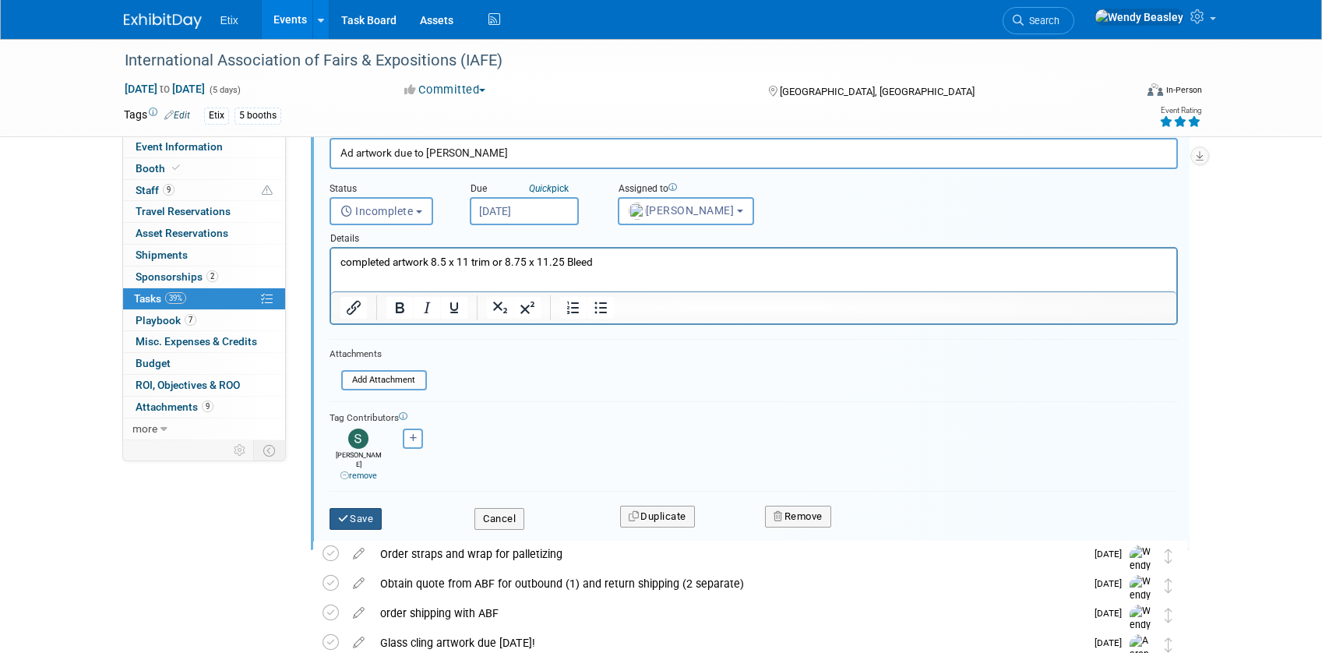
click at [361, 509] on button "Save" at bounding box center [355, 519] width 53 height 22
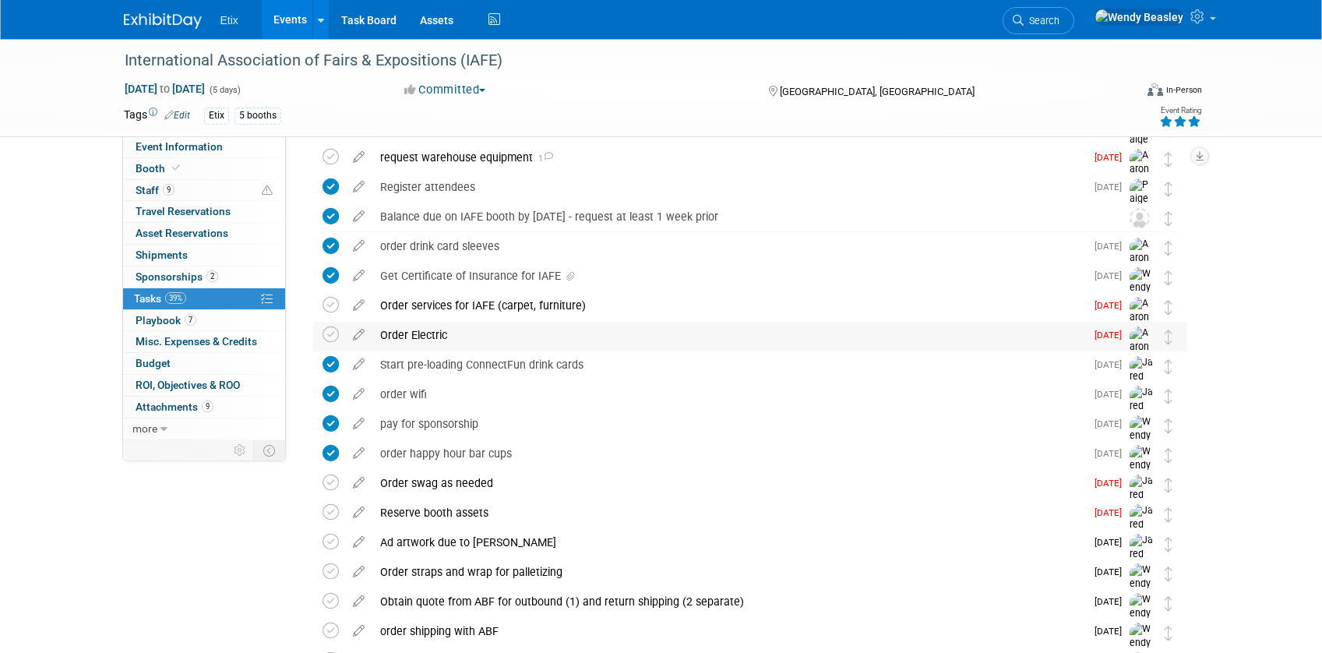
scroll to position [290, 0]
